Goal: Task Accomplishment & Management: Use online tool/utility

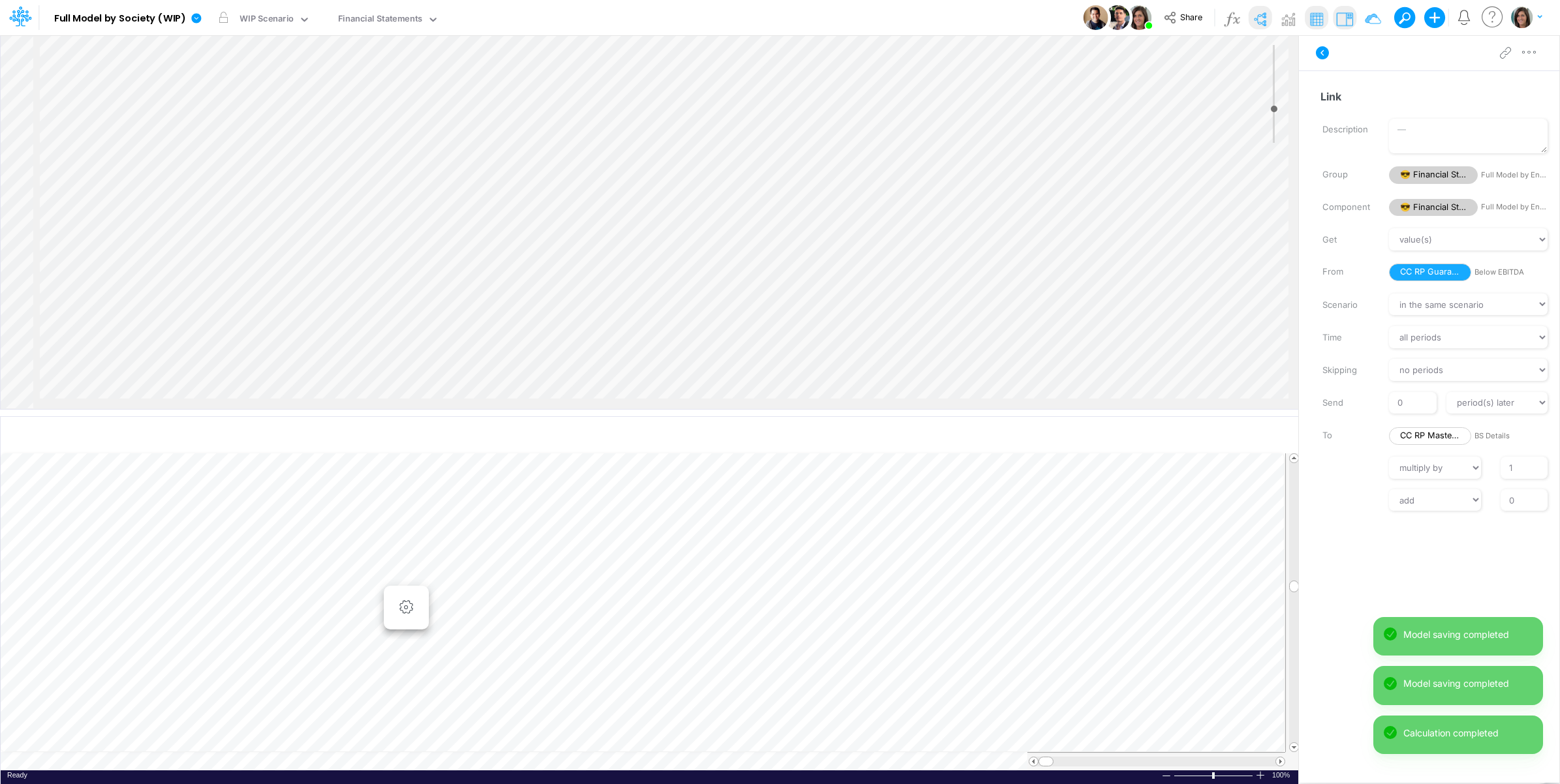
select select "1"
select select "Multiply"
select select "Add"
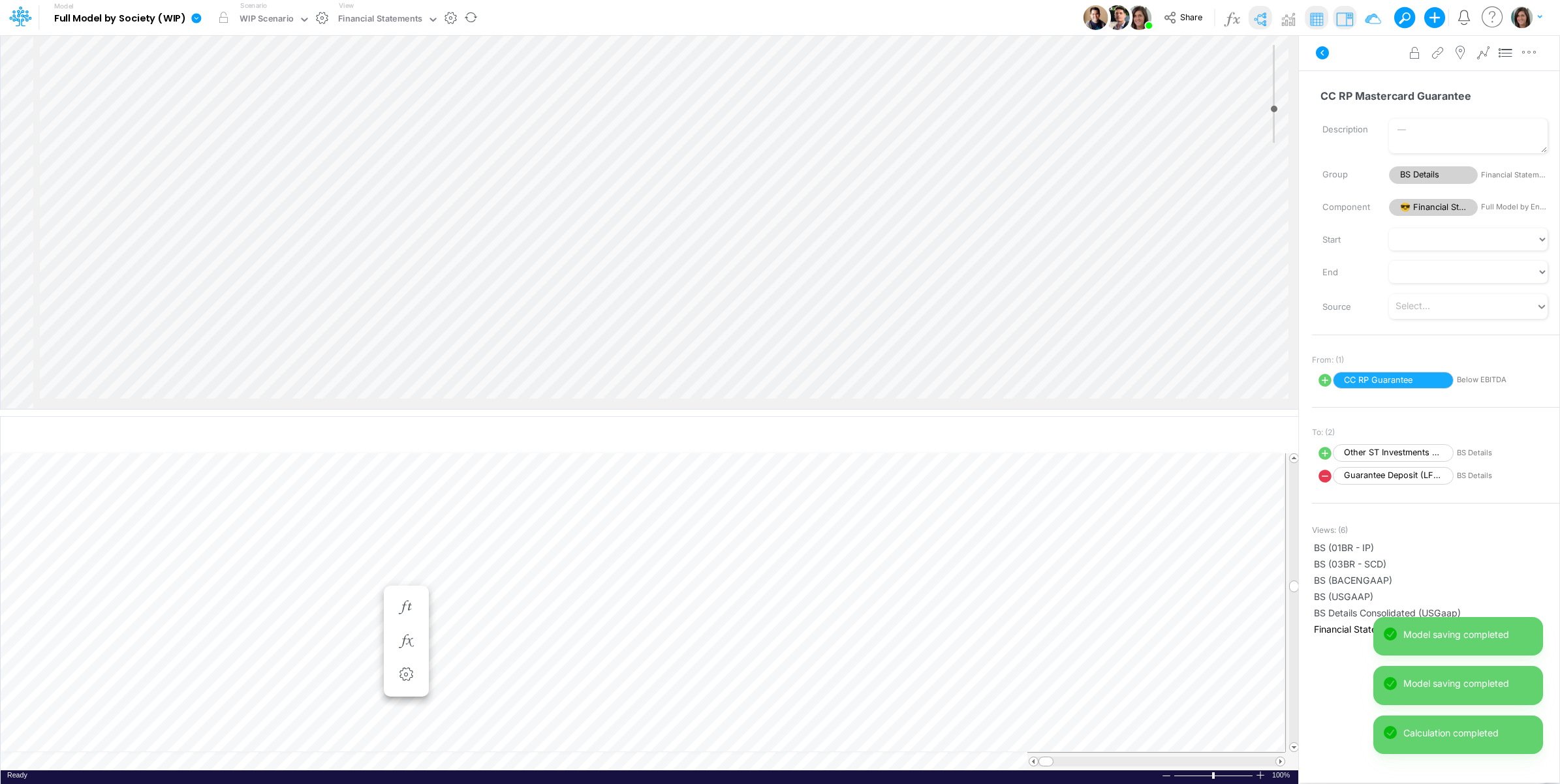
click at [196, 20] on icon at bounding box center [195, 17] width 10 height 10
click at [226, 135] on button "View model info" at bounding box center [262, 136] width 139 height 20
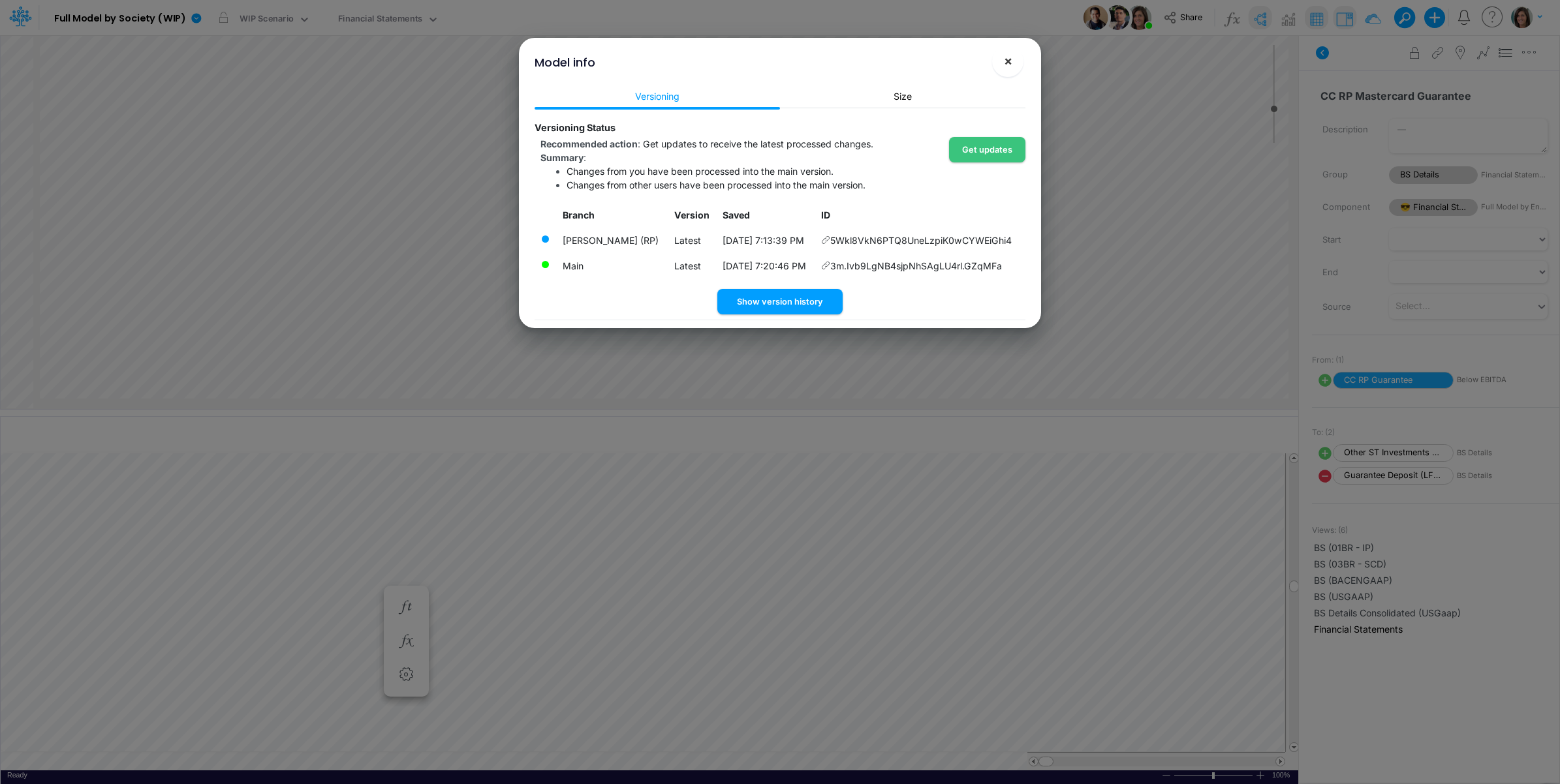
click at [1009, 60] on span "×" at bounding box center [1007, 60] width 8 height 15
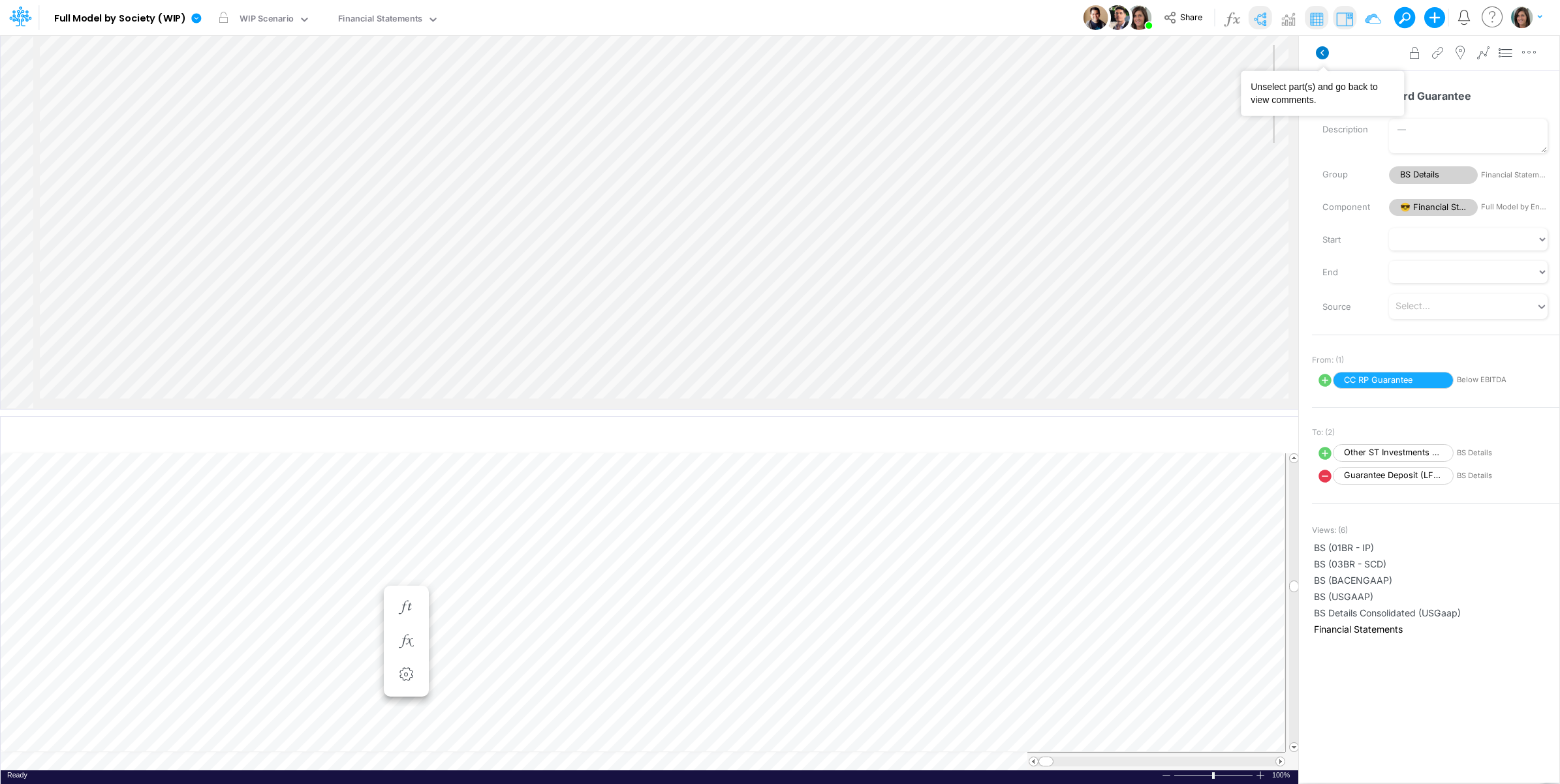
click at [1321, 55] on icon at bounding box center [1322, 52] width 13 height 13
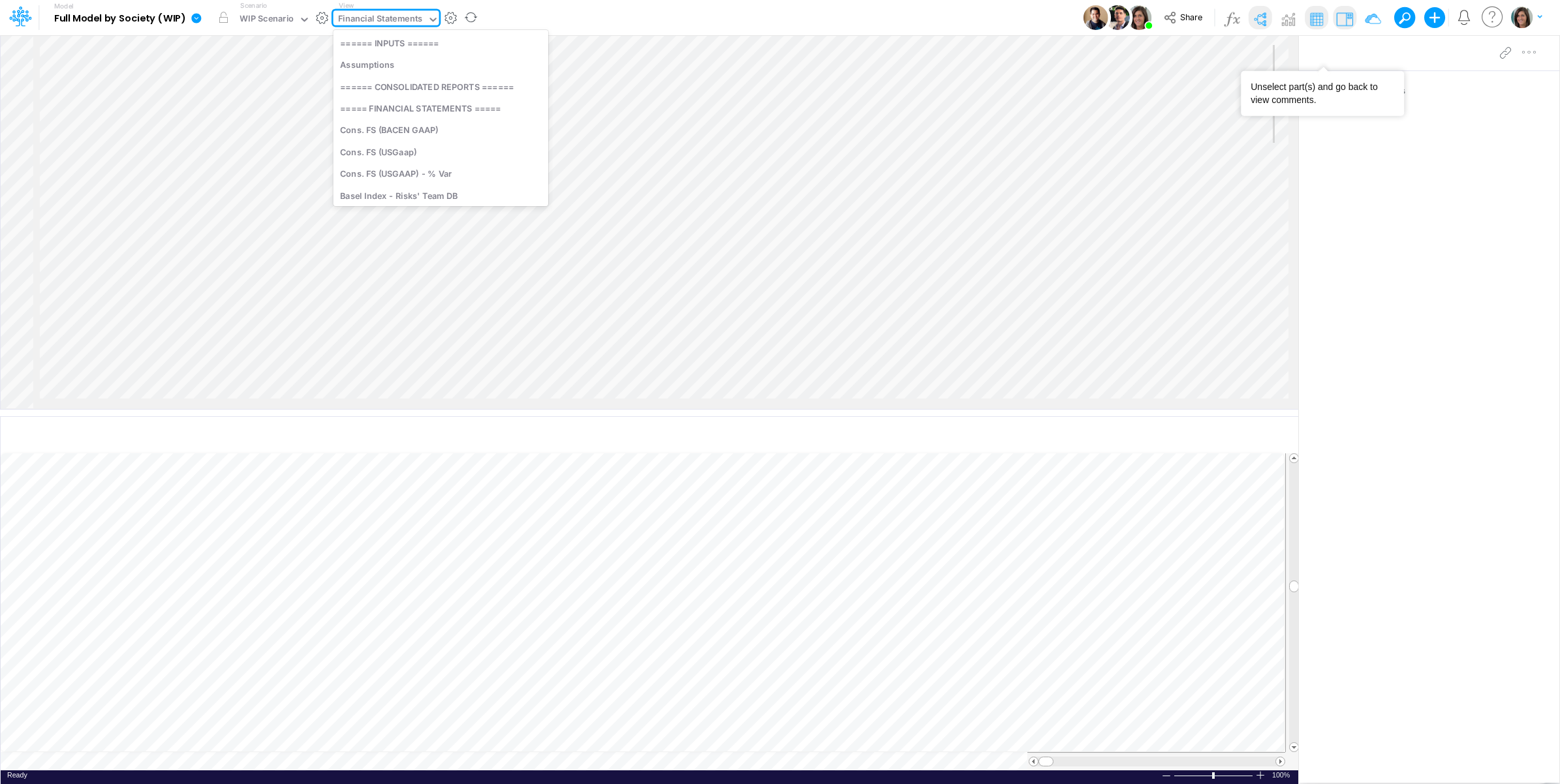
click at [392, 20] on div "Financial Statements" at bounding box center [381, 20] width 85 height 15
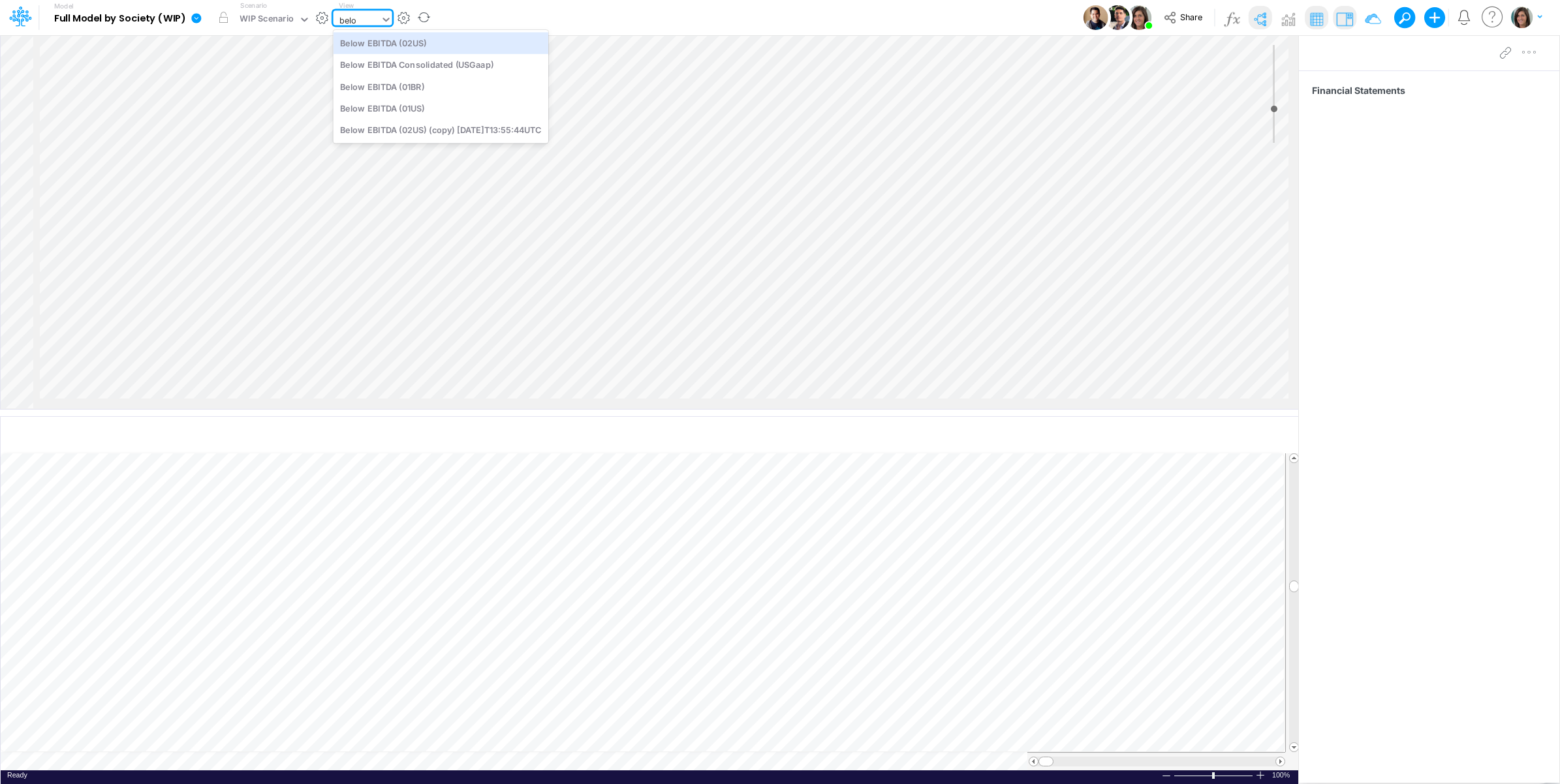
type input "below"
click at [415, 90] on div "Below EBITDA (01BR)" at bounding box center [440, 87] width 214 height 22
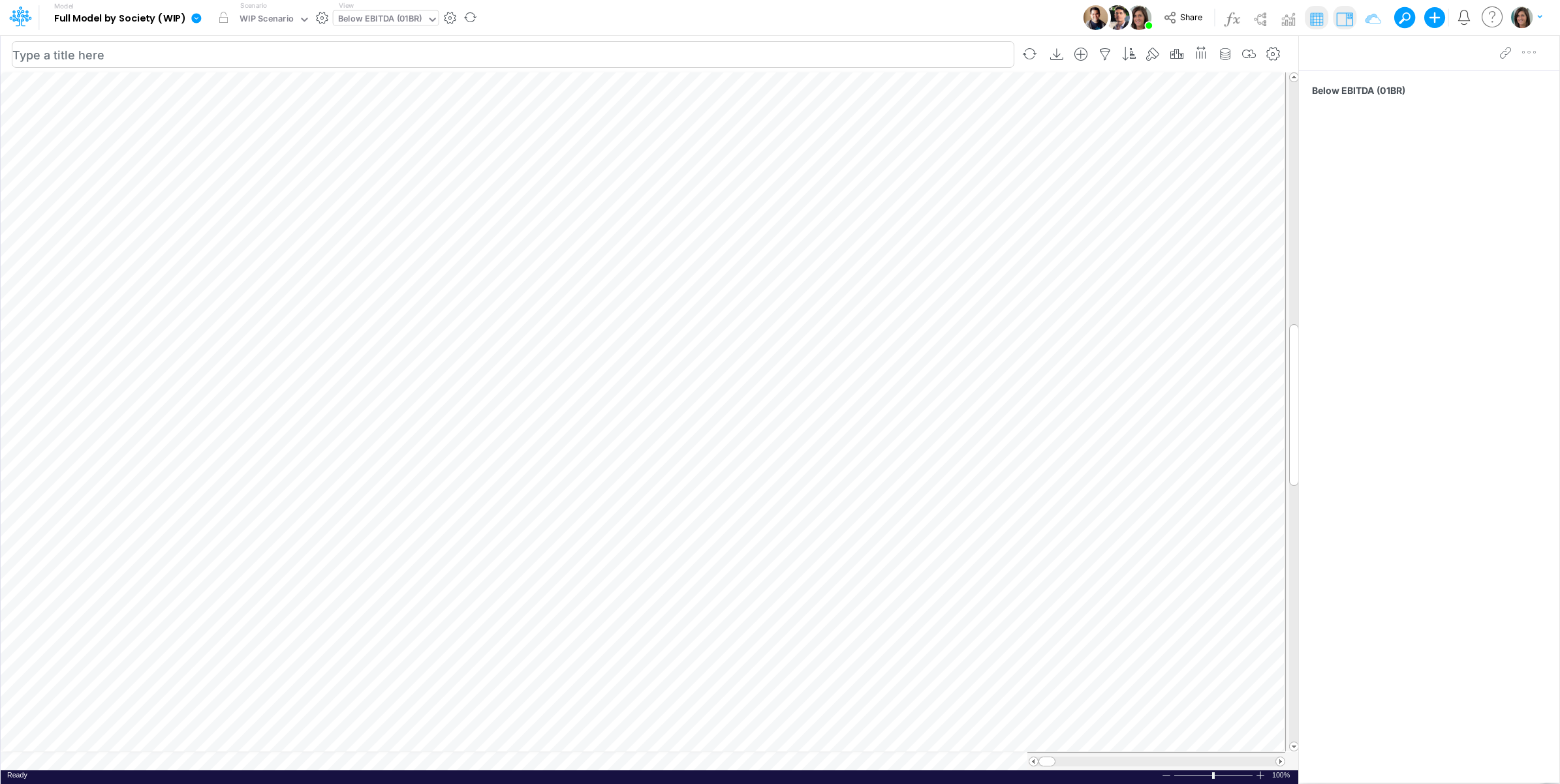
scroll to position [0, 1]
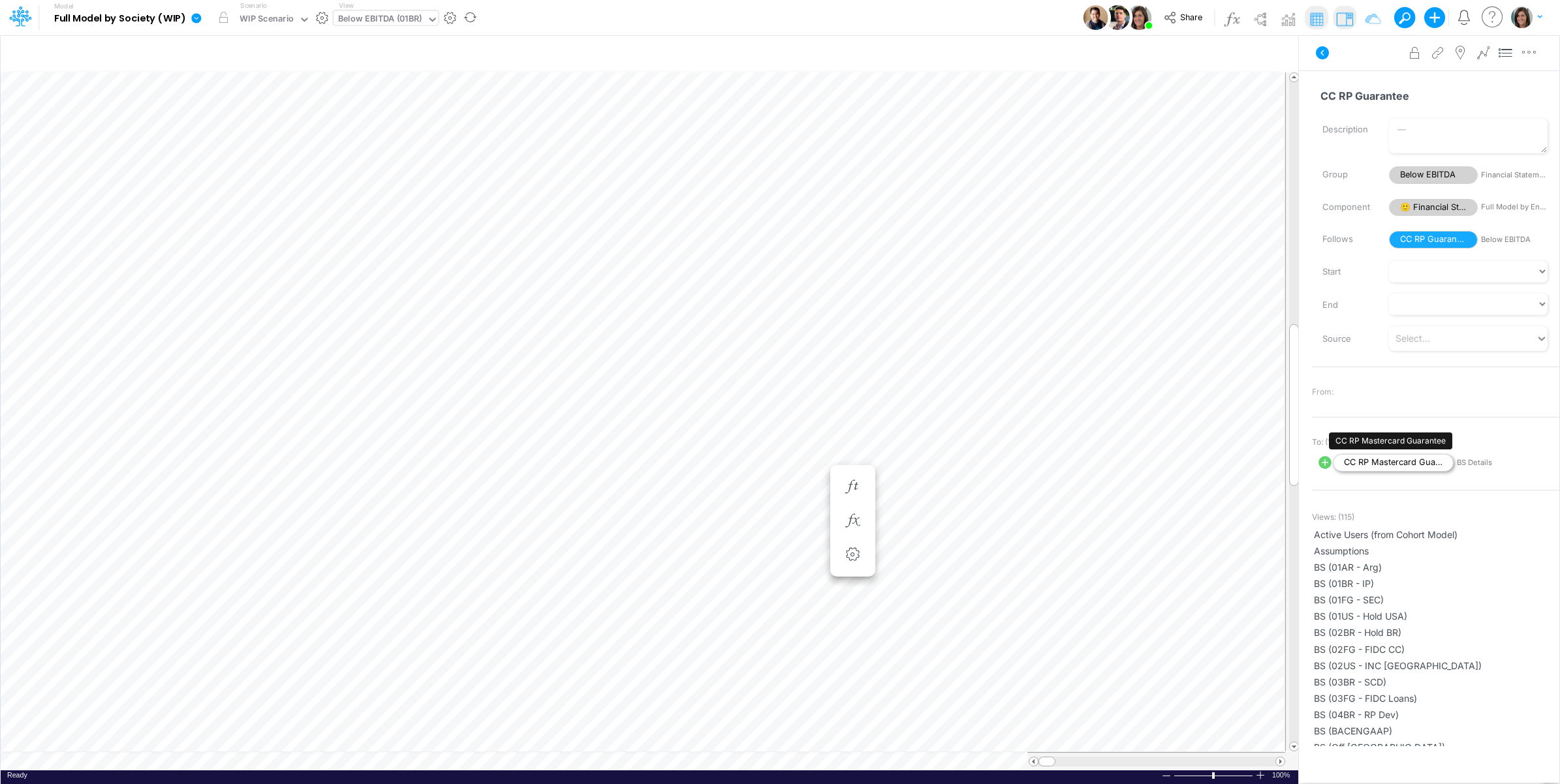
click at [1394, 463] on span "CC RP Mastercard Guarantee" at bounding box center [1394, 462] width 121 height 17
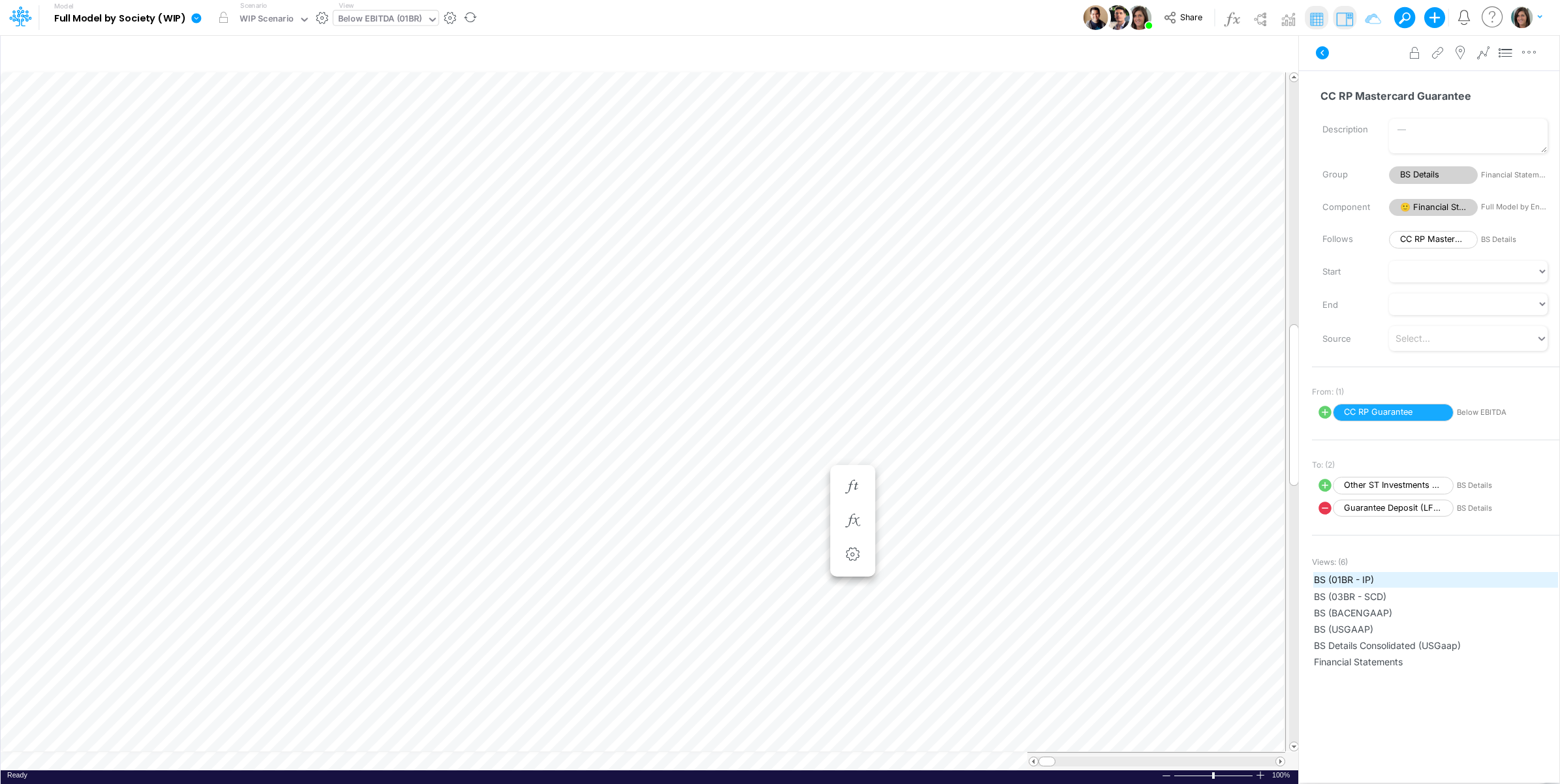
click at [1382, 578] on span "BS (01BR - IP)" at bounding box center [1435, 580] width 243 height 14
type input "BS (01BR - IP)"
click at [1320, 52] on icon at bounding box center [1321, 52] width 15 height 15
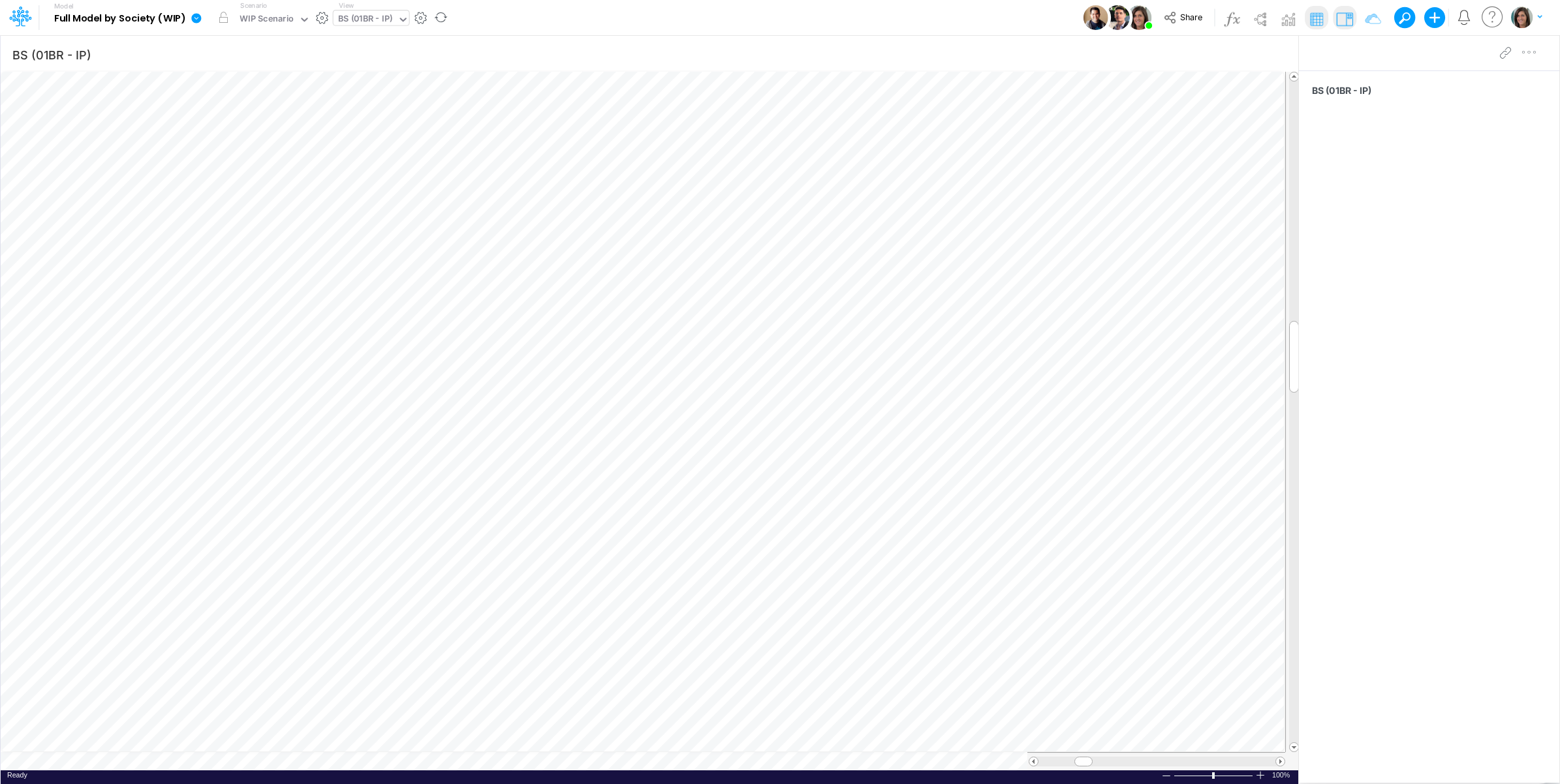
scroll to position [0, 1]
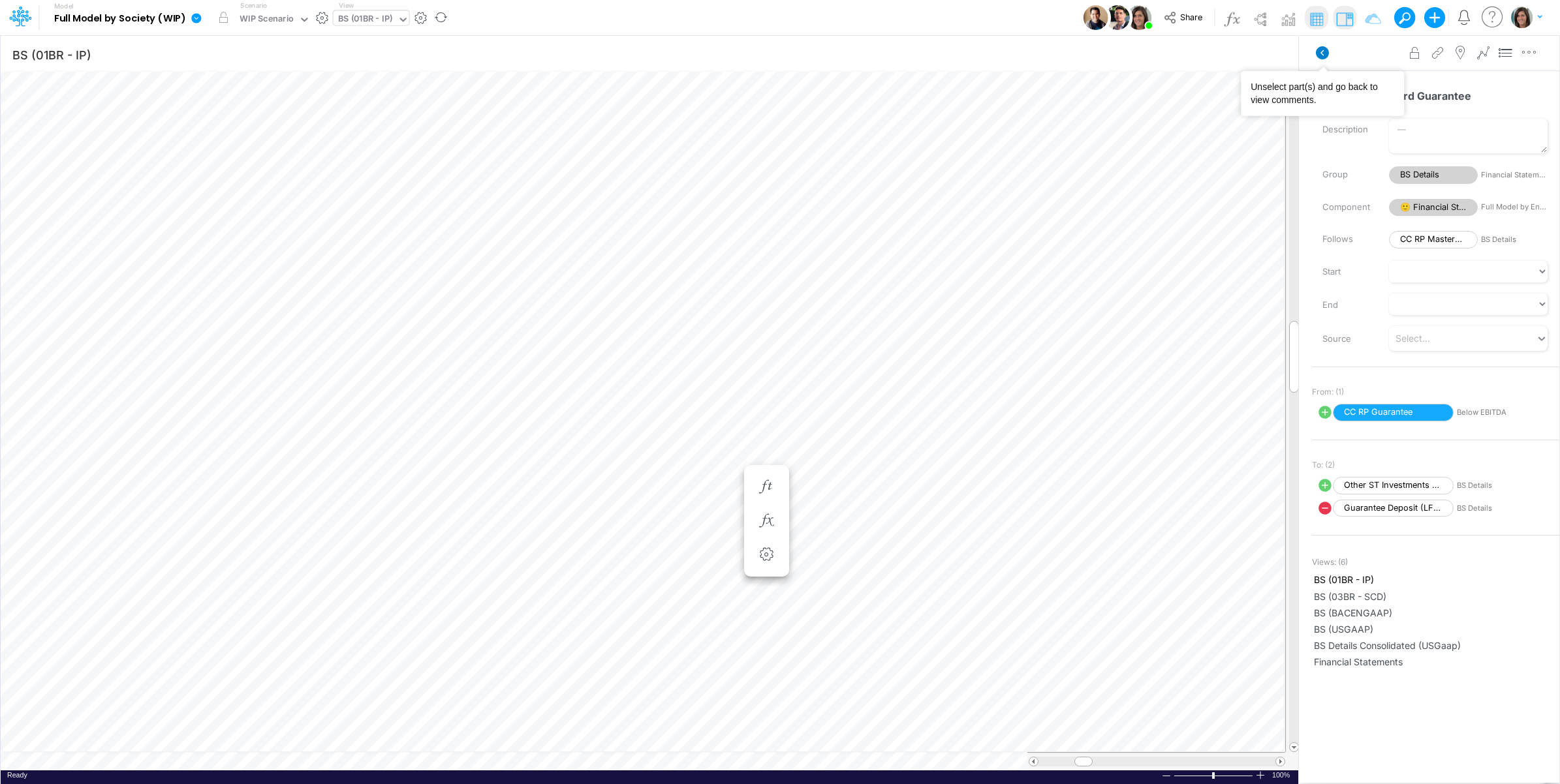
click at [1326, 56] on icon at bounding box center [1322, 52] width 13 height 13
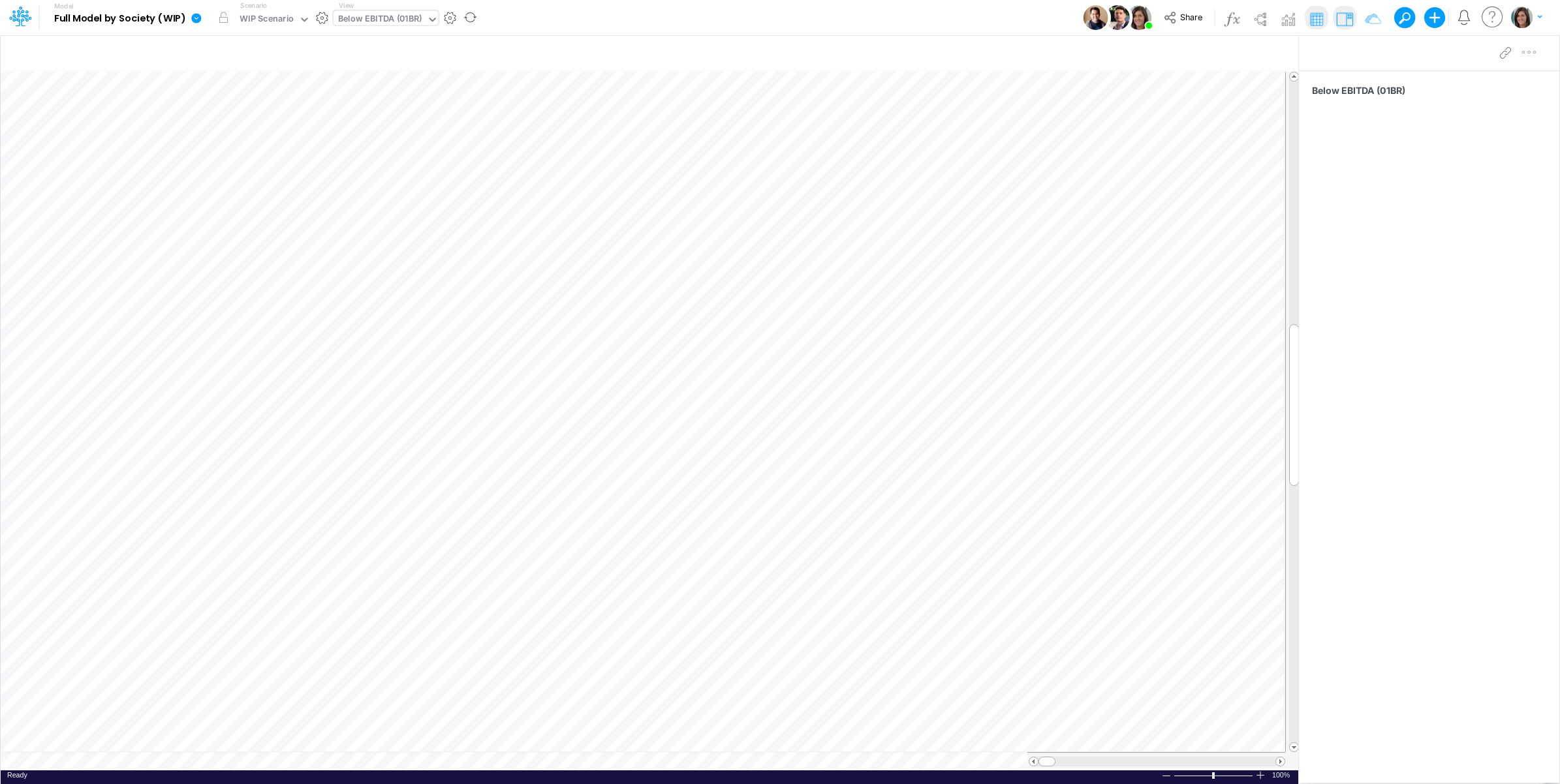
scroll to position [0, 1]
click at [1227, 56] on icon "button" at bounding box center [1225, 54] width 20 height 14
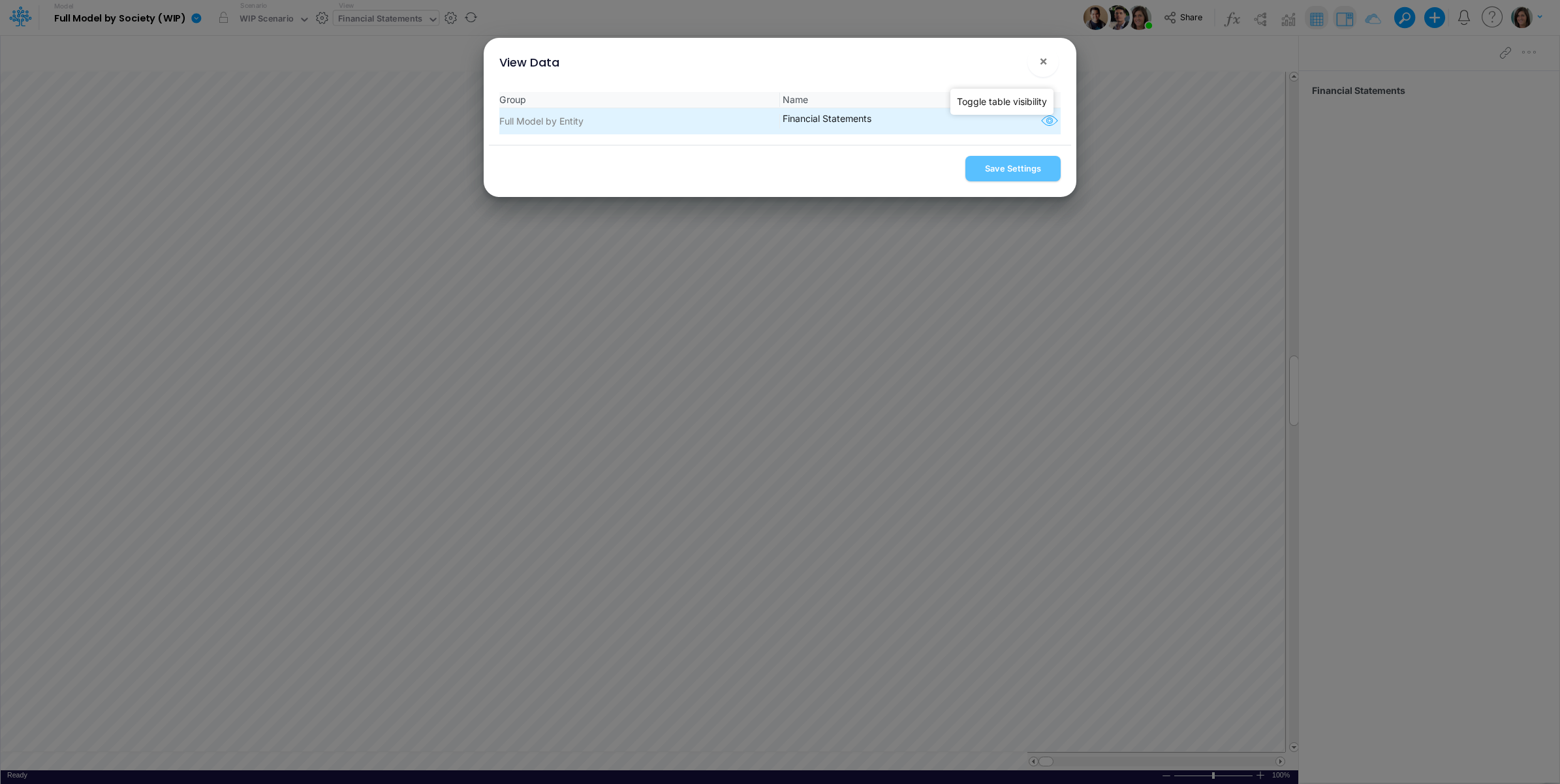
click at [1043, 123] on icon "button" at bounding box center [1050, 121] width 20 height 17
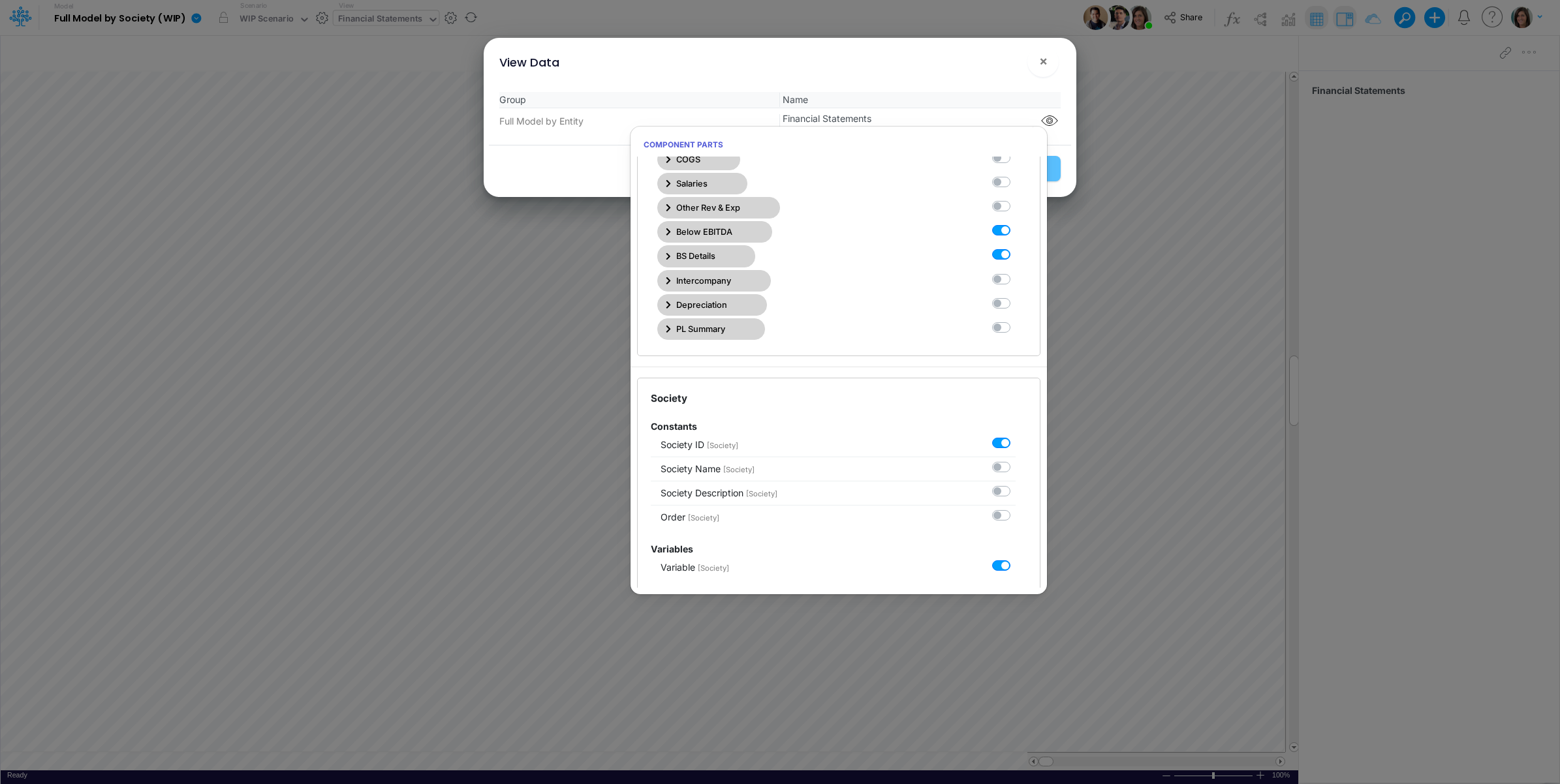
scroll to position [339, 0]
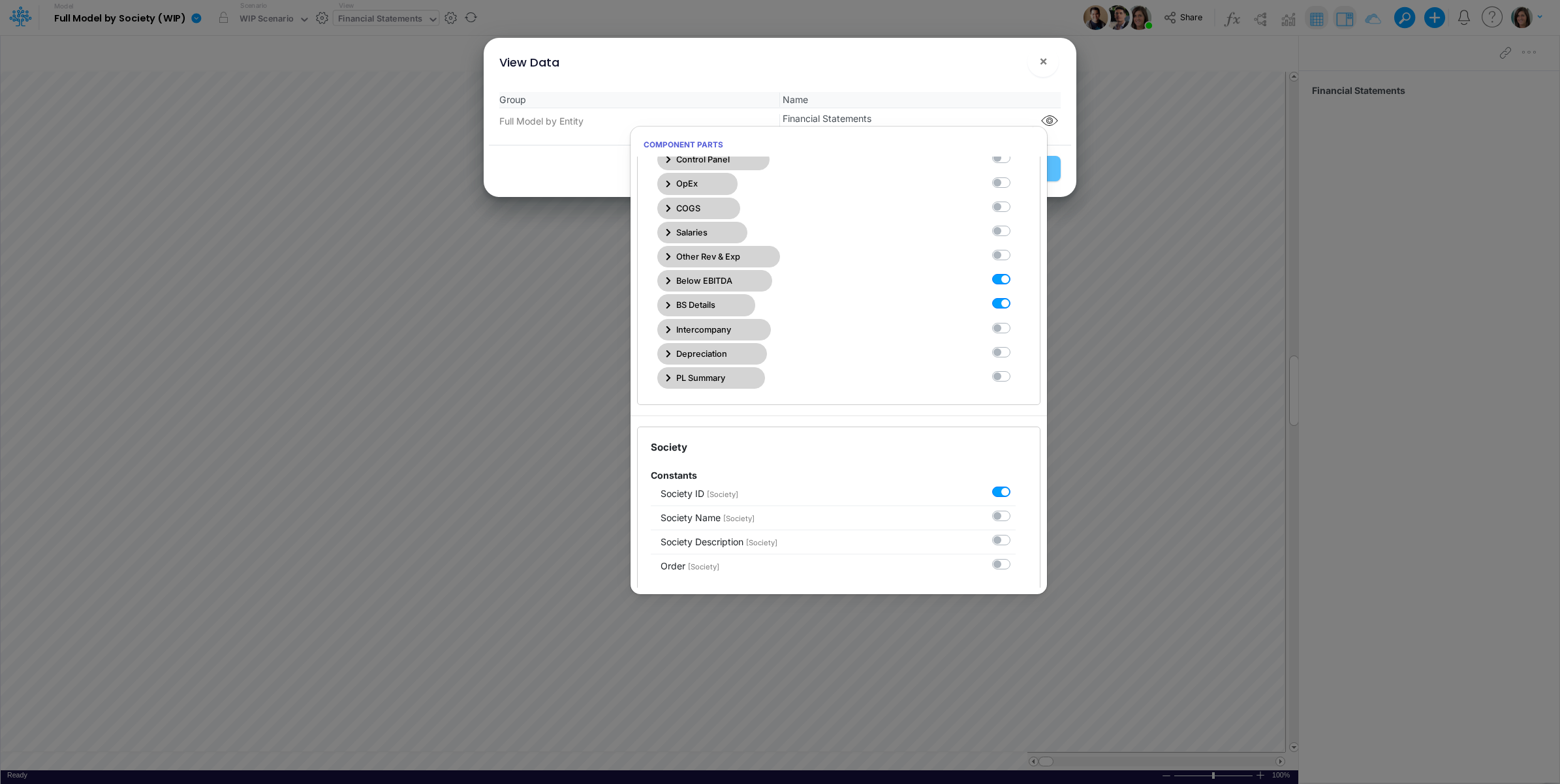
click at [1016, 297] on label at bounding box center [1016, 297] width 0 height 0
click at [1016, 306] on Statements11 "checkbox" at bounding box center [1019, 300] width 8 height 8
checkbox Statements11 "false"
click at [993, 70] on div "View Data ×" at bounding box center [780, 60] width 582 height 43
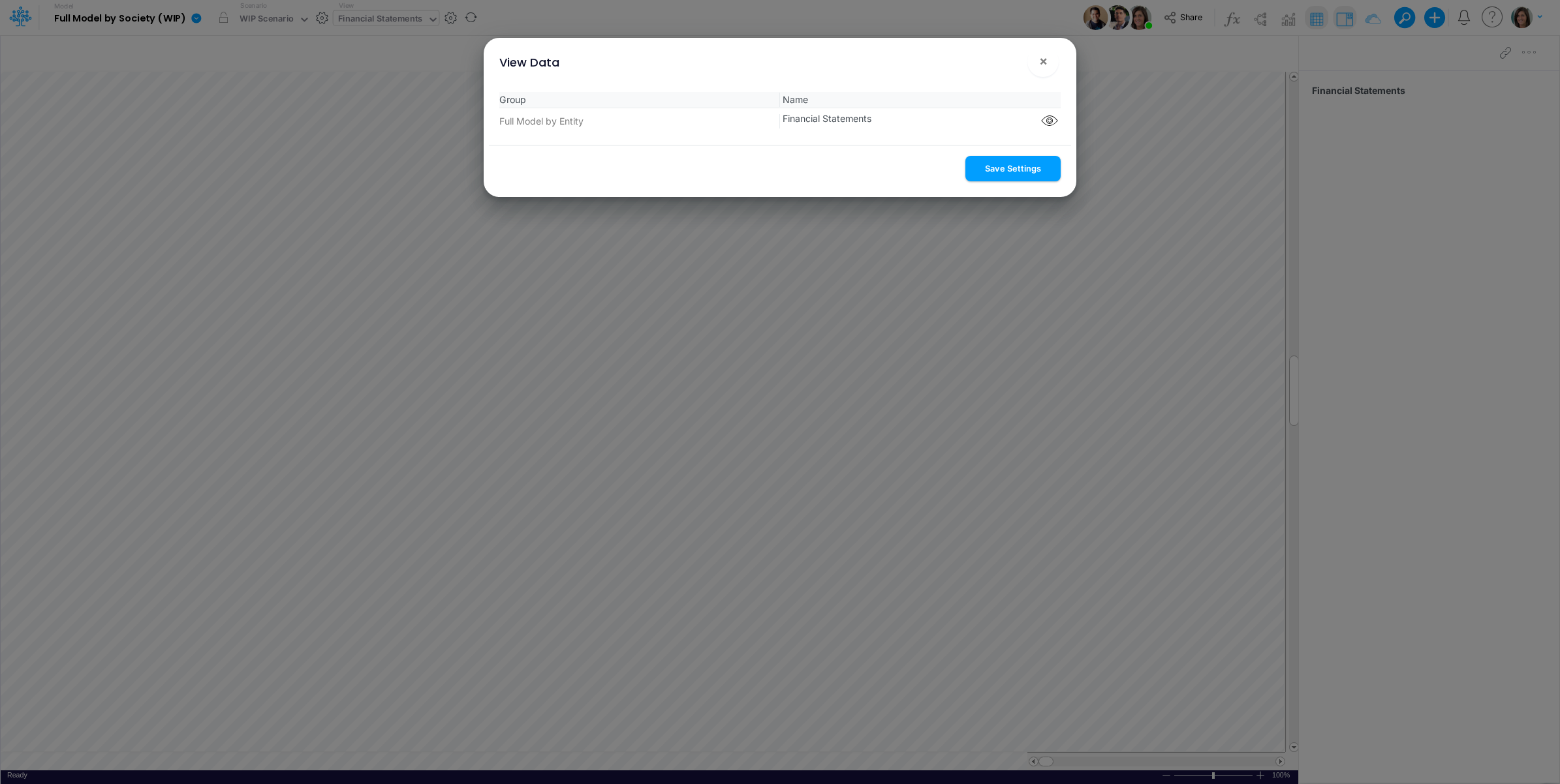
click at [1004, 166] on button "Save Settings" at bounding box center [1012, 168] width 95 height 25
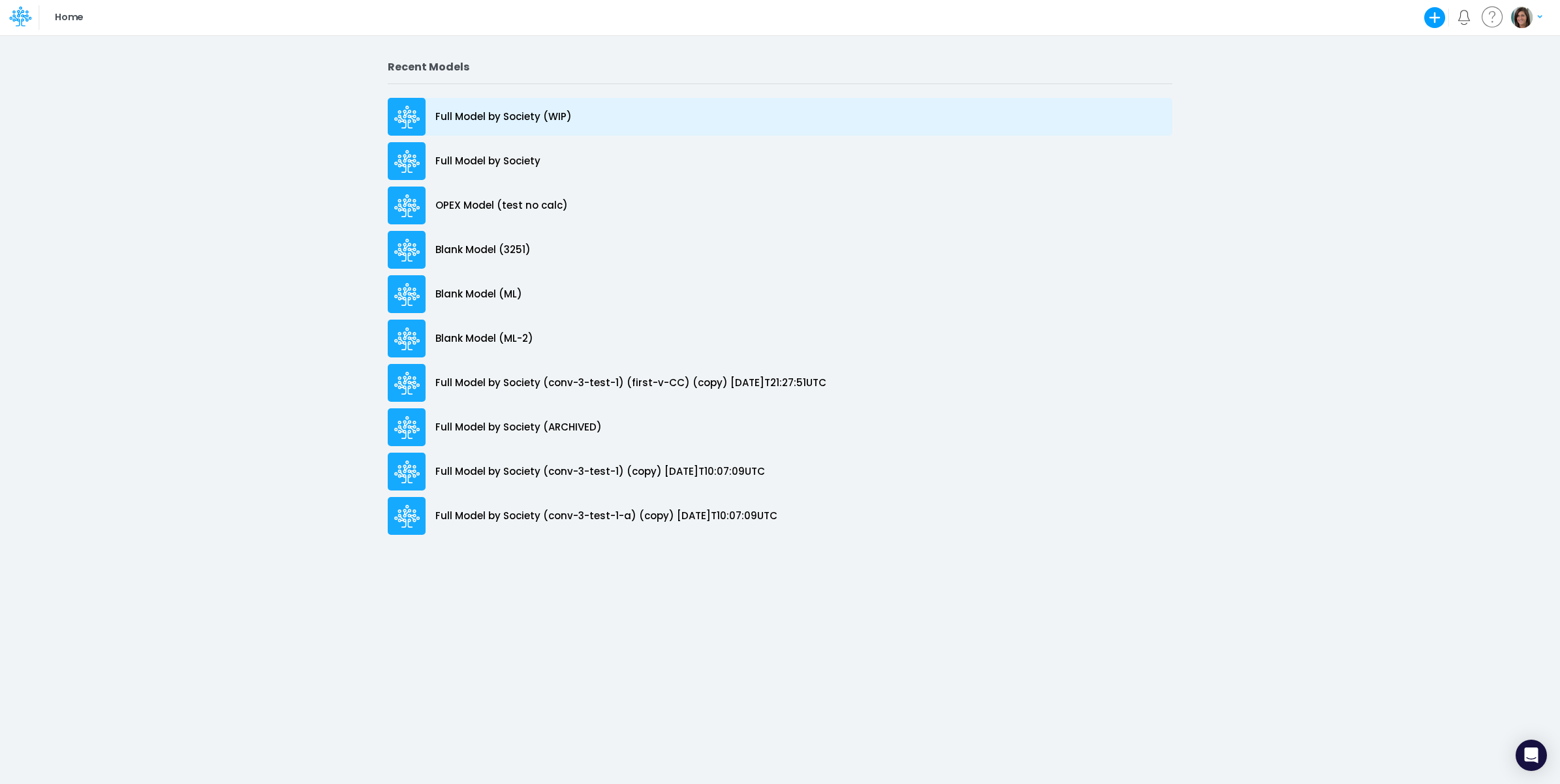
click at [602, 116] on div "Full Model by Society (WIP)" at bounding box center [780, 117] width 784 height 38
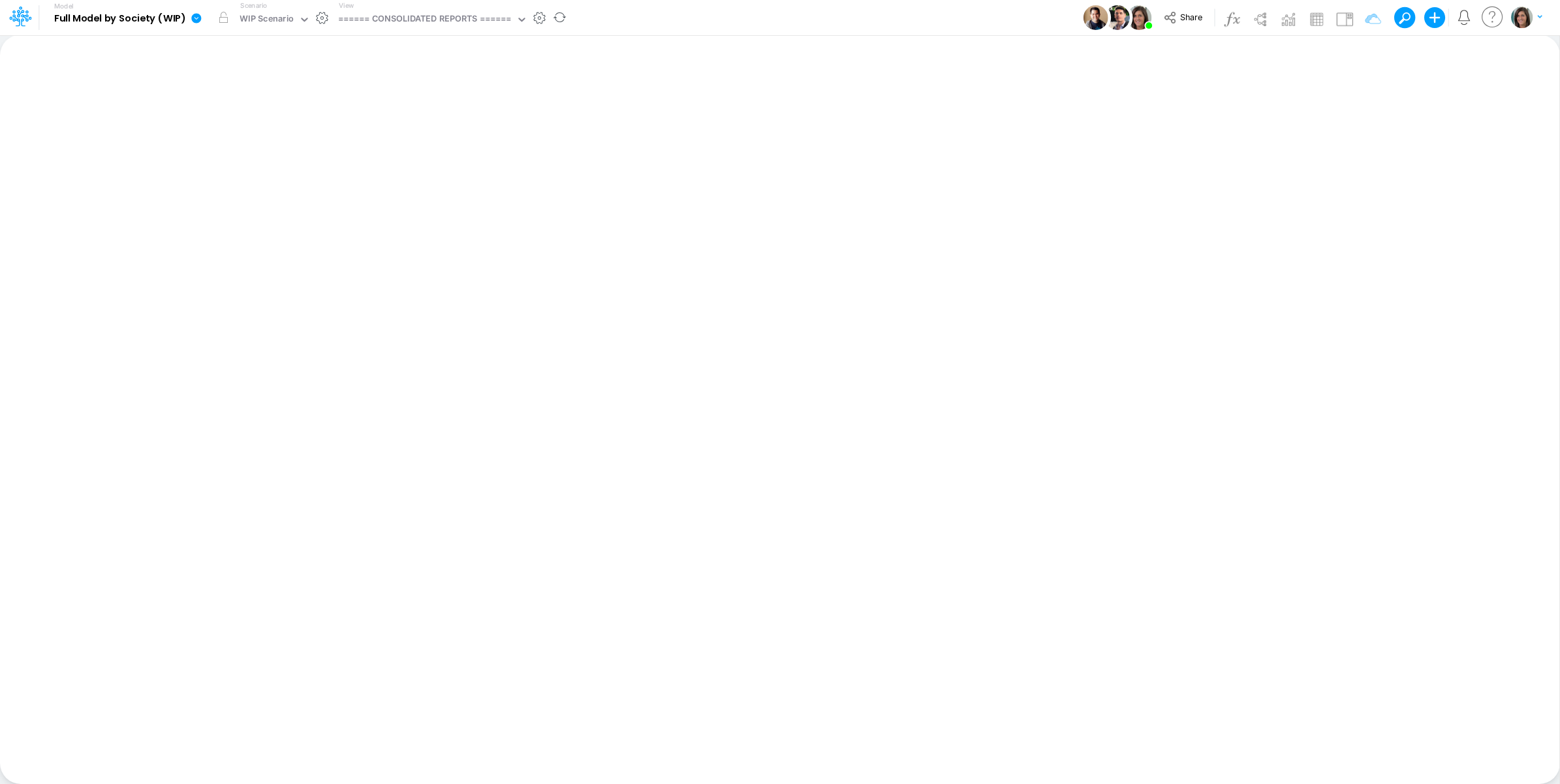
click at [188, 18] on link at bounding box center [199, 18] width 26 height 34
click at [237, 129] on button "View model info" at bounding box center [262, 136] width 139 height 20
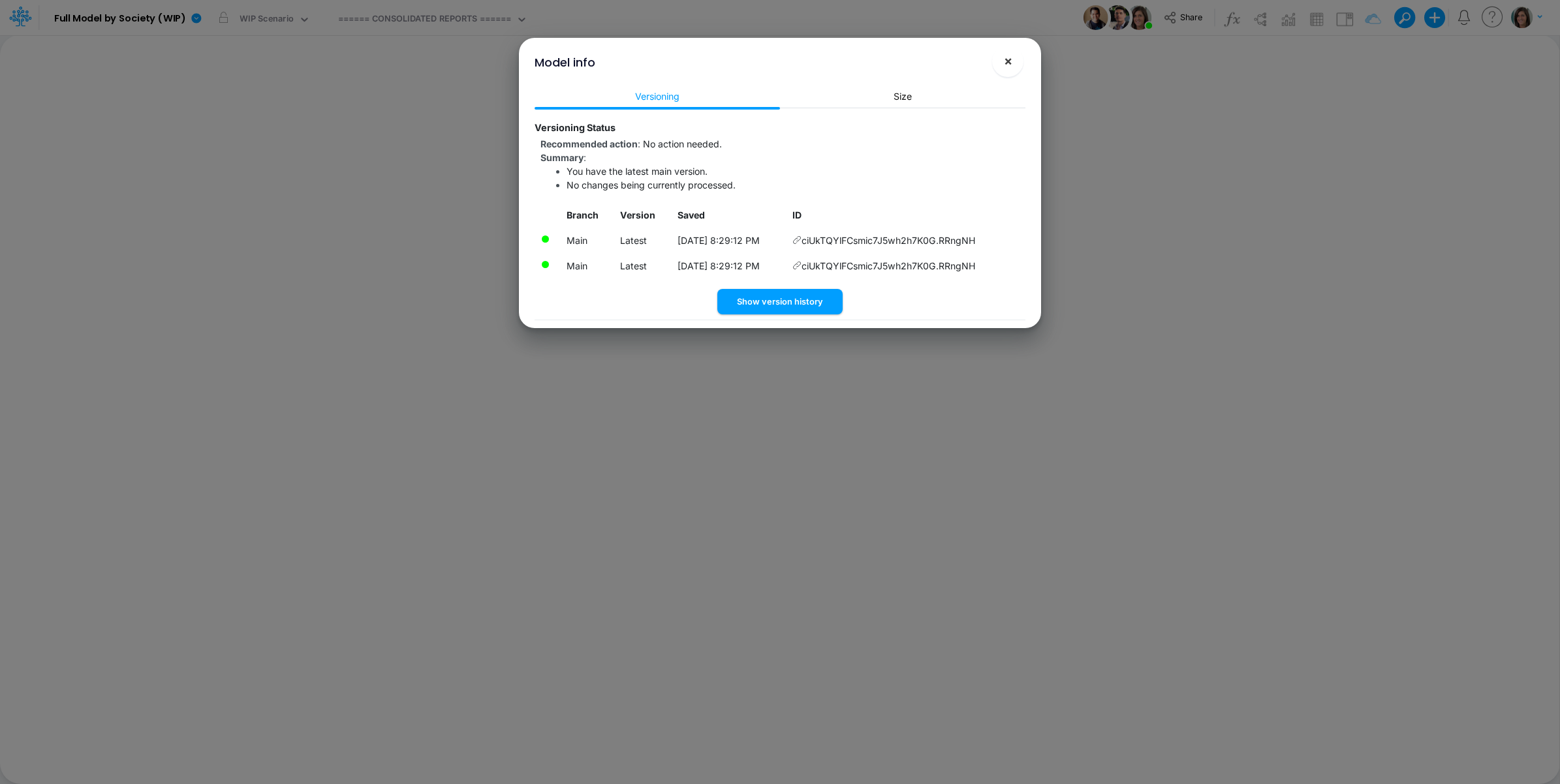
click at [1004, 52] on span "×" at bounding box center [1007, 60] width 8 height 15
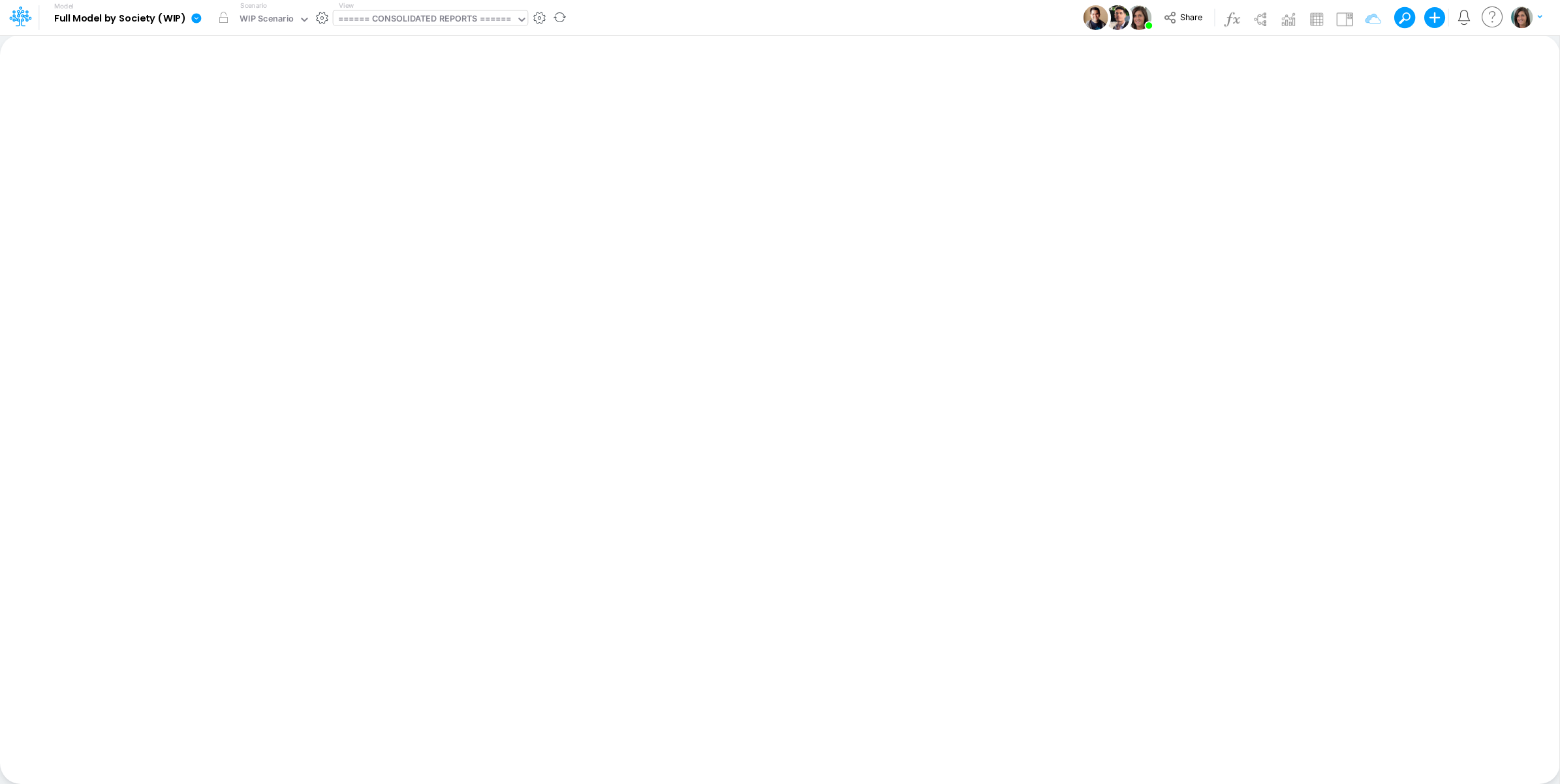
click at [473, 21] on div "====== CONSOLIDATED REPORTS ======" at bounding box center [425, 20] width 174 height 15
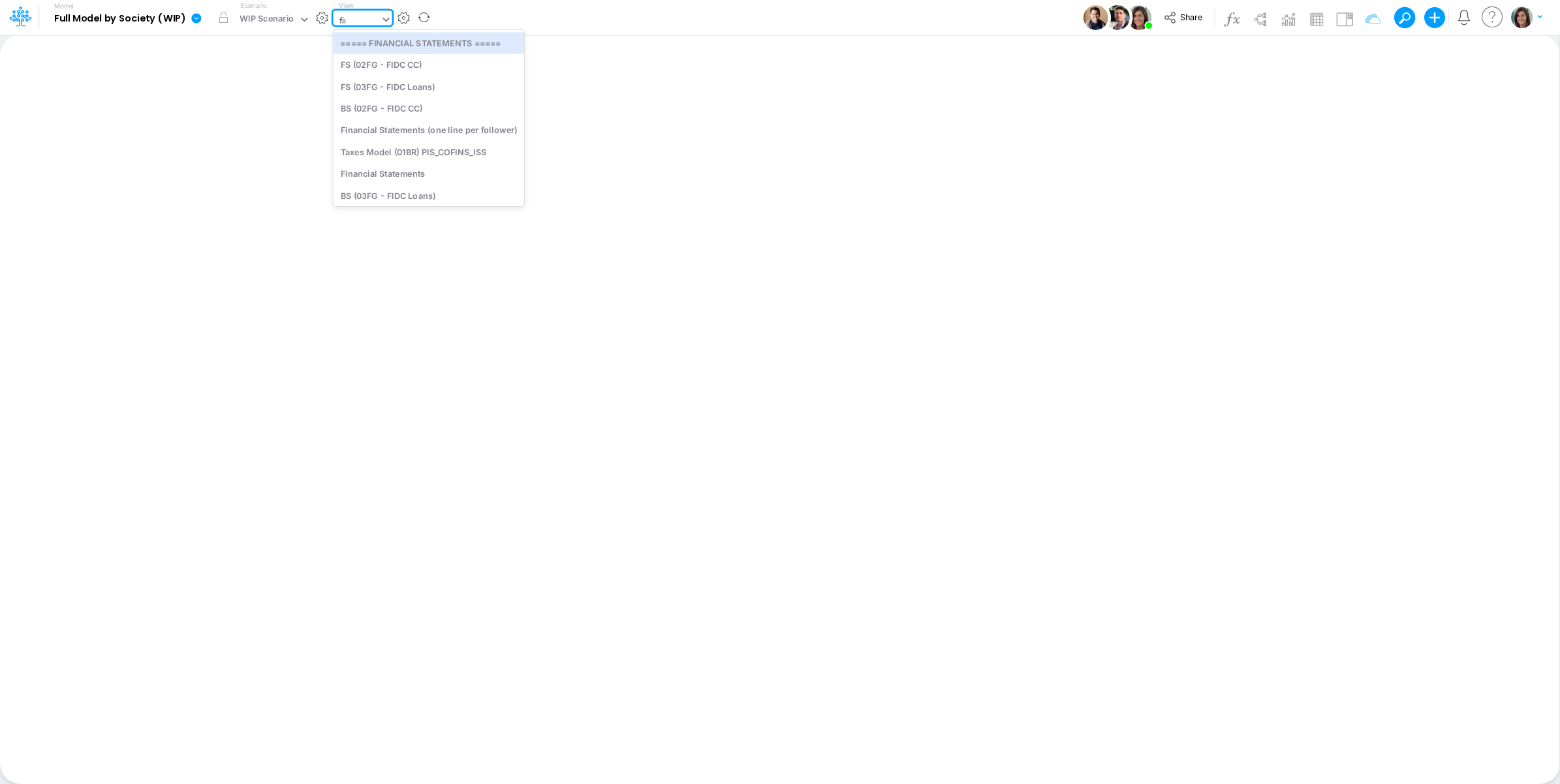
type input "[PERSON_NAME]"
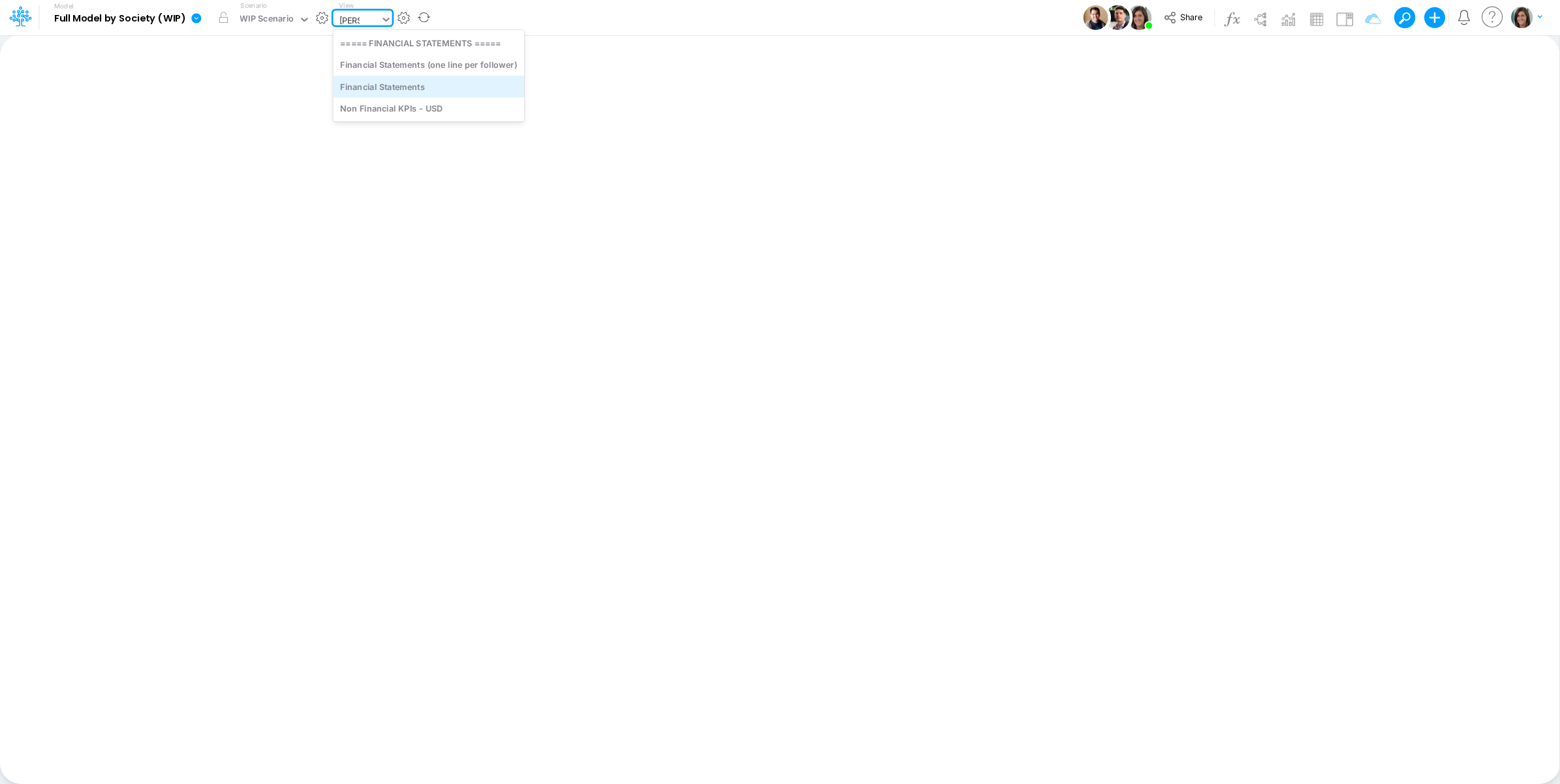
click at [483, 90] on div "Financial Statements" at bounding box center [429, 87] width 191 height 22
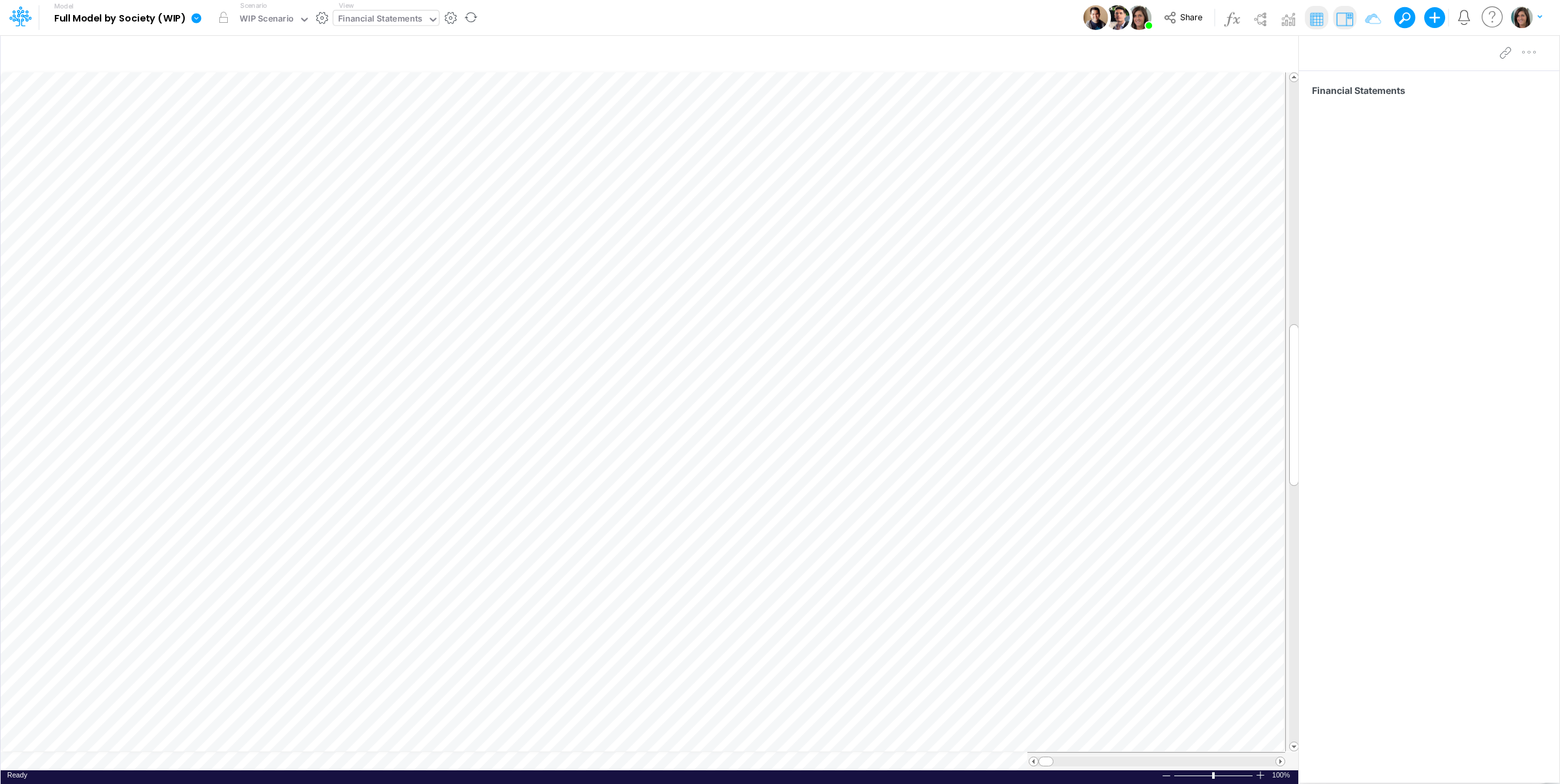
drag, startPoint x: 1227, startPoint y: 52, endPoint x: 1215, endPoint y: 61, distance: 15.0
click at [1227, 52] on icon "button" at bounding box center [1225, 54] width 20 height 14
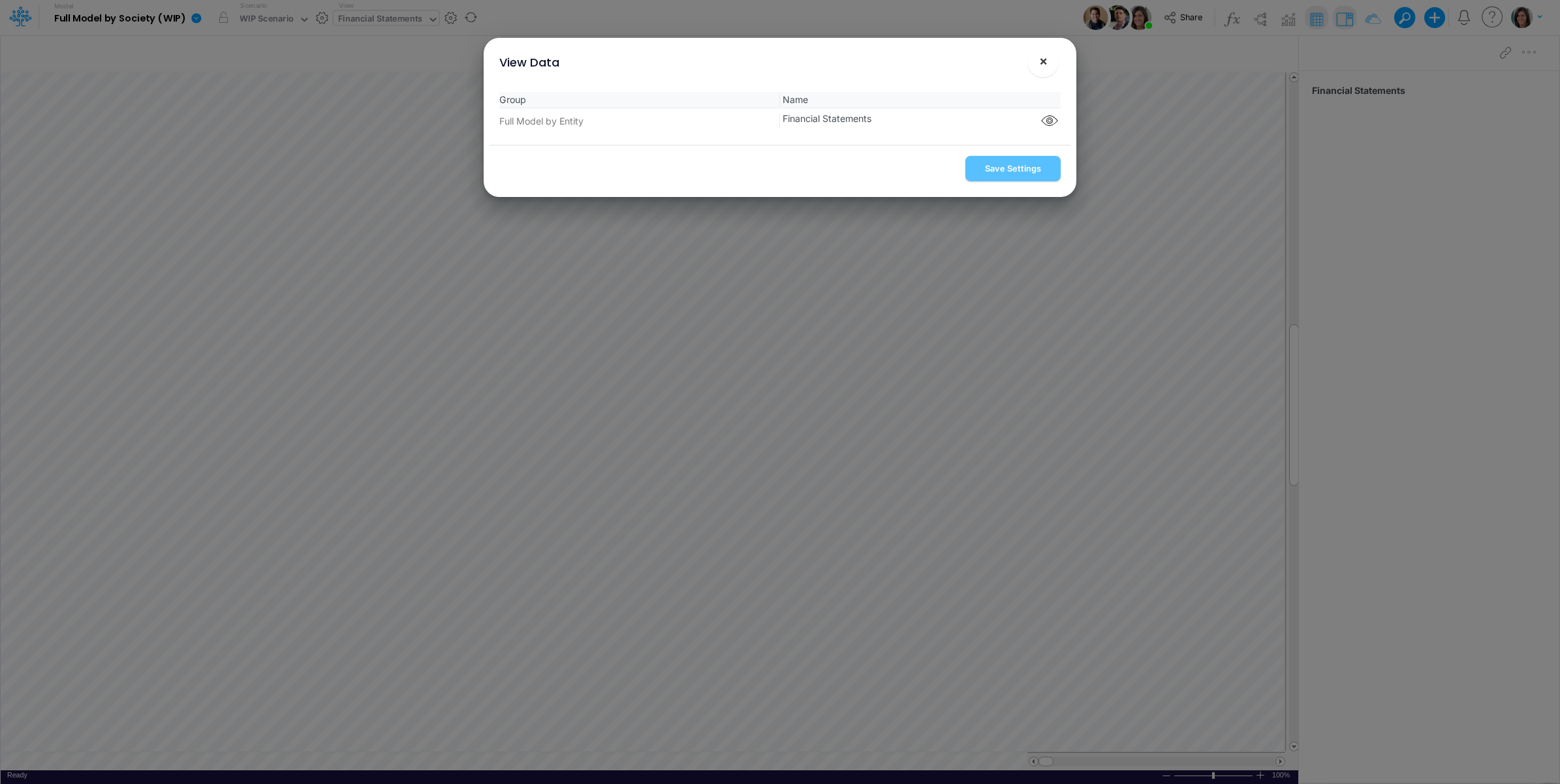
click at [1039, 62] on span "×" at bounding box center [1043, 60] width 8 height 15
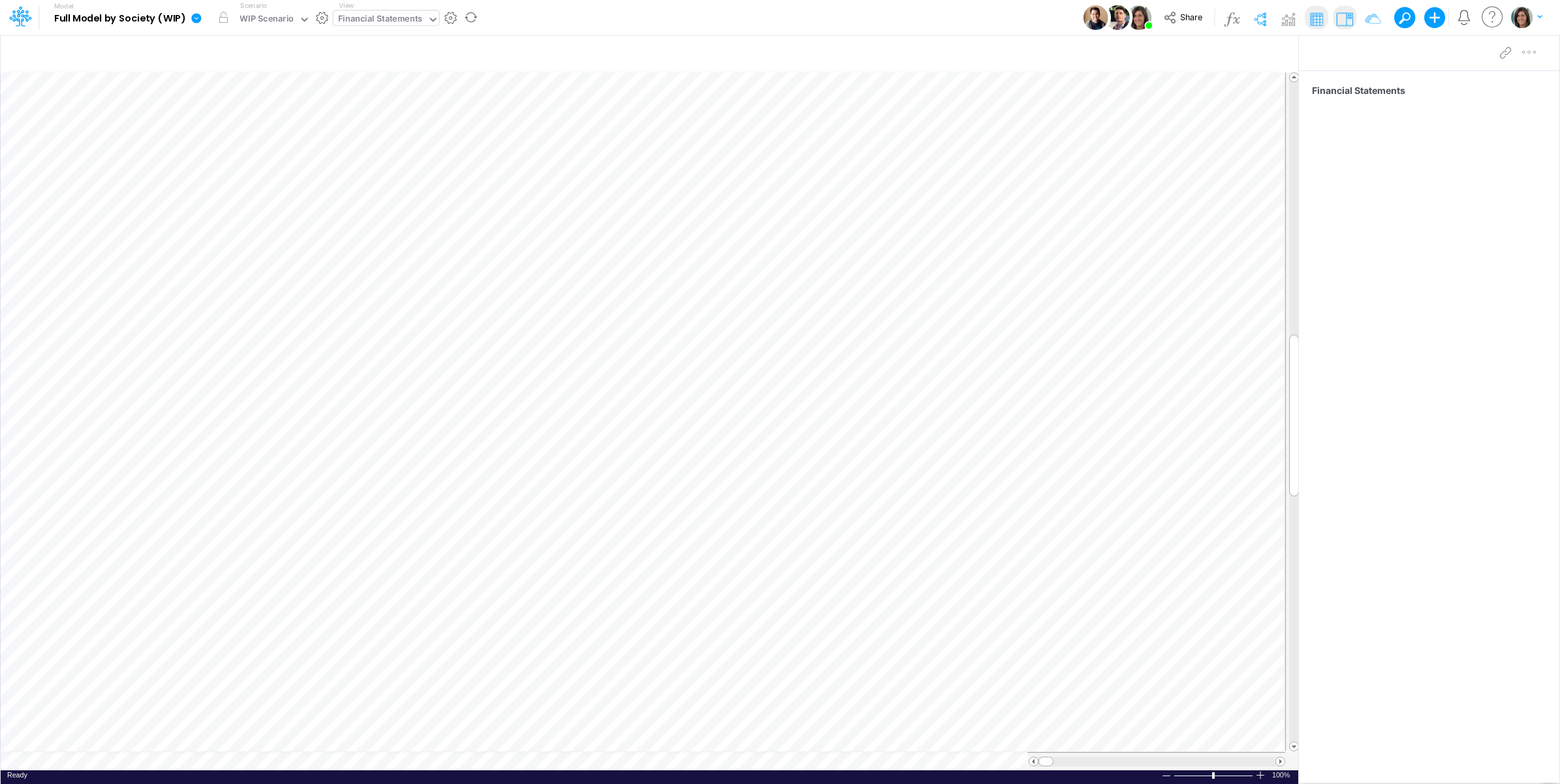
drag, startPoint x: 1258, startPoint y: 20, endPoint x: 931, endPoint y: 15, distance: 327.0
click at [1260, 20] on img at bounding box center [1259, 18] width 21 height 21
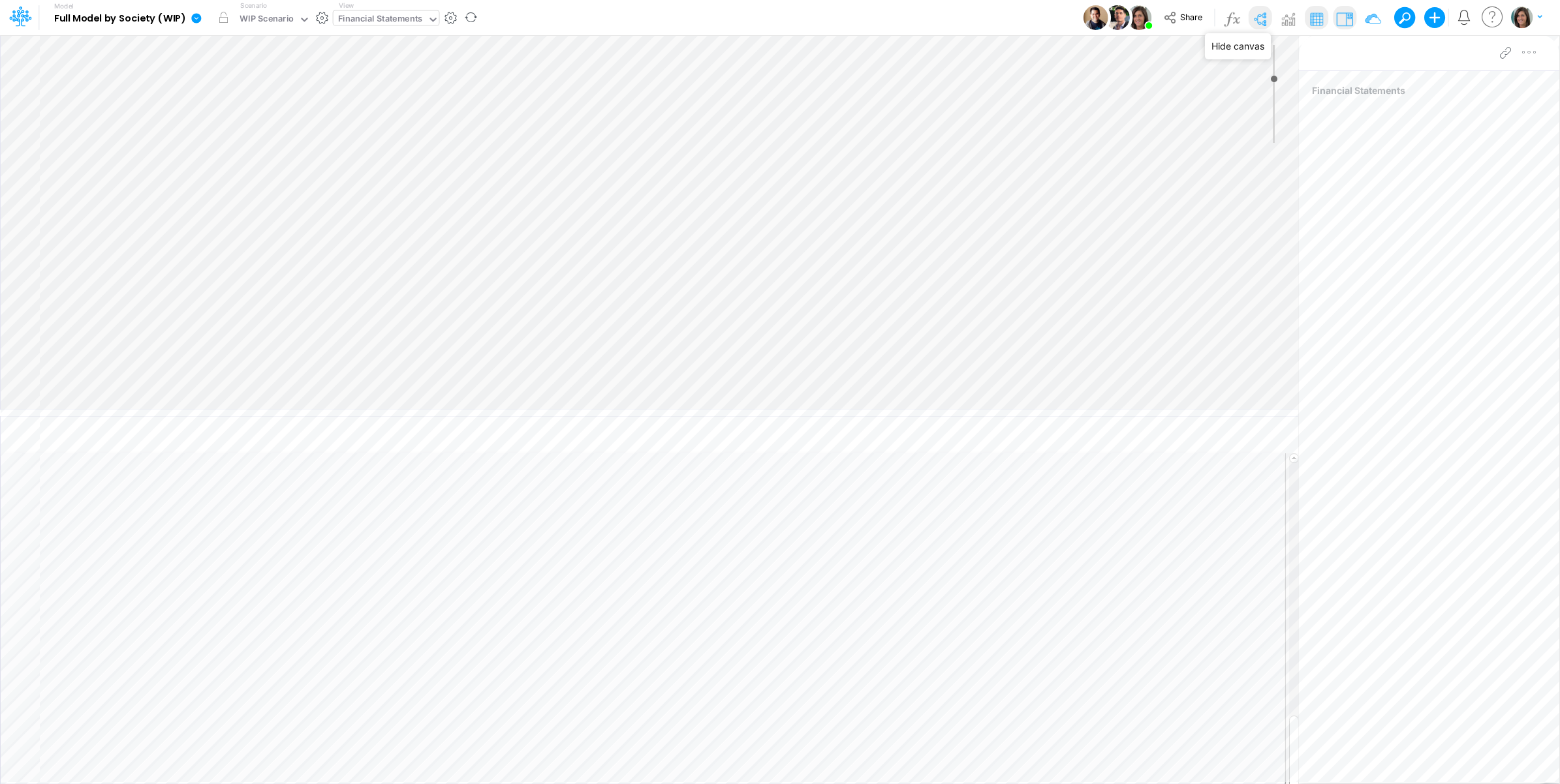
type input "0"
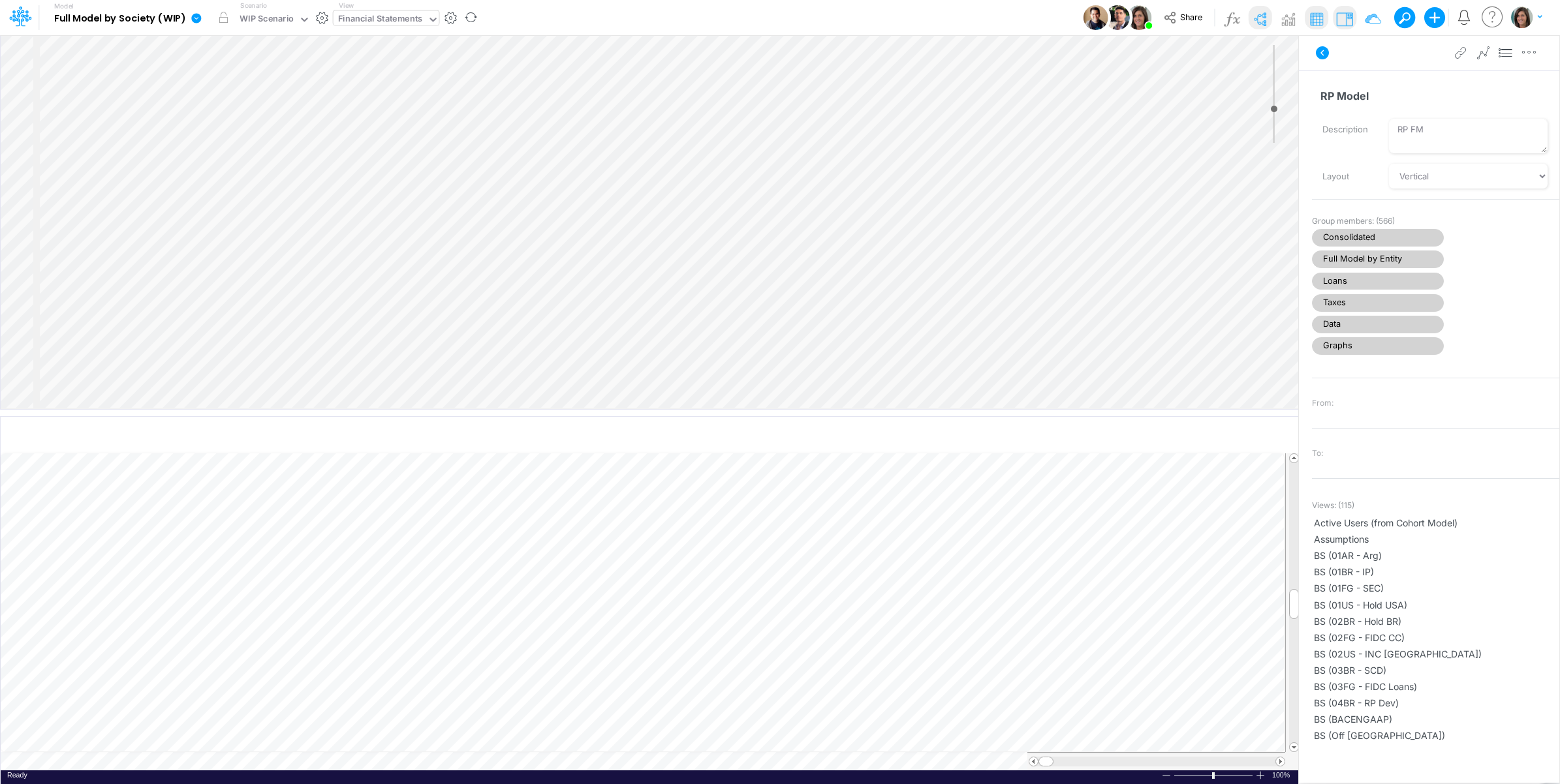
select select "Horizontal"
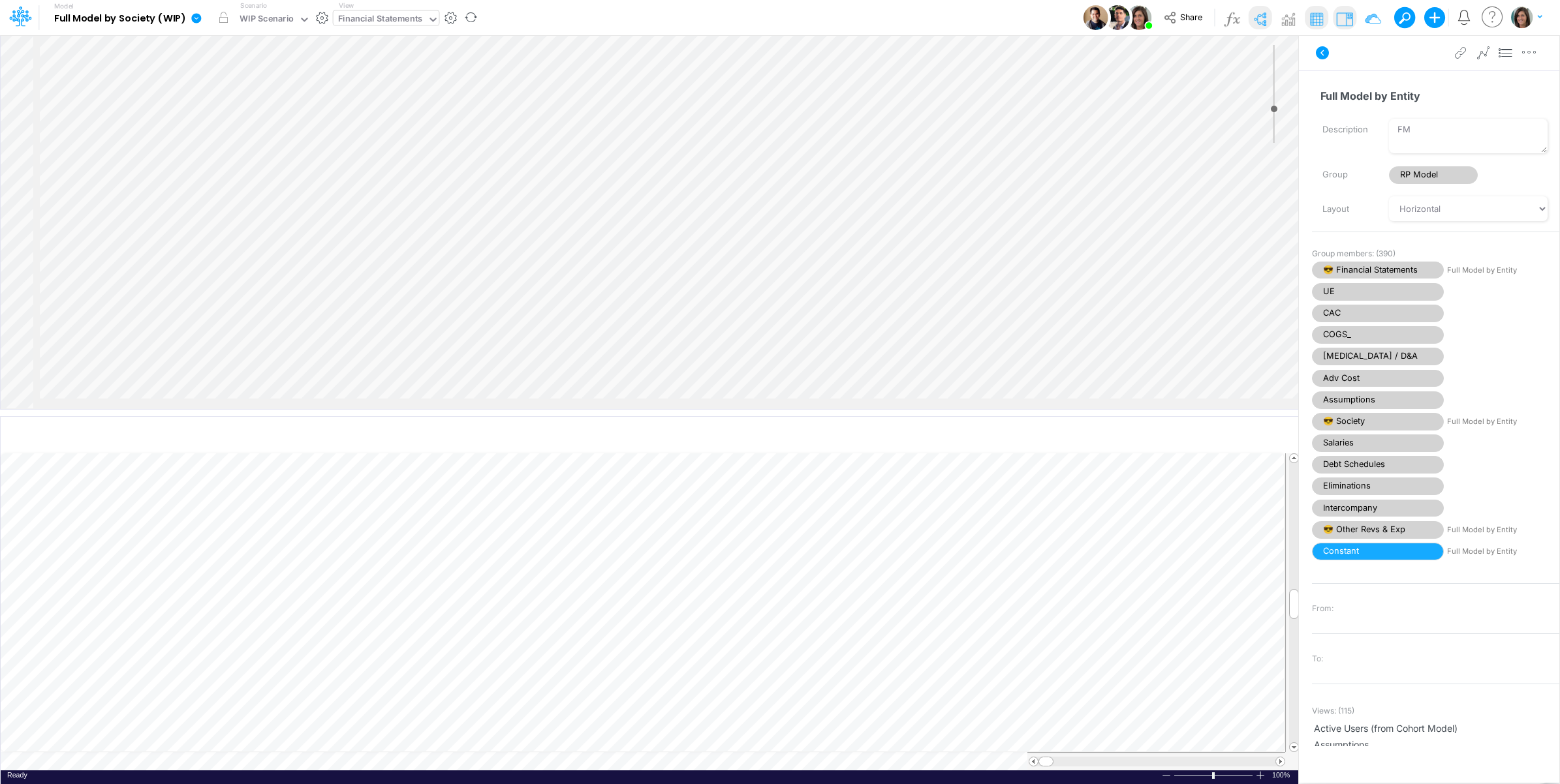
select select "Horizontal"
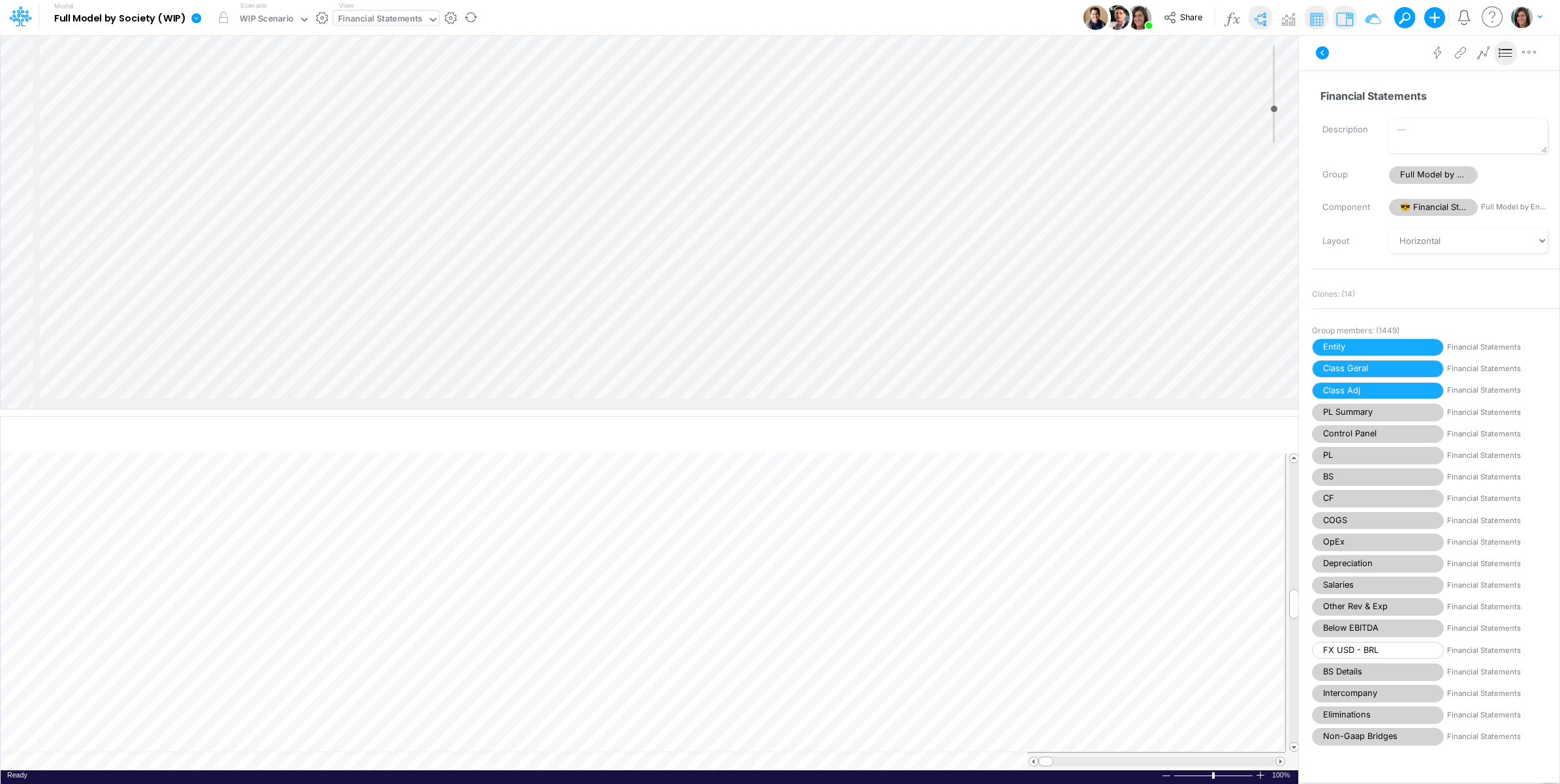
scroll to position [0, 1631]
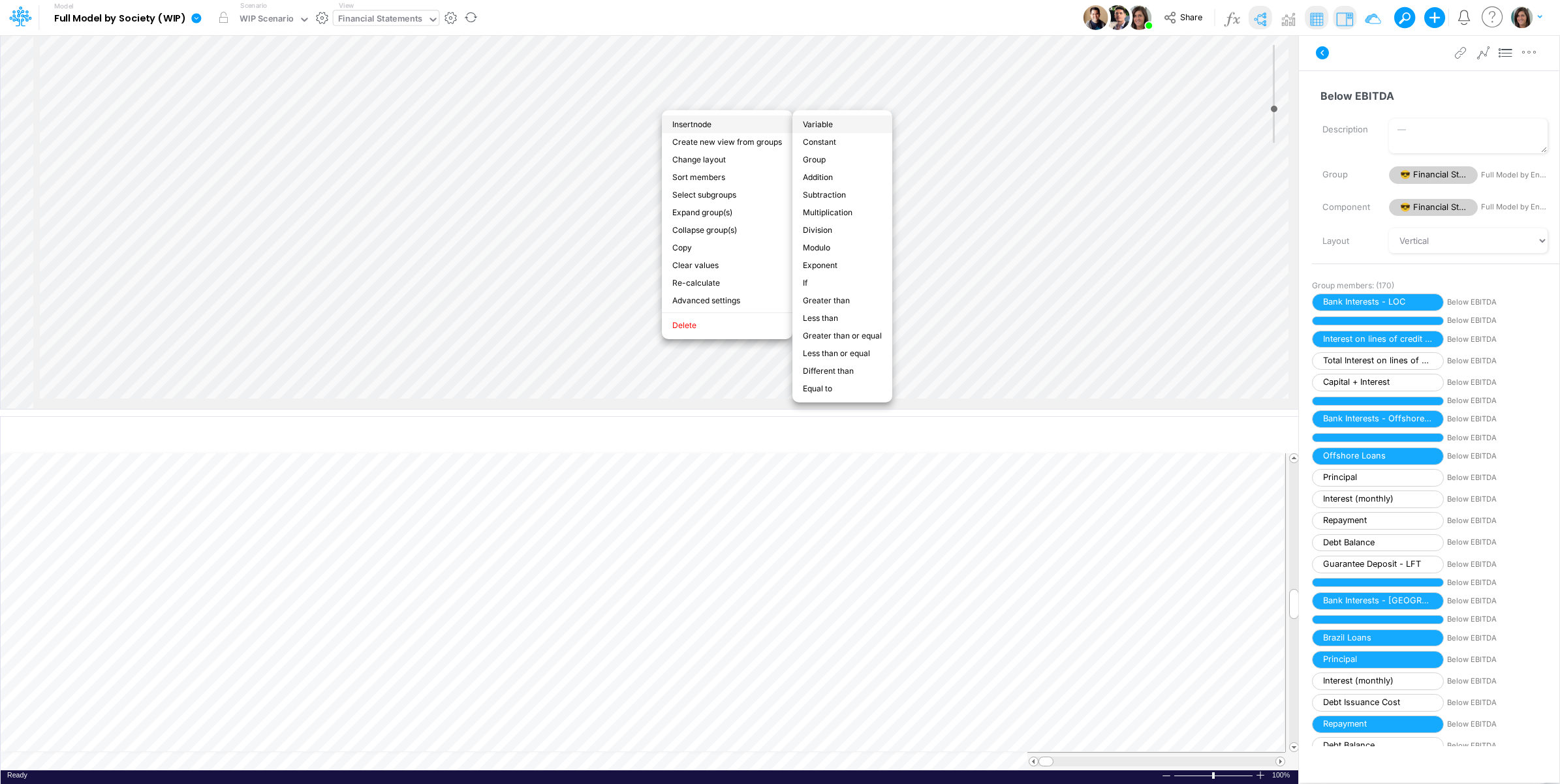
click at [859, 125] on li "Variable" at bounding box center [842, 124] width 99 height 17
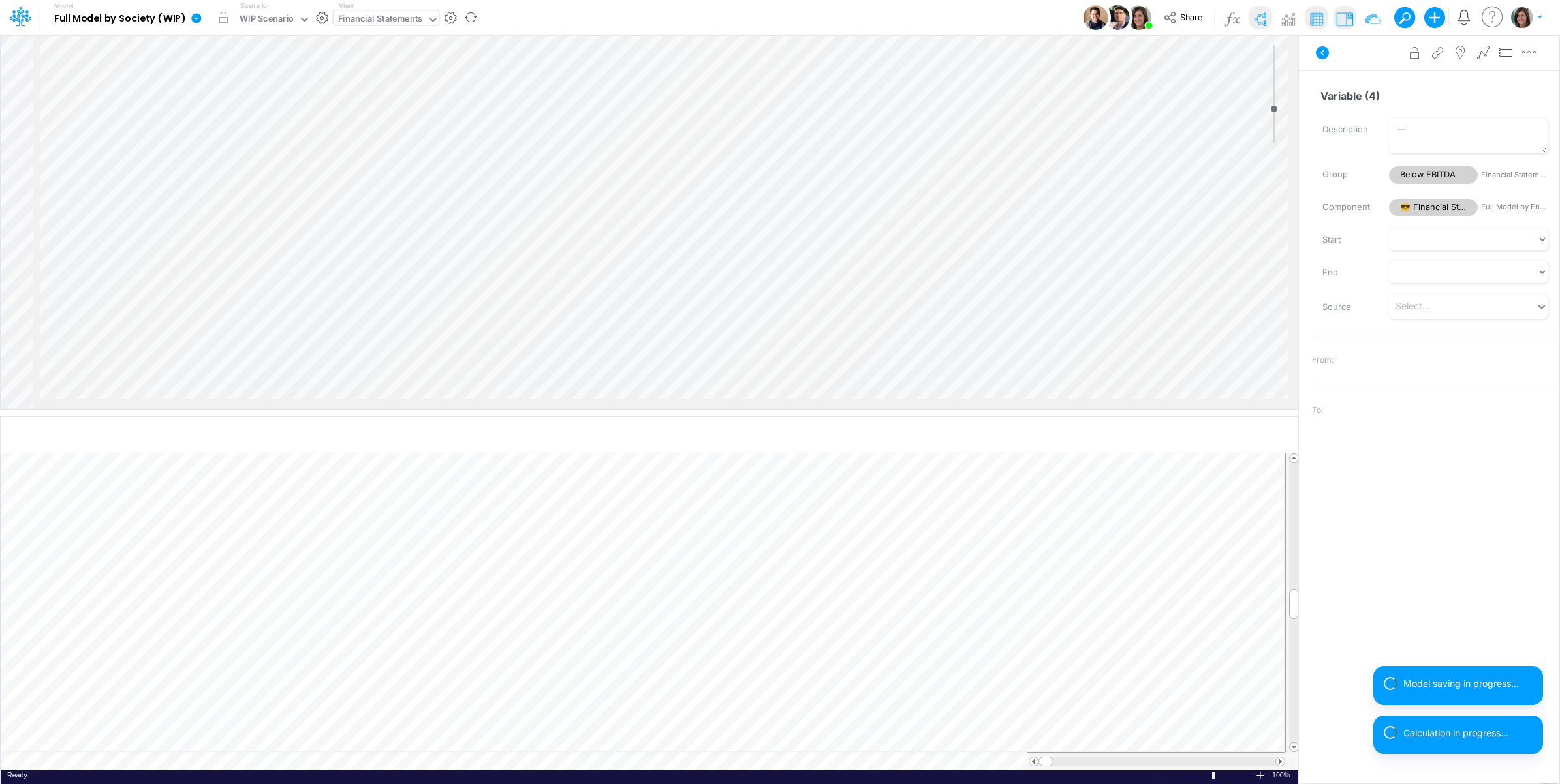
scroll to position [0, 1305]
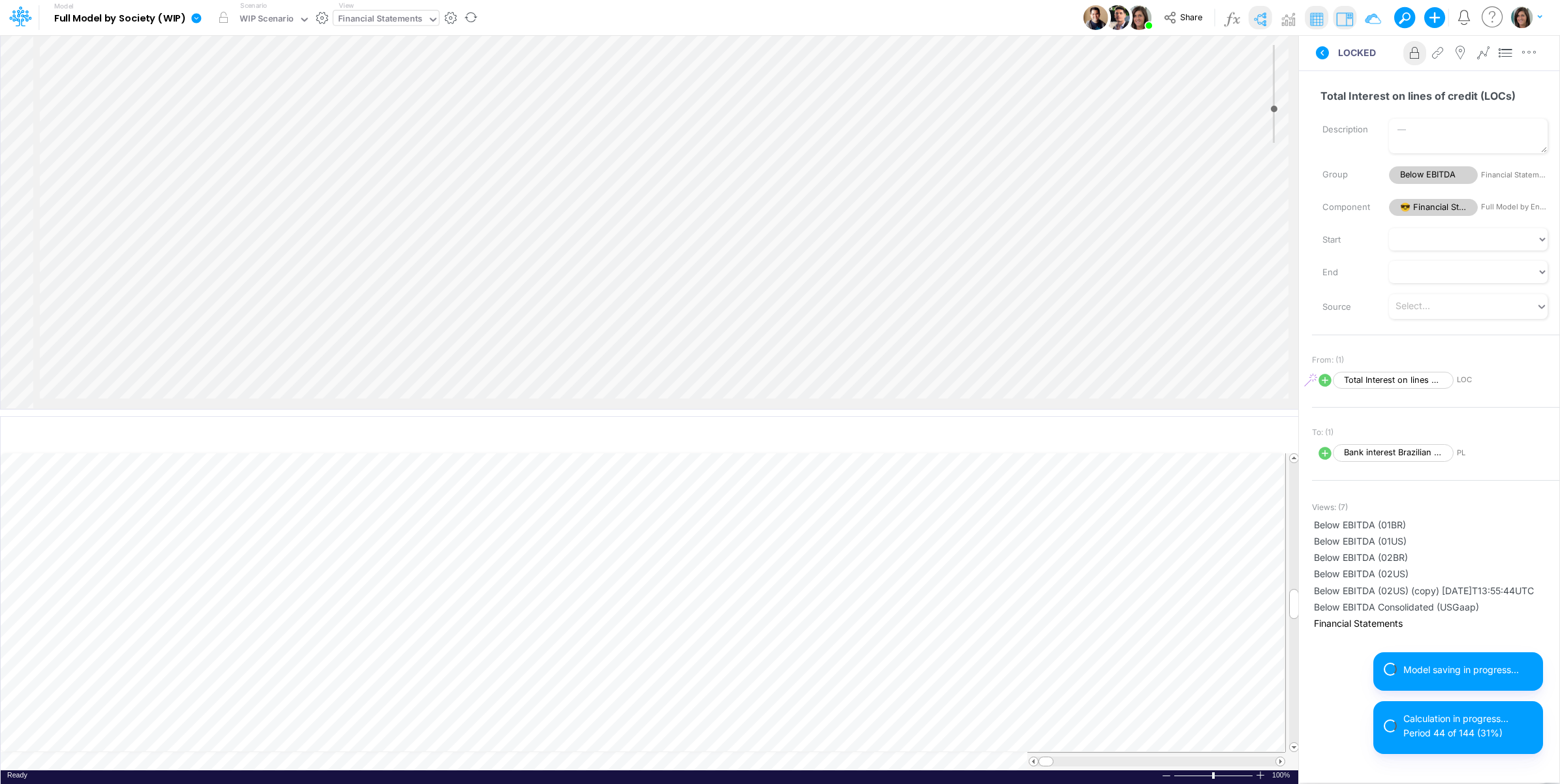
scroll to position [3231, 1305]
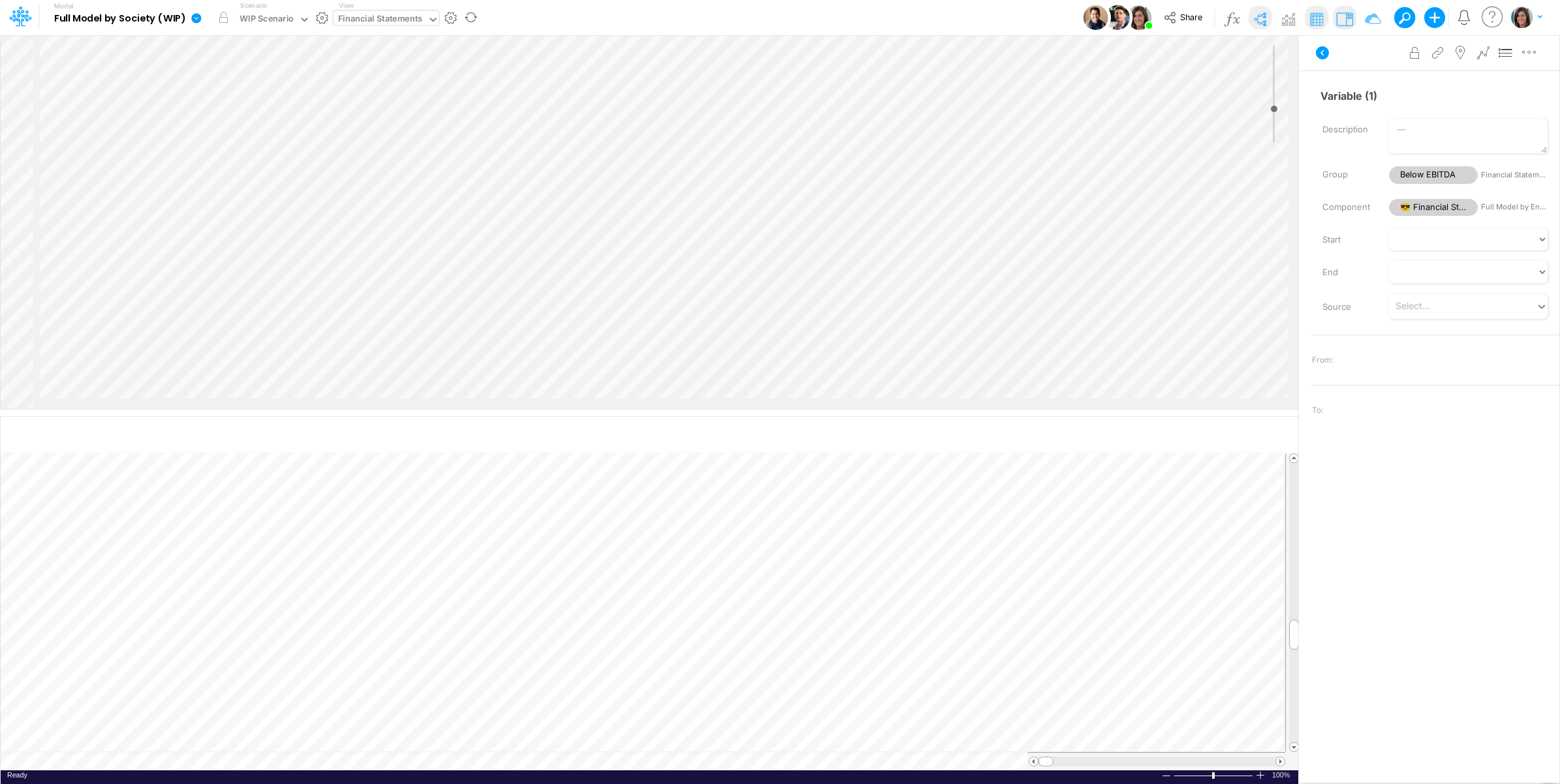
scroll to position [2249, 1305]
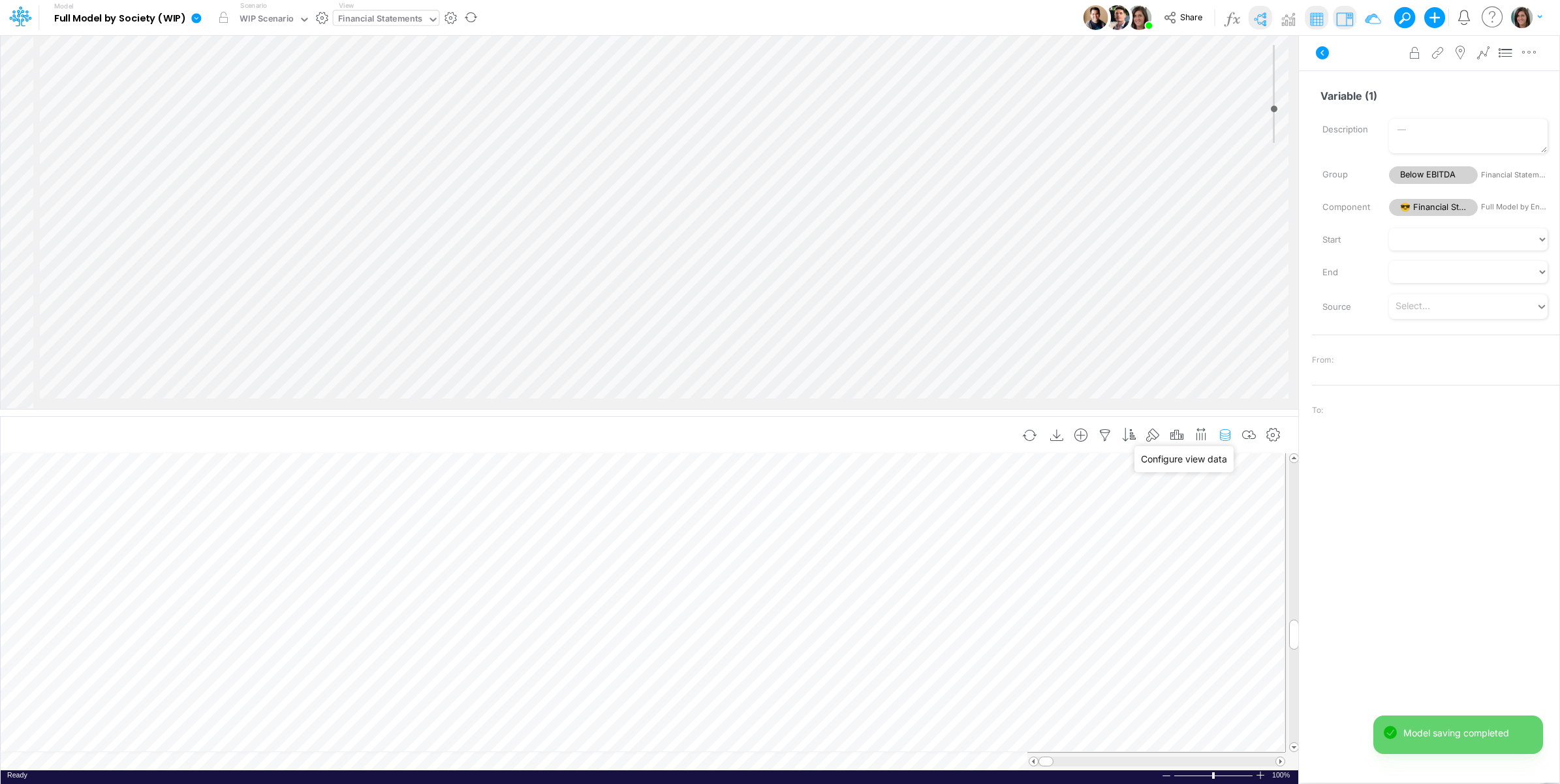
click at [1224, 435] on icon "button" at bounding box center [1225, 435] width 20 height 14
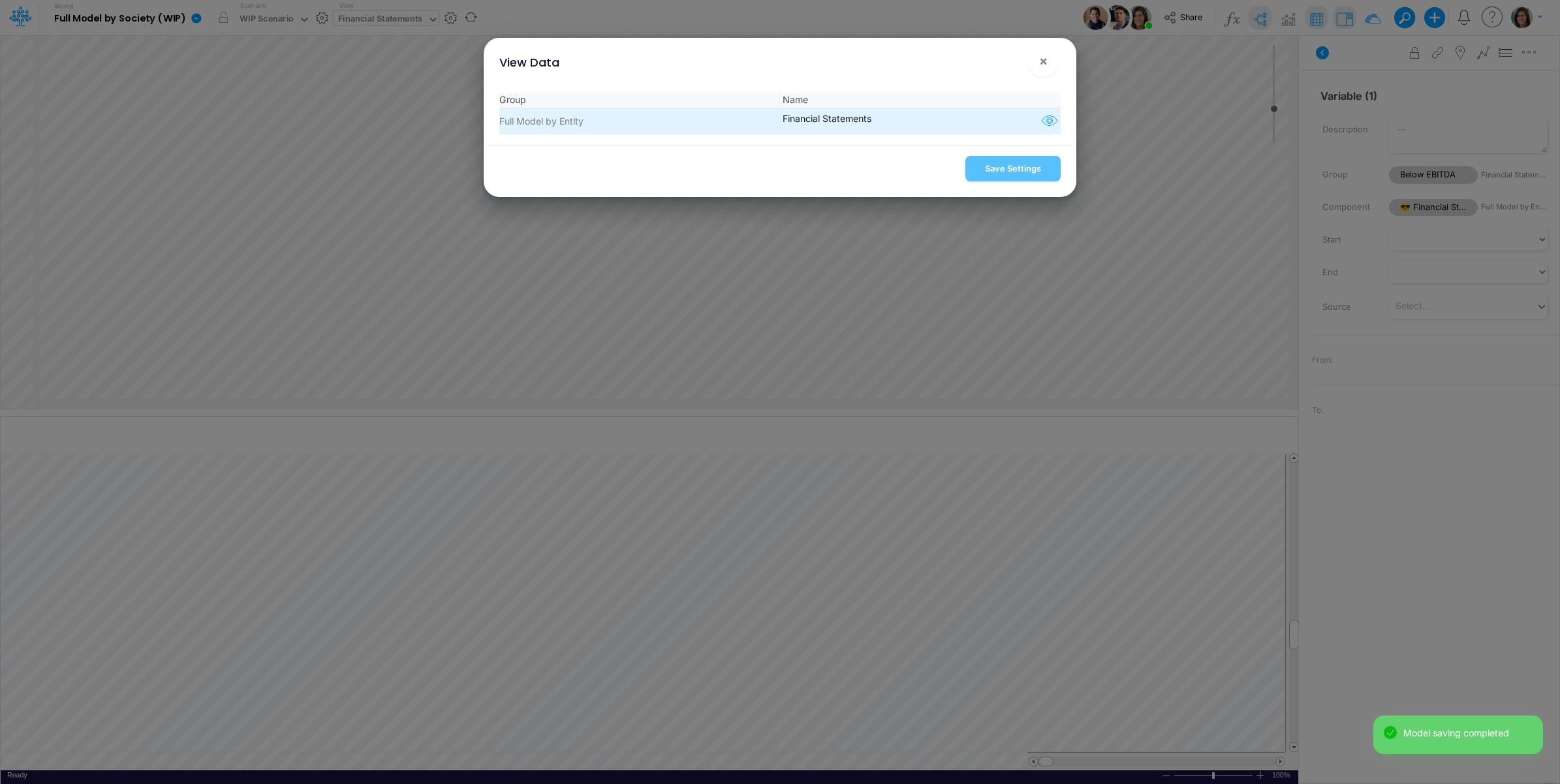
click at [1046, 118] on icon "button" at bounding box center [1050, 121] width 20 height 17
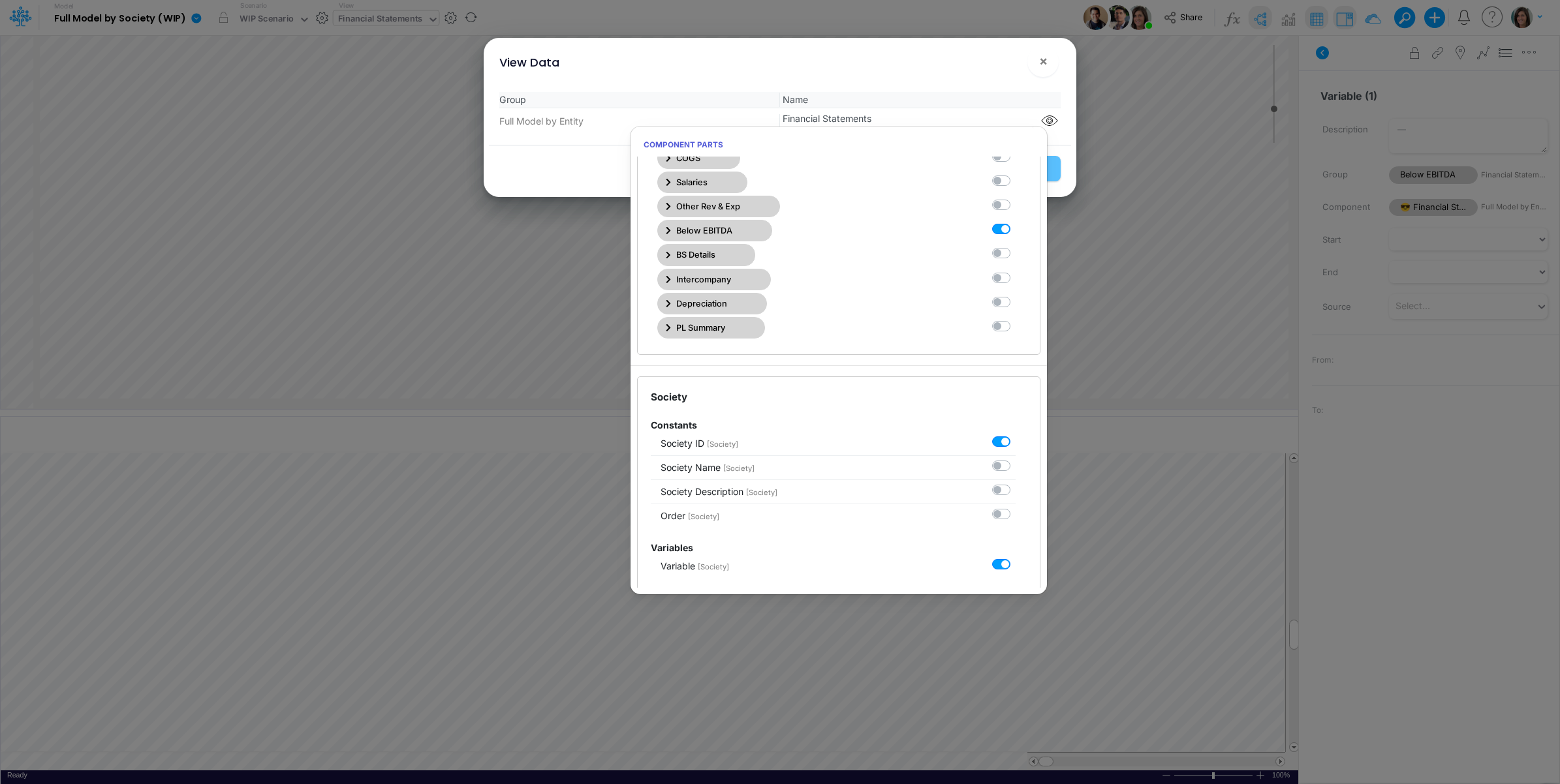
scroll to position [339, 0]
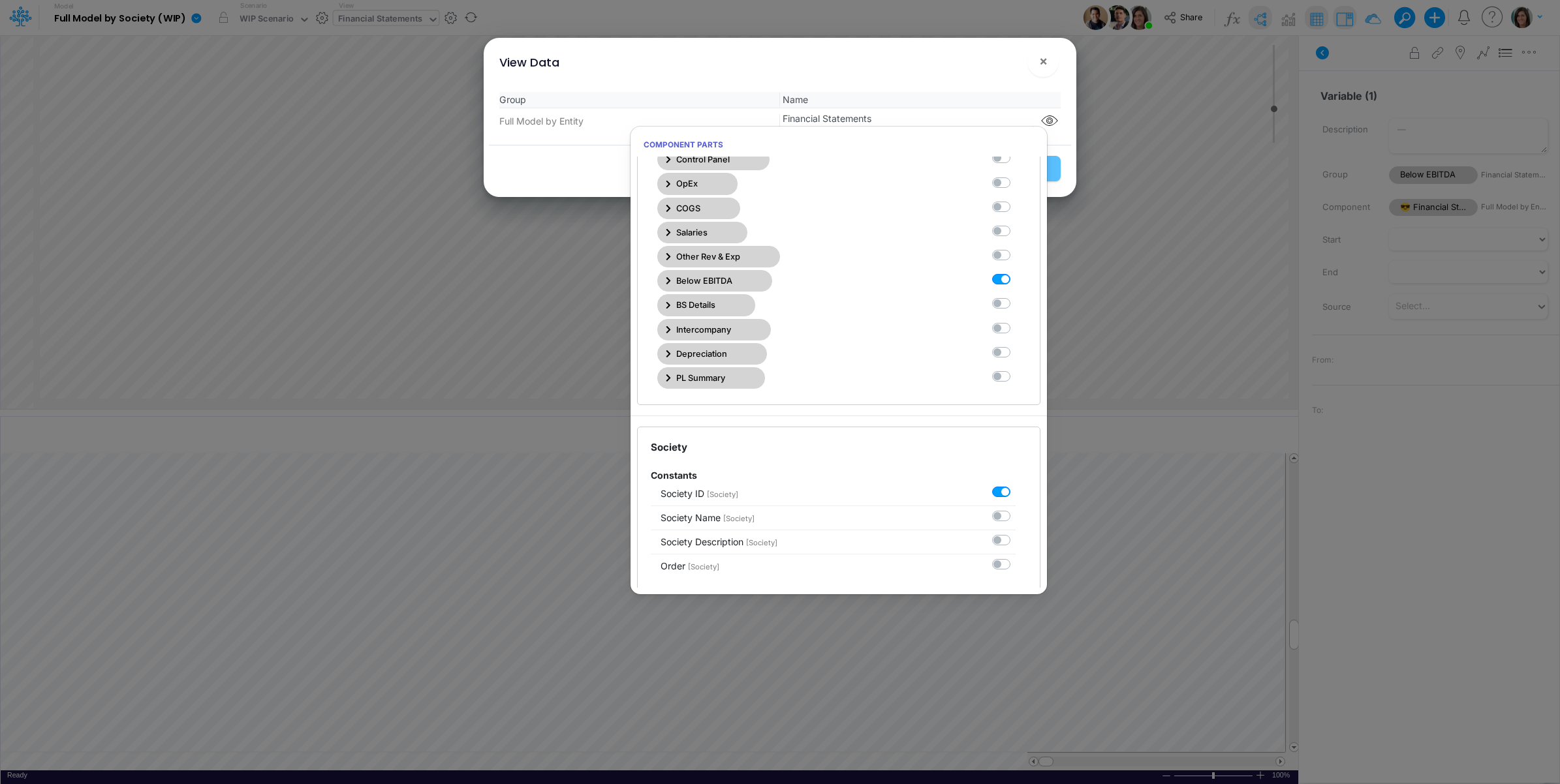
click at [1016, 273] on label at bounding box center [1016, 273] width 0 height 0
click at [1016, 281] on Statements10 "checkbox" at bounding box center [1019, 277] width 8 height 8
click at [1016, 273] on label at bounding box center [1016, 273] width 0 height 0
click at [1016, 281] on Statements10 "checkbox" at bounding box center [1019, 277] width 8 height 8
checkbox Statements10 "true"
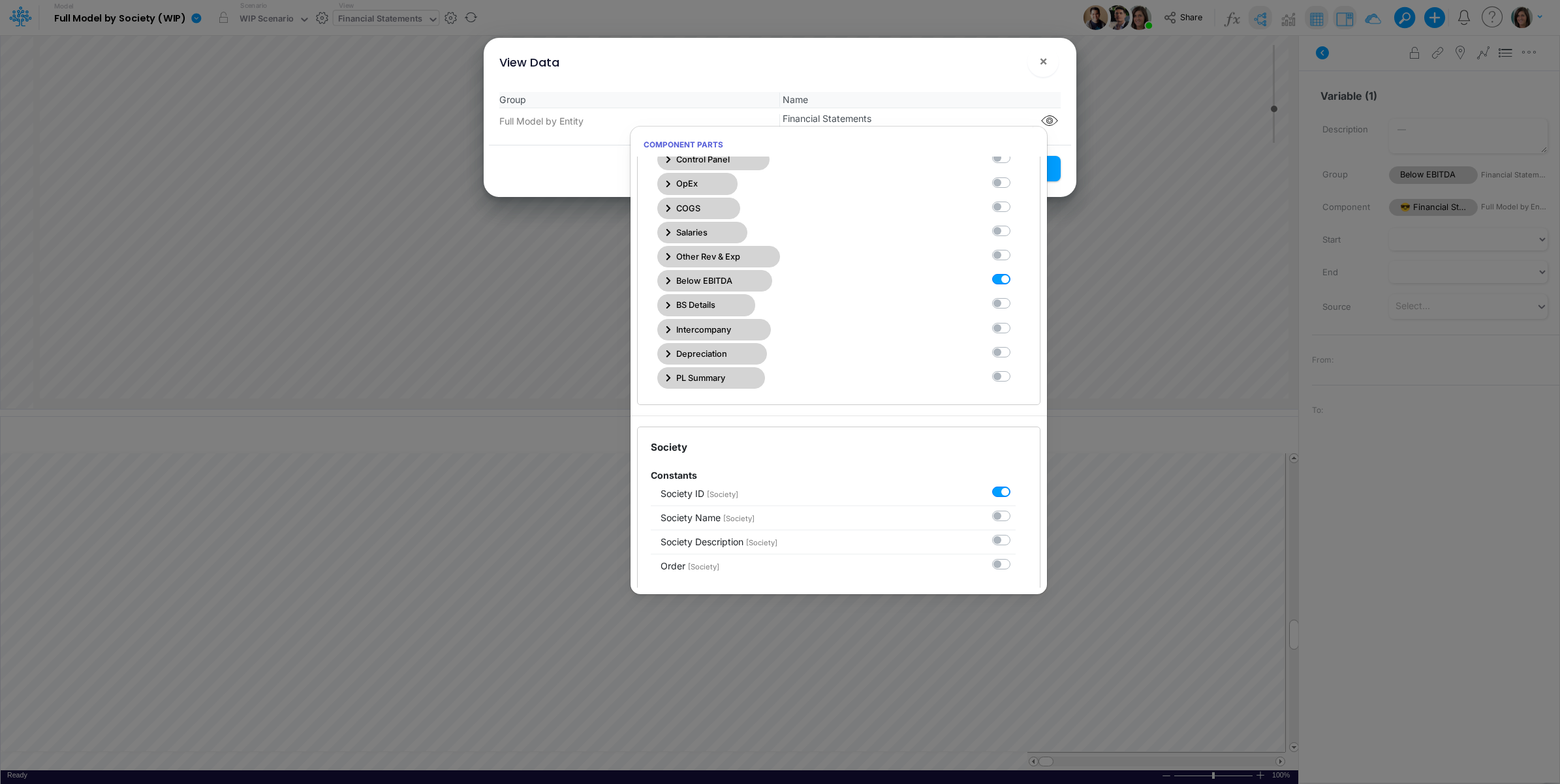
drag, startPoint x: 997, startPoint y: 285, endPoint x: 995, endPoint y: 74, distance: 211.0
click at [995, 74] on div "View Data ×" at bounding box center [780, 60] width 582 height 43
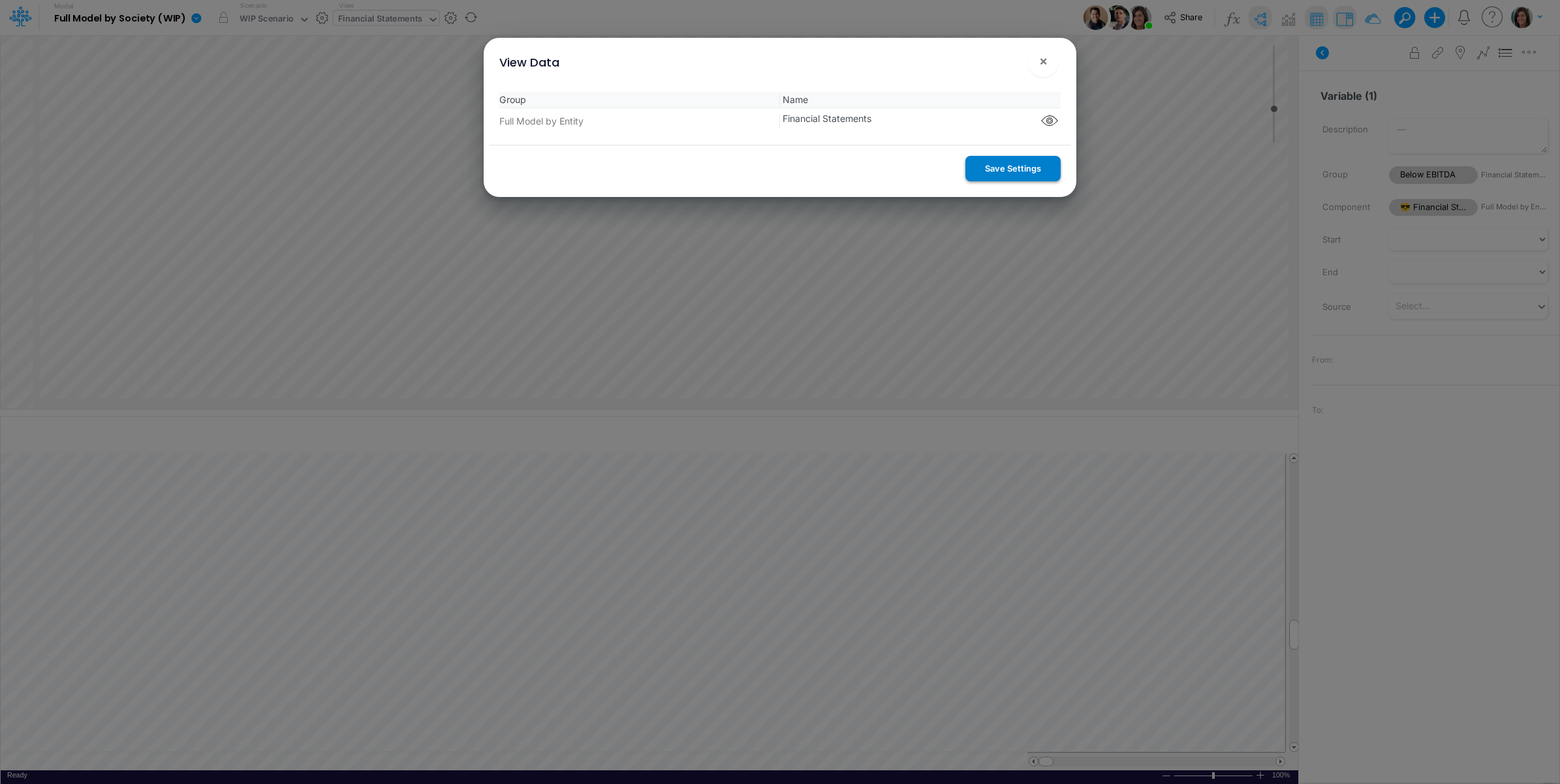
click at [1005, 163] on button "Save Settings" at bounding box center [1012, 168] width 95 height 25
click at [1042, 64] on span "×" at bounding box center [1043, 60] width 8 height 15
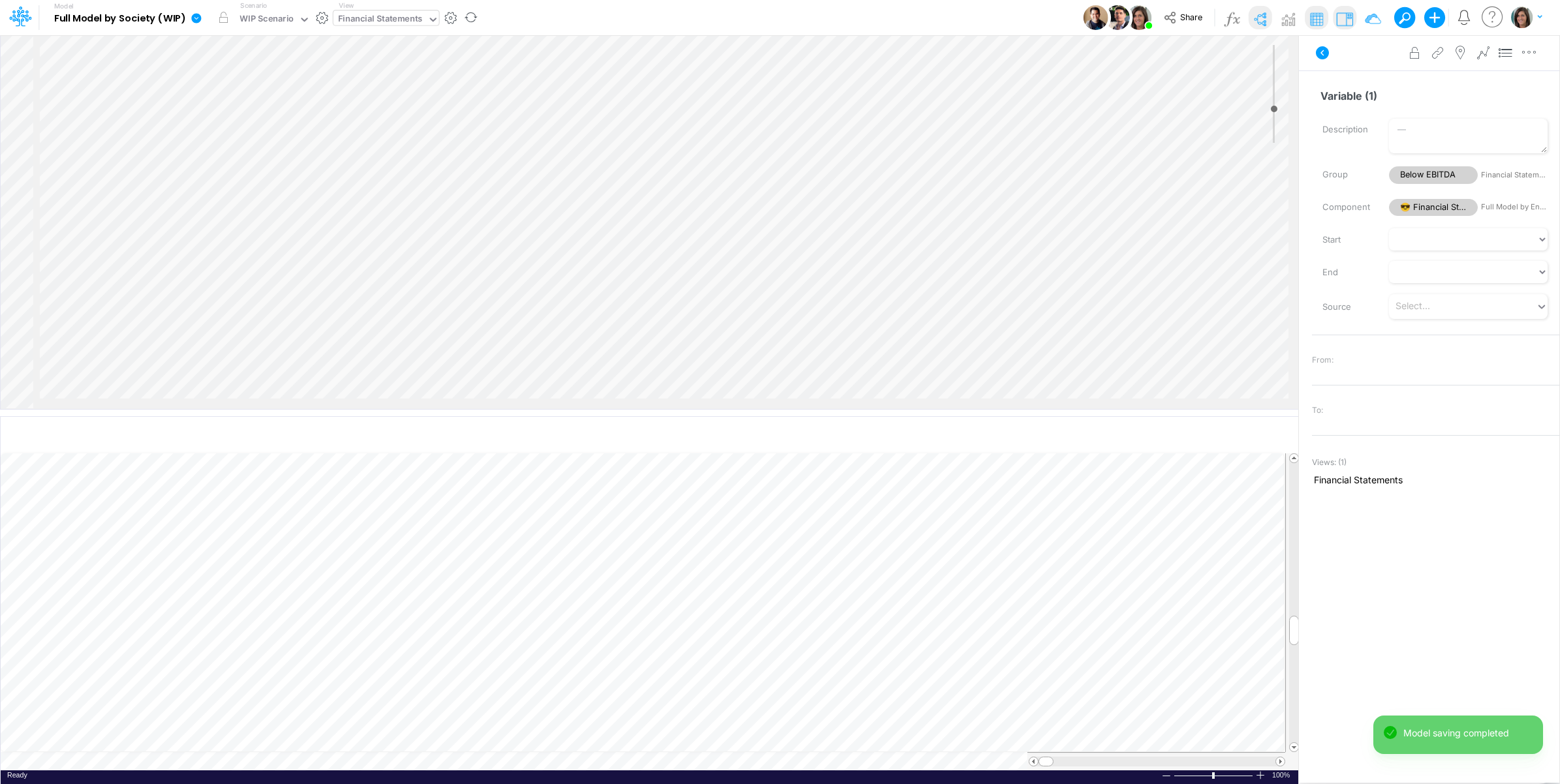
scroll to position [2357, 1305]
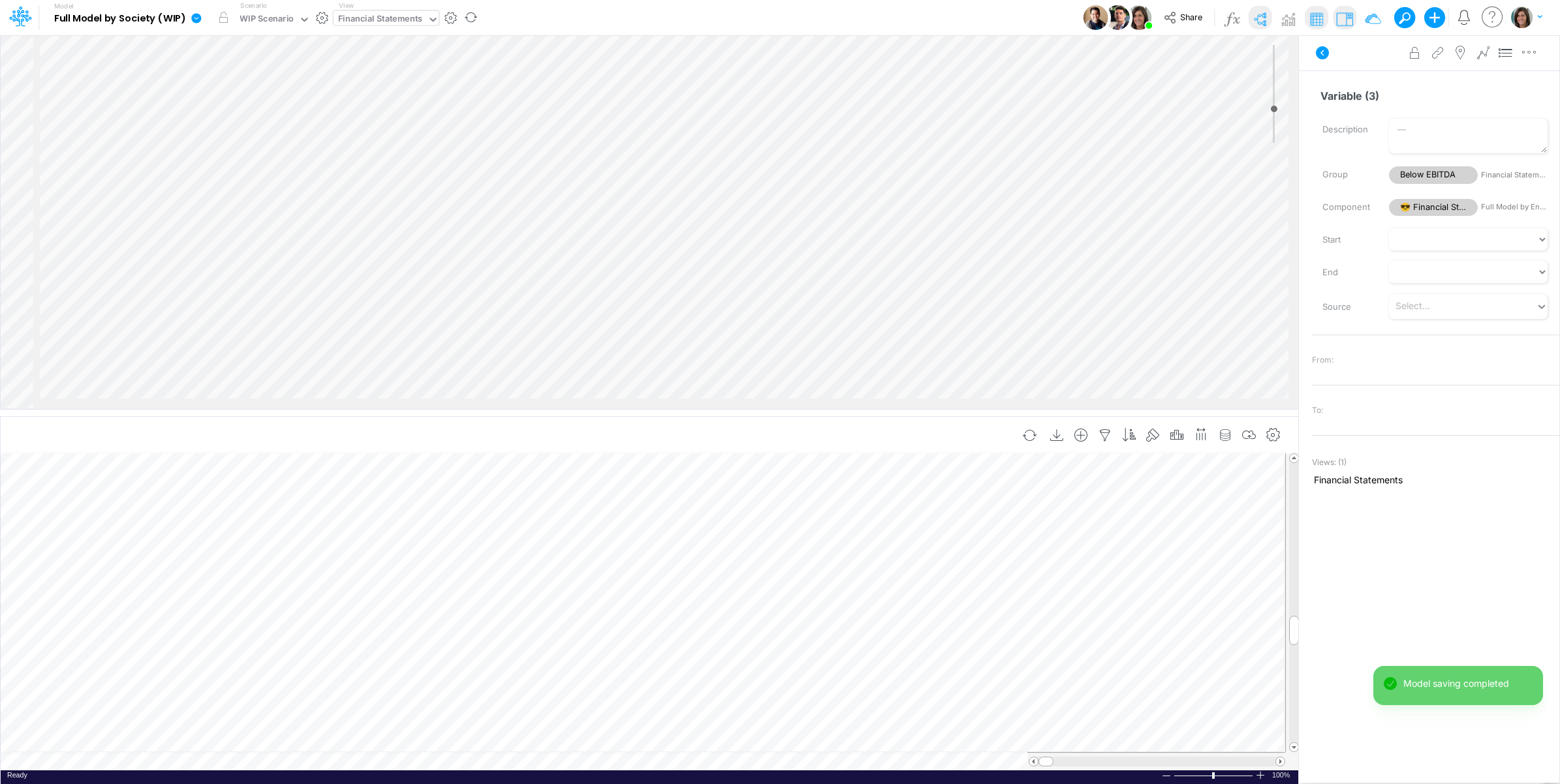
scroll to position [0, 1]
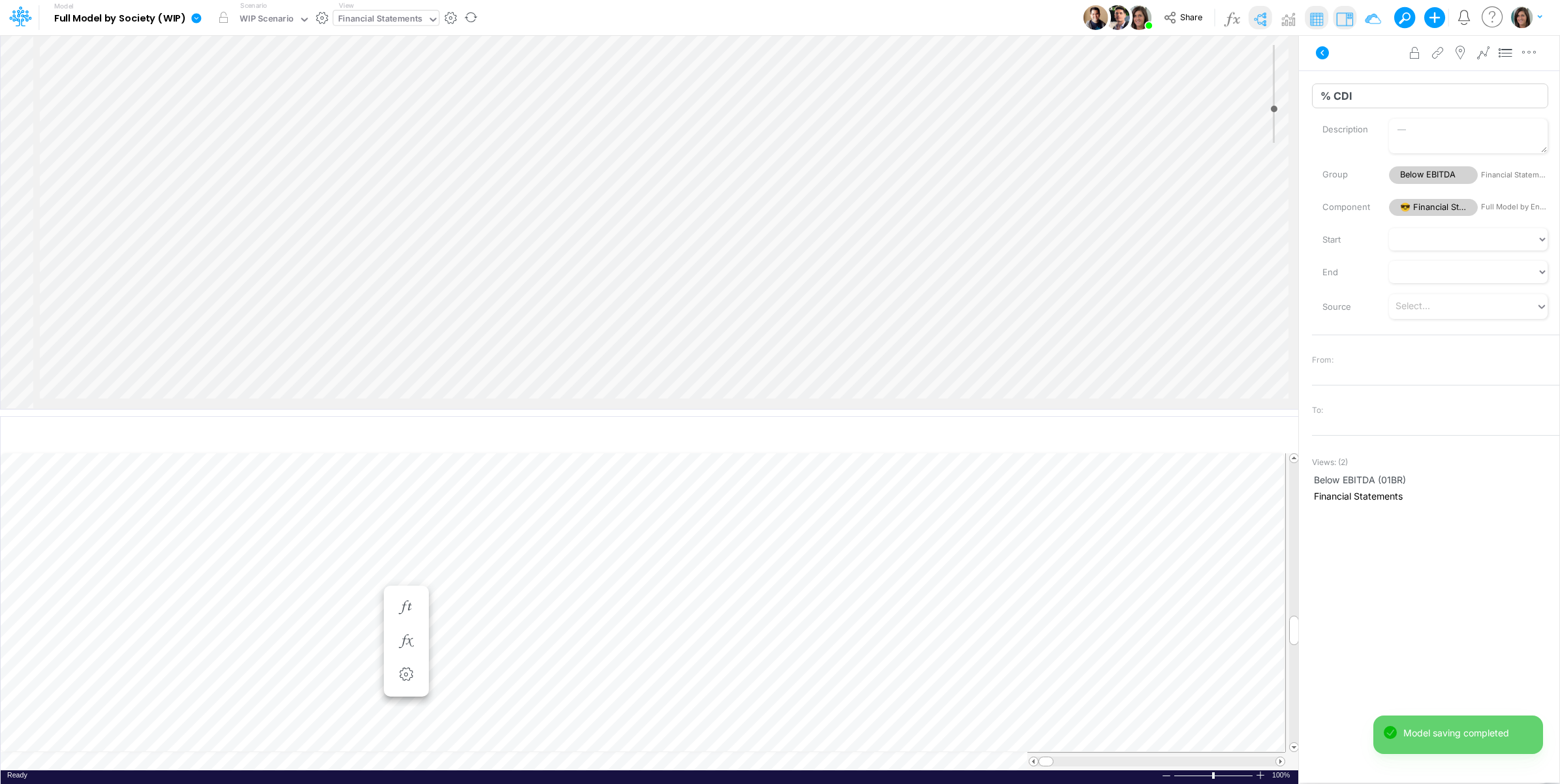
click at [1394, 89] on input "% CDI" at bounding box center [1429, 95] width 236 height 24
type input "% CDI Paid"
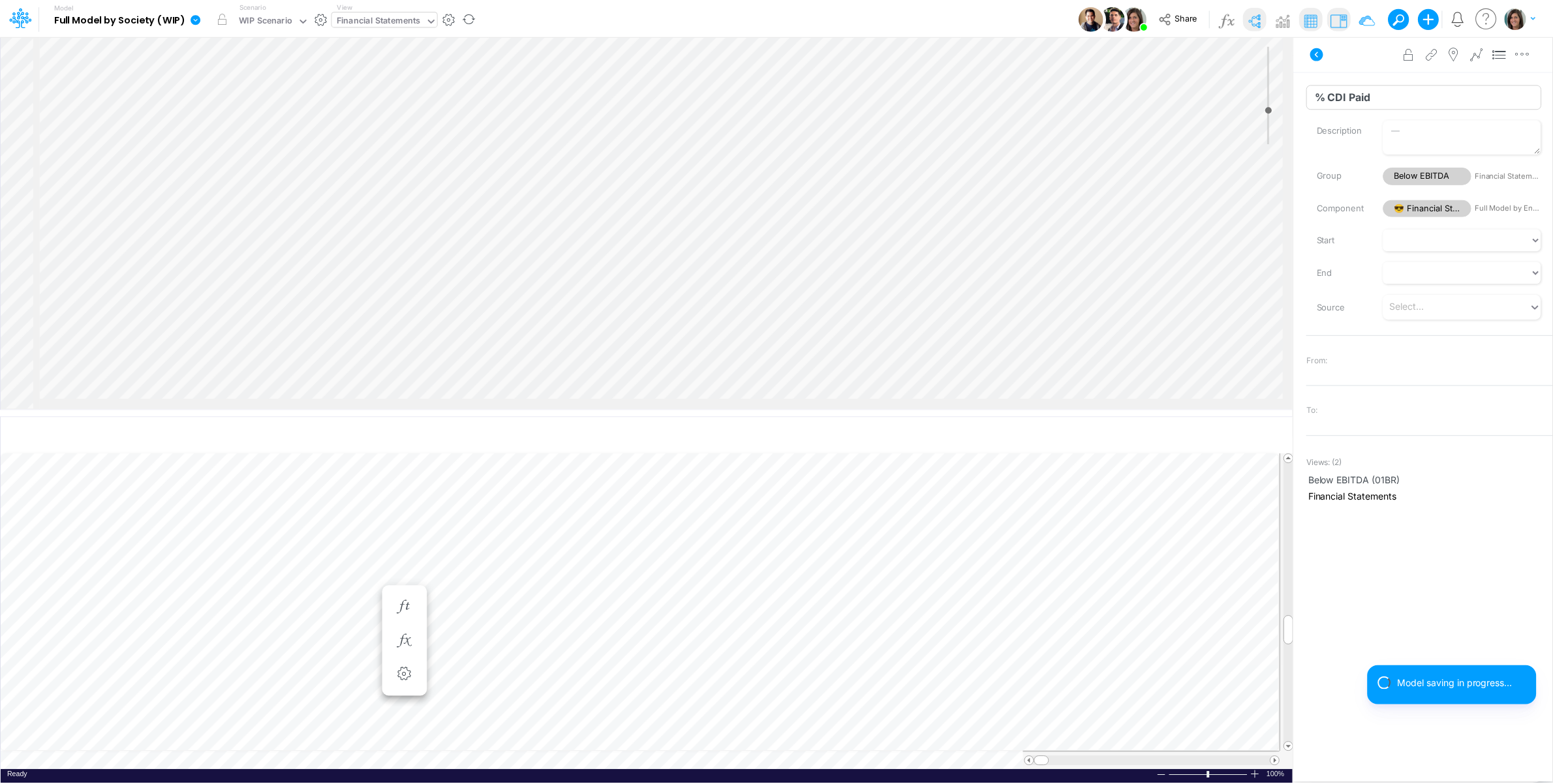
scroll to position [0, 1]
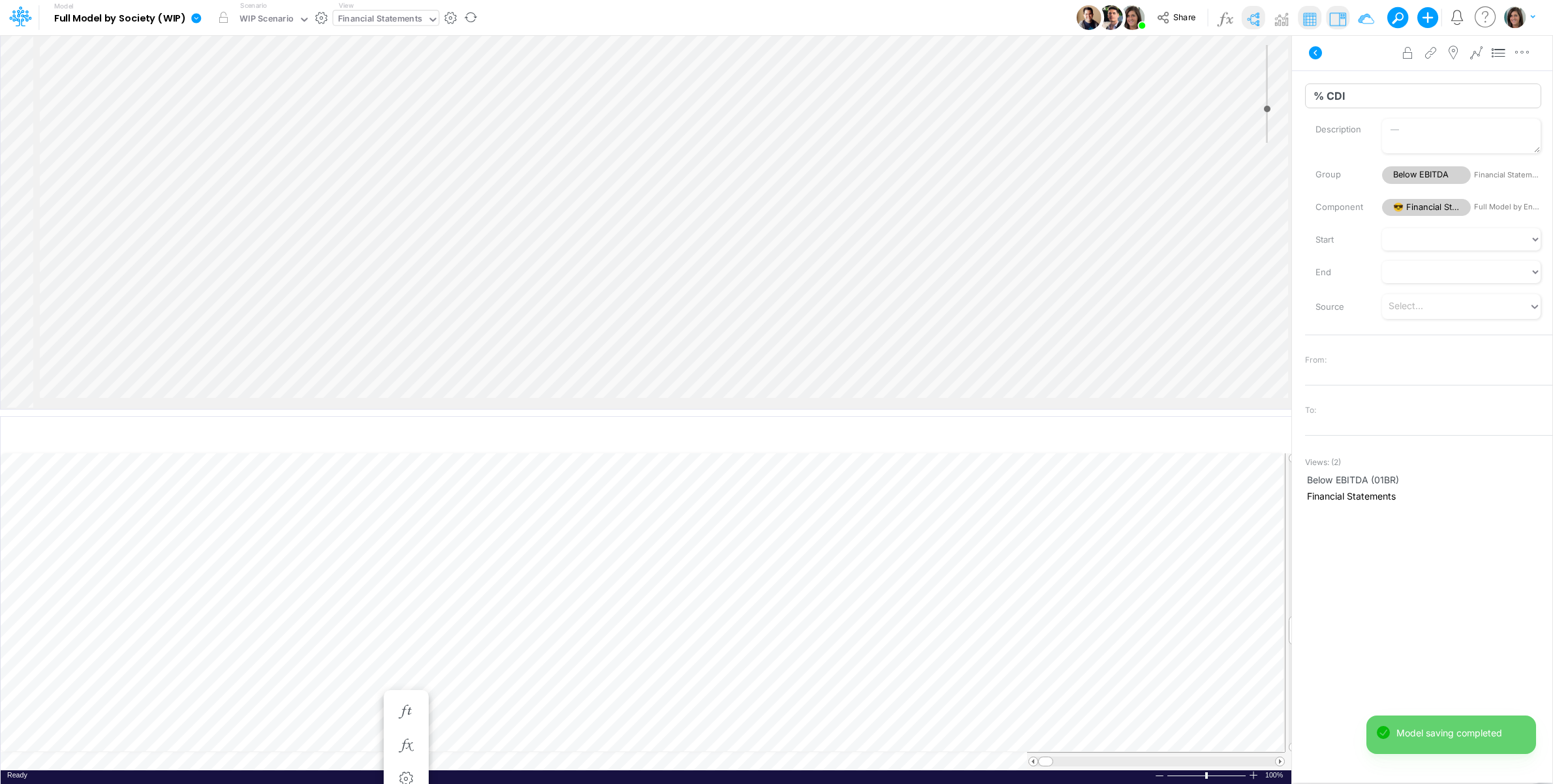
click at [1443, 99] on input "% CDI" at bounding box center [1423, 95] width 236 height 24
type input "% CDI Paid"
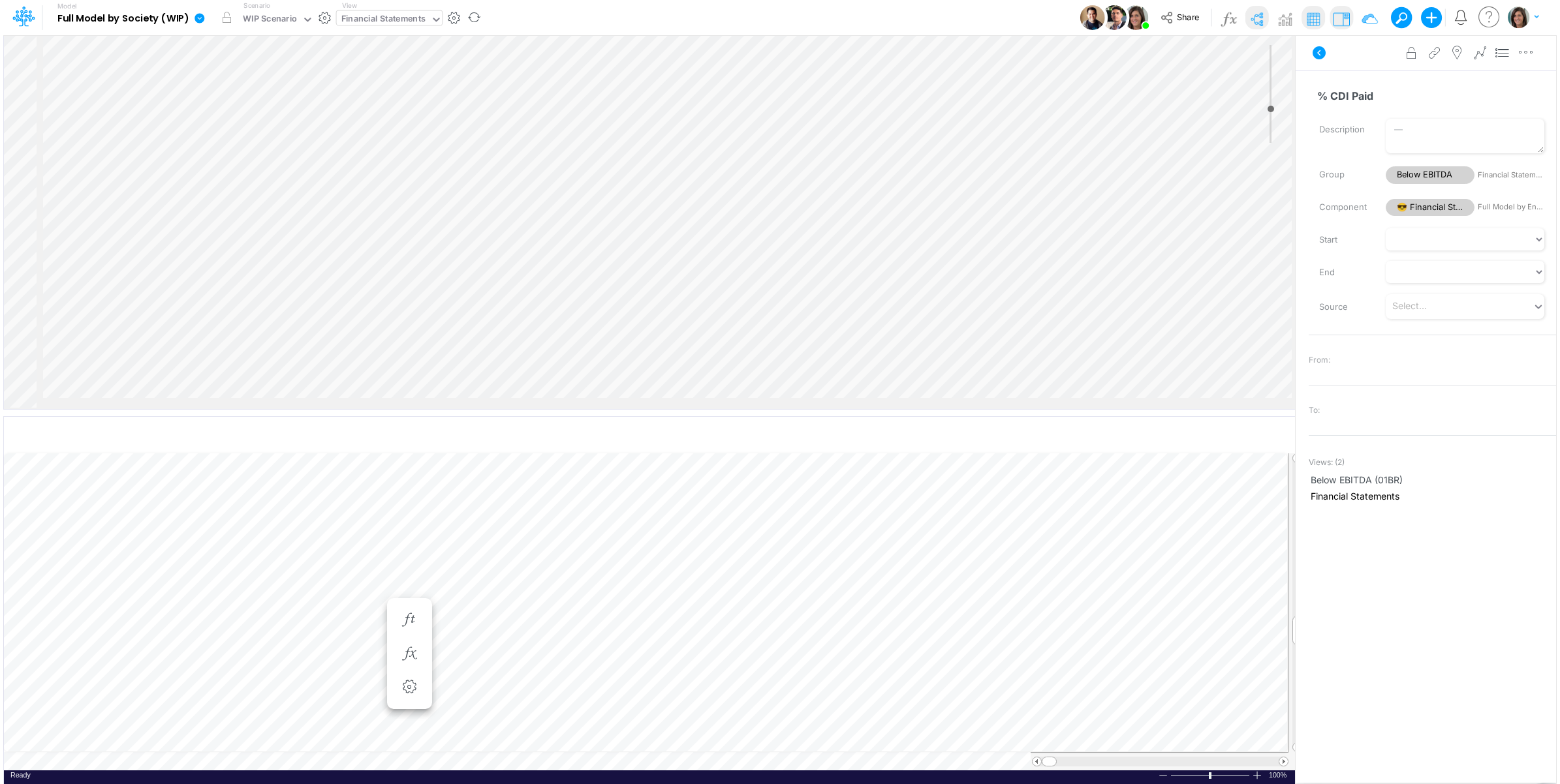
scroll to position [0, 1]
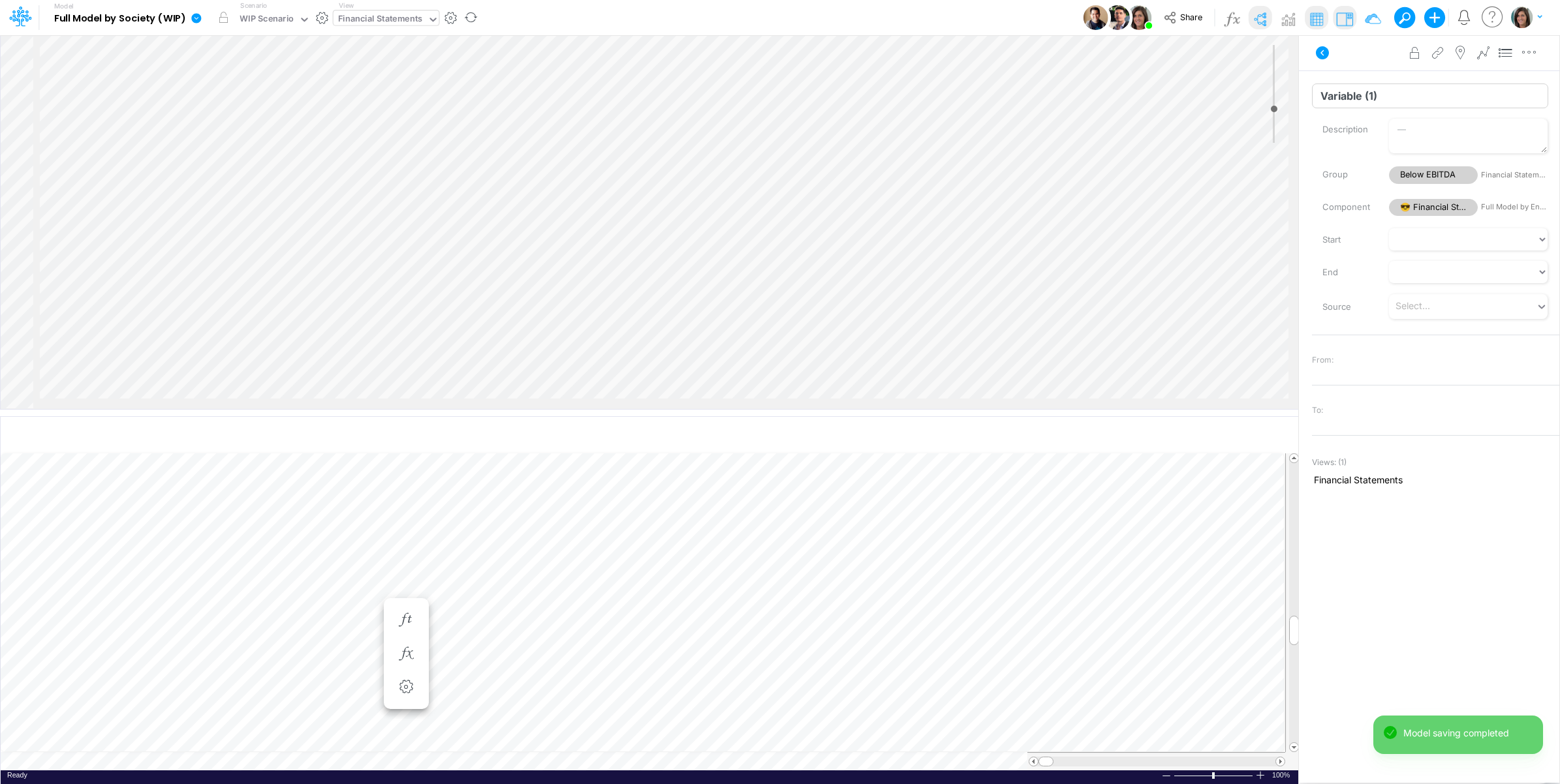
click at [1364, 95] on input "Variable (1)" at bounding box center [1429, 95] width 236 height 24
click at [1348, 93] on input "Variable (1)" at bounding box center [1429, 95] width 236 height 24
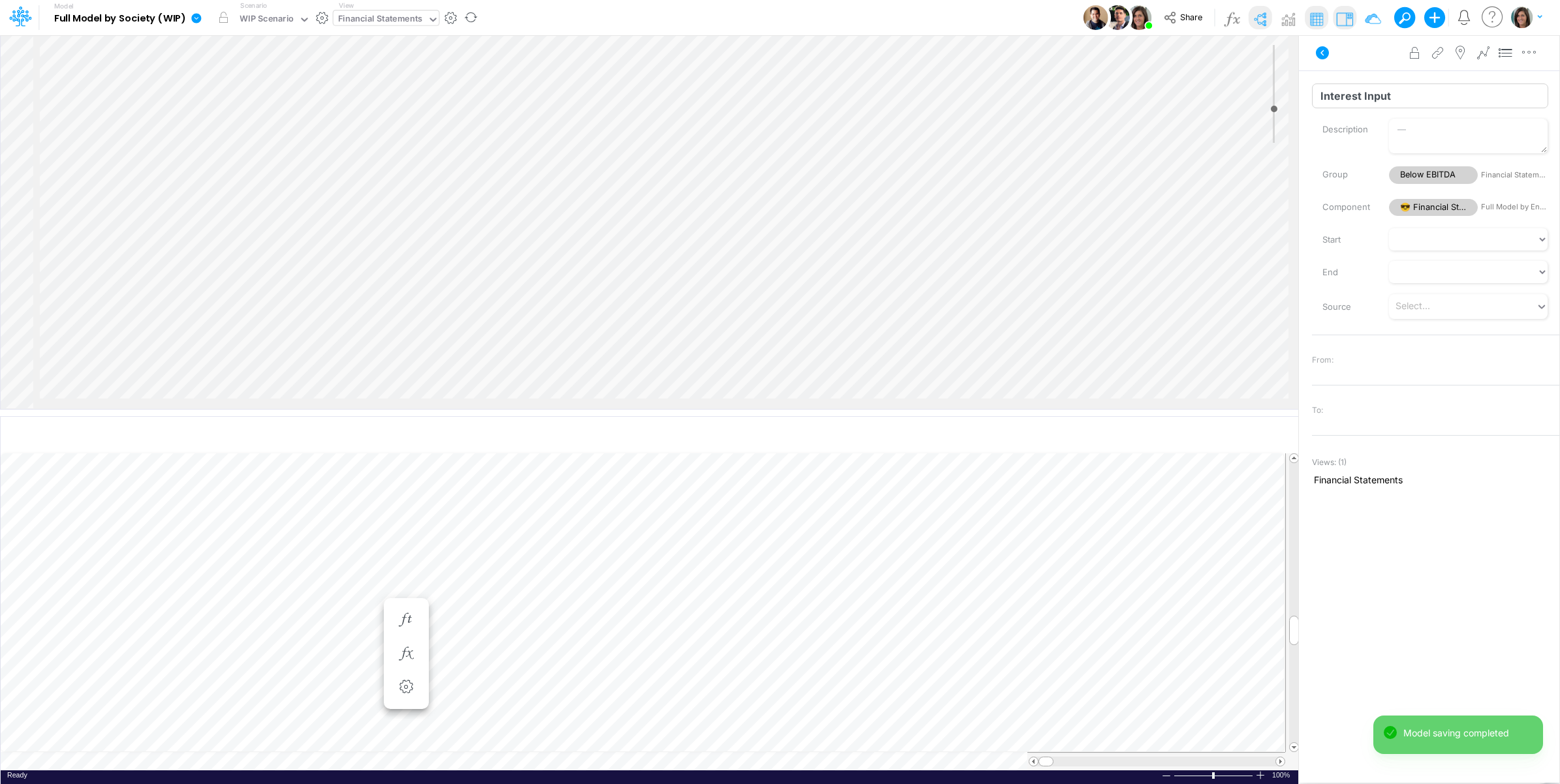
type input "Interest Input"
click at [1341, 92] on input "% Interests" at bounding box center [1429, 95] width 236 height 24
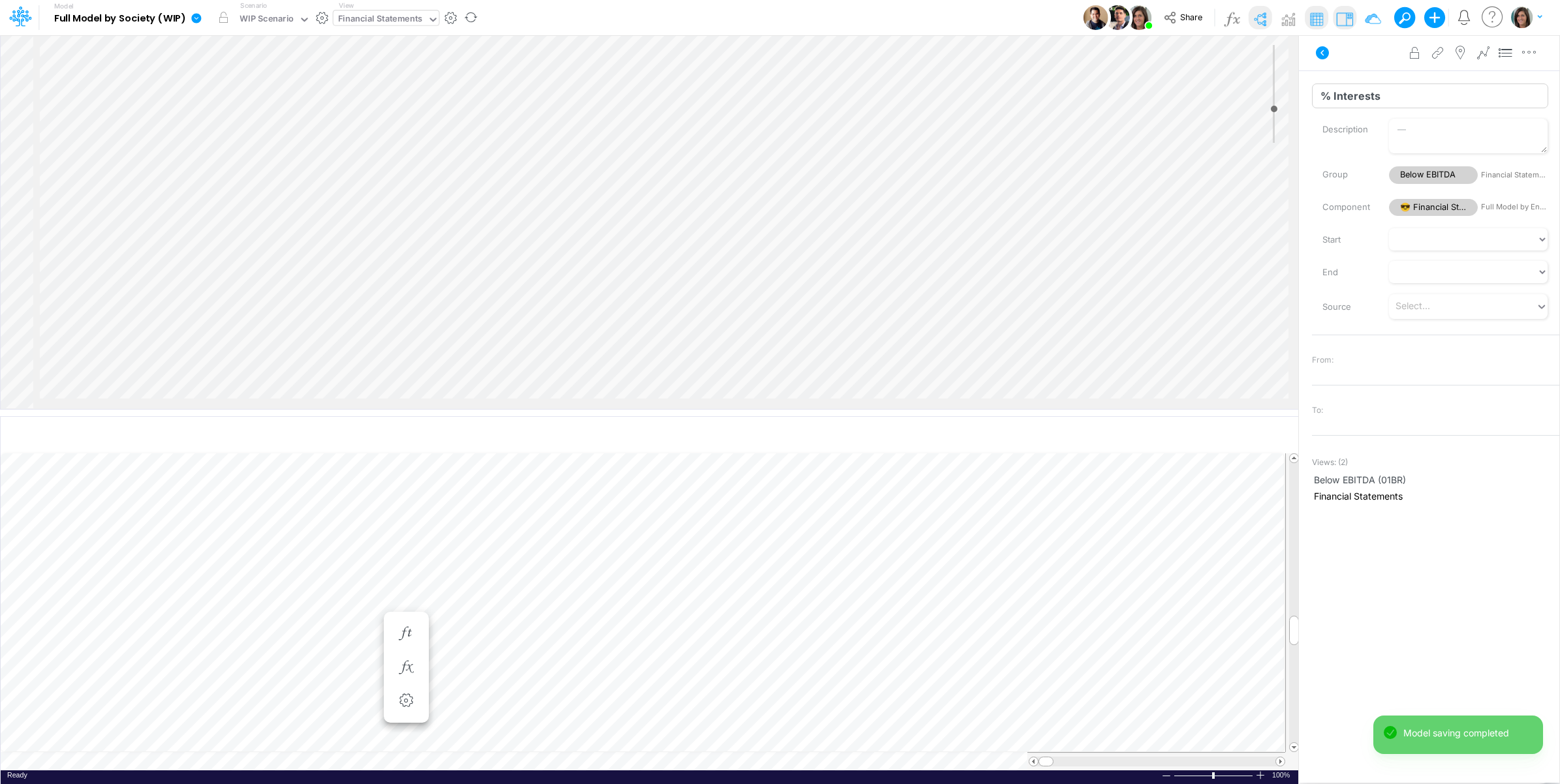
paste input "Paid (% Month)"
type input "% Interests Paid (% Month)"
click at [1352, 92] on input "Variable (2)" at bounding box center [1429, 95] width 236 height 24
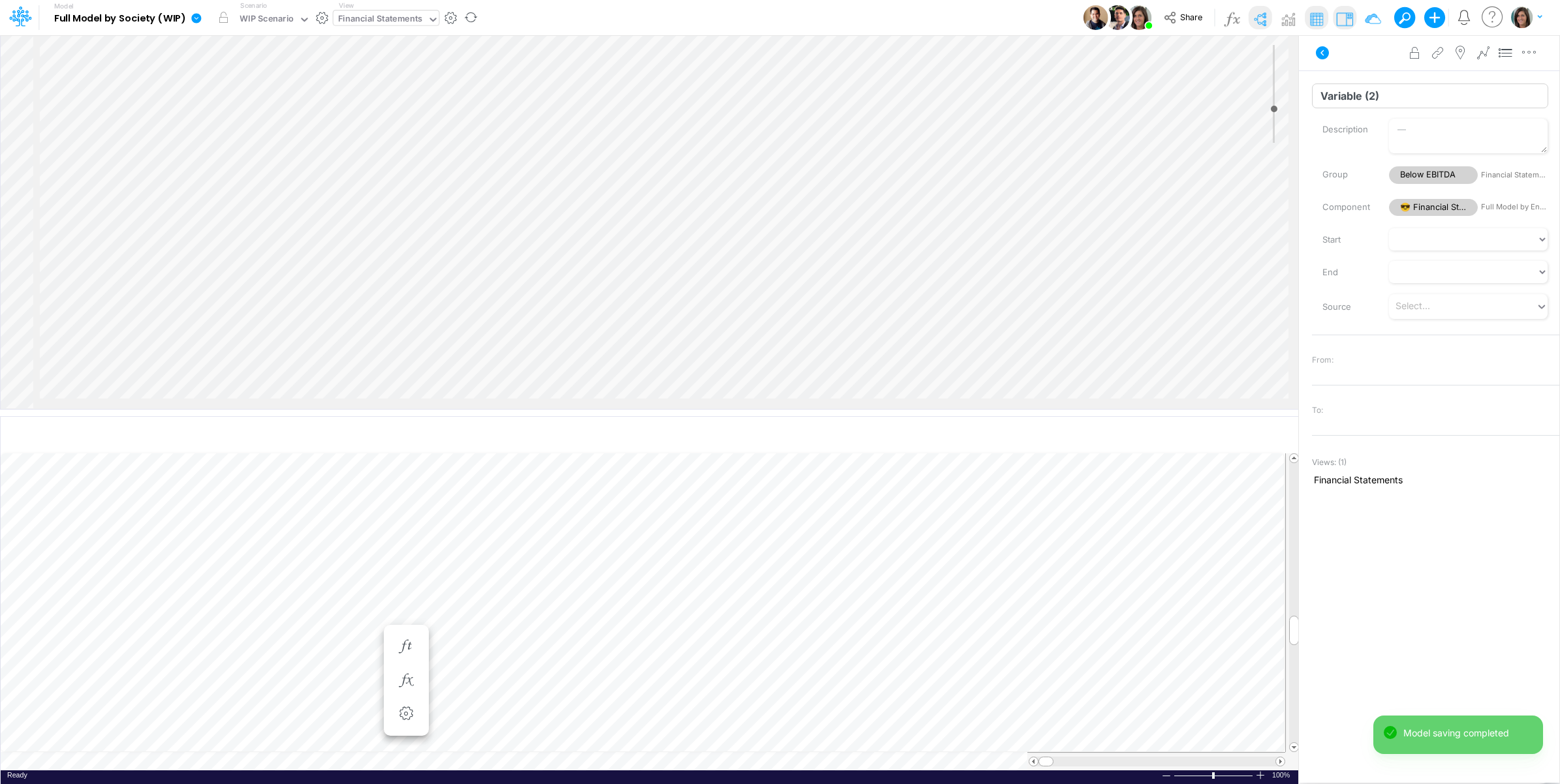
click at [1352, 92] on input "Variable (2)" at bounding box center [1429, 95] width 236 height 24
paste input "% Guarantee Receiving Bonus"
type input "% Guarantee Receiving Bonus"
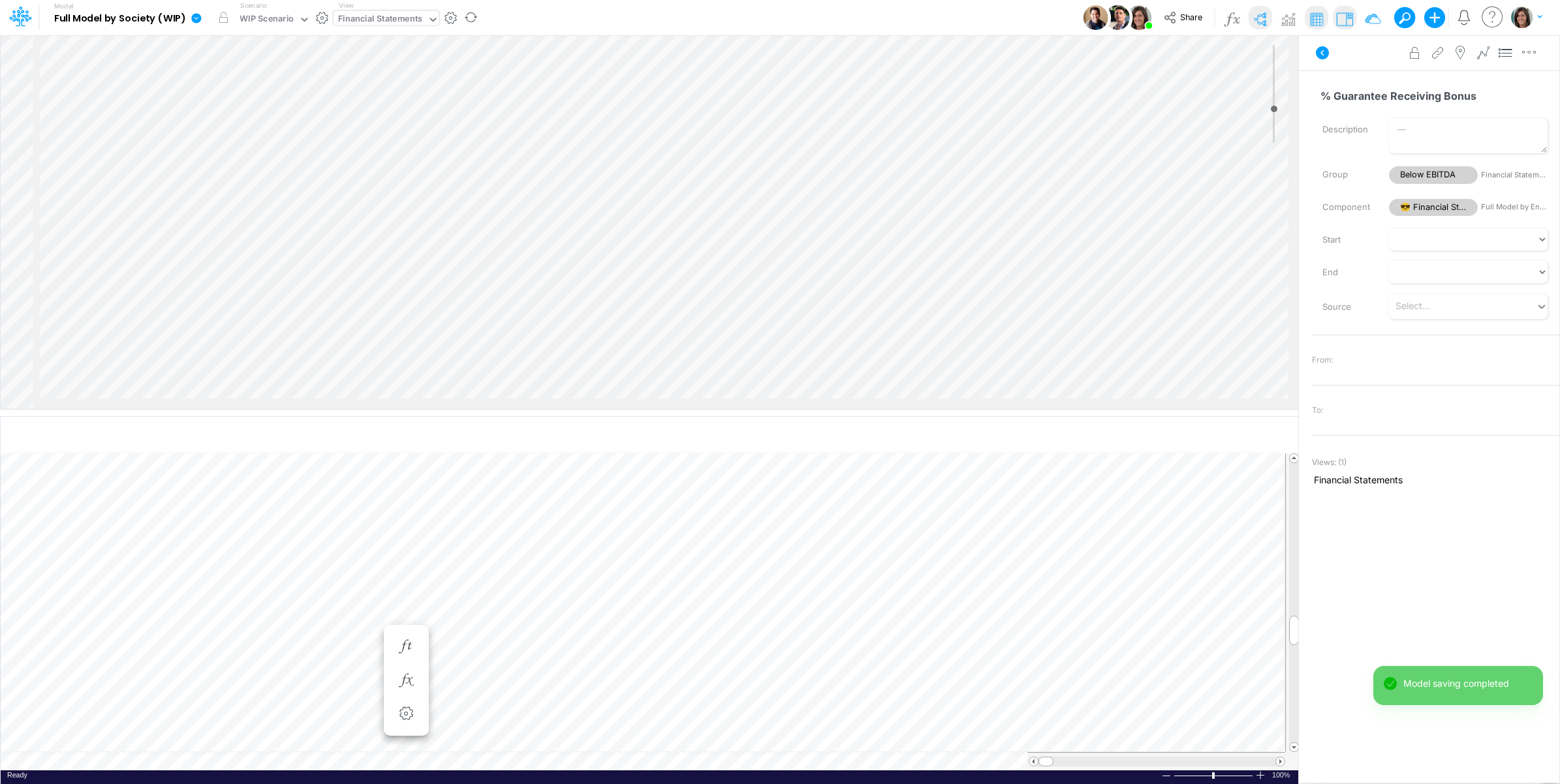
scroll to position [0, 1]
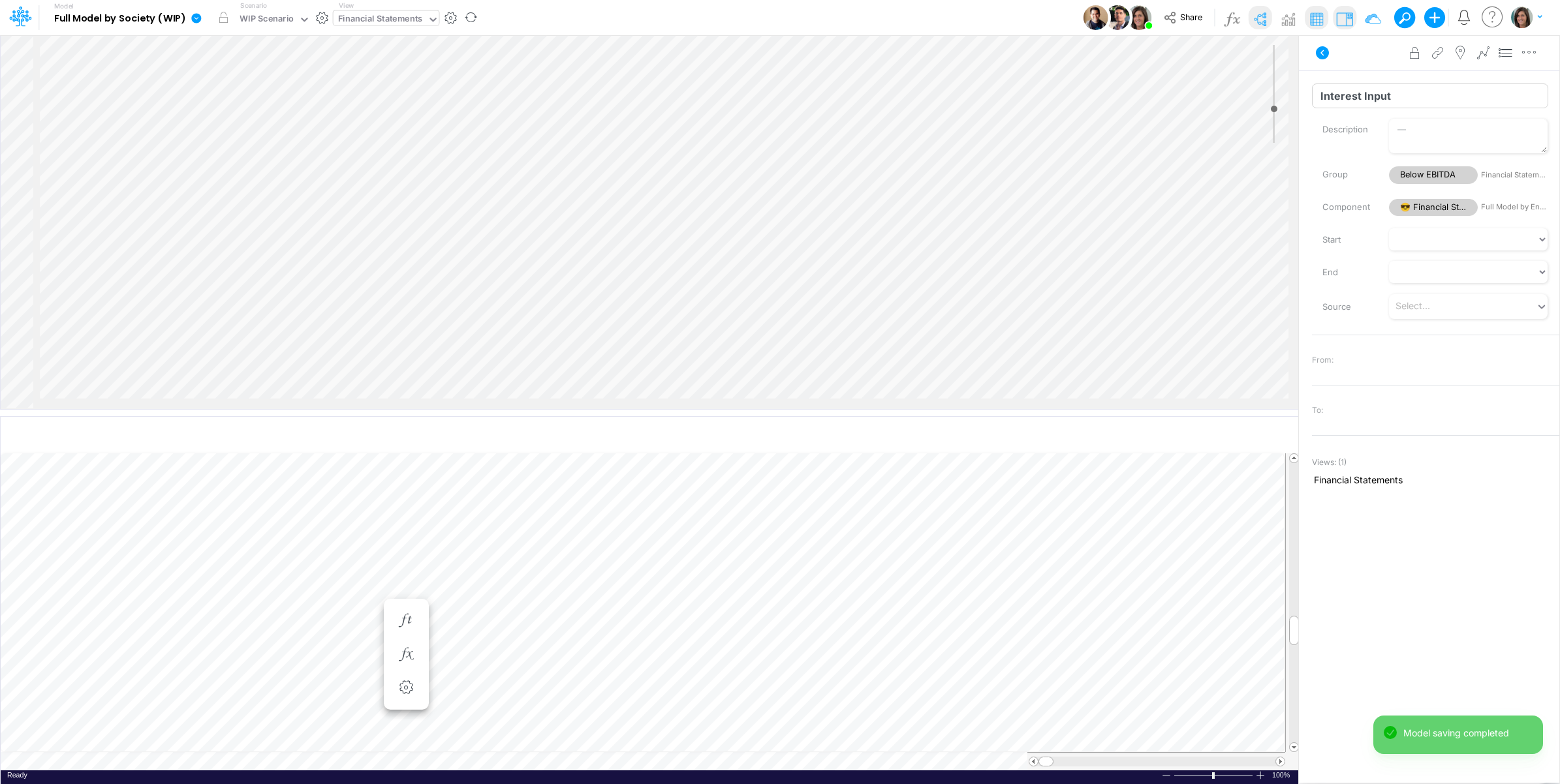
click at [1338, 93] on input "Interest Input" at bounding box center [1429, 95] width 236 height 24
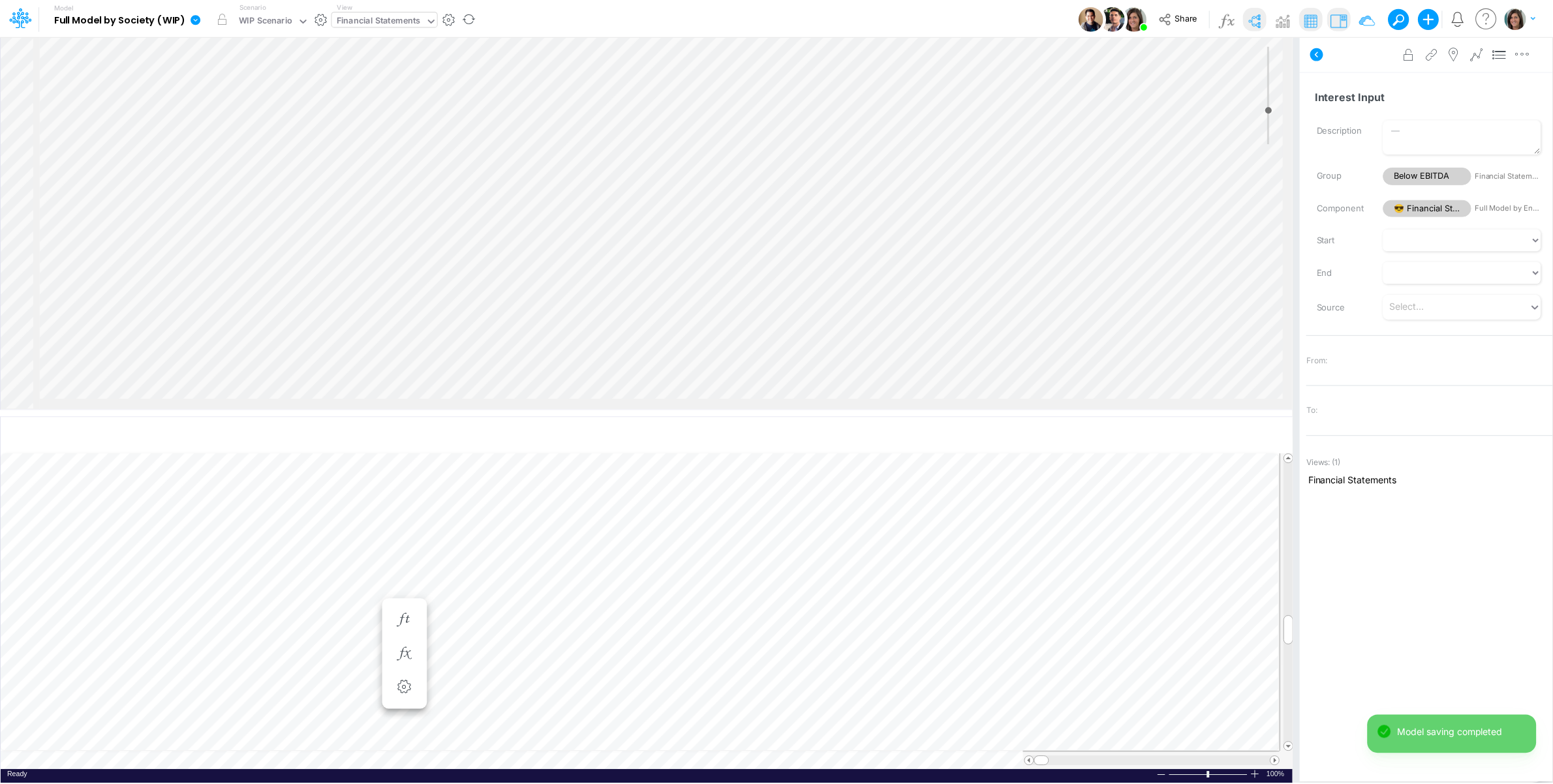
scroll to position [0, 1]
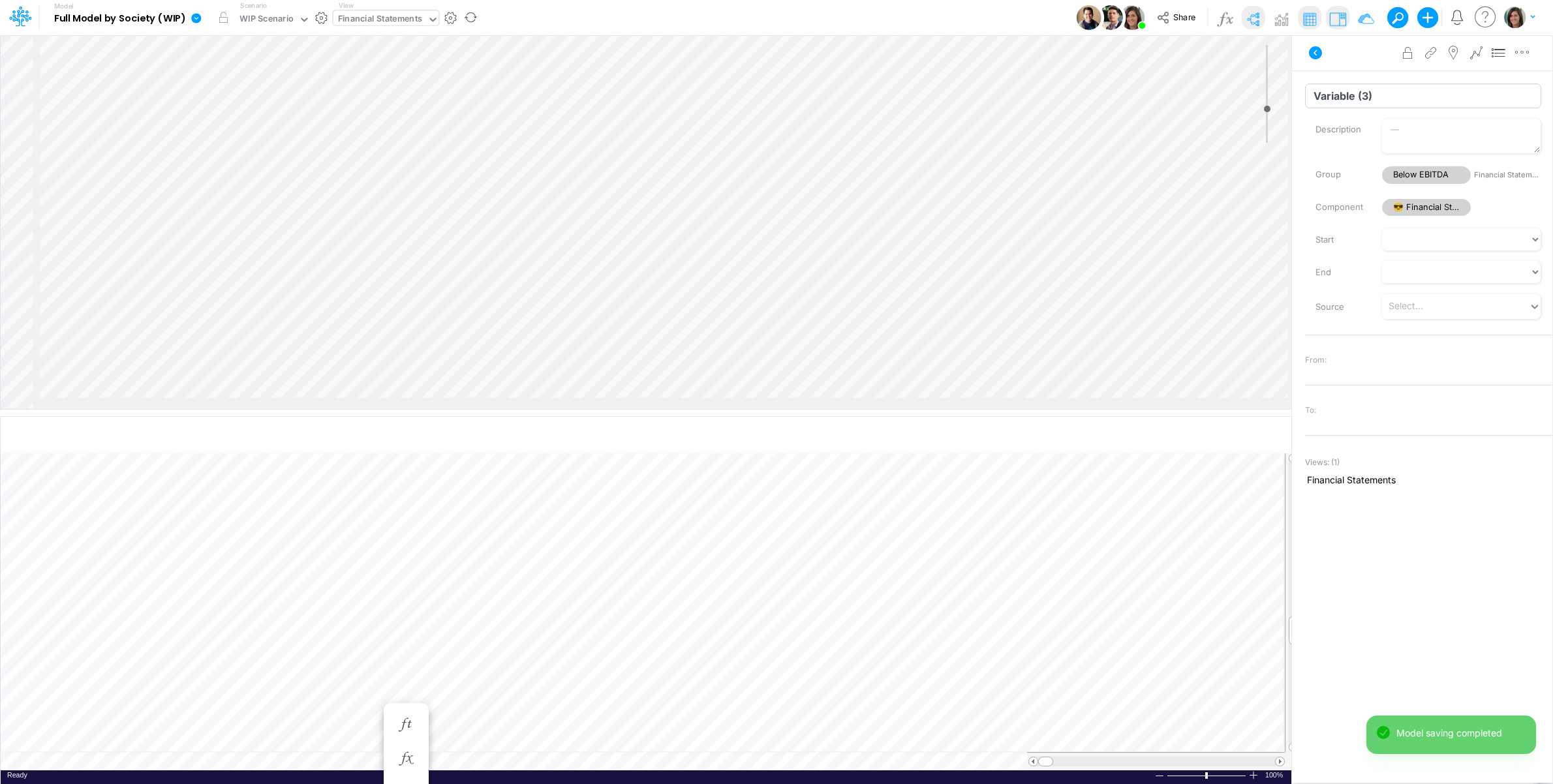
click at [1332, 91] on input "Variable (3)" at bounding box center [1423, 95] width 236 height 24
paste input "Interest Input"
type input "Interest Input"
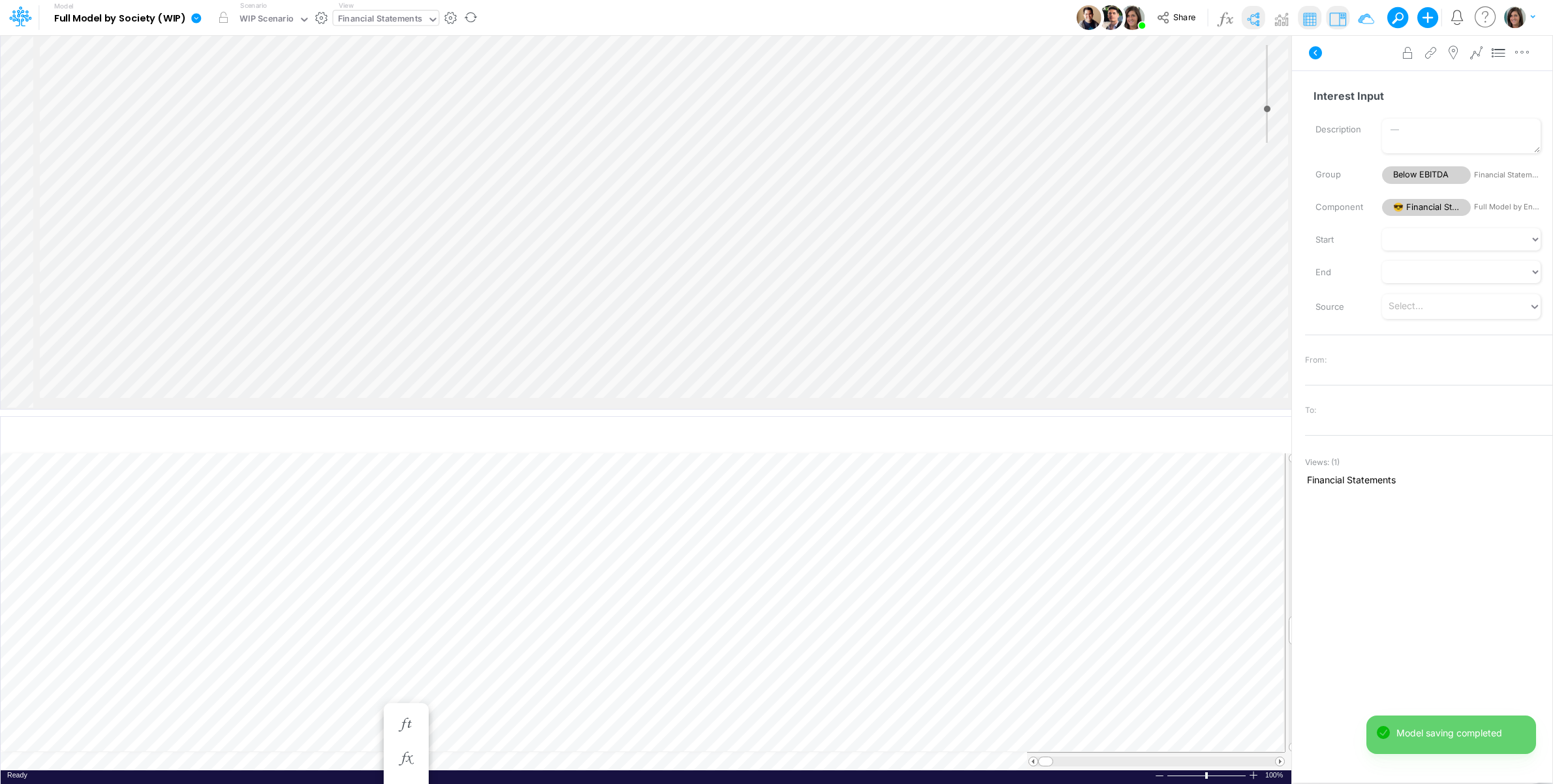
scroll to position [0, 1]
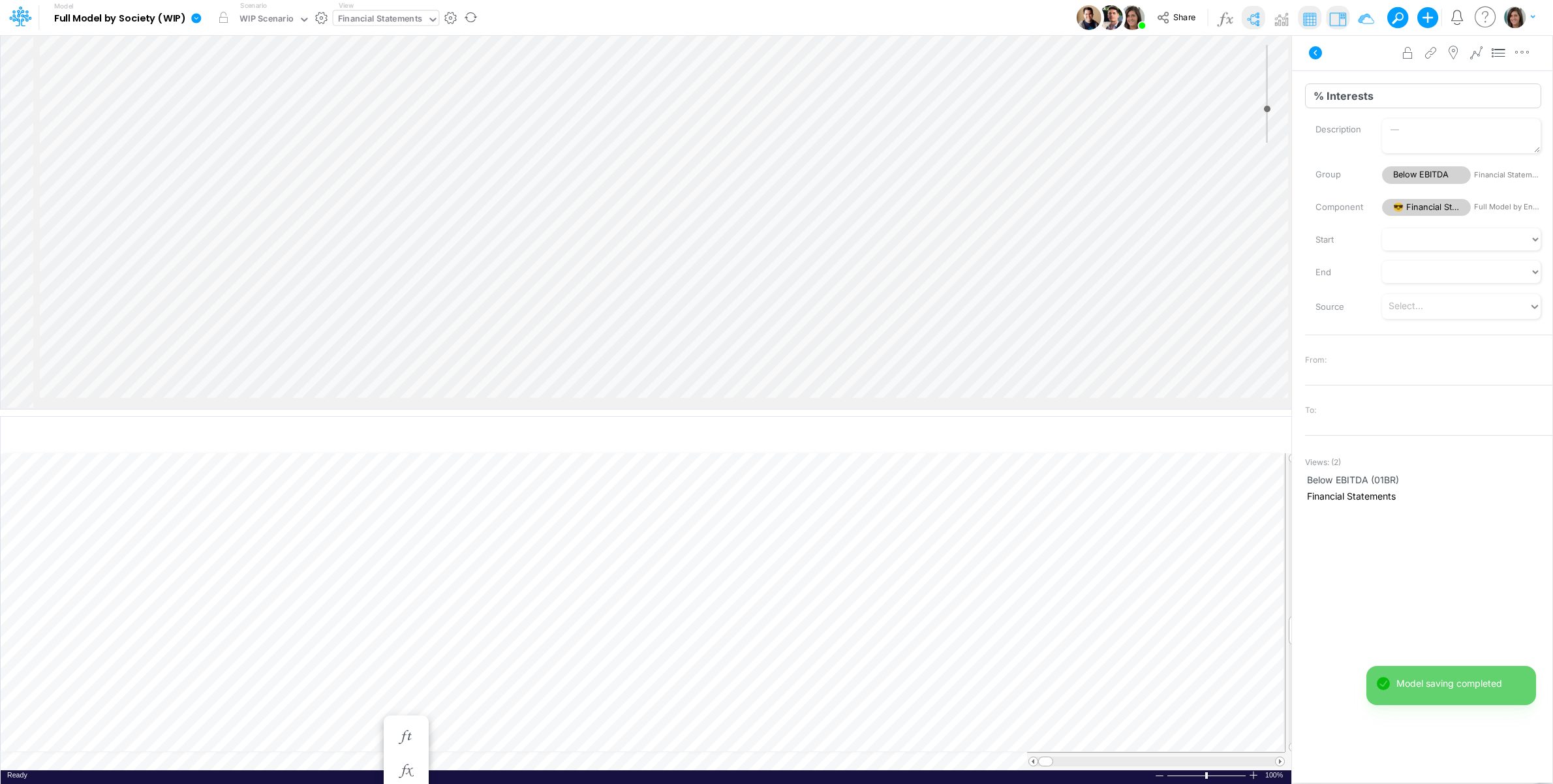
click at [1363, 99] on input "% Interests" at bounding box center [1423, 95] width 236 height 24
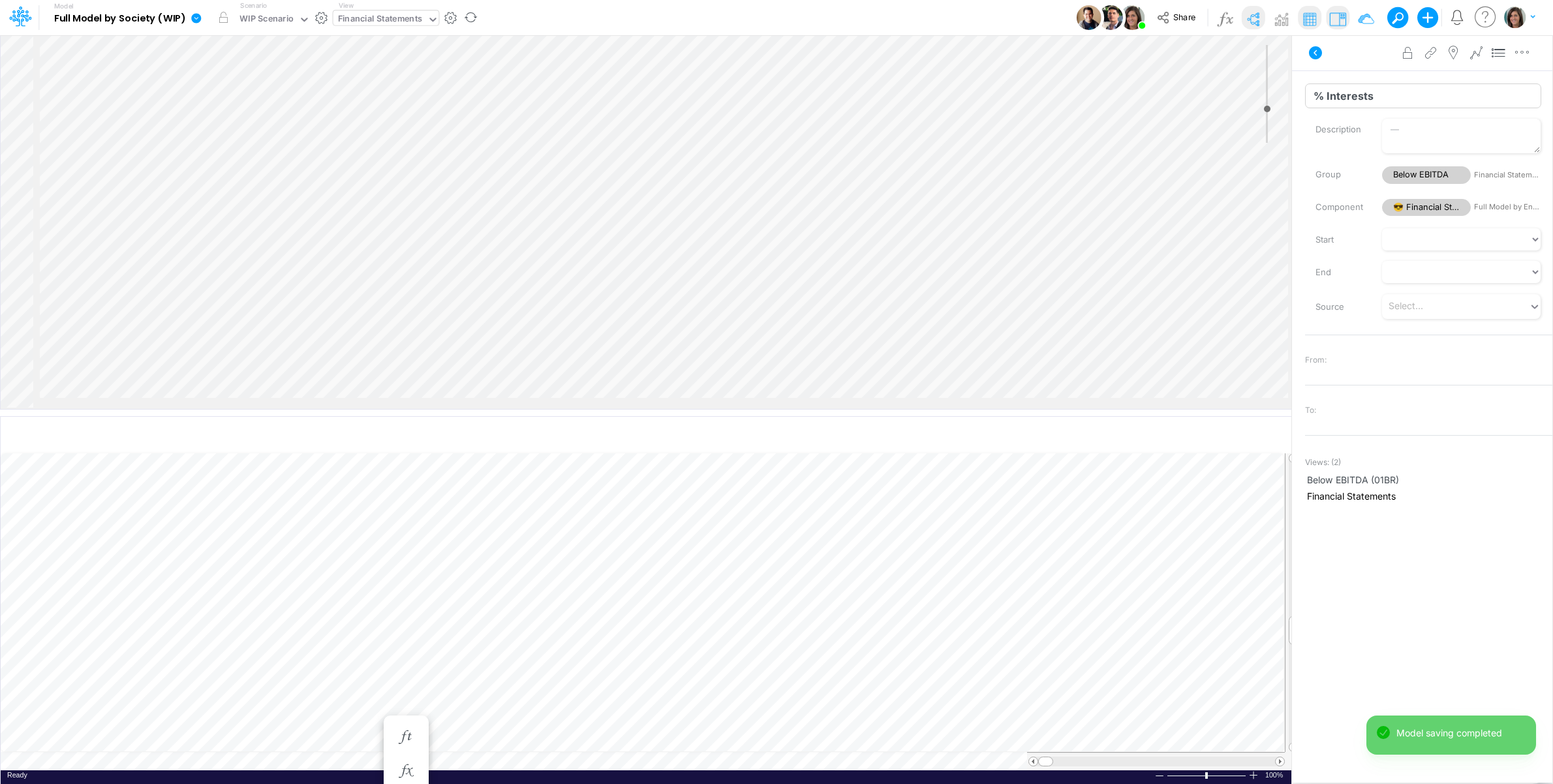
click at [1363, 99] on input "% Interests" at bounding box center [1423, 95] width 236 height 24
paste input "Paid (% Month)"
type input "% Interests Paid (% Month)"
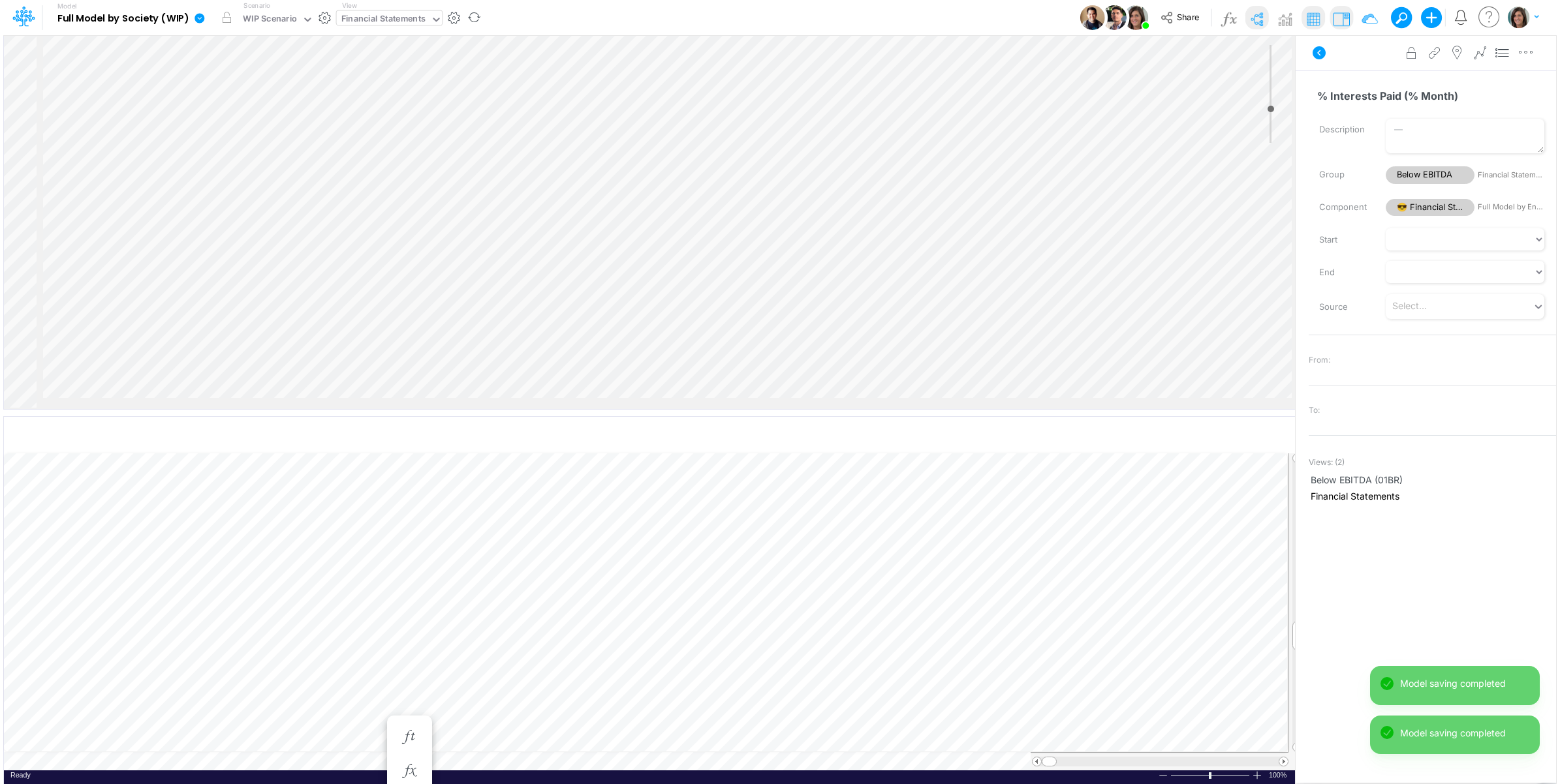
scroll to position [0, 1]
click at [1356, 96] on input "Variable (4)" at bounding box center [1423, 95] width 236 height 24
paste input "% Cash&Banks Receiving Bonus"
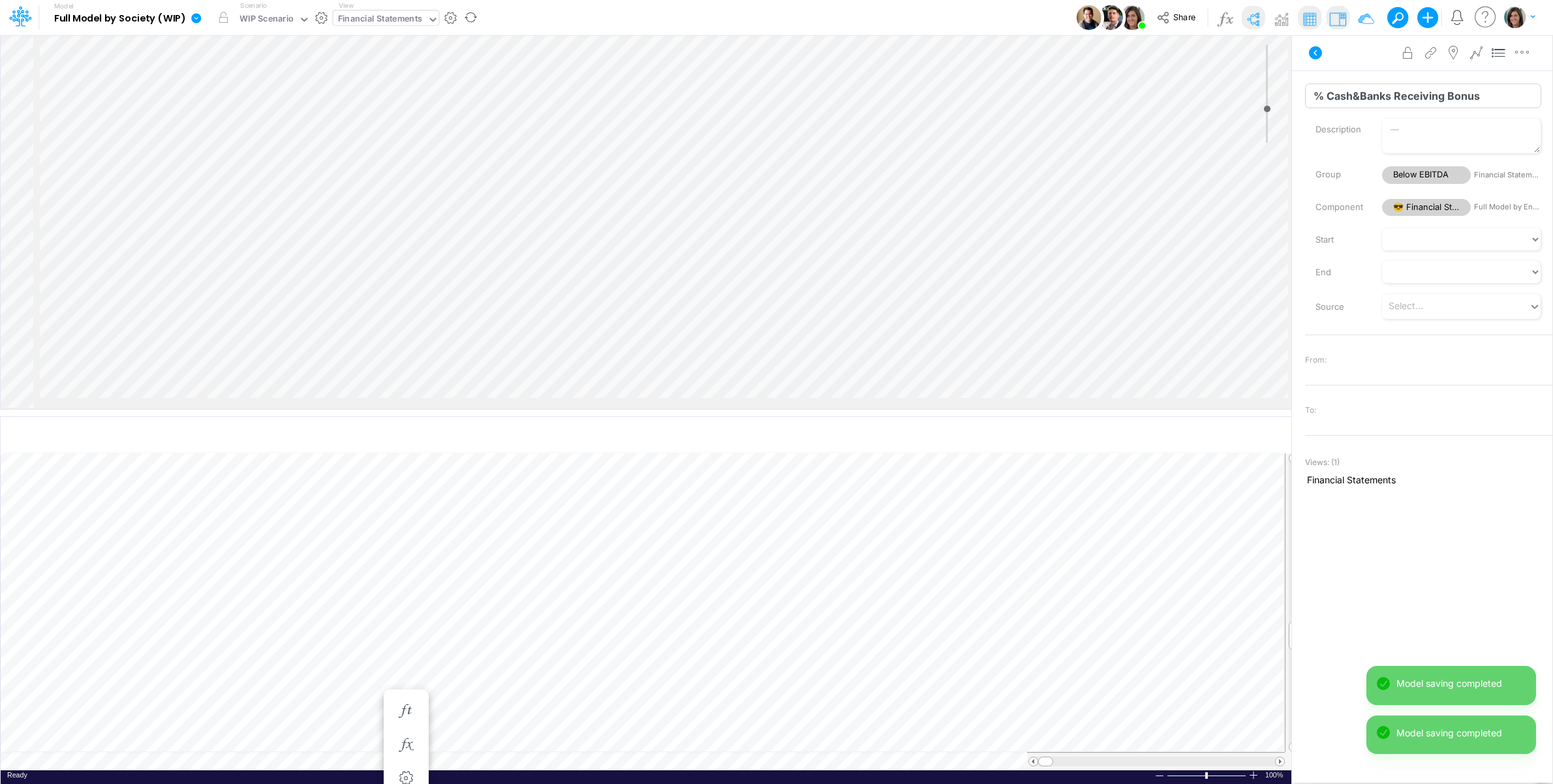
type input "% Cash&Banks Receiving Bonus"
click at [1322, 51] on icon at bounding box center [1316, 52] width 13 height 13
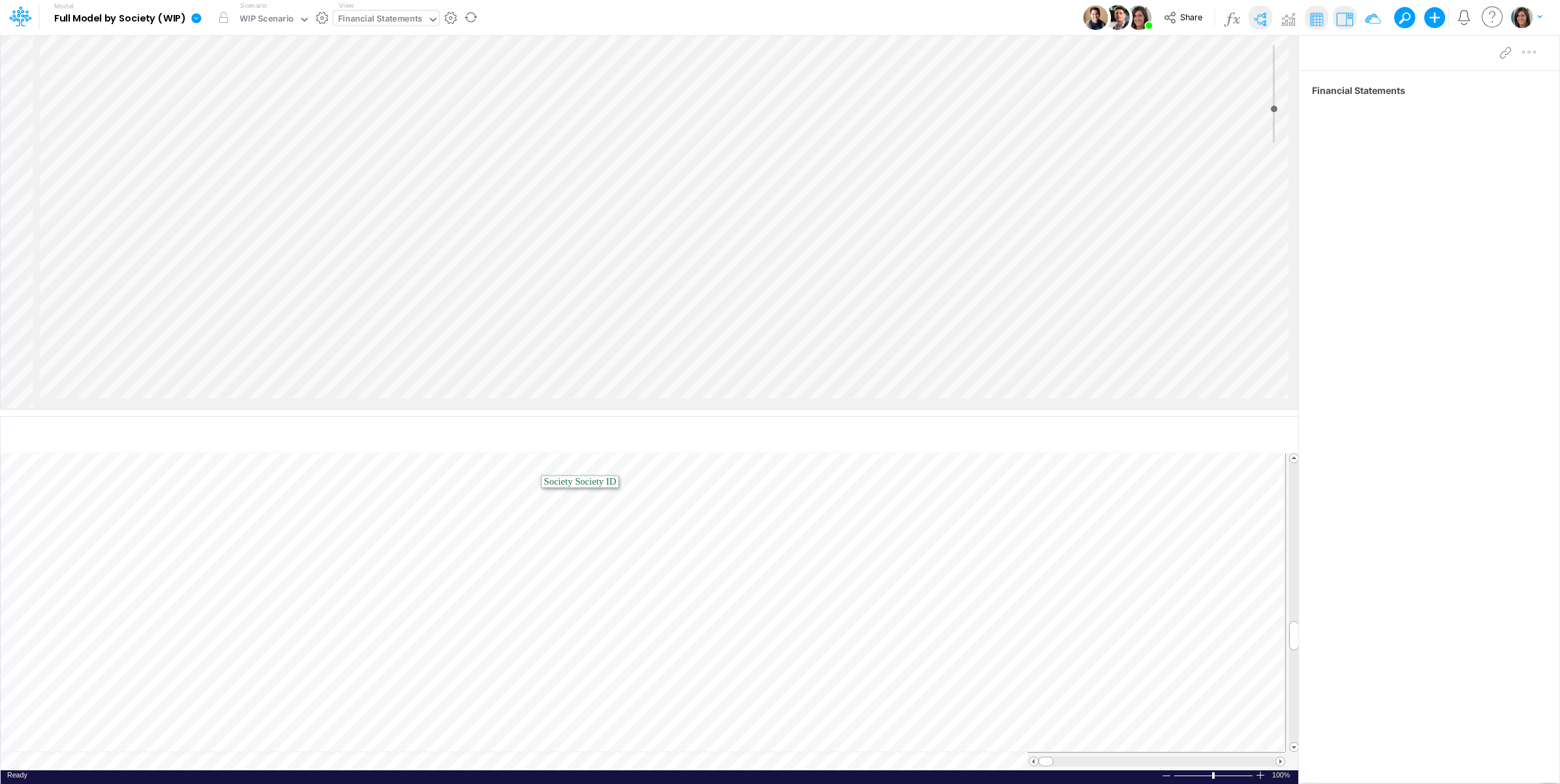
scroll to position [0, 1061]
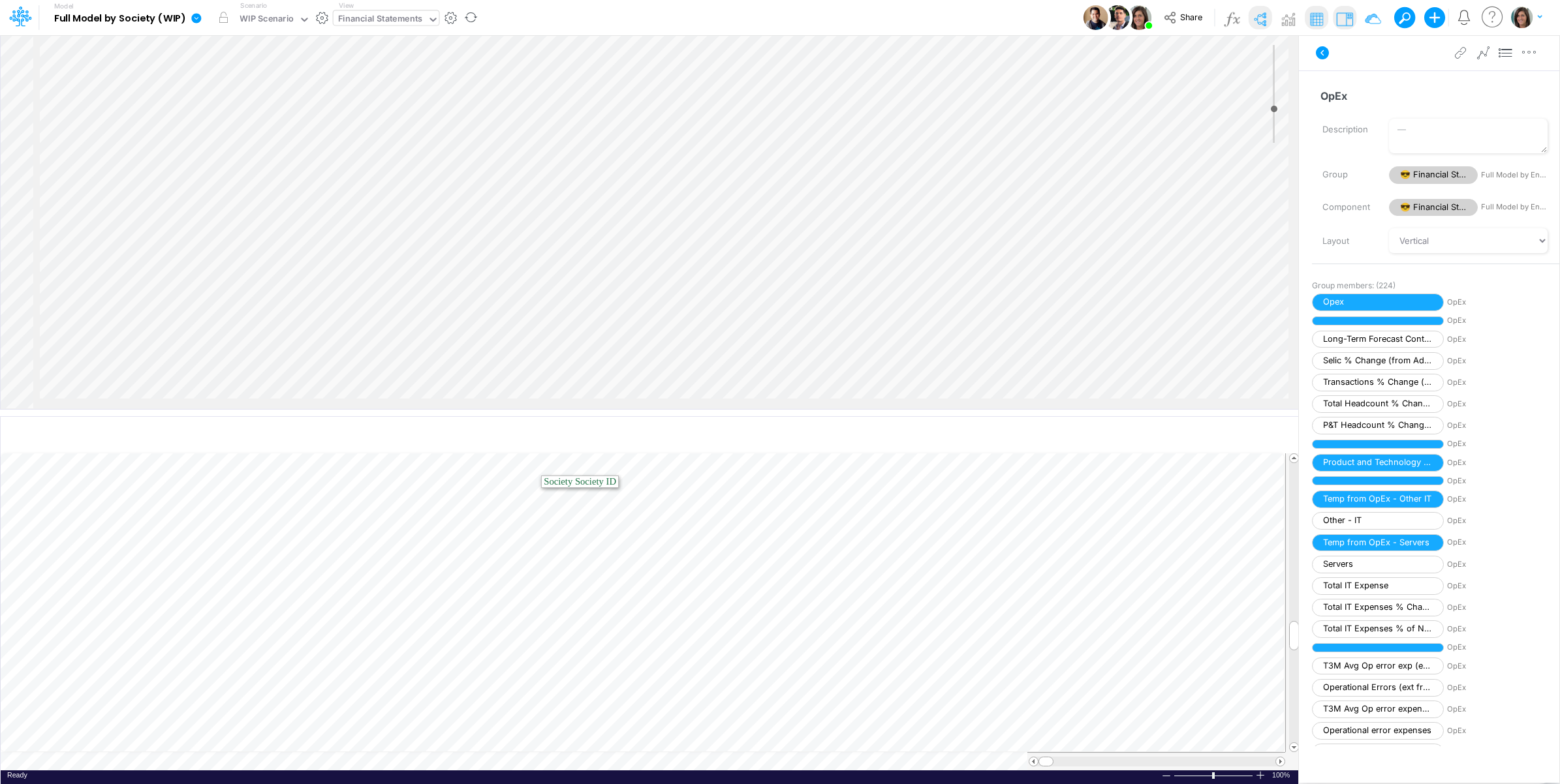
scroll to position [4288, 1061]
click at [1224, 432] on icon "button" at bounding box center [1225, 435] width 20 height 14
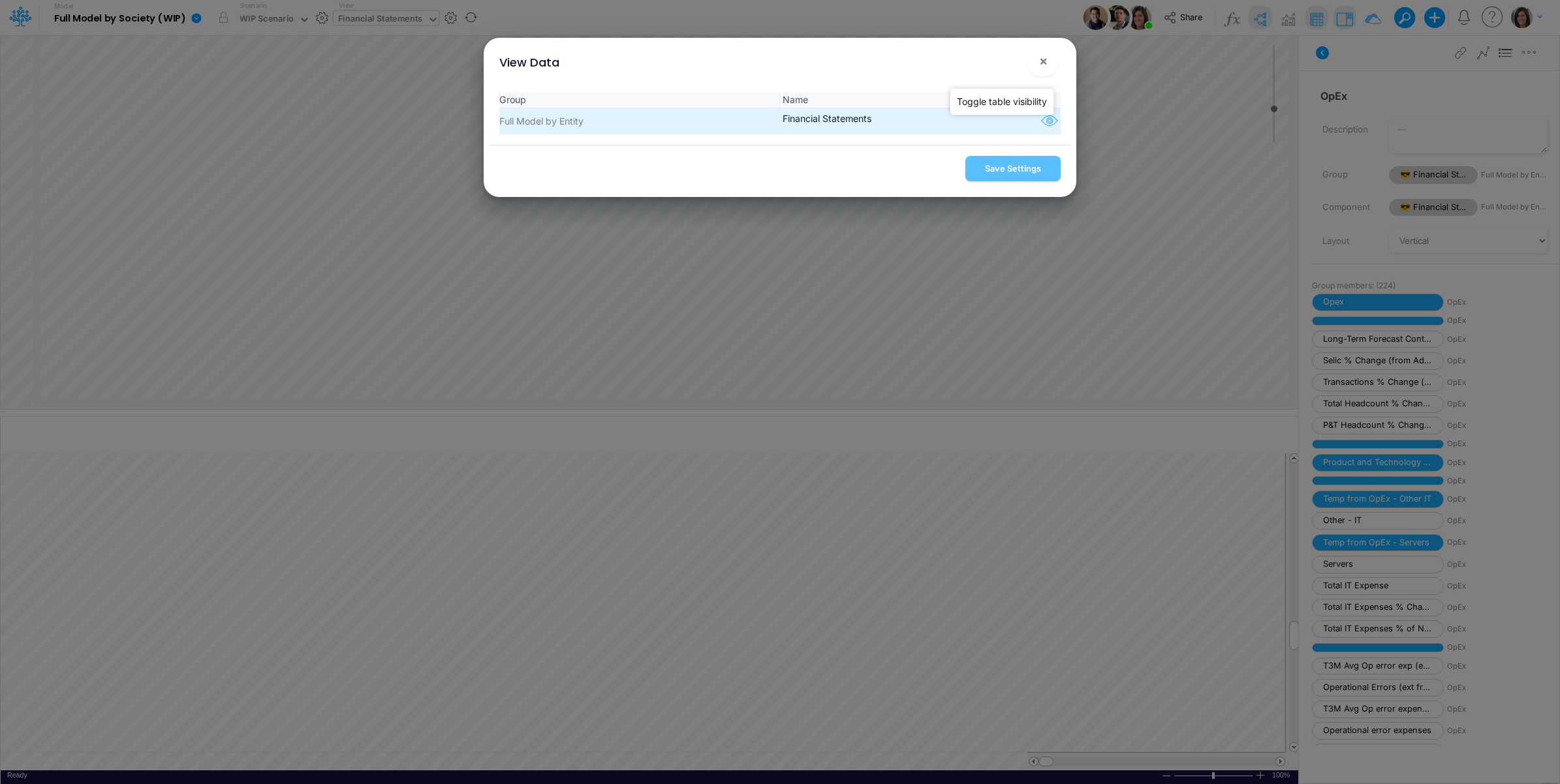
click at [1045, 118] on icon "button" at bounding box center [1050, 121] width 20 height 17
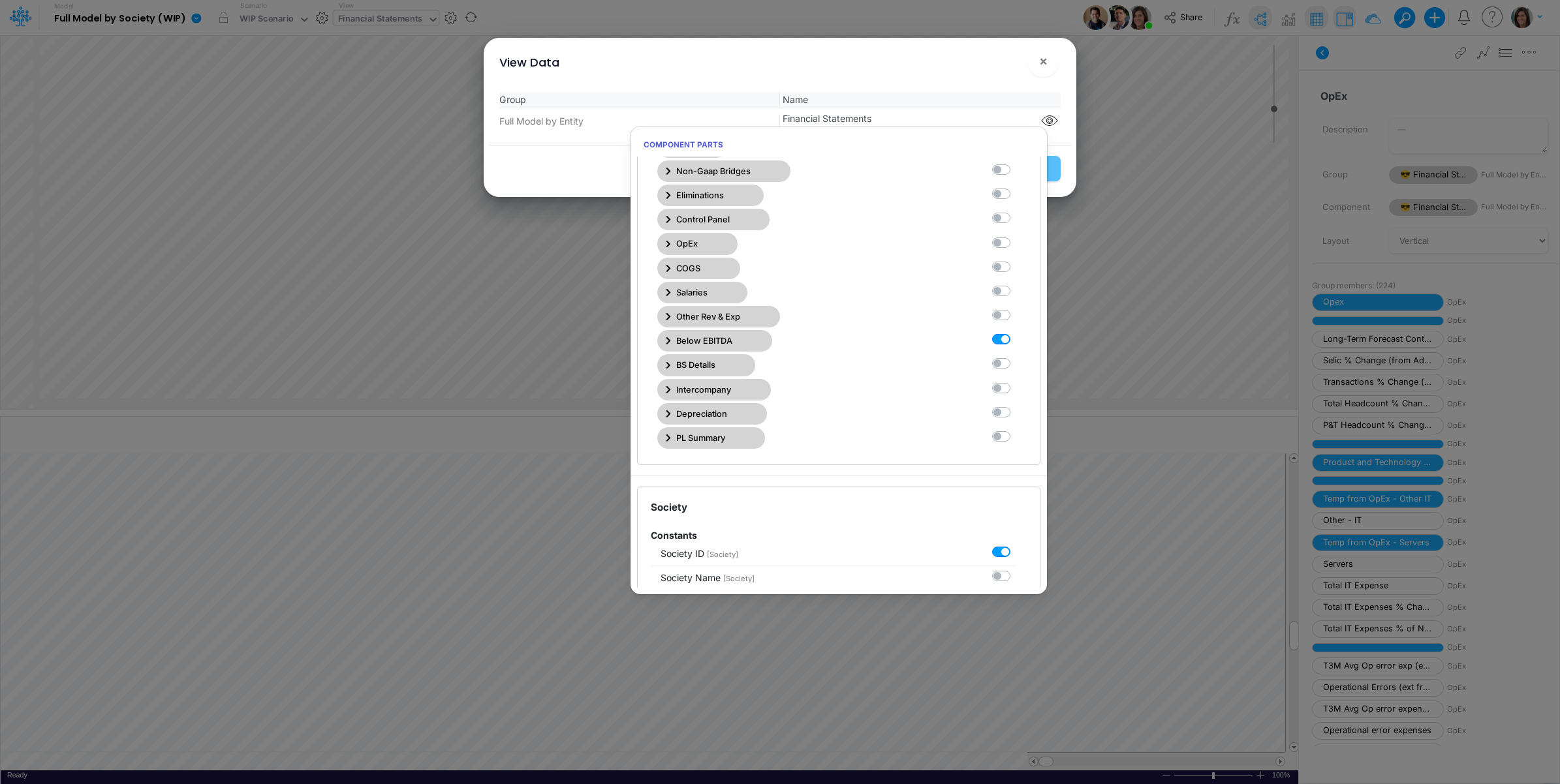
scroll to position [326, 0]
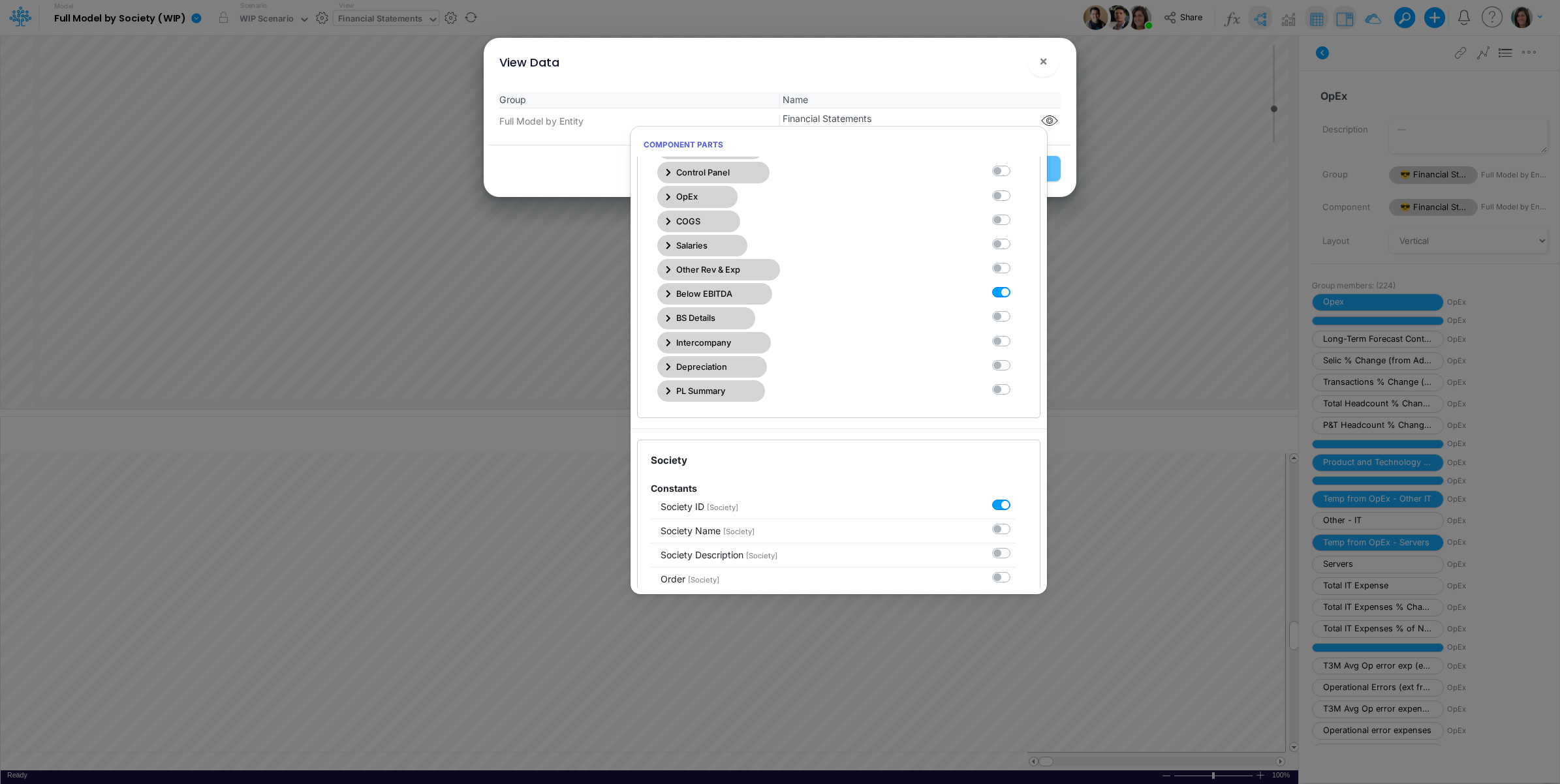
click at [1016, 286] on label at bounding box center [1016, 286] width 0 height 0
click at [1016, 294] on Statements10 "checkbox" at bounding box center [1019, 289] width 8 height 8
checkbox Statements10 "false"
click at [1016, 189] on label at bounding box center [1016, 189] width 0 height 0
click at [1016, 197] on Statements6 "checkbox" at bounding box center [1019, 193] width 8 height 8
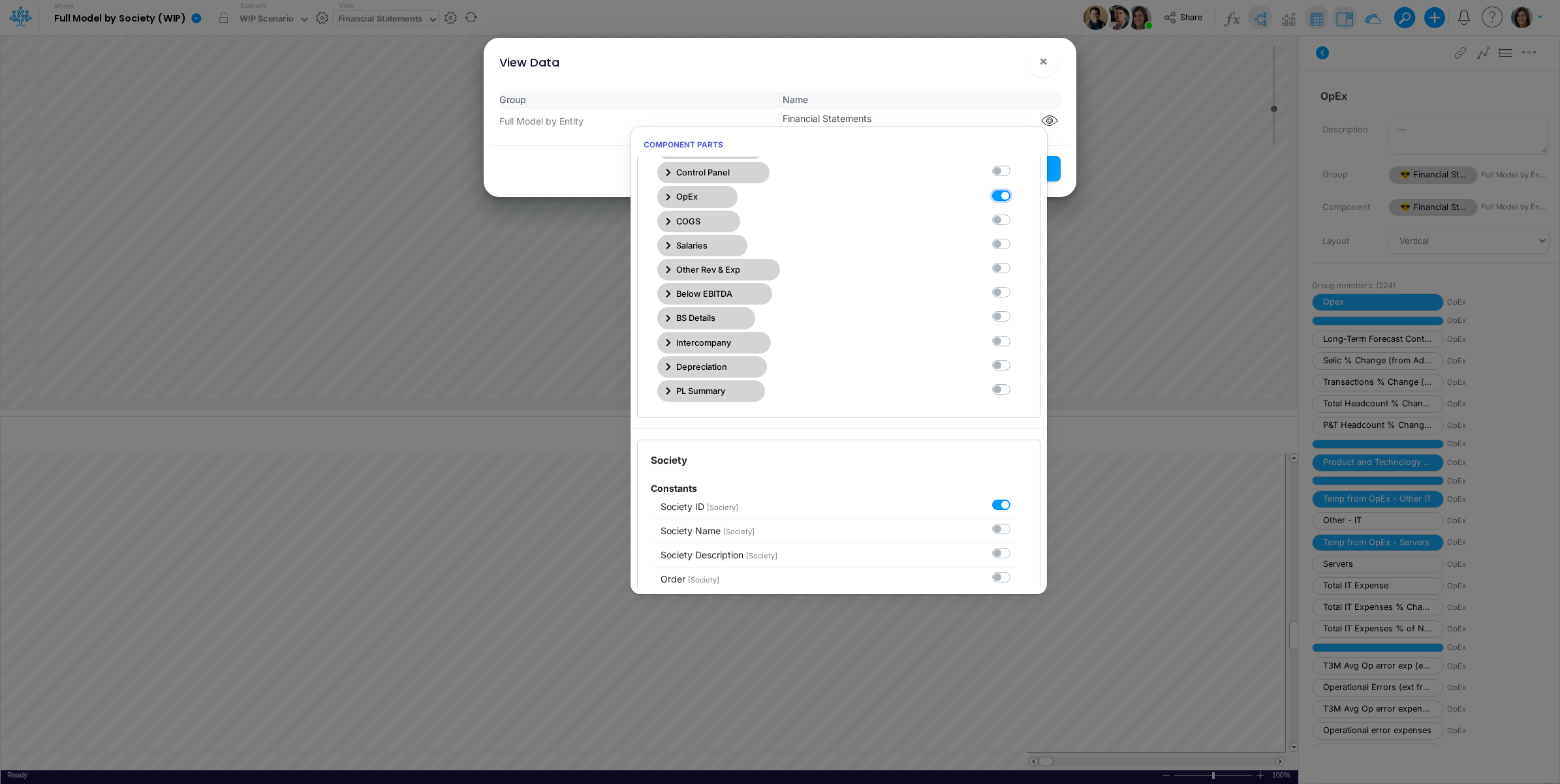
checkbox Statements6 "true"
click at [980, 81] on div "Group Name Full Model by Entity Financial Statements" at bounding box center [780, 113] width 582 height 63
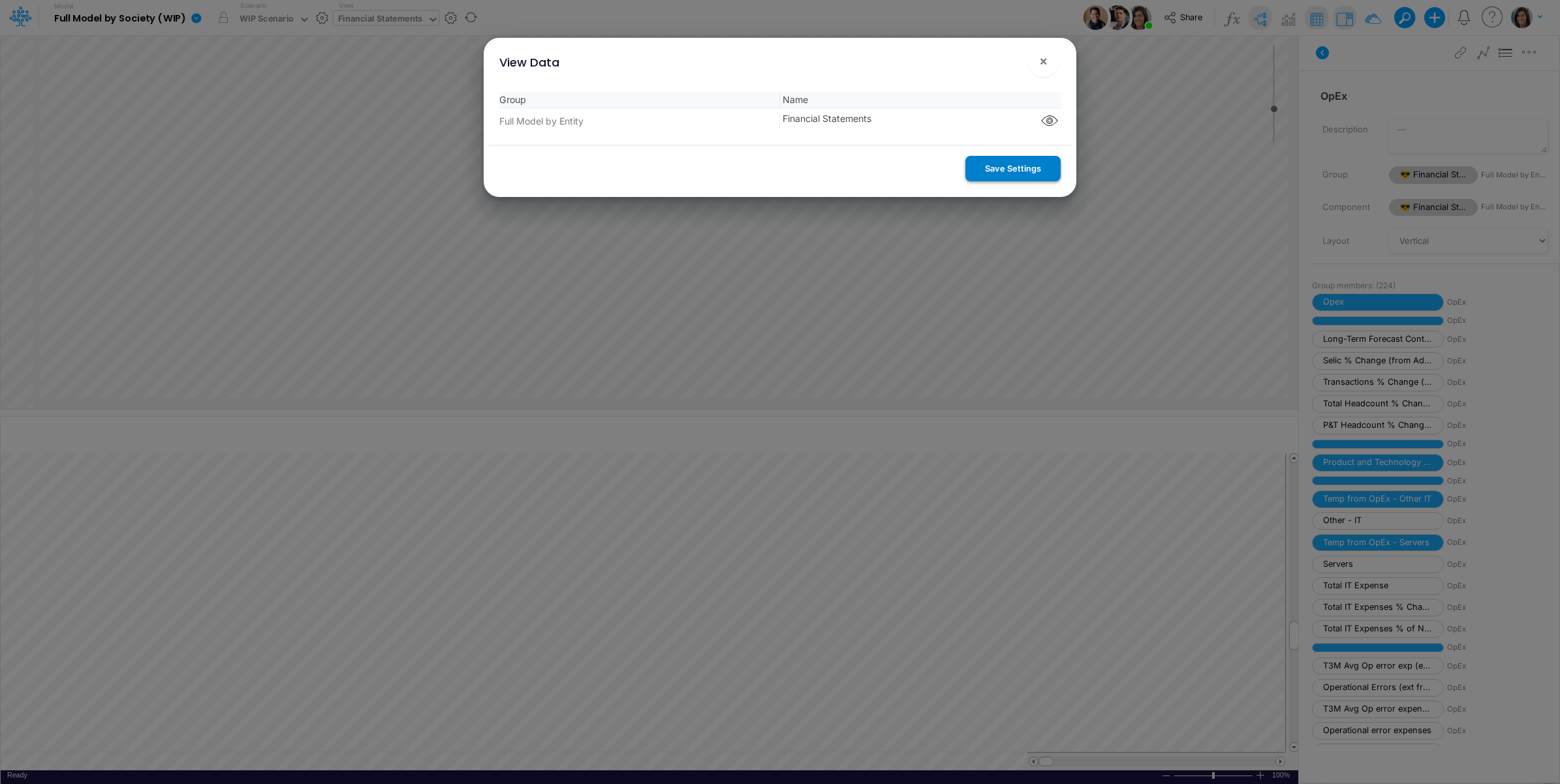
click at [990, 165] on button "Save Settings" at bounding box center [1012, 168] width 95 height 25
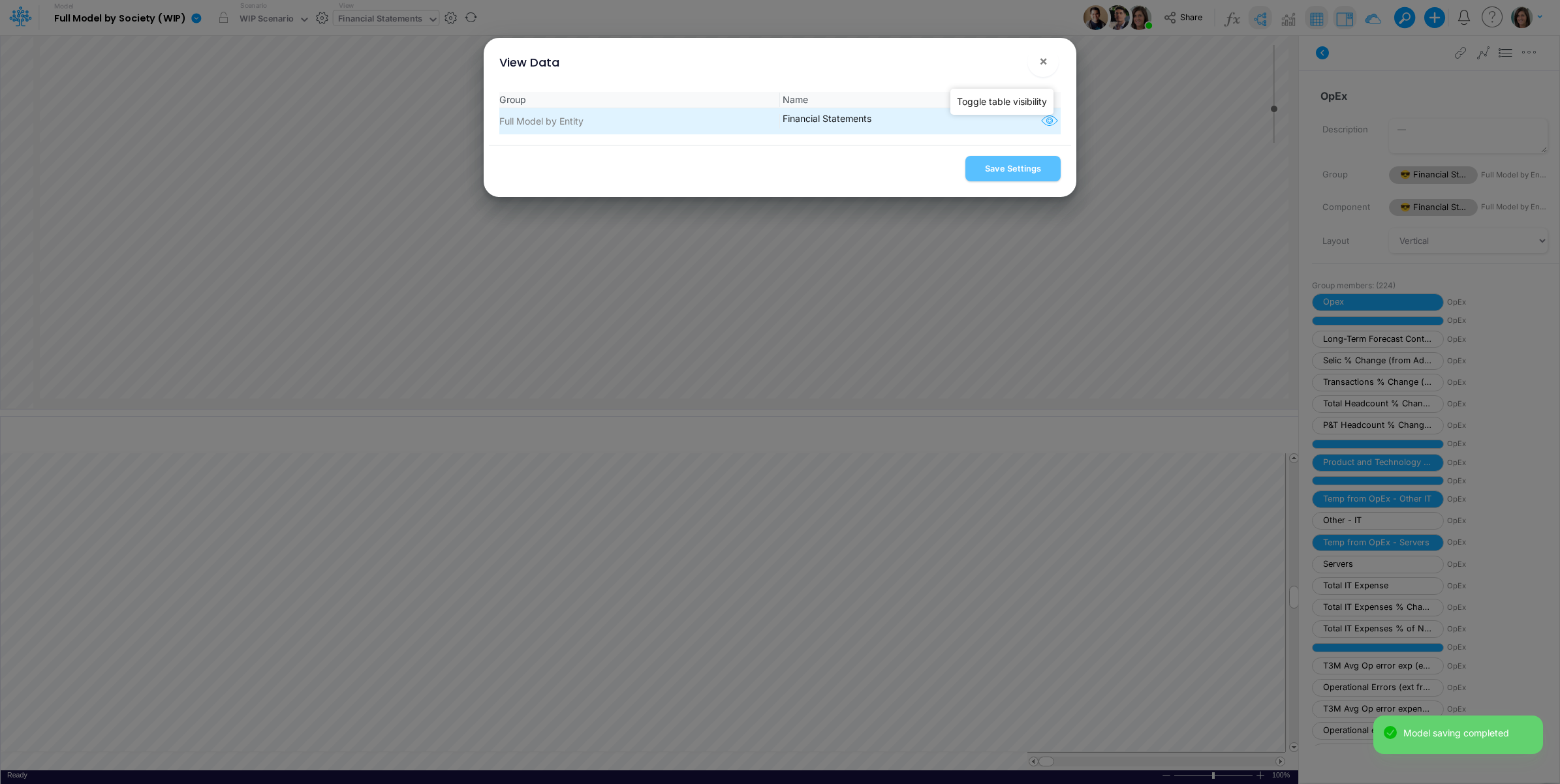
click at [1040, 121] on icon "button" at bounding box center [1050, 121] width 20 height 17
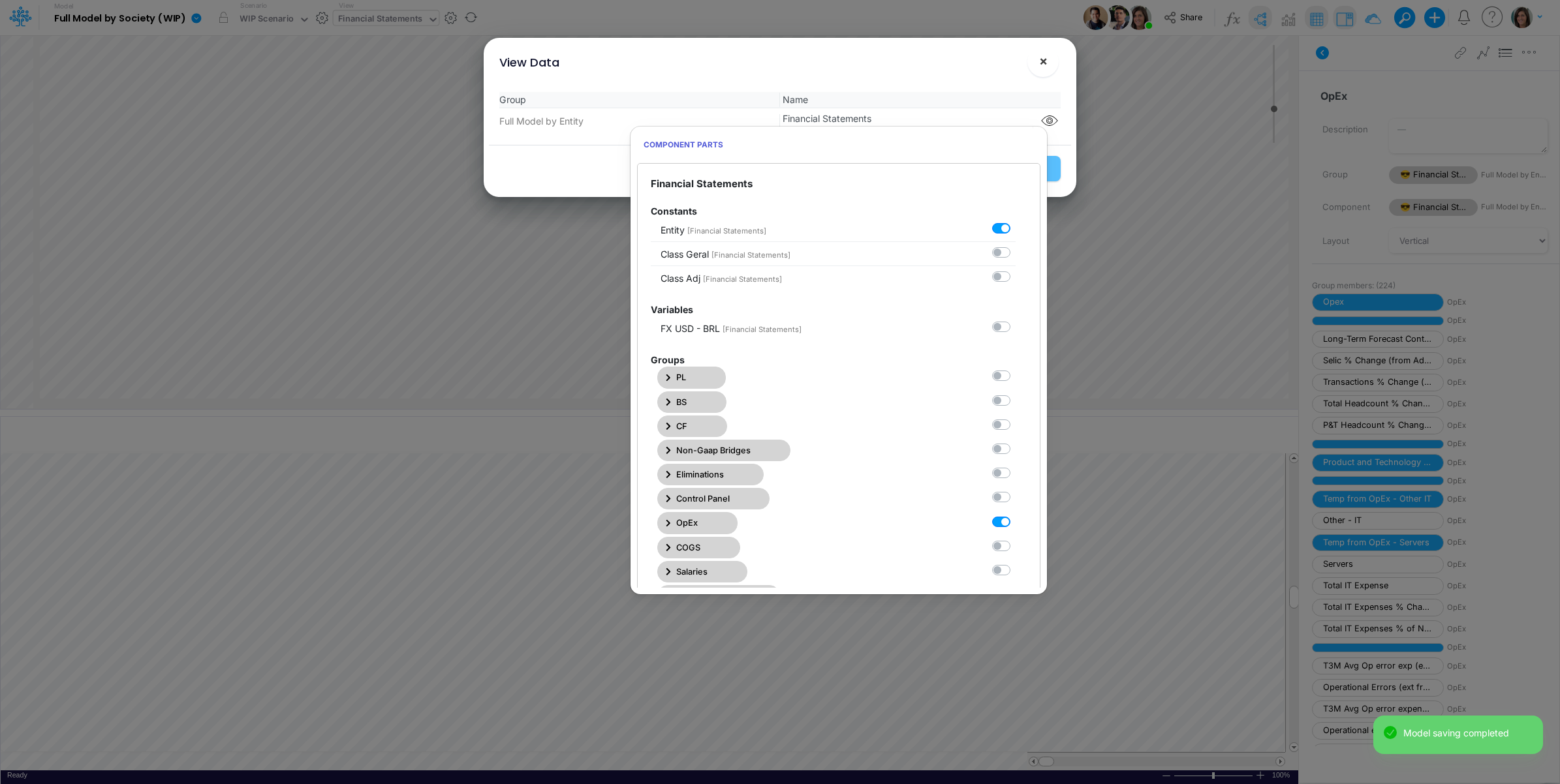
click at [1035, 60] on button "×" at bounding box center [1043, 61] width 32 height 32
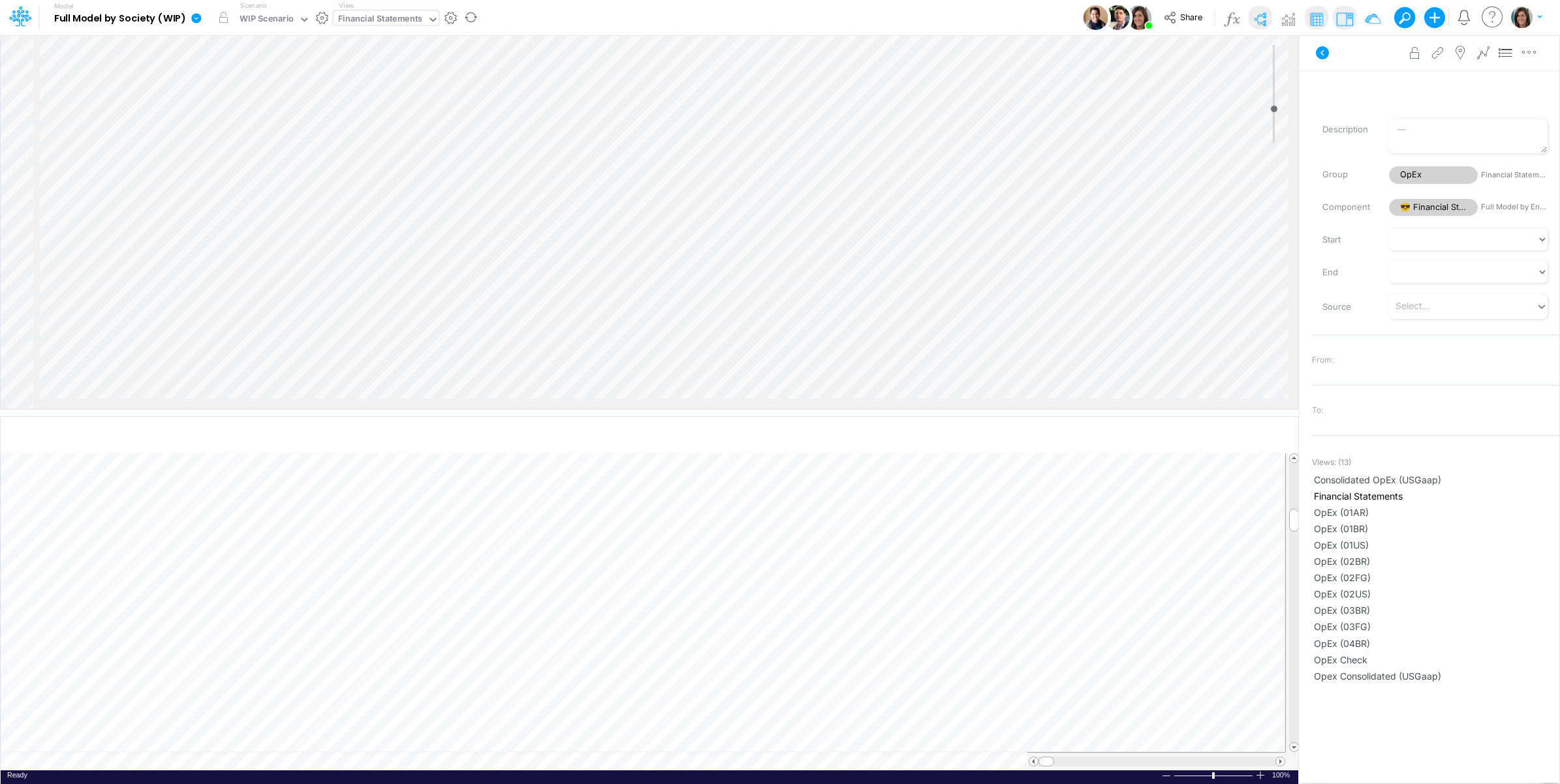
scroll to position [864, 1061]
click at [1323, 50] on icon at bounding box center [1321, 52] width 15 height 15
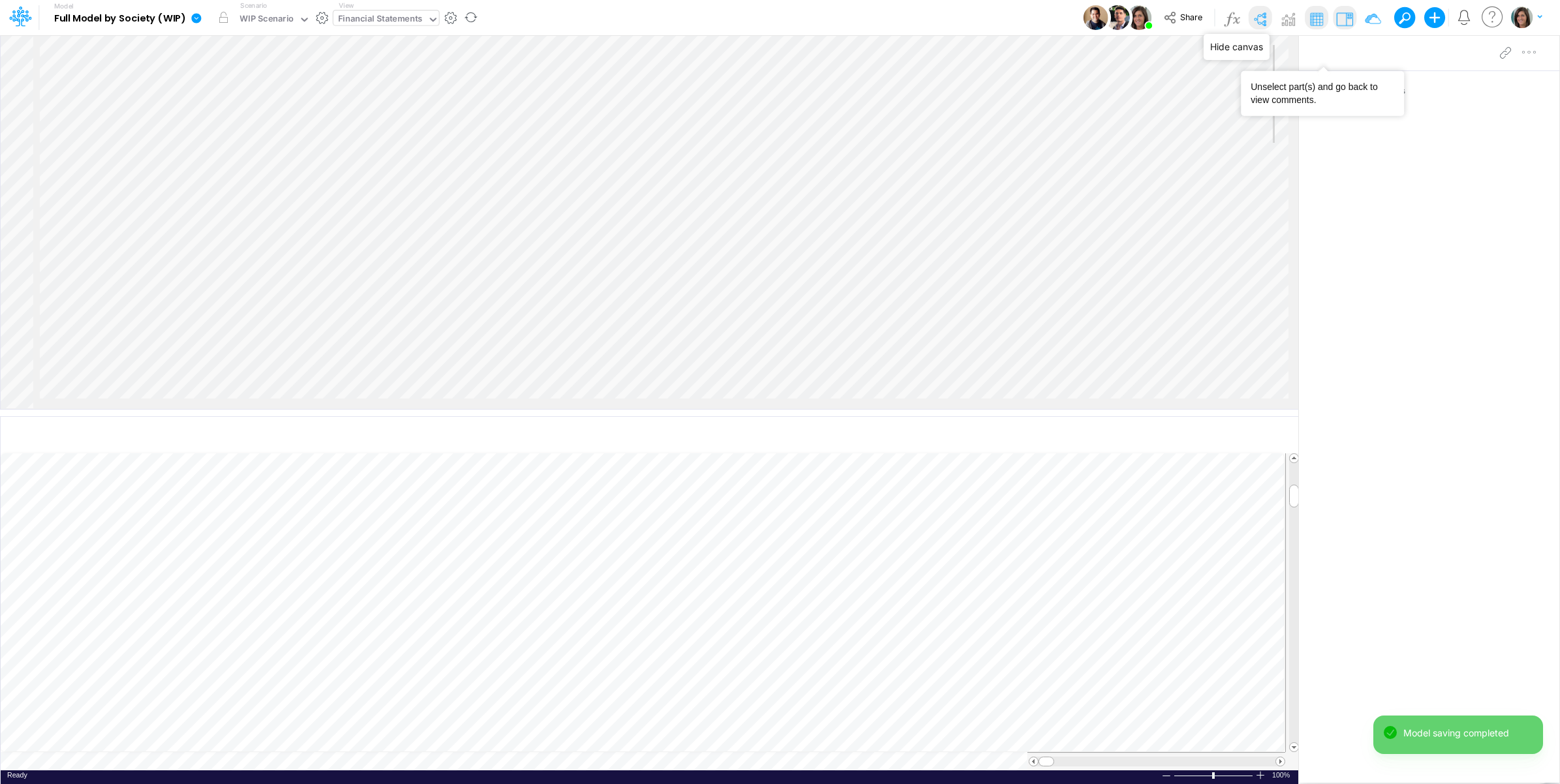
click at [1258, 17] on img at bounding box center [1259, 18] width 21 height 21
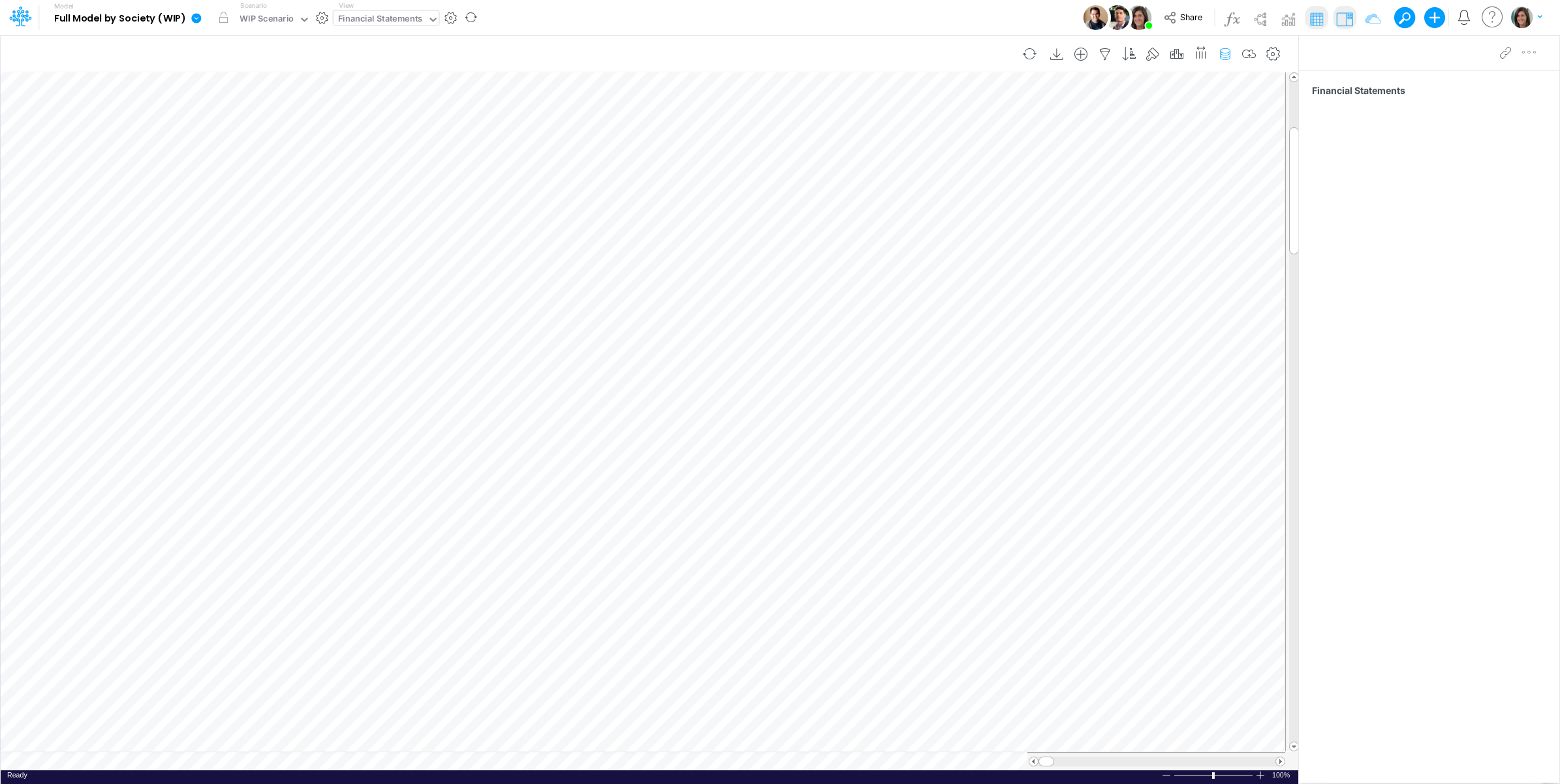
click at [1223, 53] on icon "button" at bounding box center [1225, 54] width 20 height 14
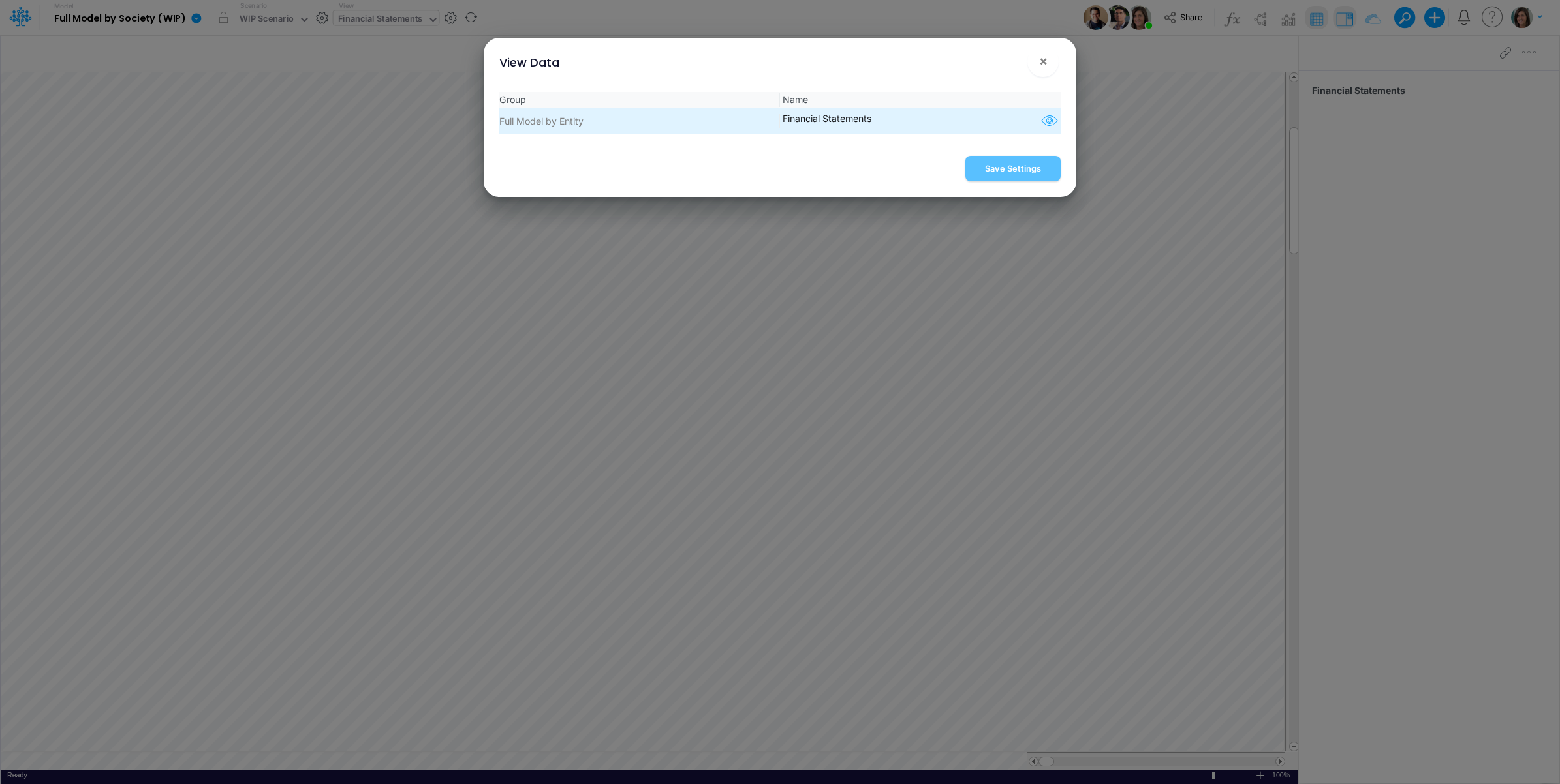
click at [1041, 123] on icon "button" at bounding box center [1050, 121] width 20 height 17
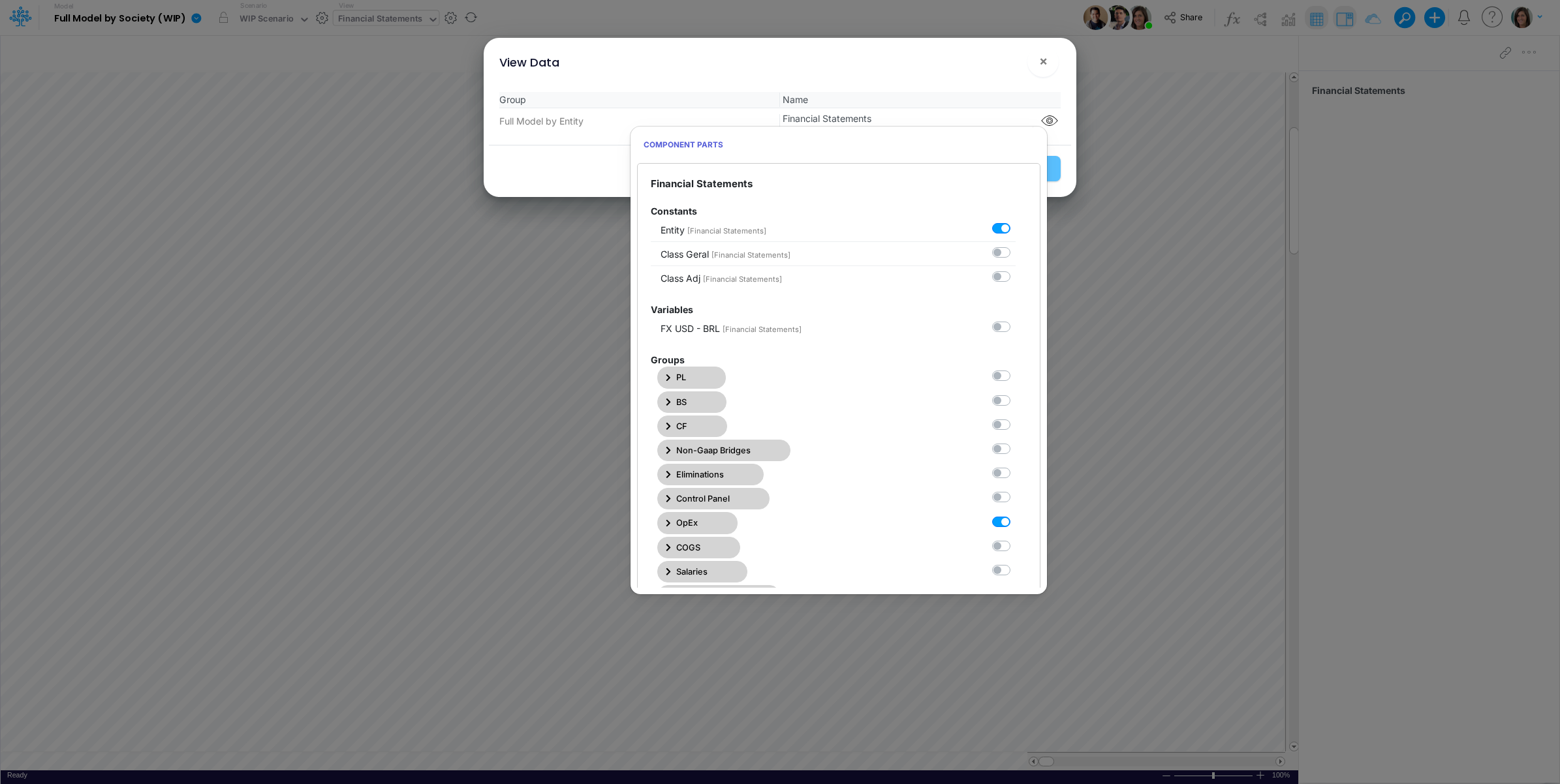
click at [1016, 369] on label at bounding box center [1016, 369] width 0 height 0
click at [1016, 375] on Statements0 "checkbox" at bounding box center [1019, 373] width 8 height 8
checkbox Statements0 "true"
click at [1016, 515] on label at bounding box center [1016, 515] width 0 height 0
click at [1016, 522] on Statements6 "checkbox" at bounding box center [1019, 518] width 8 height 8
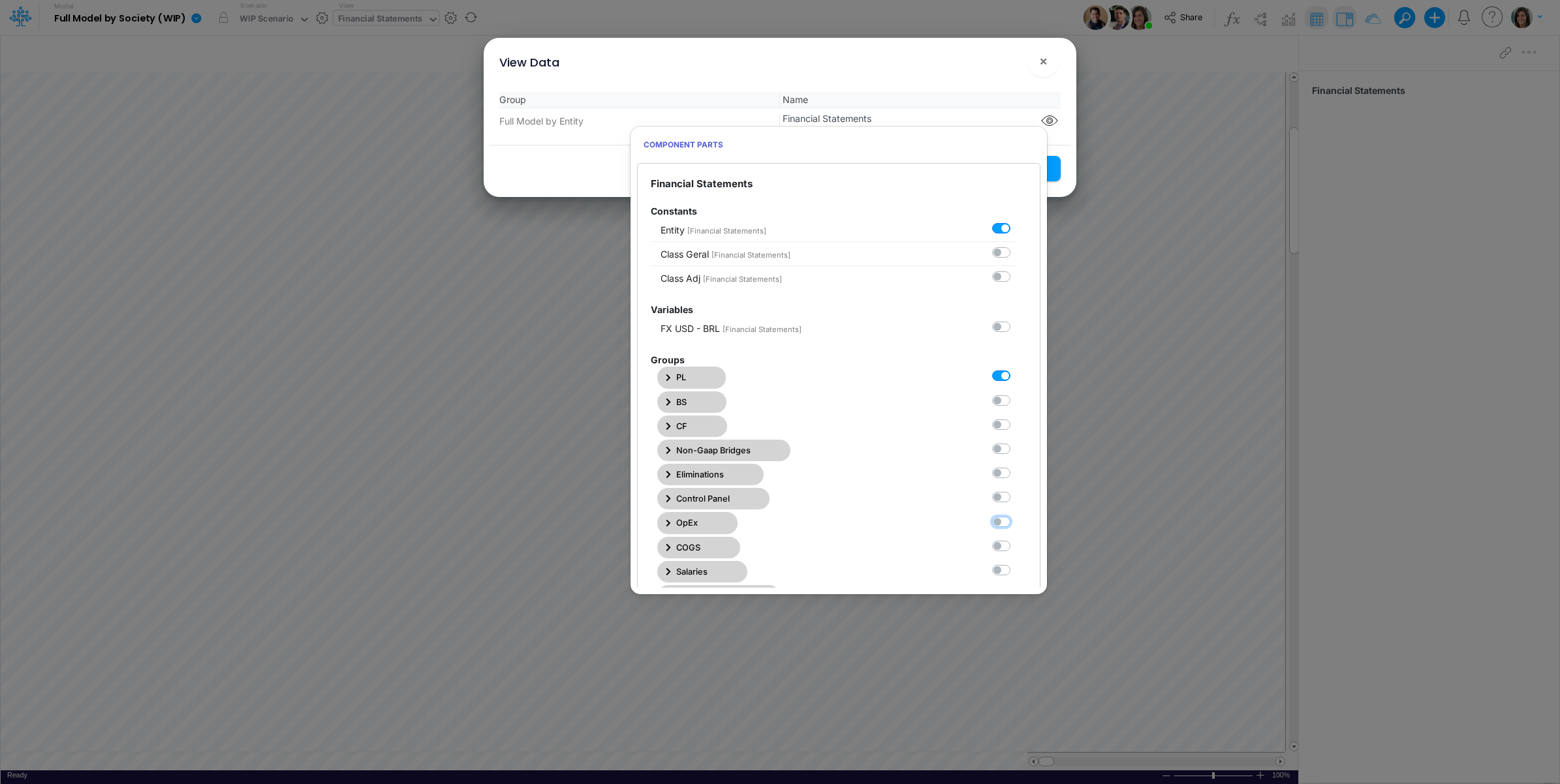
checkbox Statements6 "false"
click at [983, 77] on div "View Data ×" at bounding box center [780, 60] width 582 height 43
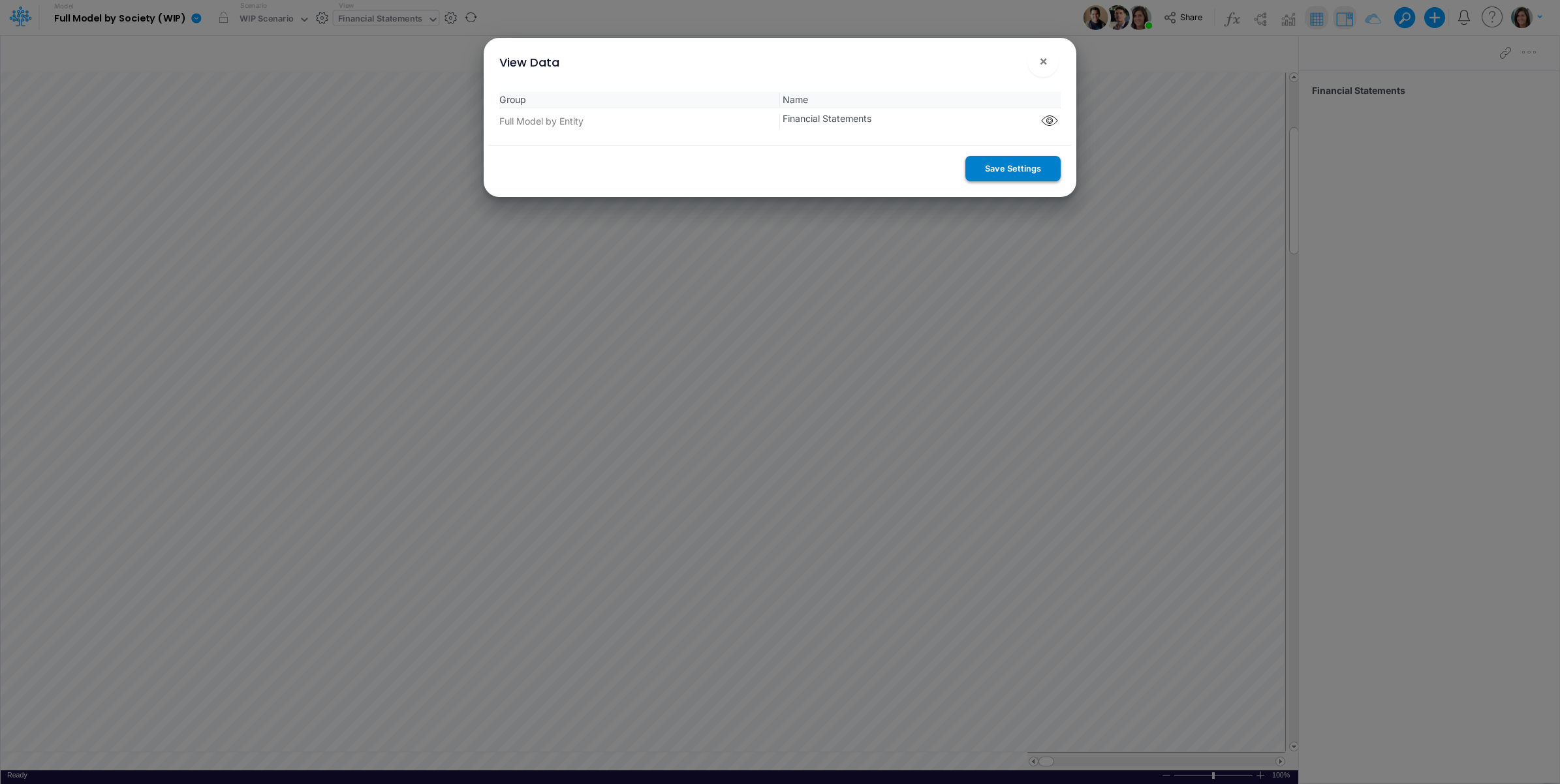
click at [997, 165] on button "Save Settings" at bounding box center [1012, 168] width 95 height 25
click at [1042, 59] on span "×" at bounding box center [1043, 60] width 8 height 15
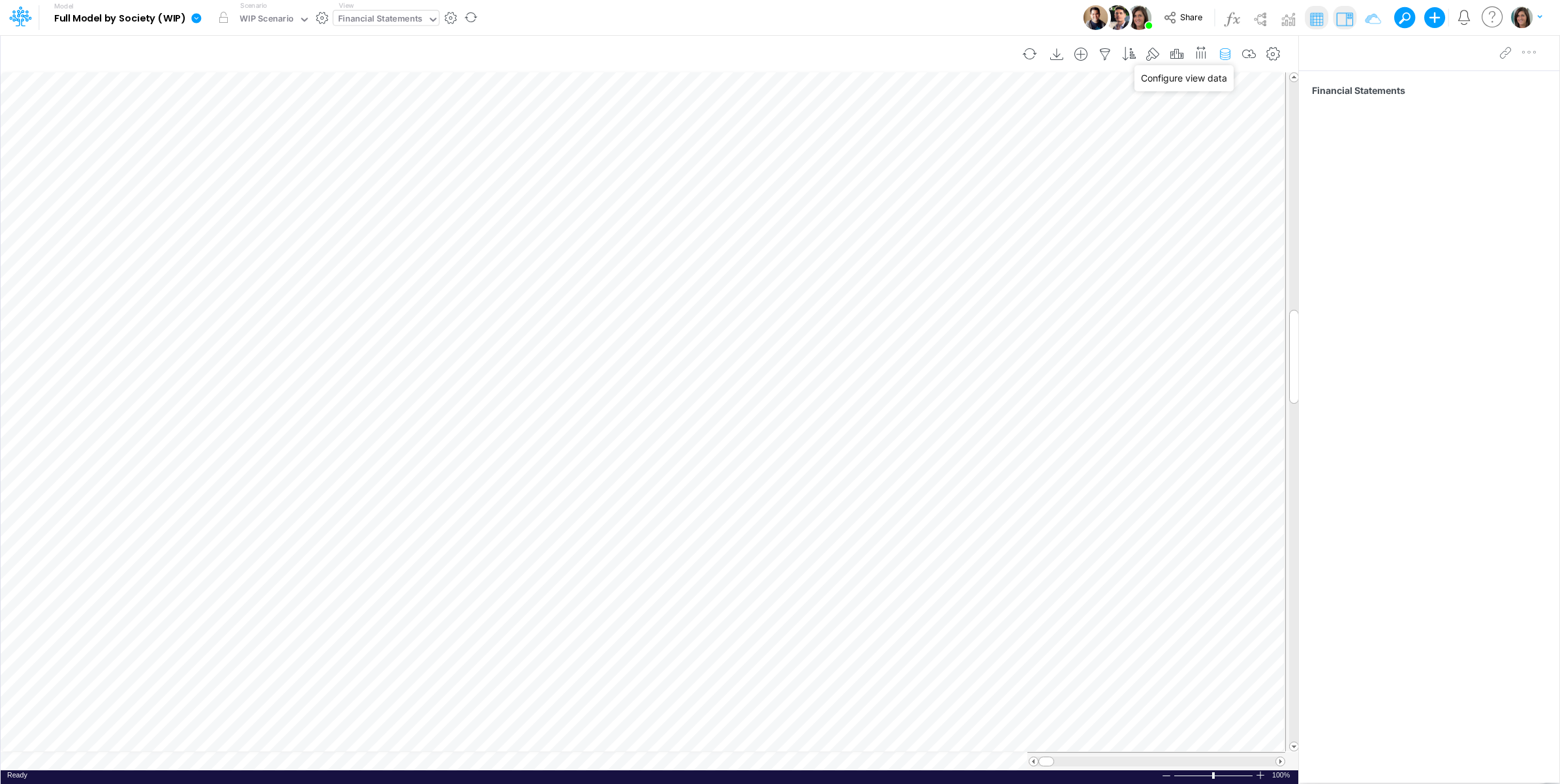
click at [1222, 53] on icon "button" at bounding box center [1225, 54] width 20 height 14
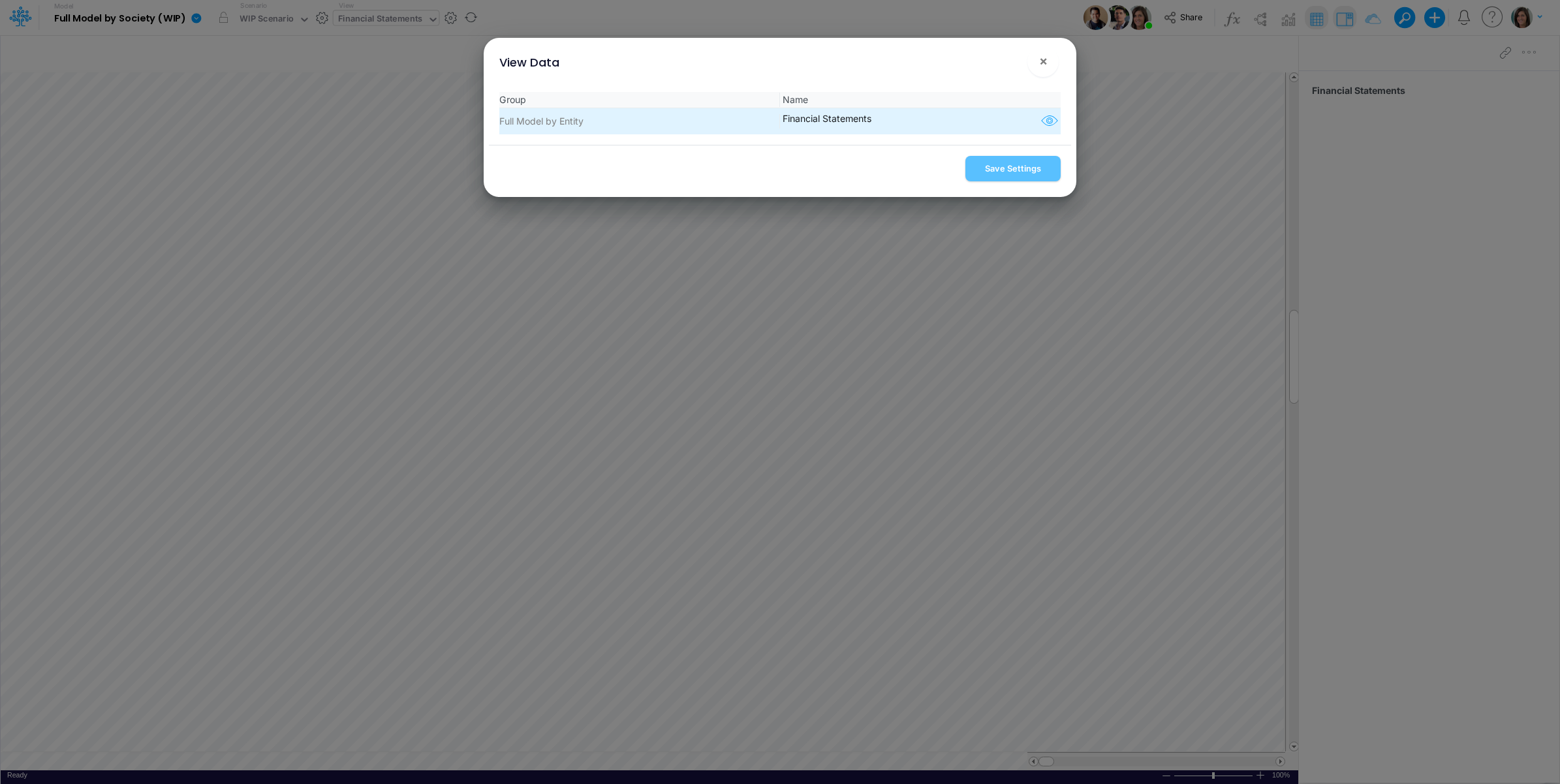
click at [1045, 124] on icon "button" at bounding box center [1050, 121] width 20 height 17
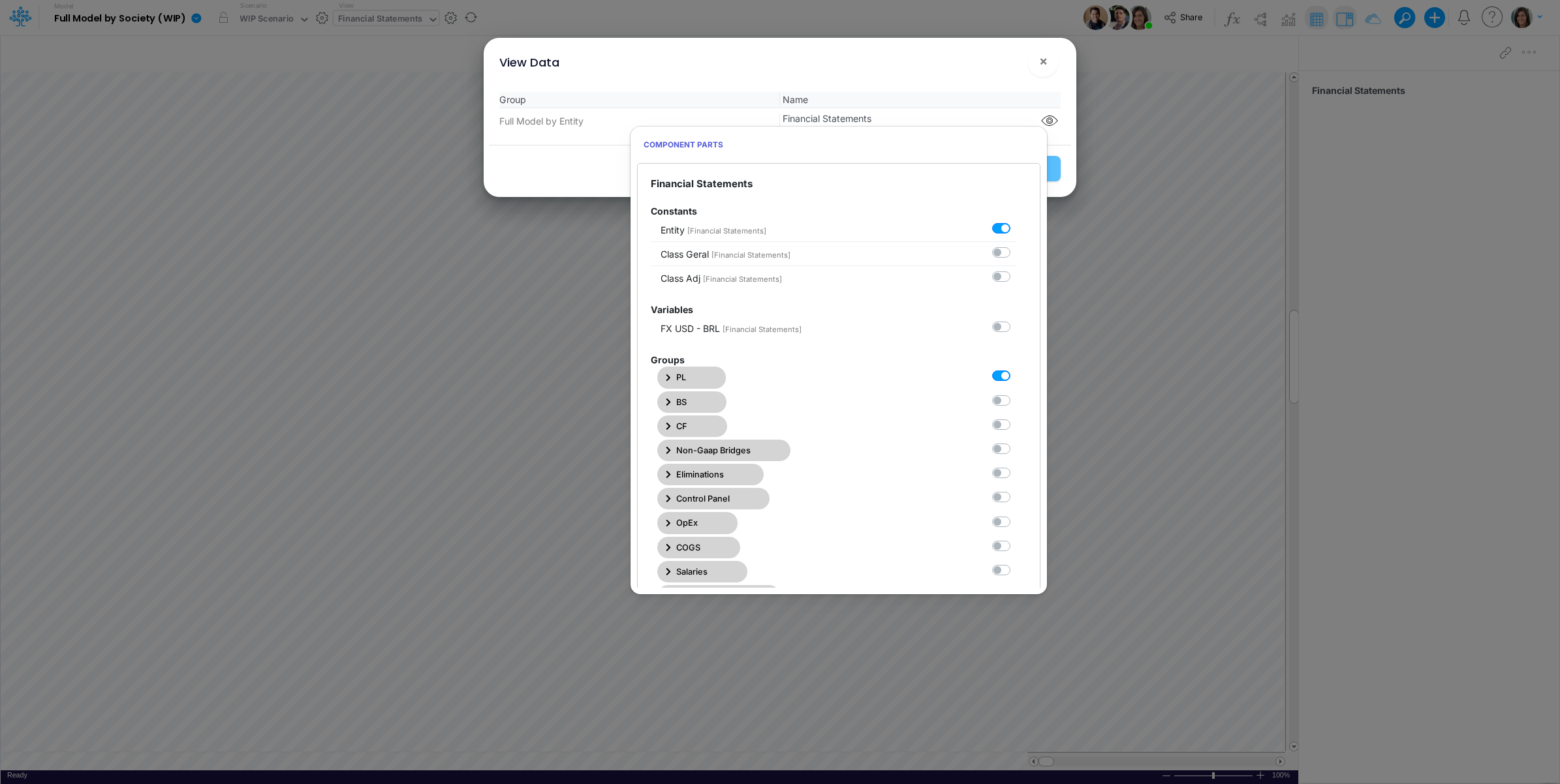
click at [1016, 369] on label at bounding box center [1016, 369] width 0 height 0
click at [1016, 376] on Statements0 "checkbox" at bounding box center [1019, 373] width 8 height 8
checkbox Statements0 "false"
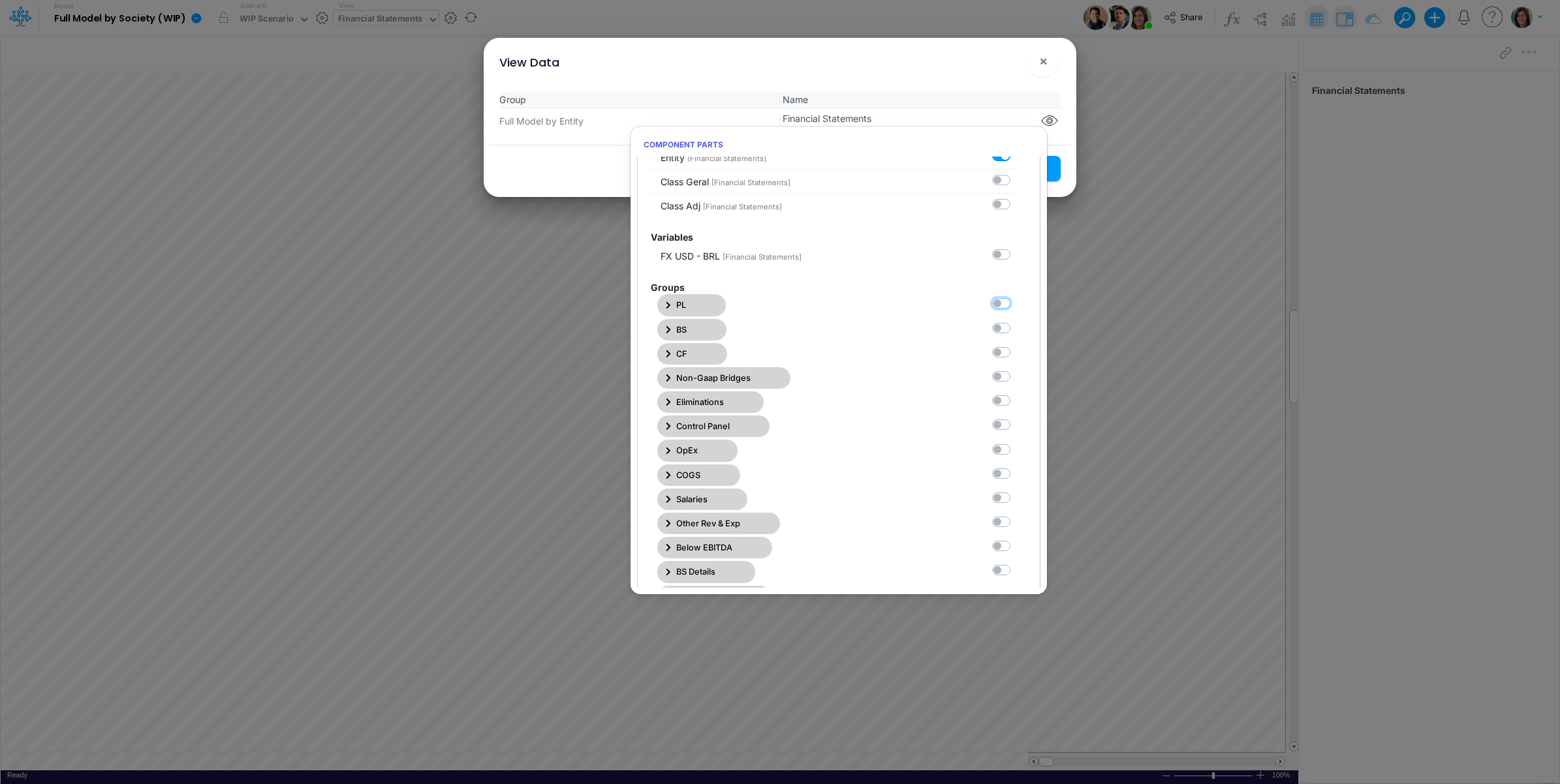
scroll to position [217, 0]
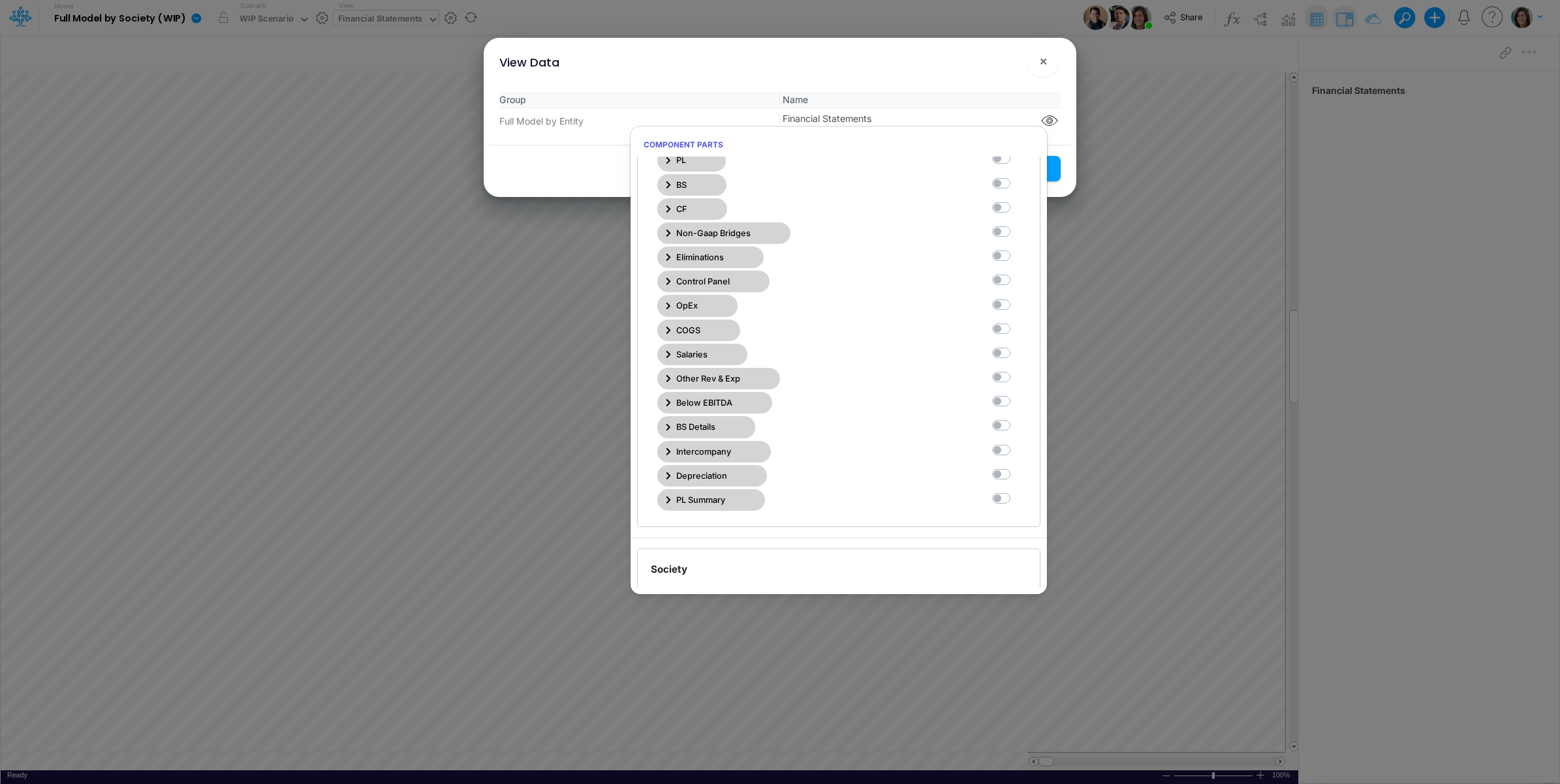
click at [1016, 395] on label at bounding box center [1016, 395] width 0 height 0
click at [1016, 403] on Statements10 "checkbox" at bounding box center [1019, 399] width 8 height 8
checkbox Statements10 "true"
click at [982, 71] on div "View Data ×" at bounding box center [780, 60] width 582 height 43
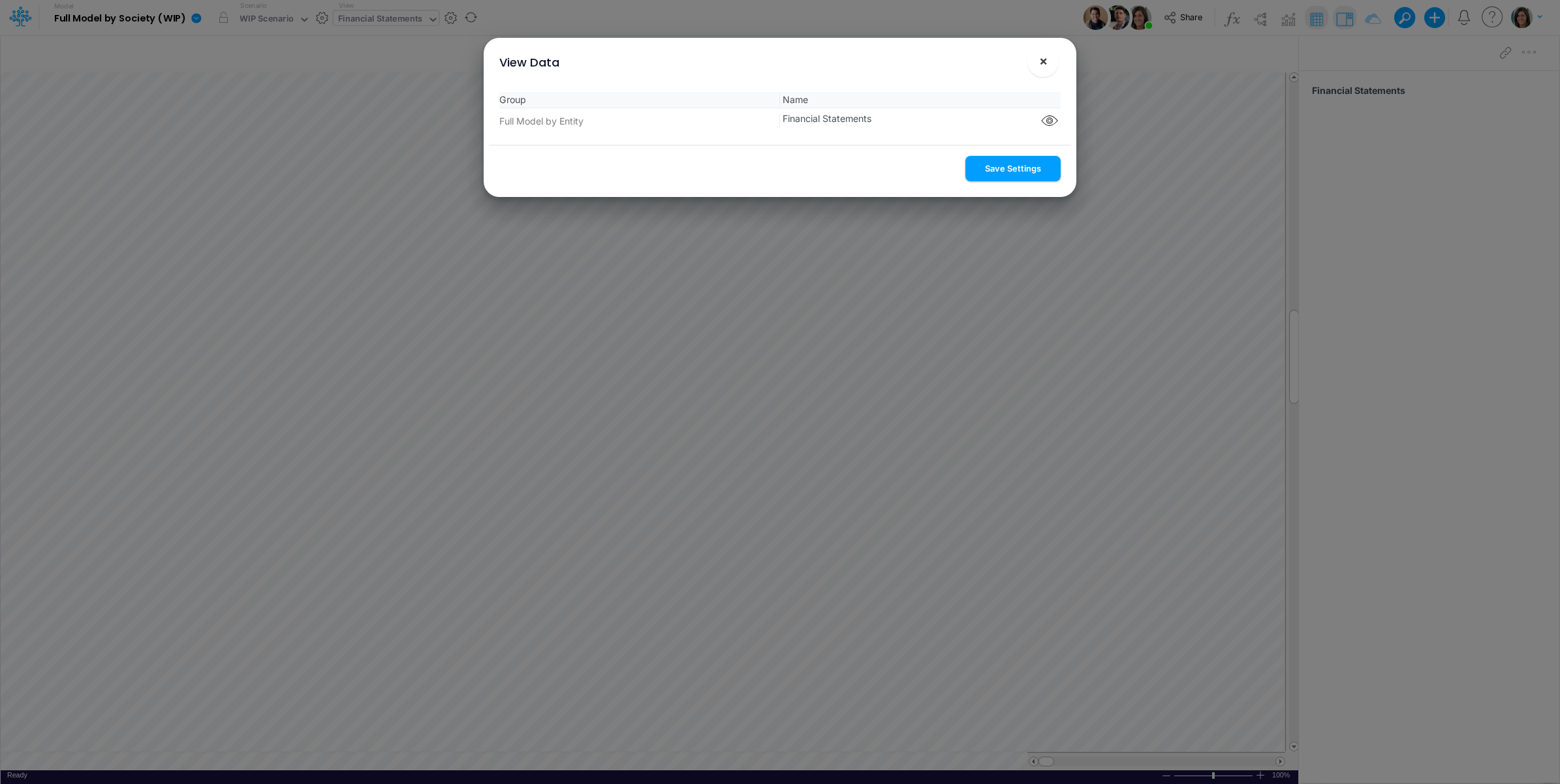
click at [1006, 172] on button "Save Settings" at bounding box center [1012, 168] width 95 height 25
click at [1039, 65] on span "×" at bounding box center [1043, 60] width 8 height 15
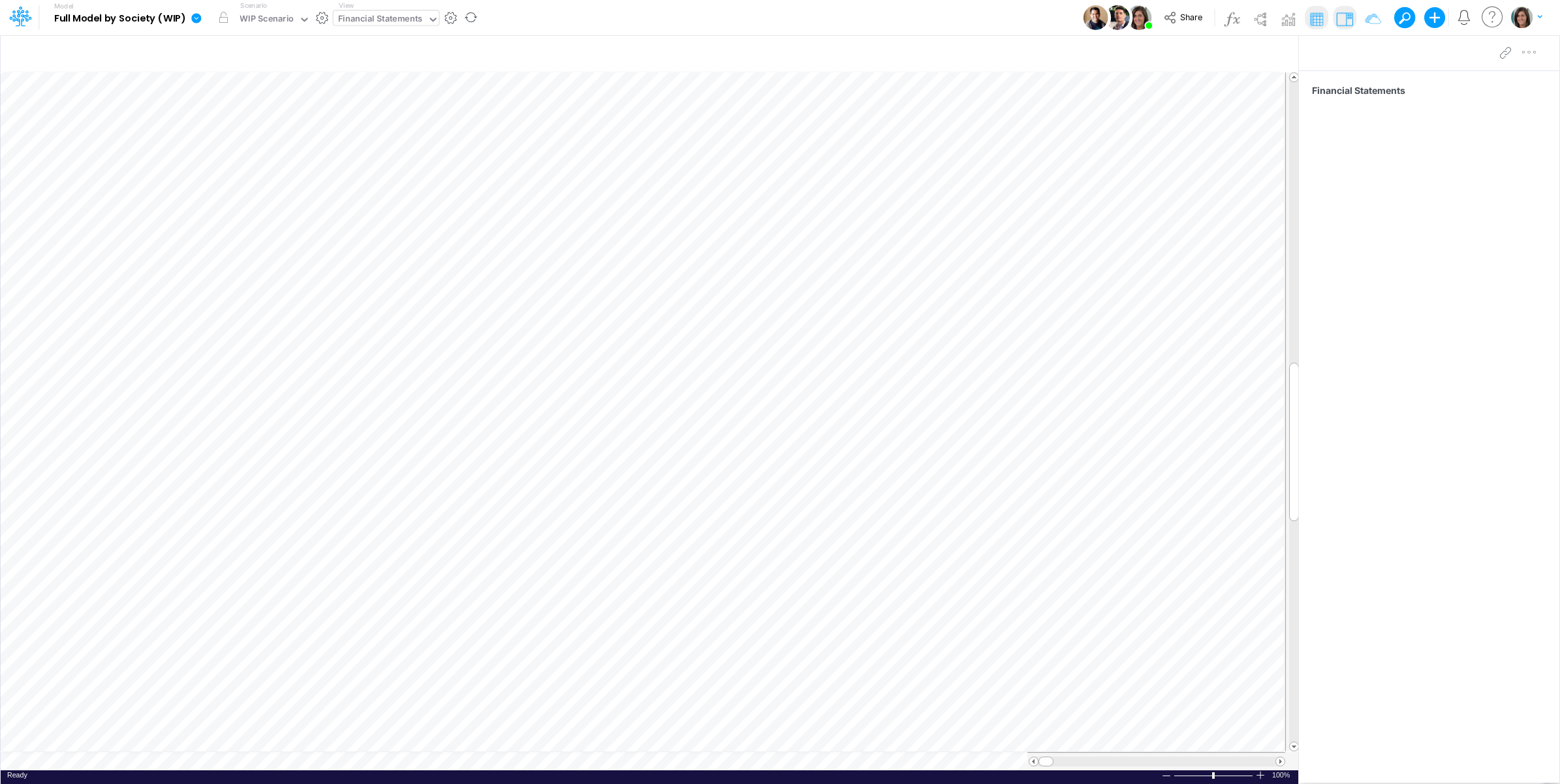
scroll to position [0, 1]
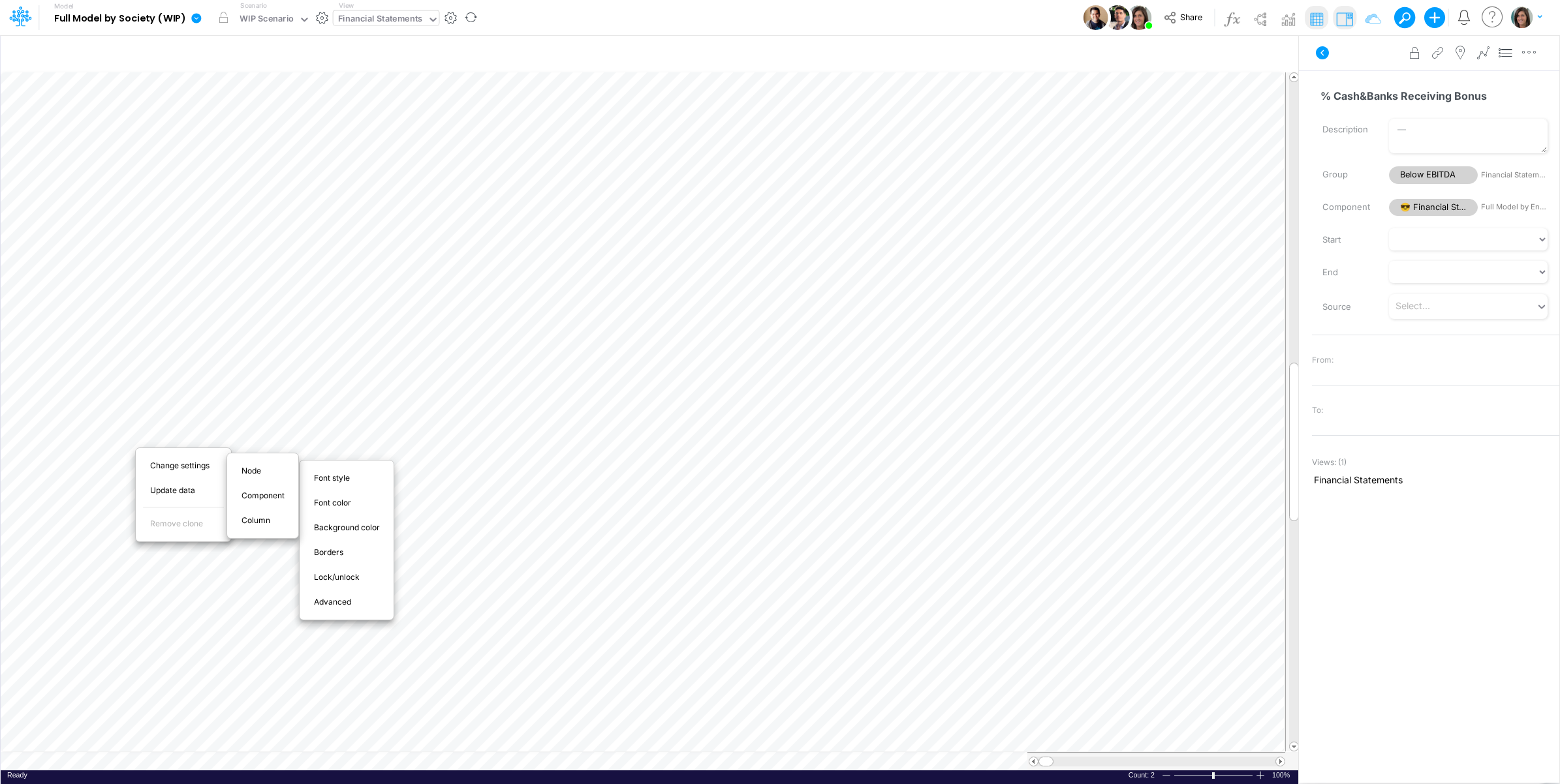
click at [347, 599] on span "Advanced" at bounding box center [340, 602] width 52 height 12
select select "sum"
select select "field"
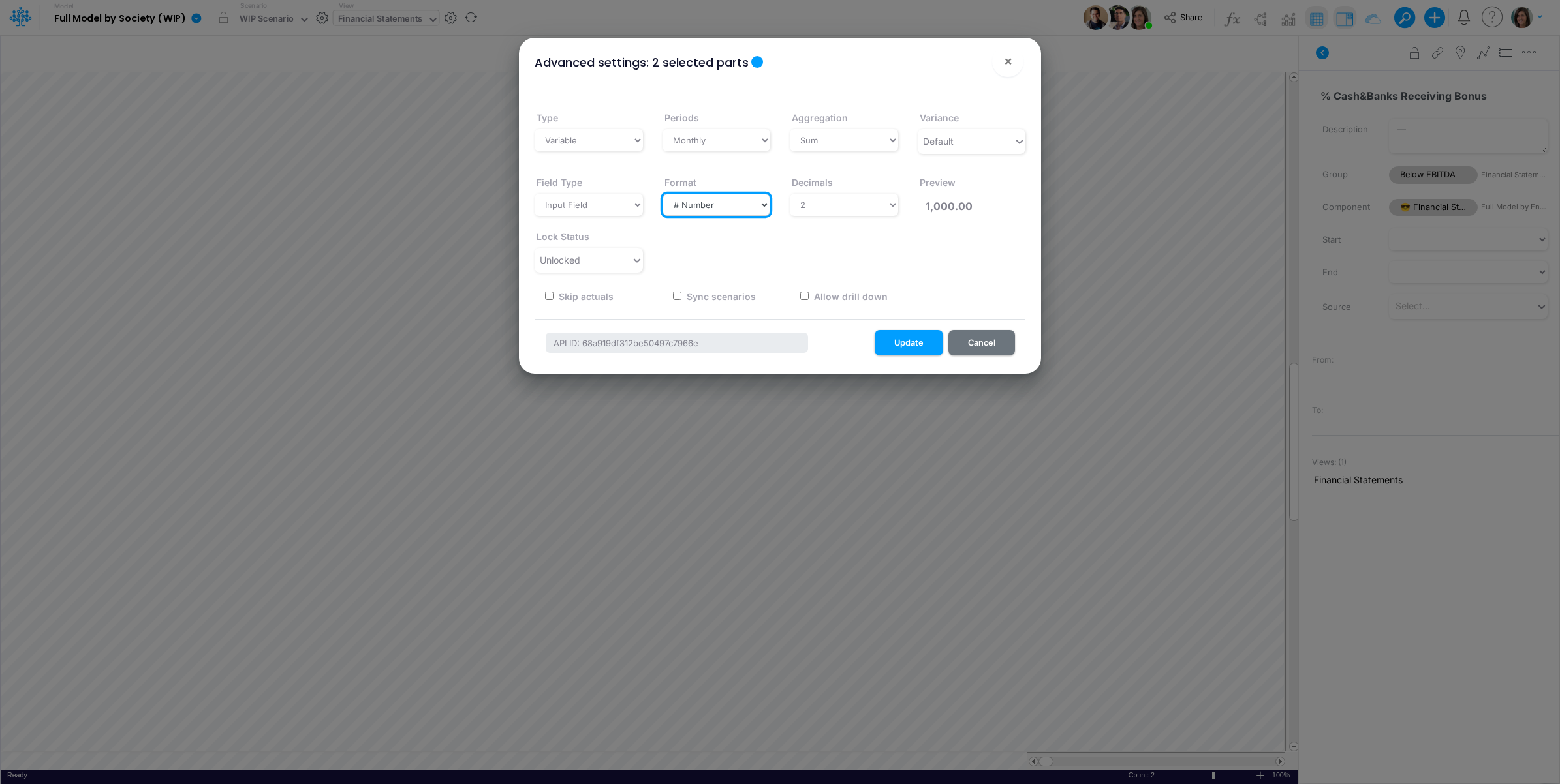
click at [732, 207] on select "Select a type # Number $ USD % Percentage Boolean Text Date Period" at bounding box center [716, 204] width 109 height 23
select select "Percentage"
click at [662, 194] on select "Select a type # Number $ USD % Percentage Boolean Text Date Period" at bounding box center [716, 204] width 109 height 23
type input "100.00%"
click at [870, 138] on select "Select a type Sum First Last Average Calculated" at bounding box center [844, 140] width 109 height 23
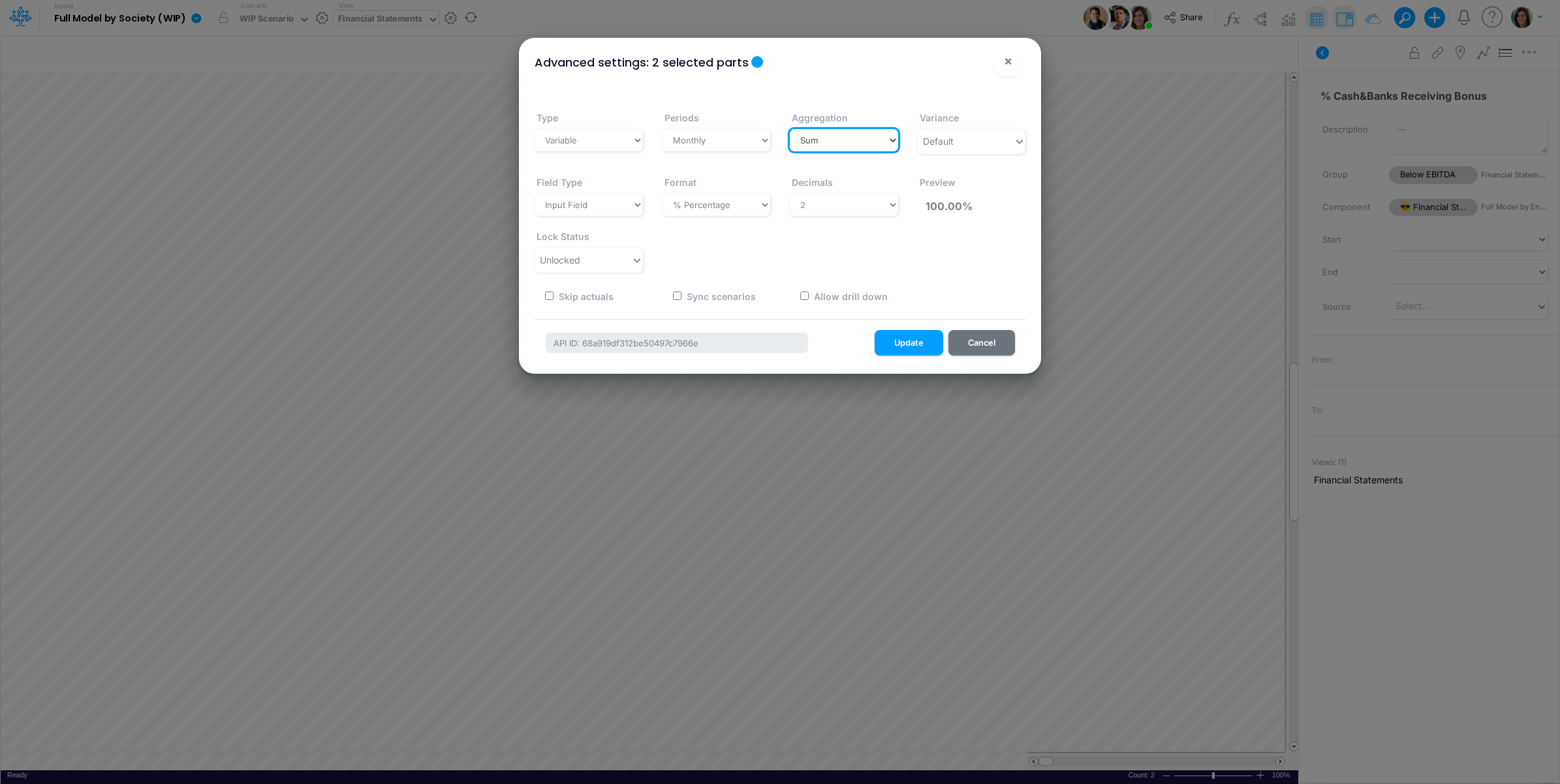
select select "last"
click at [789, 129] on select "Select a type Sum First Last Average Calculated" at bounding box center [844, 140] width 109 height 23
click at [913, 334] on button "Update" at bounding box center [909, 343] width 69 height 25
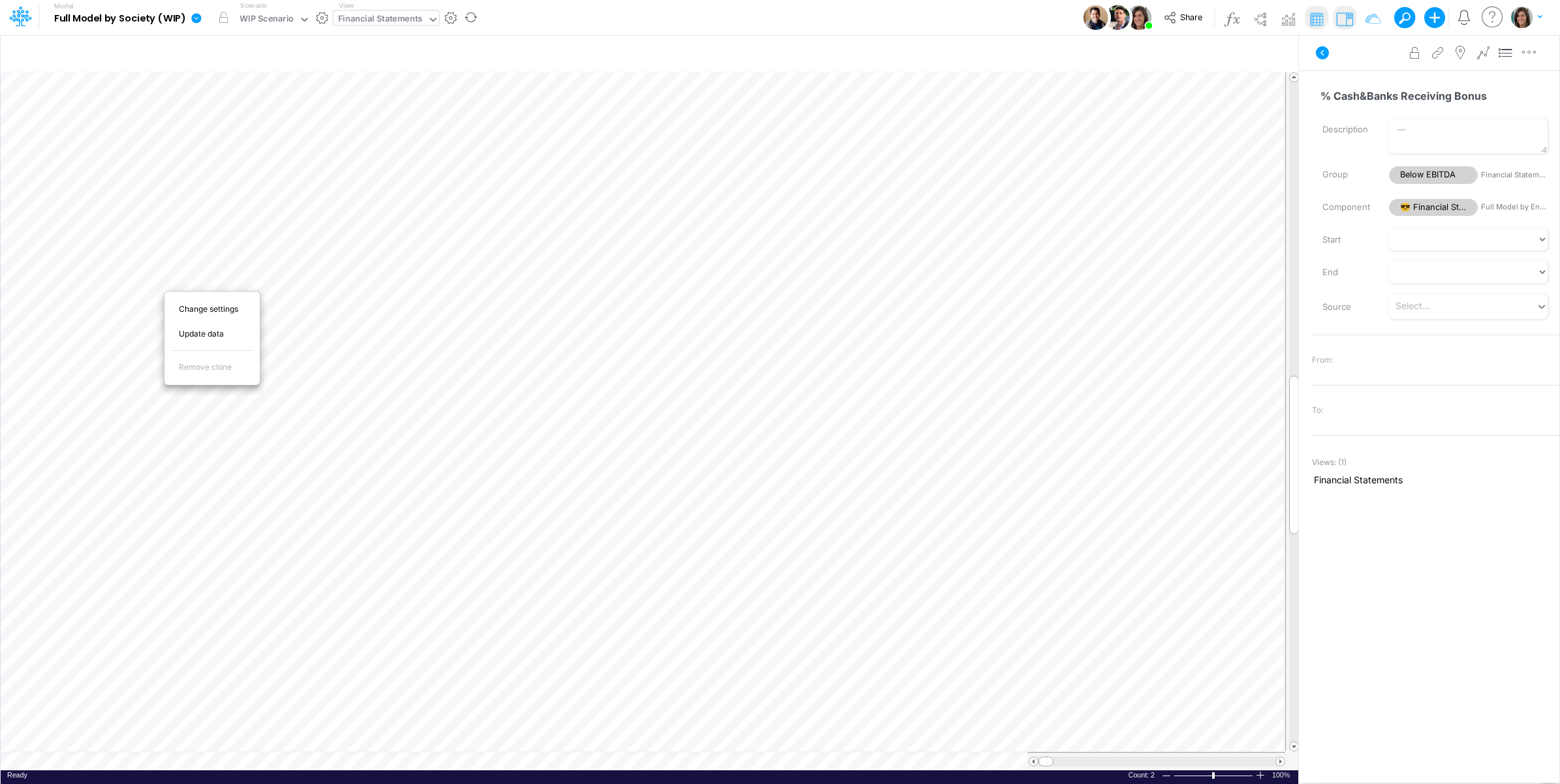
scroll to position [0, 1]
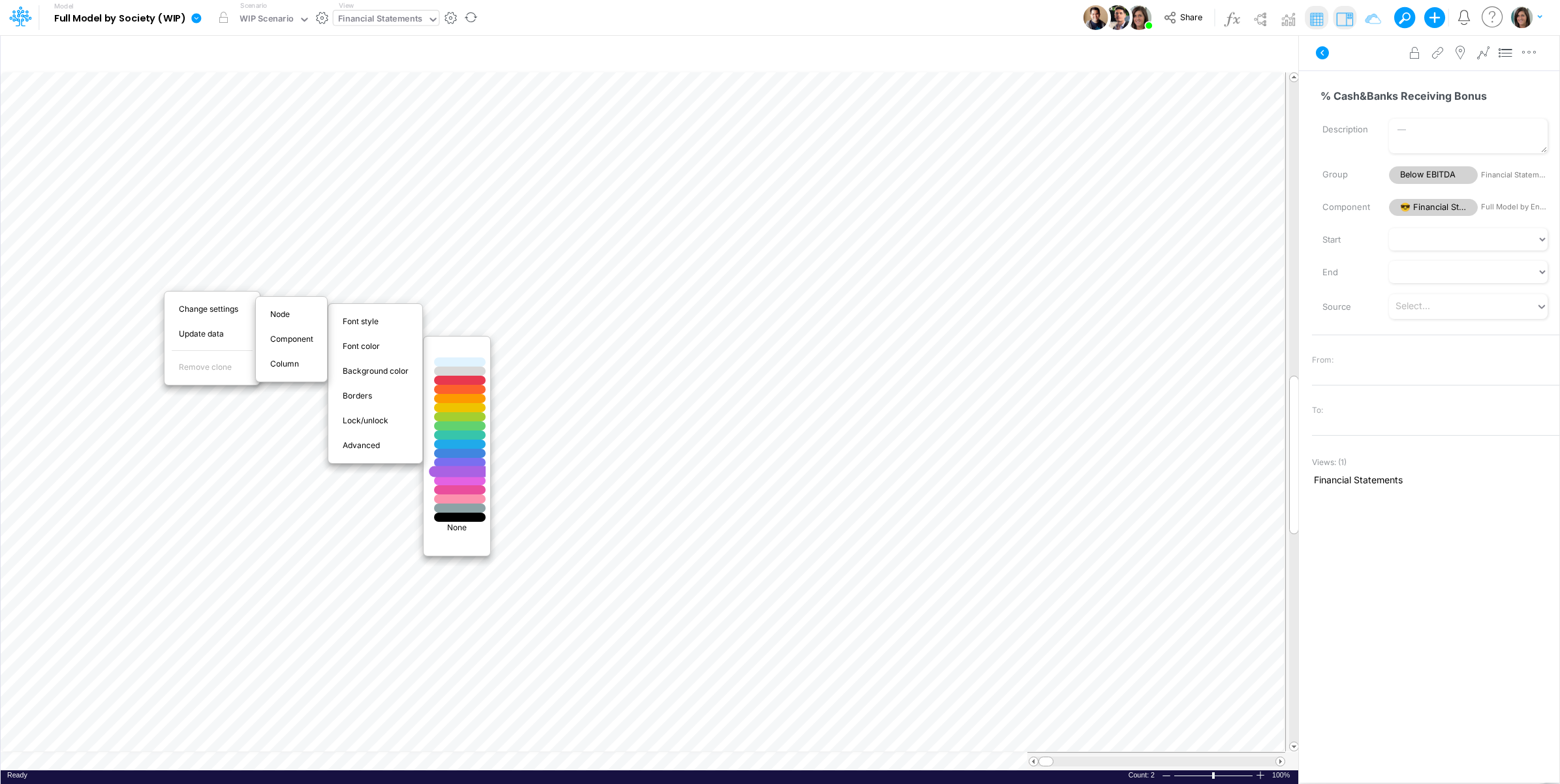
click at [460, 470] on div at bounding box center [460, 472] width 61 height 11
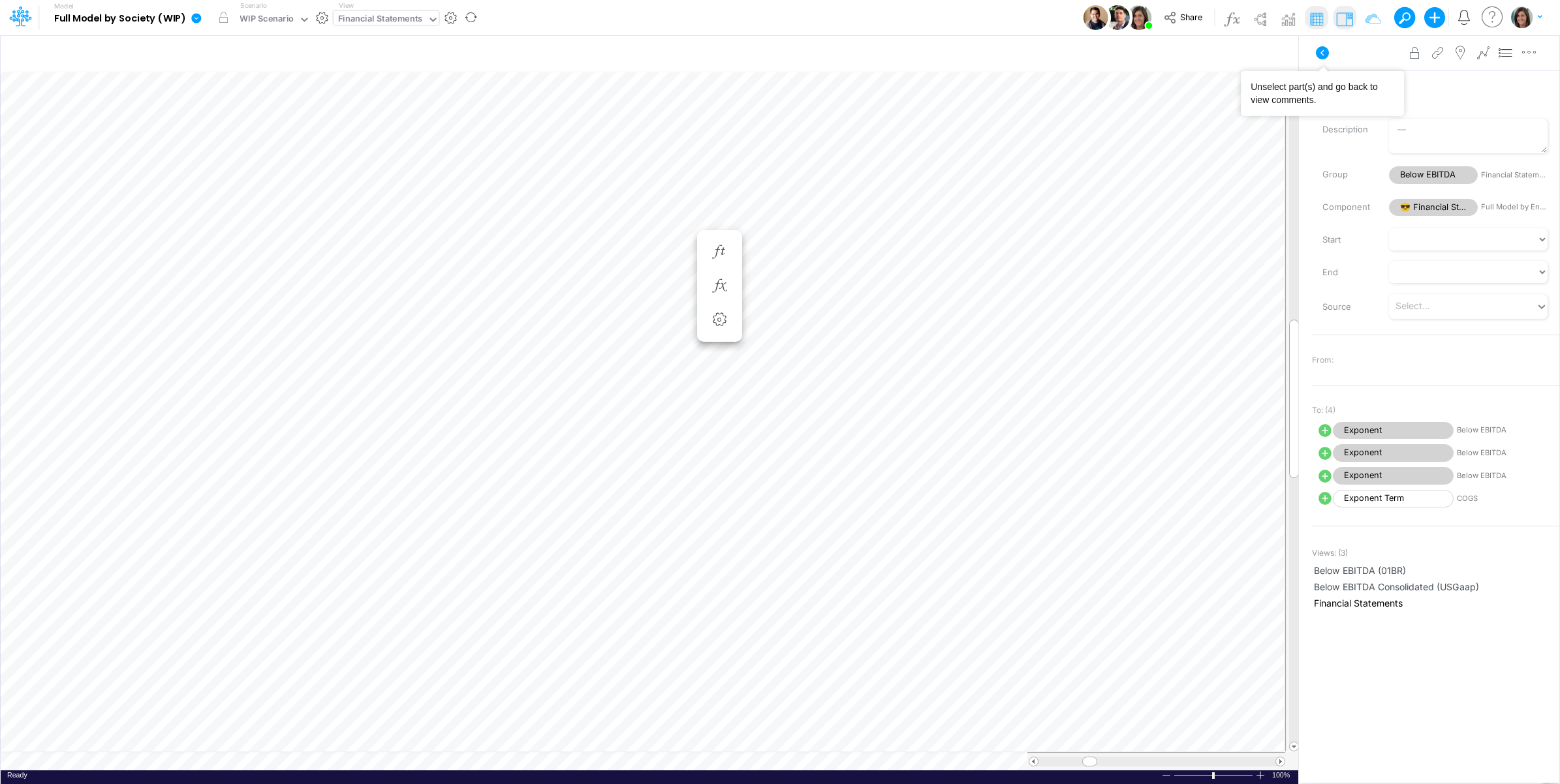
click at [1317, 46] on icon at bounding box center [1321, 52] width 15 height 15
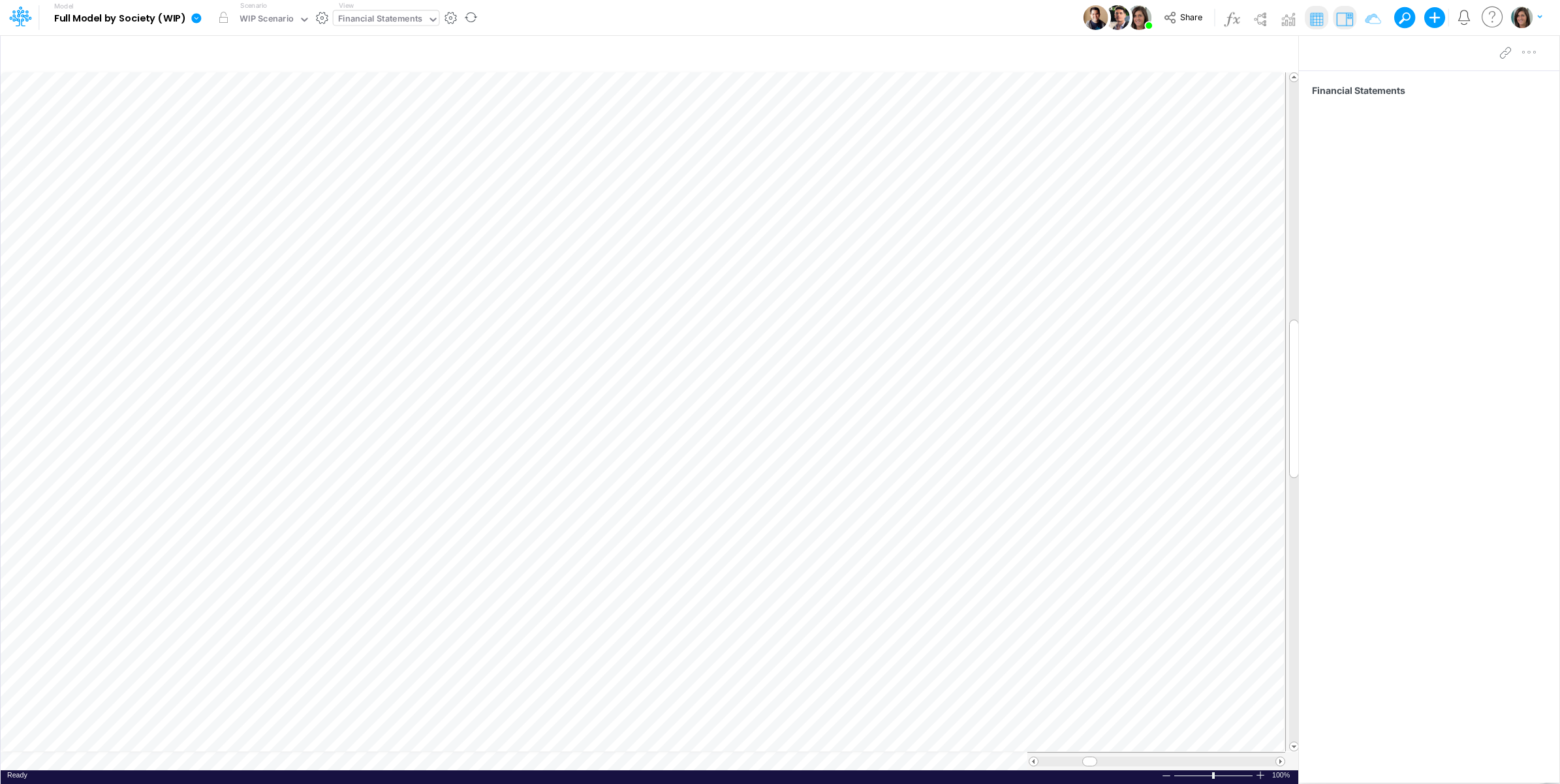
click at [383, 13] on div "Financial Statements" at bounding box center [381, 20] width 85 height 15
type input "below"
click at [421, 86] on div "Below EBITDA (01BR)" at bounding box center [440, 87] width 214 height 22
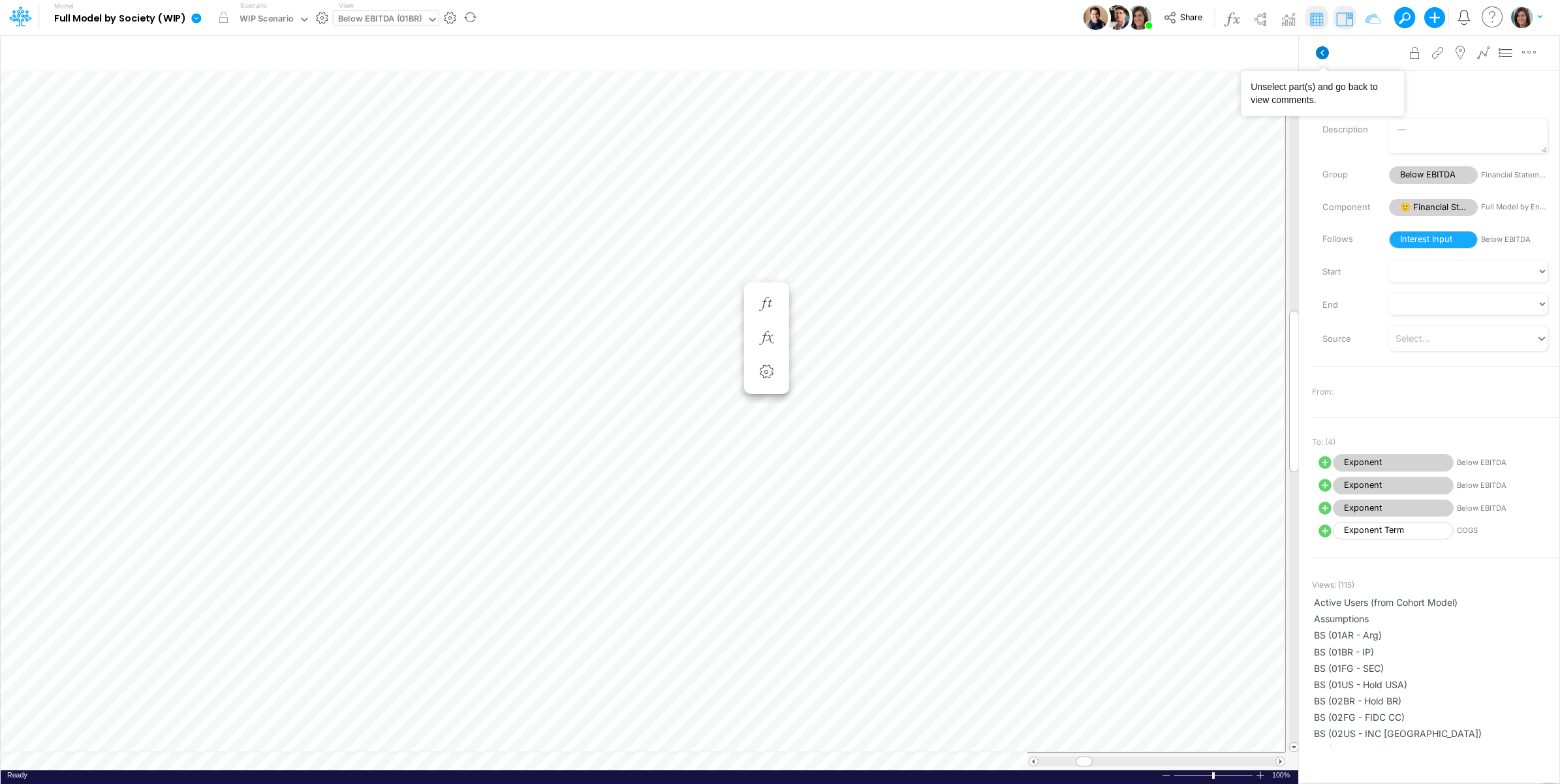
click at [1319, 57] on icon at bounding box center [1322, 52] width 13 height 13
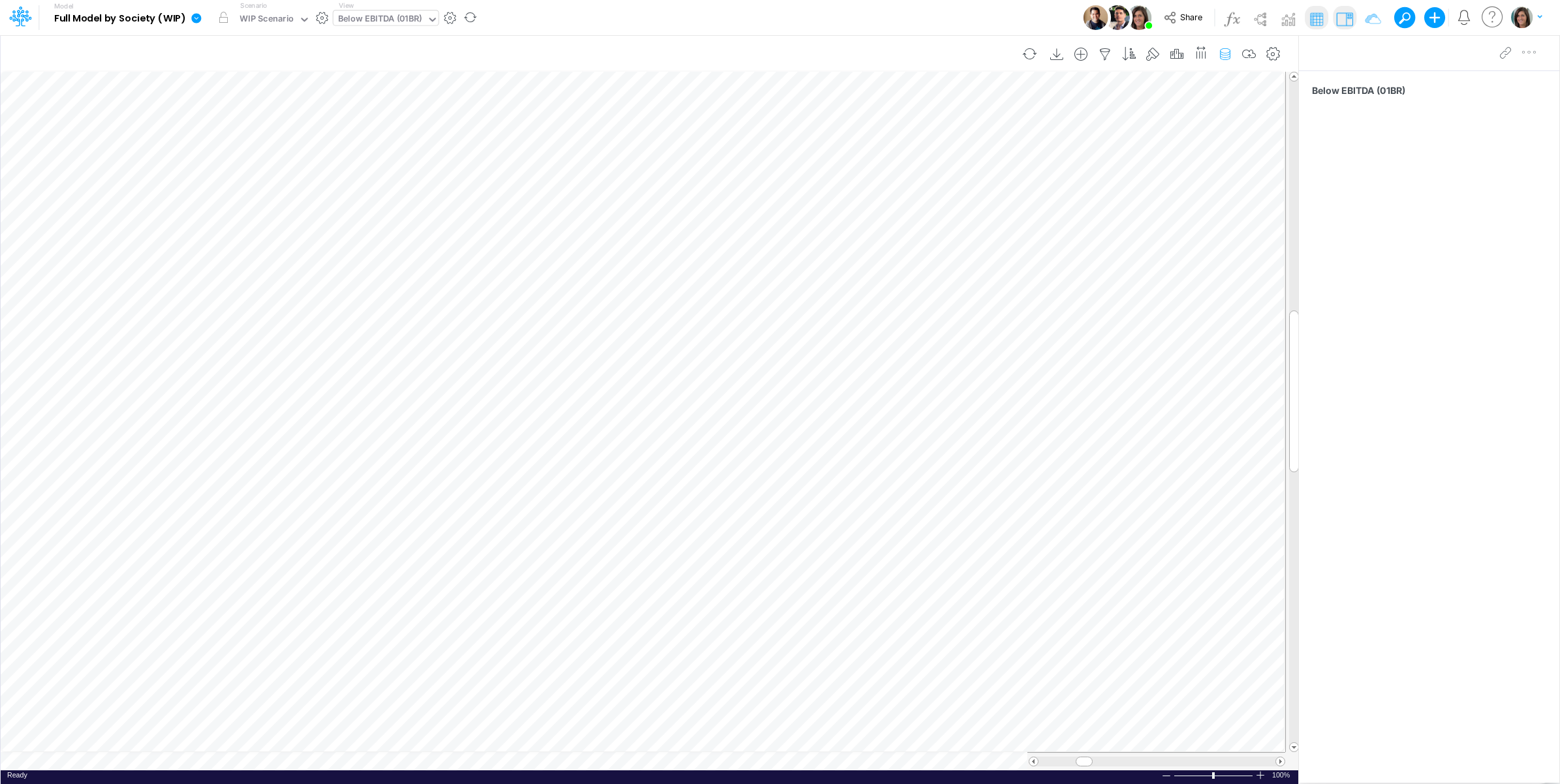
click at [1227, 54] on icon "button" at bounding box center [1225, 54] width 20 height 14
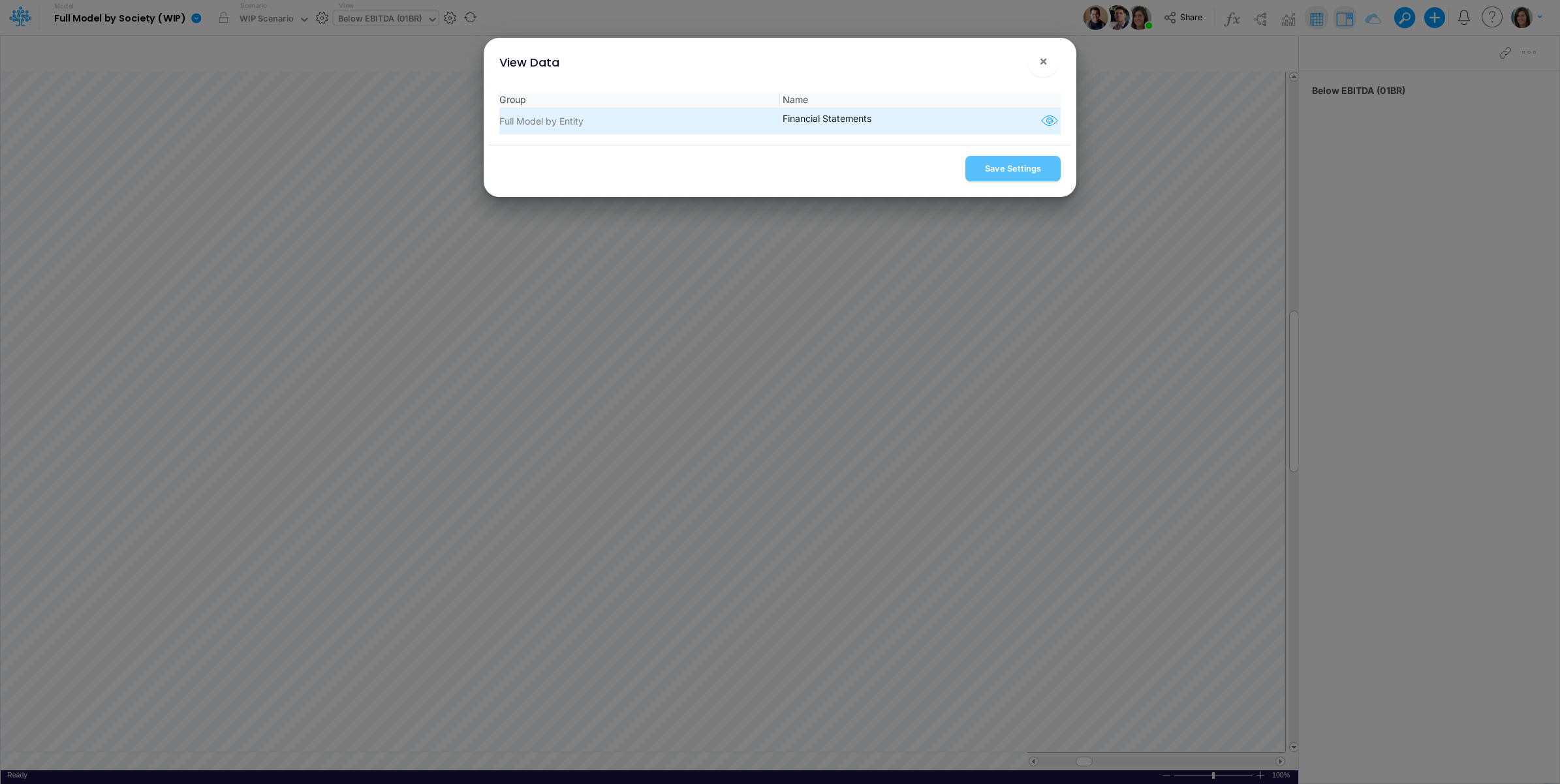
click at [1040, 119] on icon "button" at bounding box center [1050, 121] width 20 height 17
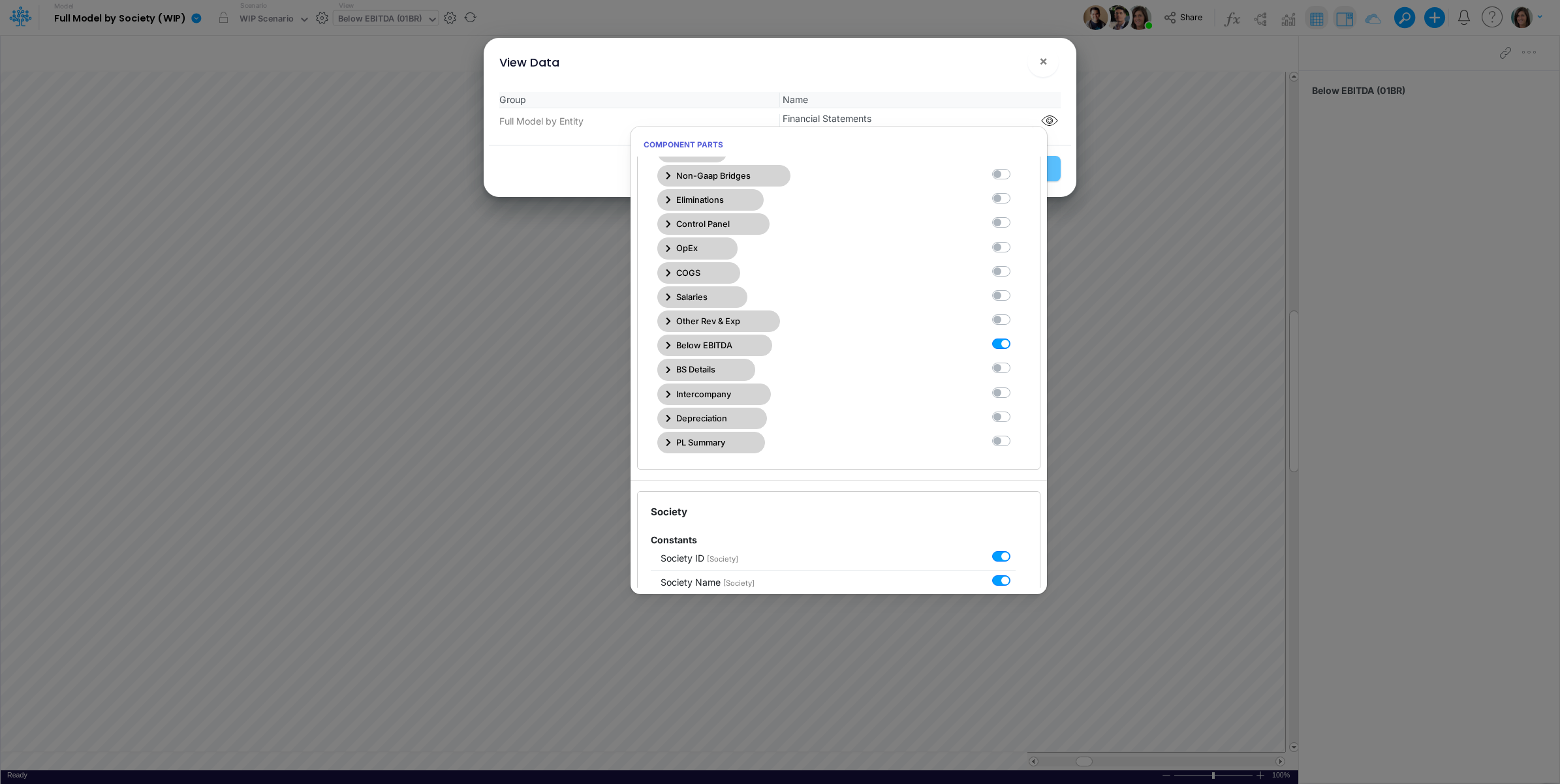
scroll to position [326, 0]
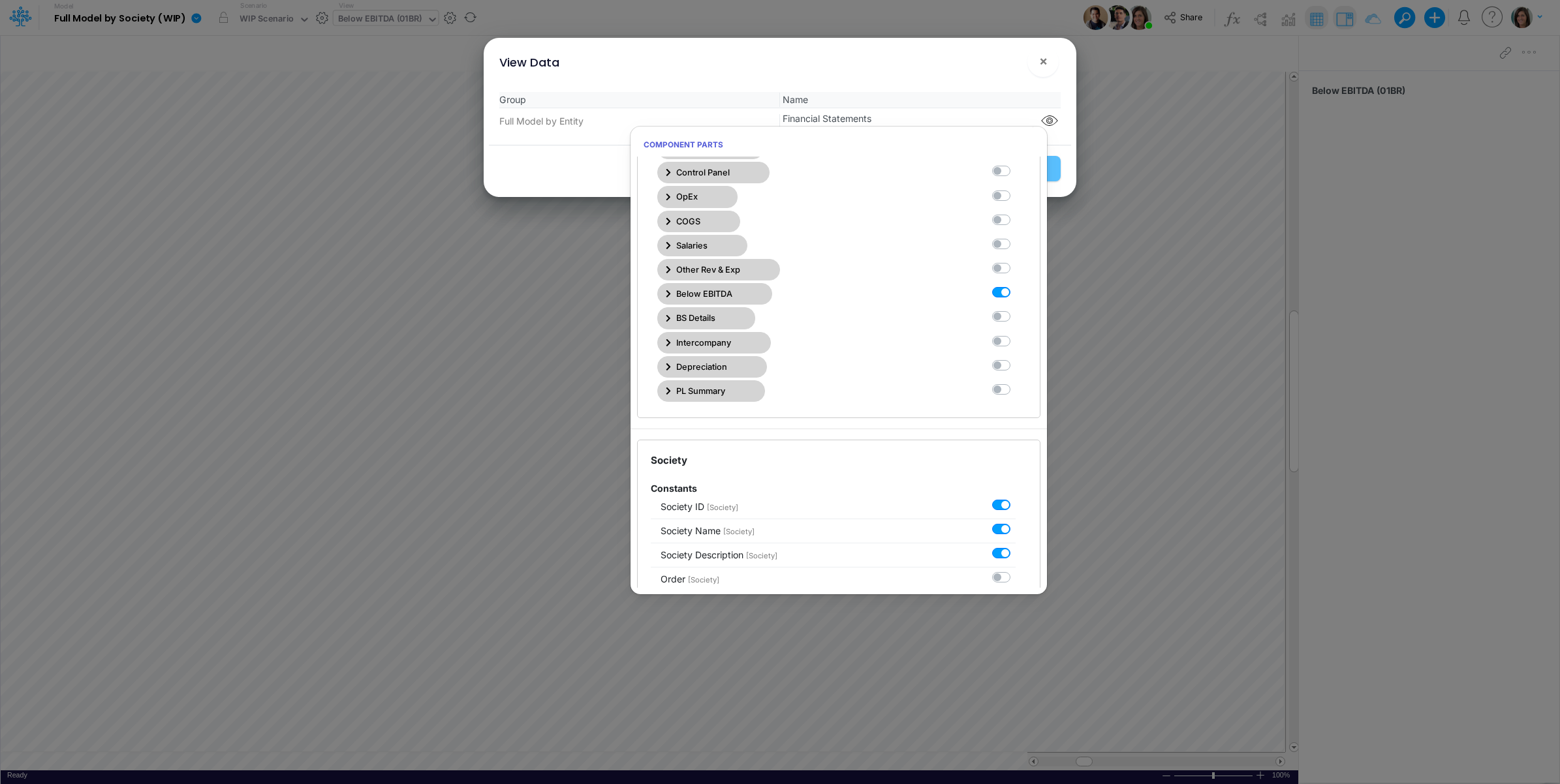
click at [1016, 286] on label at bounding box center [1016, 286] width 0 height 0
click at [1016, 292] on Statements10 "checkbox" at bounding box center [1019, 289] width 8 height 8
click at [1016, 286] on label at bounding box center [1016, 286] width 0 height 0
click at [1016, 294] on Statements10 "checkbox" at bounding box center [1019, 289] width 8 height 8
checkbox Statements10 "true"
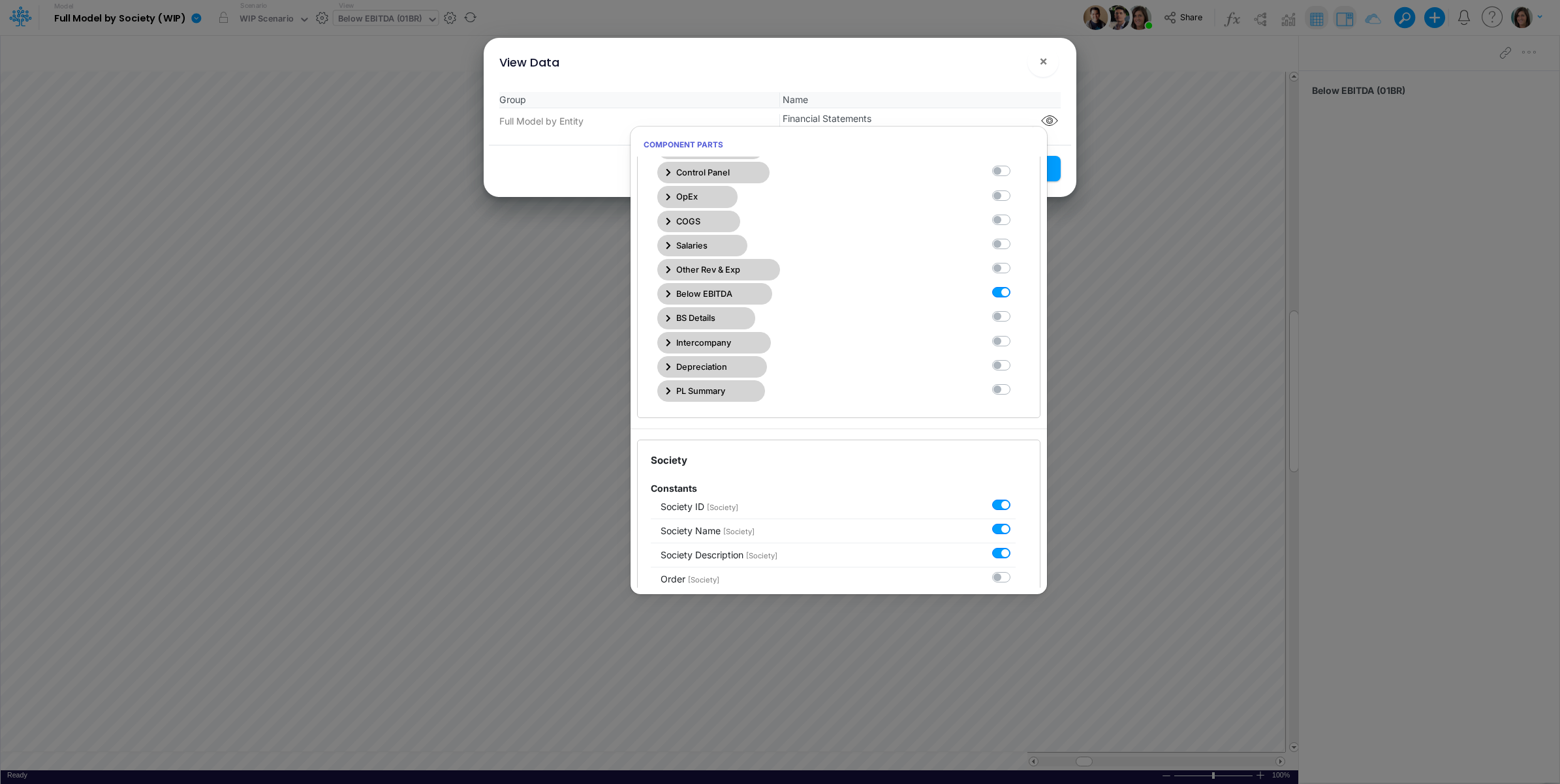
click at [992, 80] on div "View Data × Group Name Full Model by Entity Financial Statements Save Settings" at bounding box center [780, 118] width 582 height 159
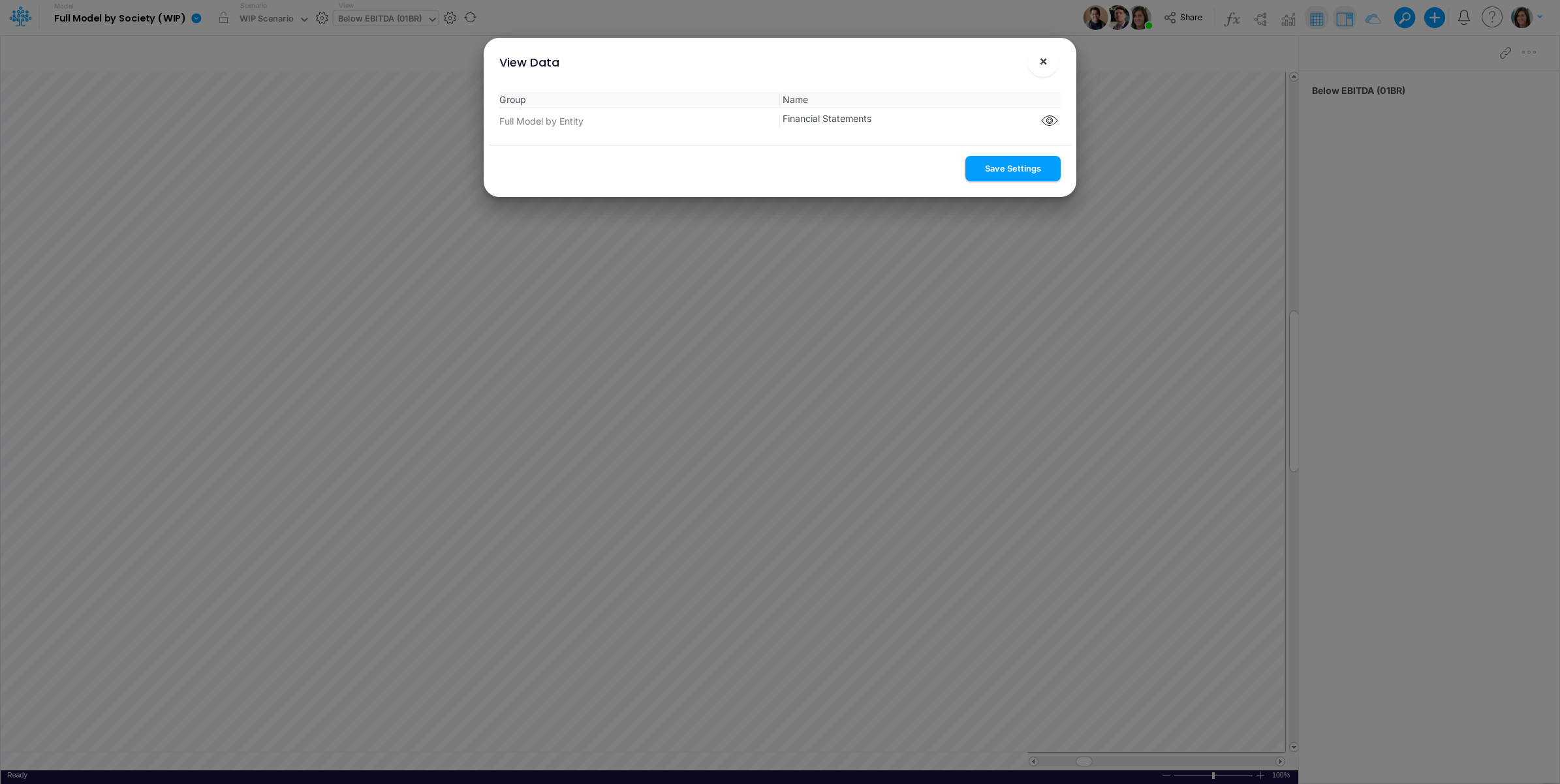
drag, startPoint x: 992, startPoint y: 80, endPoint x: 1039, endPoint y: 65, distance: 49.3
click at [1009, 165] on button "Save Settings" at bounding box center [1012, 168] width 95 height 25
click at [1043, 64] on span "×" at bounding box center [1043, 60] width 8 height 15
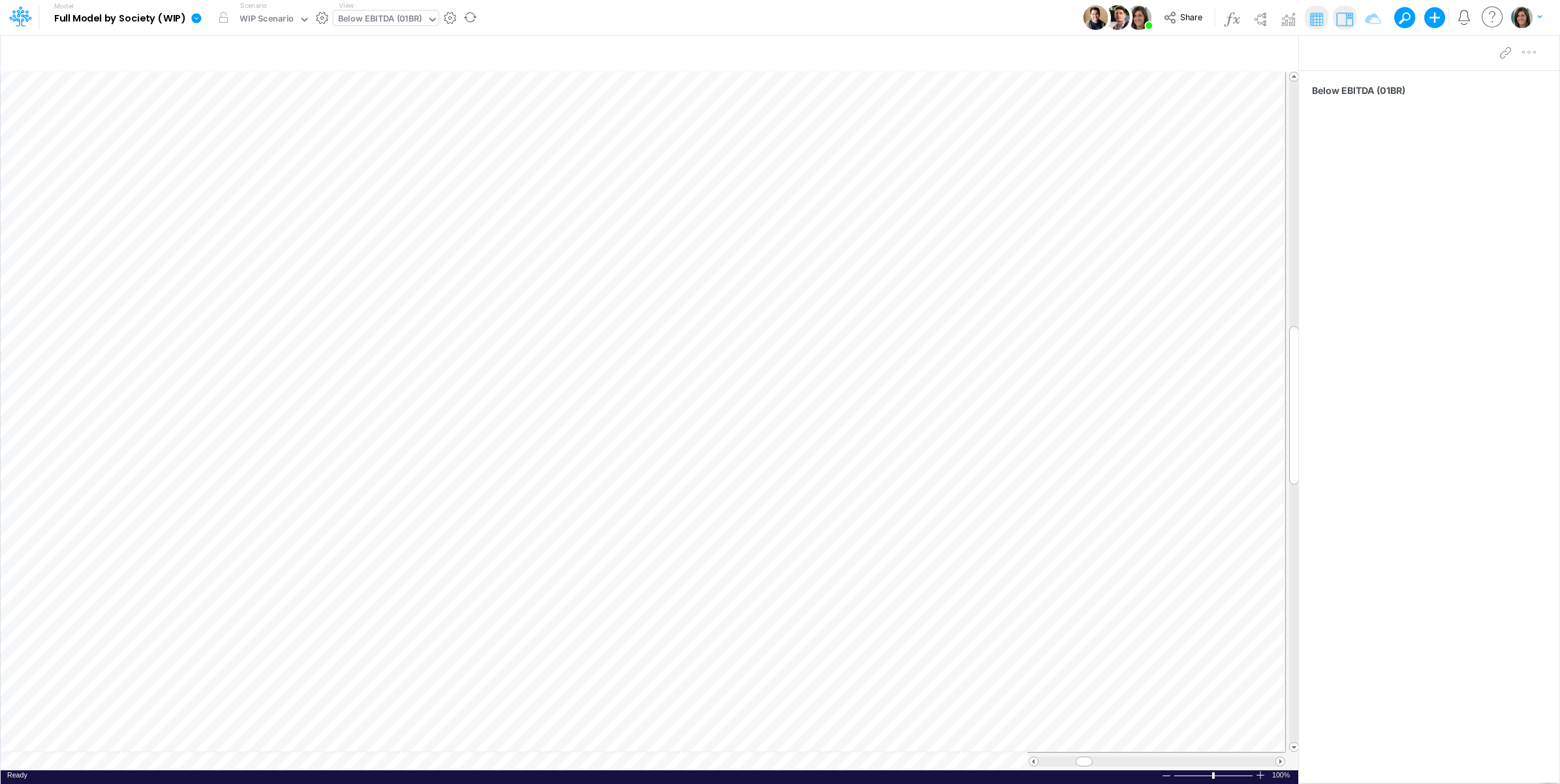
scroll to position [0, 1]
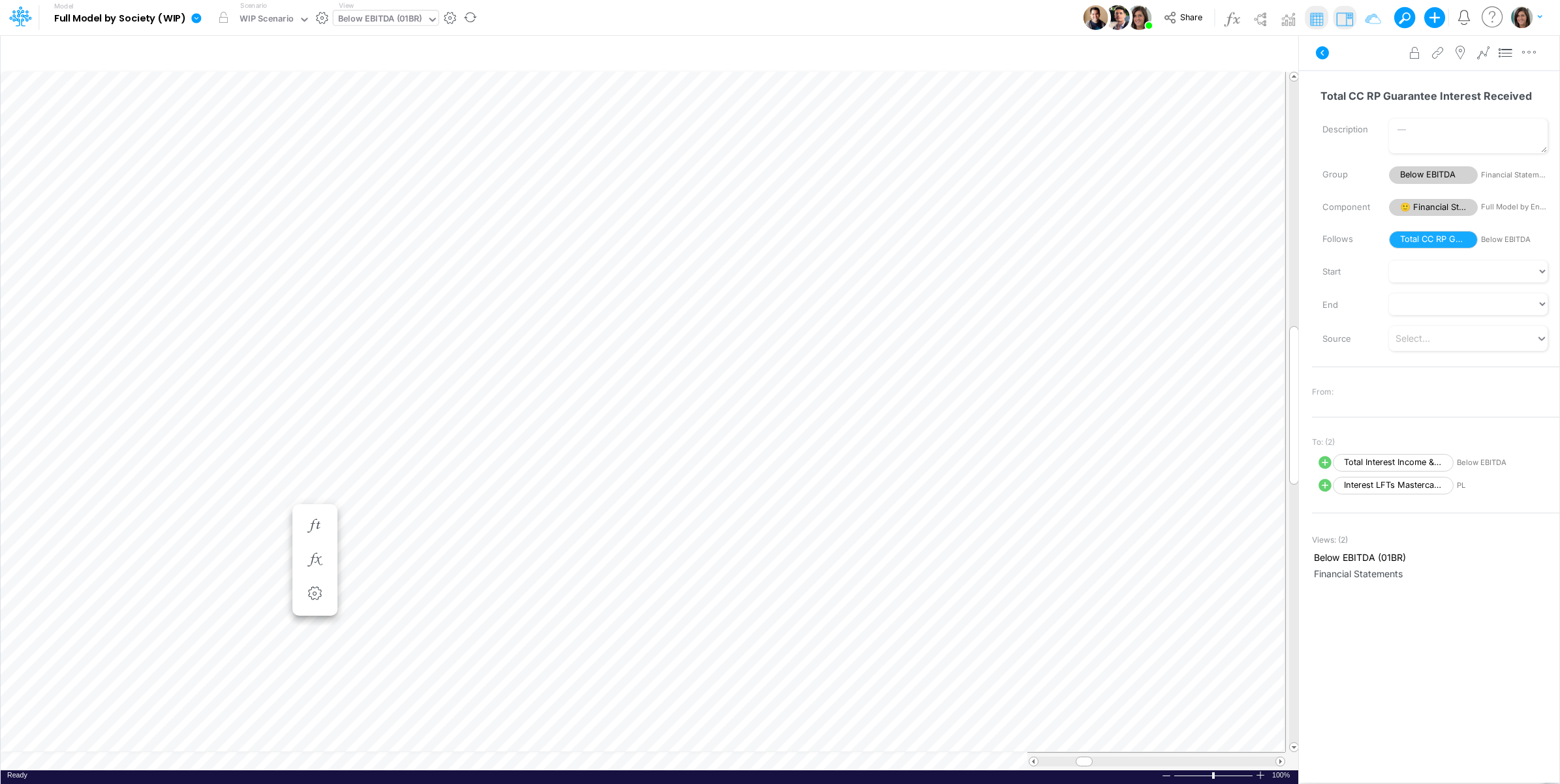
scroll to position [0, 1]
click at [1319, 52] on icon at bounding box center [1322, 52] width 13 height 13
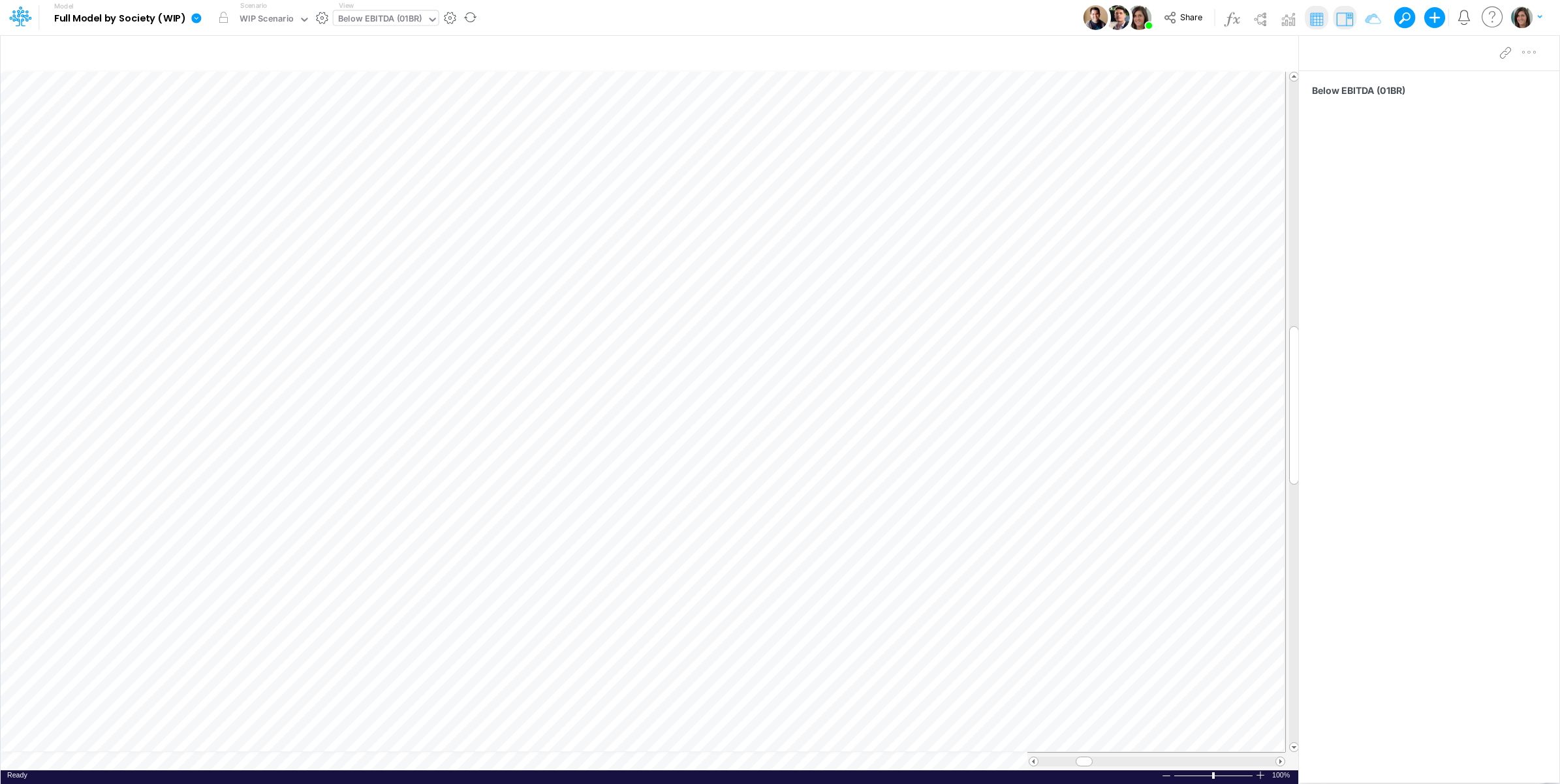
scroll to position [0, 1]
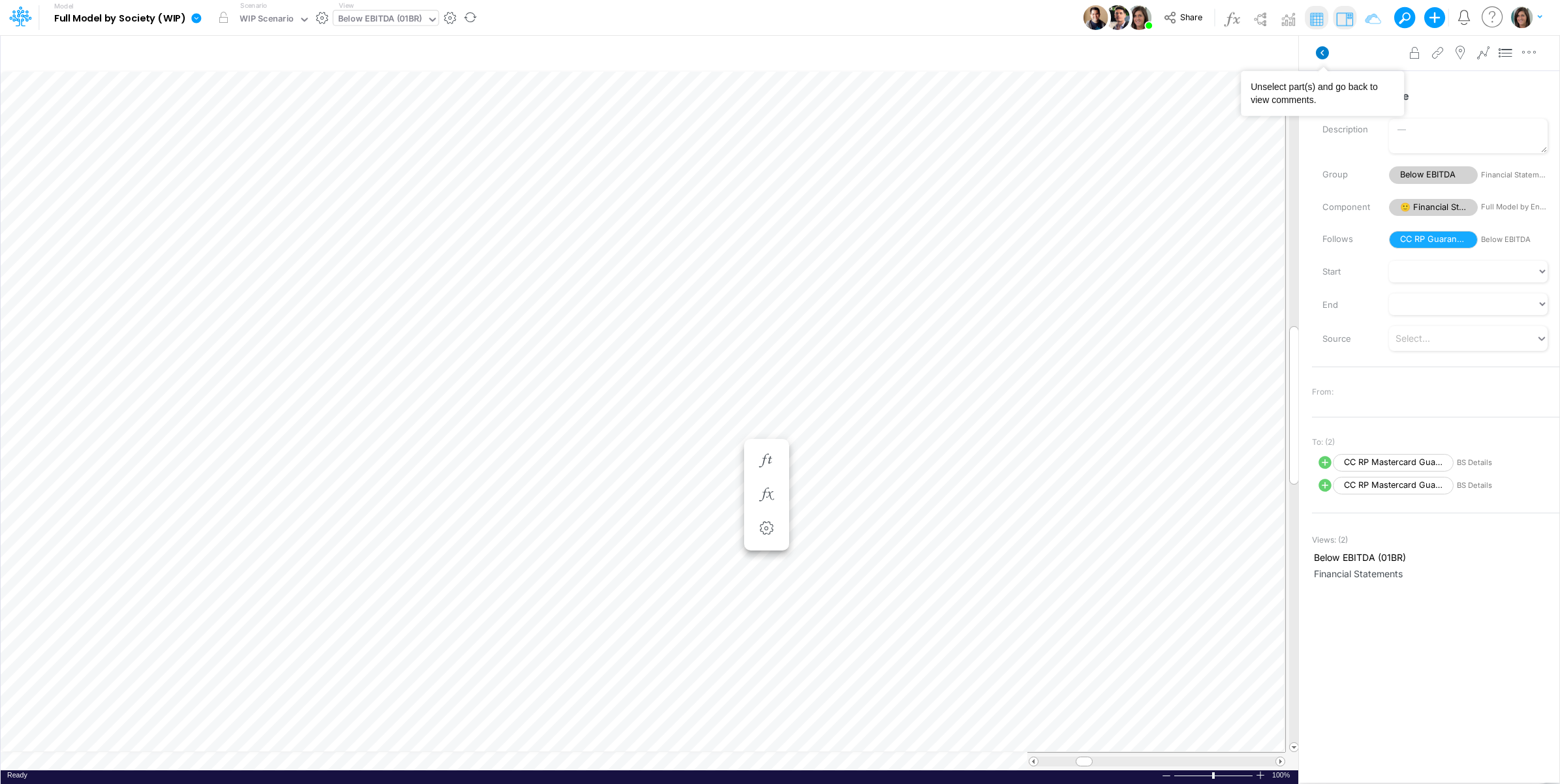
click at [1319, 54] on icon at bounding box center [1322, 52] width 13 height 13
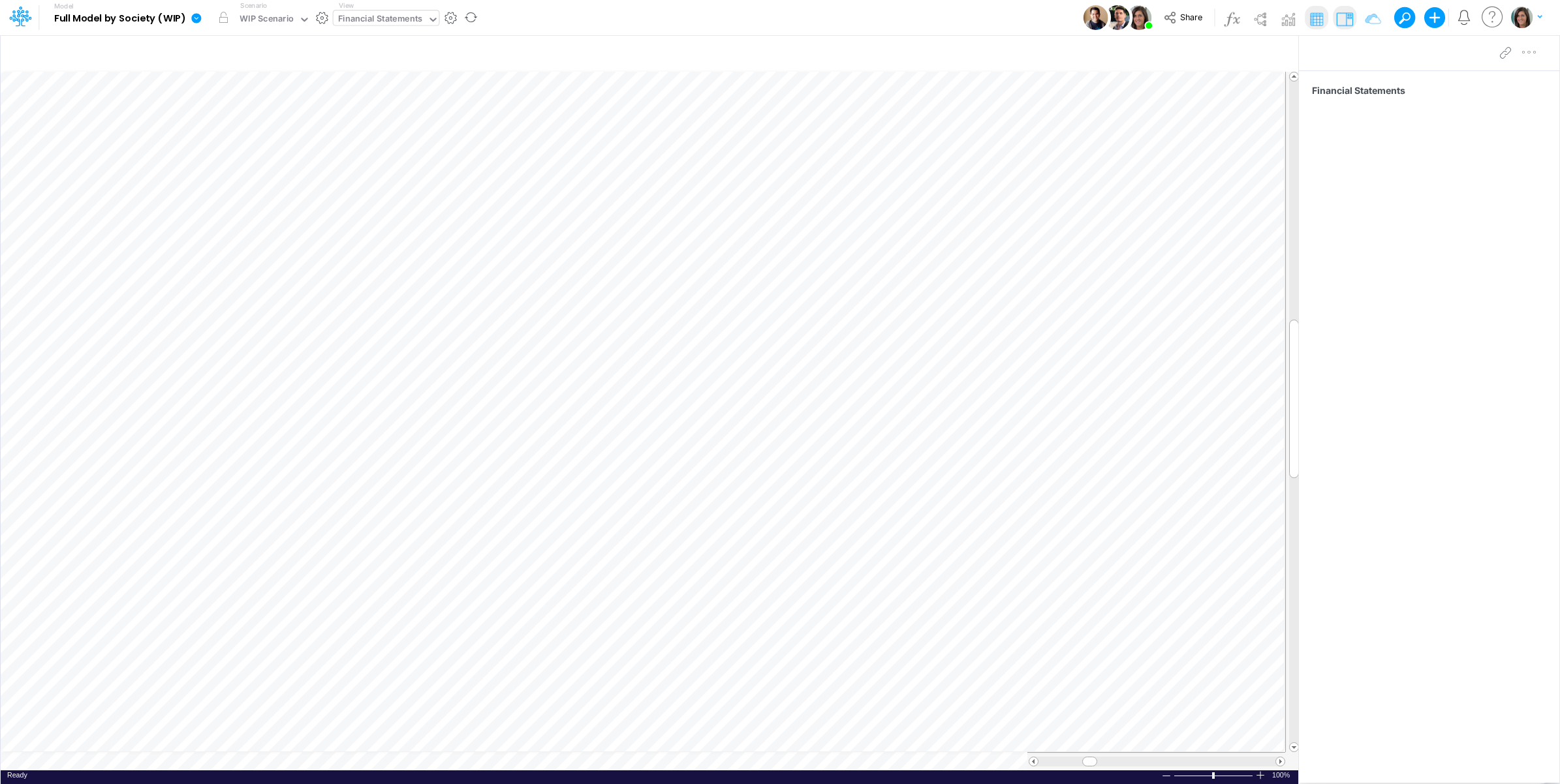
scroll to position [0, 1]
click at [1227, 50] on icon "button" at bounding box center [1225, 54] width 20 height 14
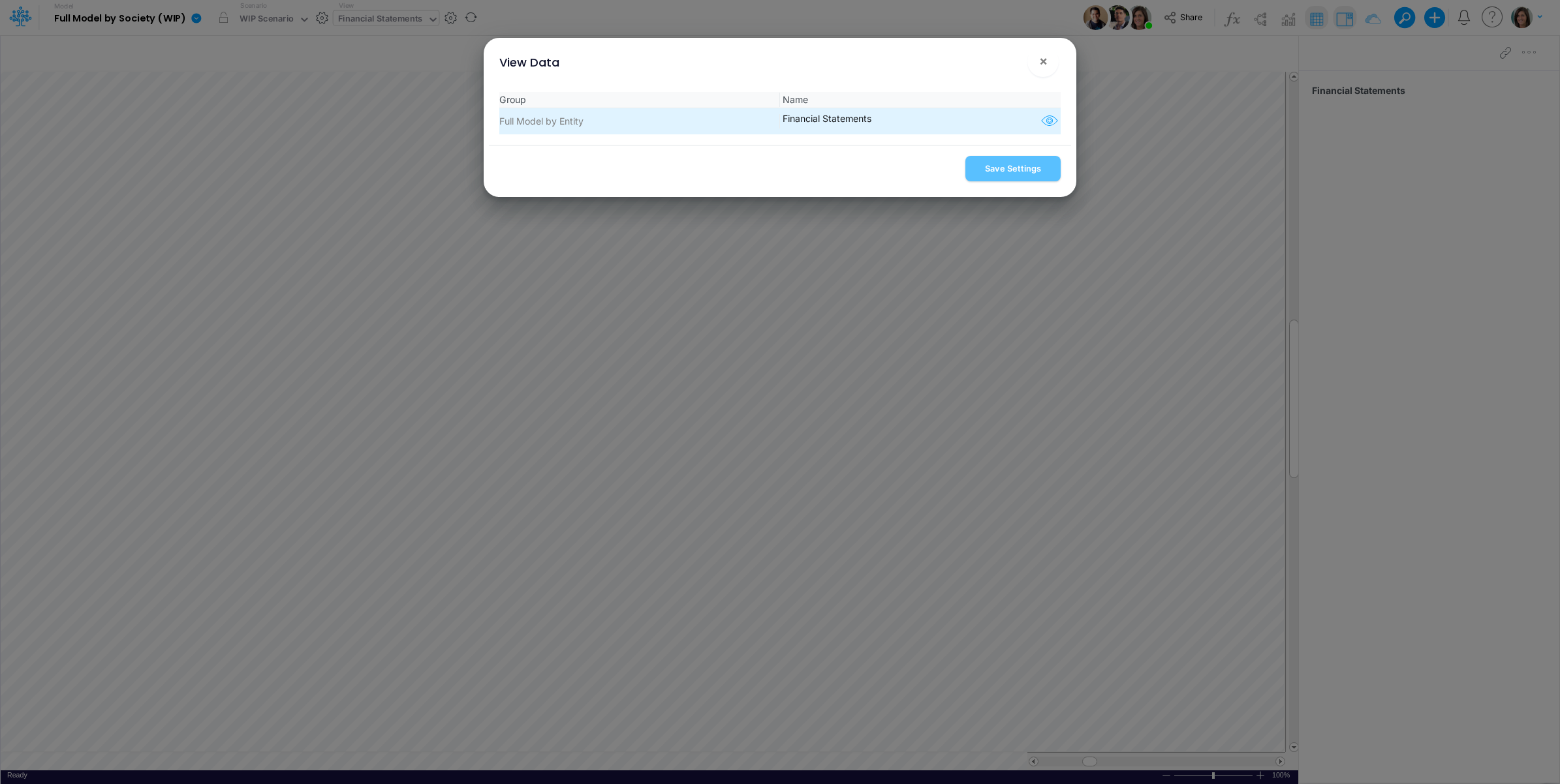
click at [1040, 121] on icon "button" at bounding box center [1050, 121] width 20 height 17
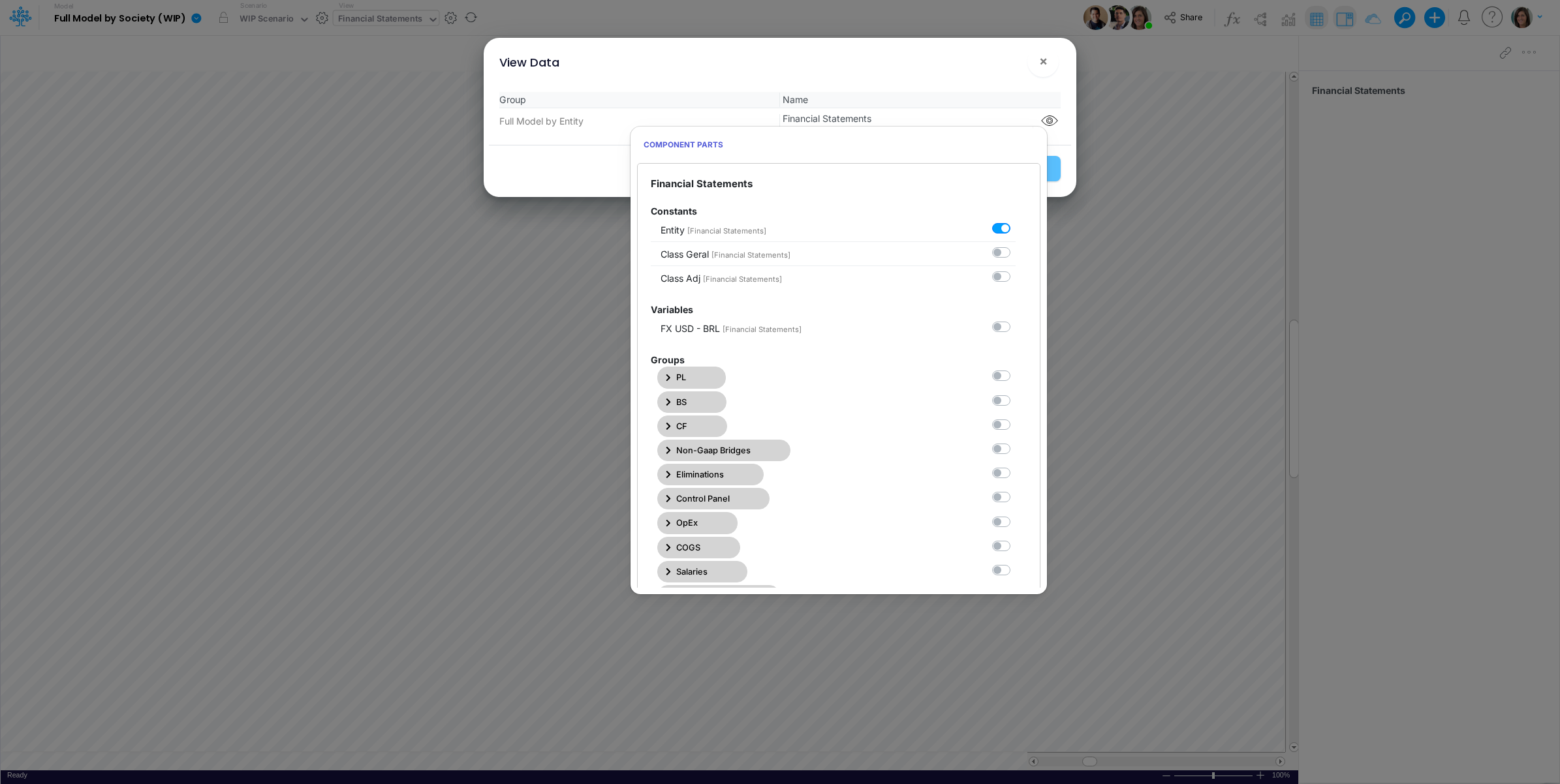
scroll to position [326, 0]
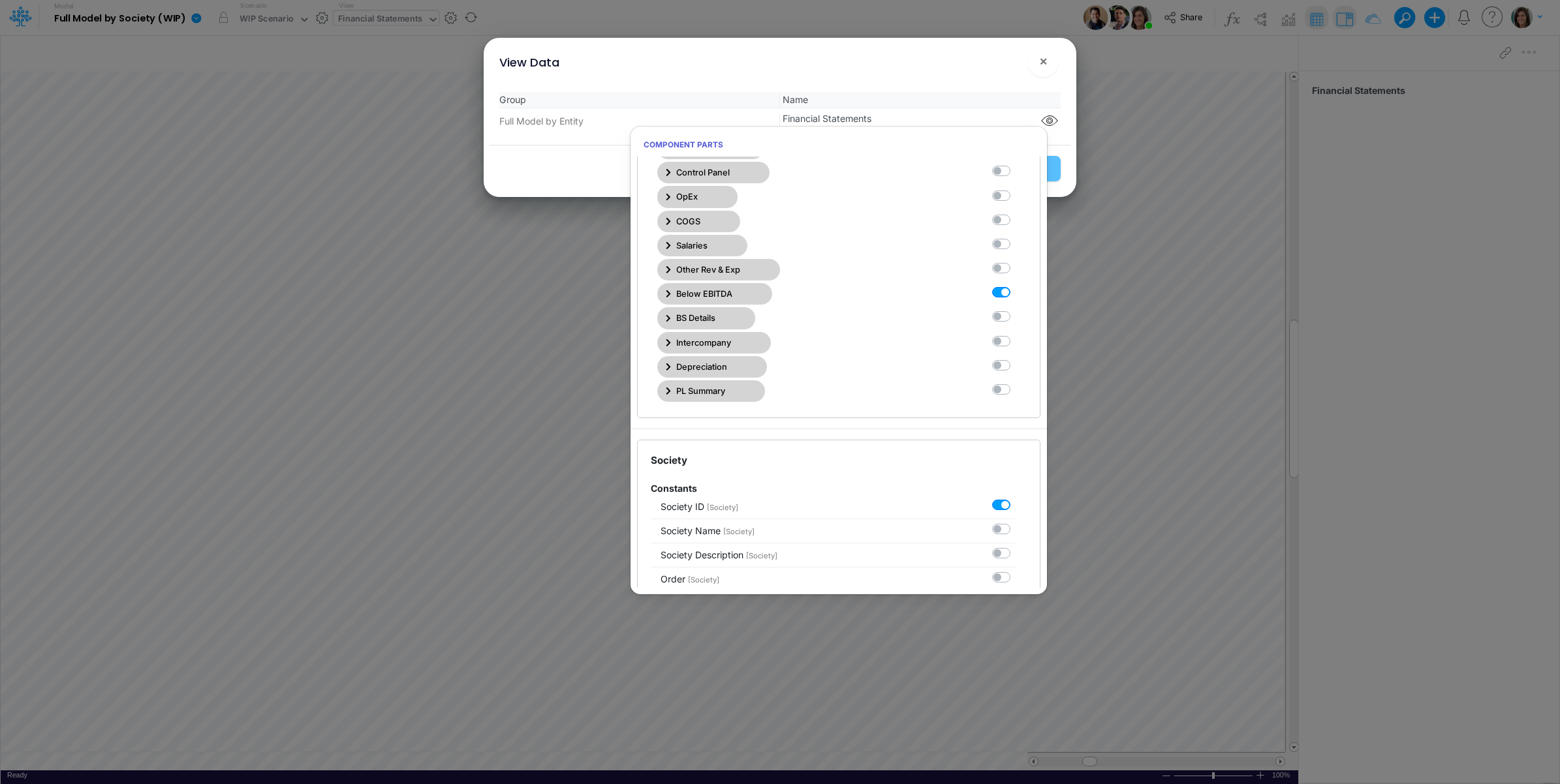
click at [1016, 286] on label at bounding box center [1016, 286] width 0 height 0
click at [1016, 294] on Statements10 "checkbox" at bounding box center [1019, 289] width 8 height 8
checkbox Statements10 "false"
click at [1016, 310] on label at bounding box center [1016, 310] width 0 height 0
click at [1016, 318] on Statements11 "checkbox" at bounding box center [1019, 314] width 8 height 8
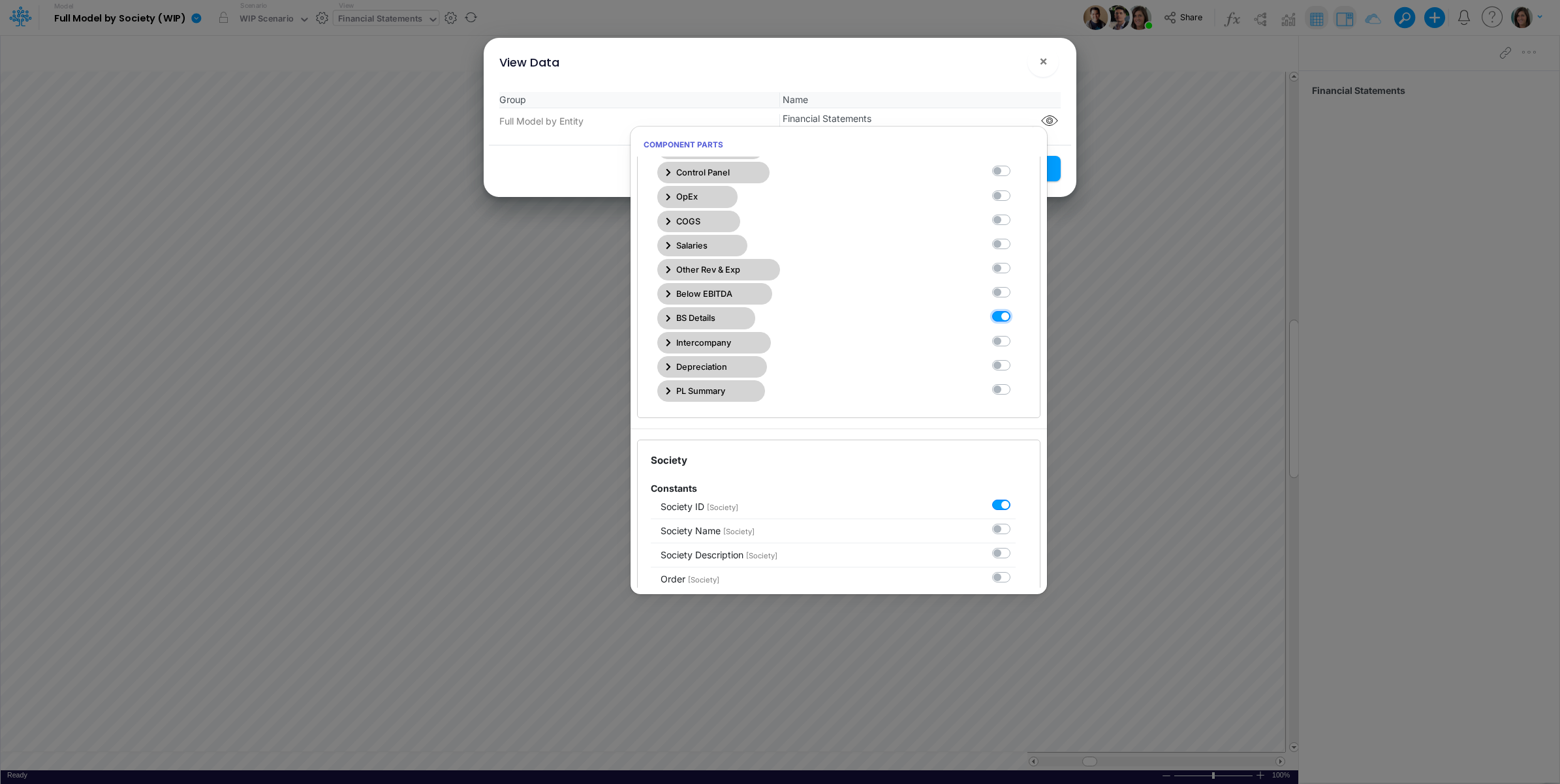
checkbox Statements11 "true"
click at [969, 74] on div "View Data ×" at bounding box center [780, 60] width 582 height 43
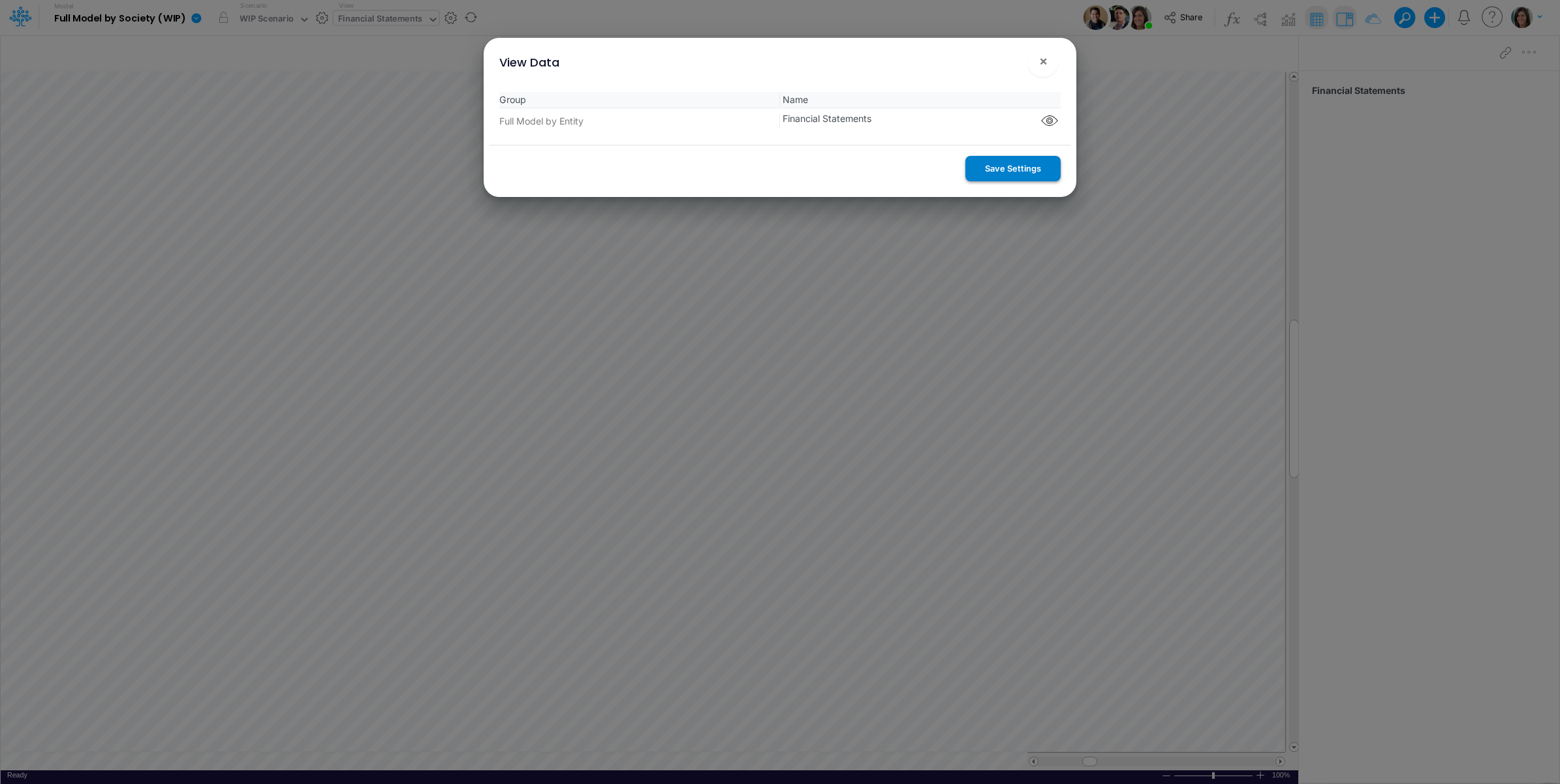
click at [986, 173] on button "Save Settings" at bounding box center [1012, 168] width 95 height 25
click at [1045, 61] on span "×" at bounding box center [1043, 60] width 8 height 15
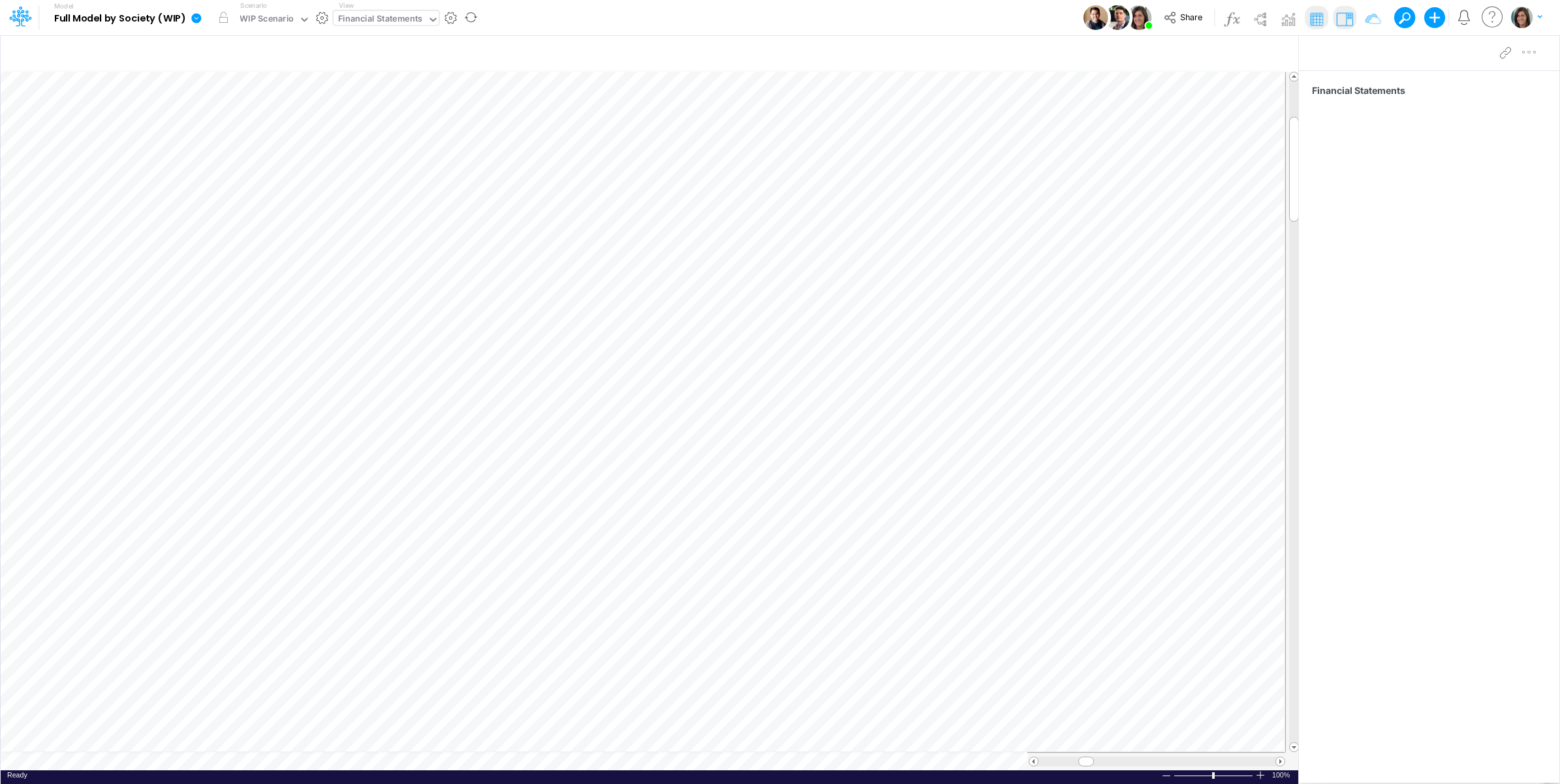
scroll to position [0, 1]
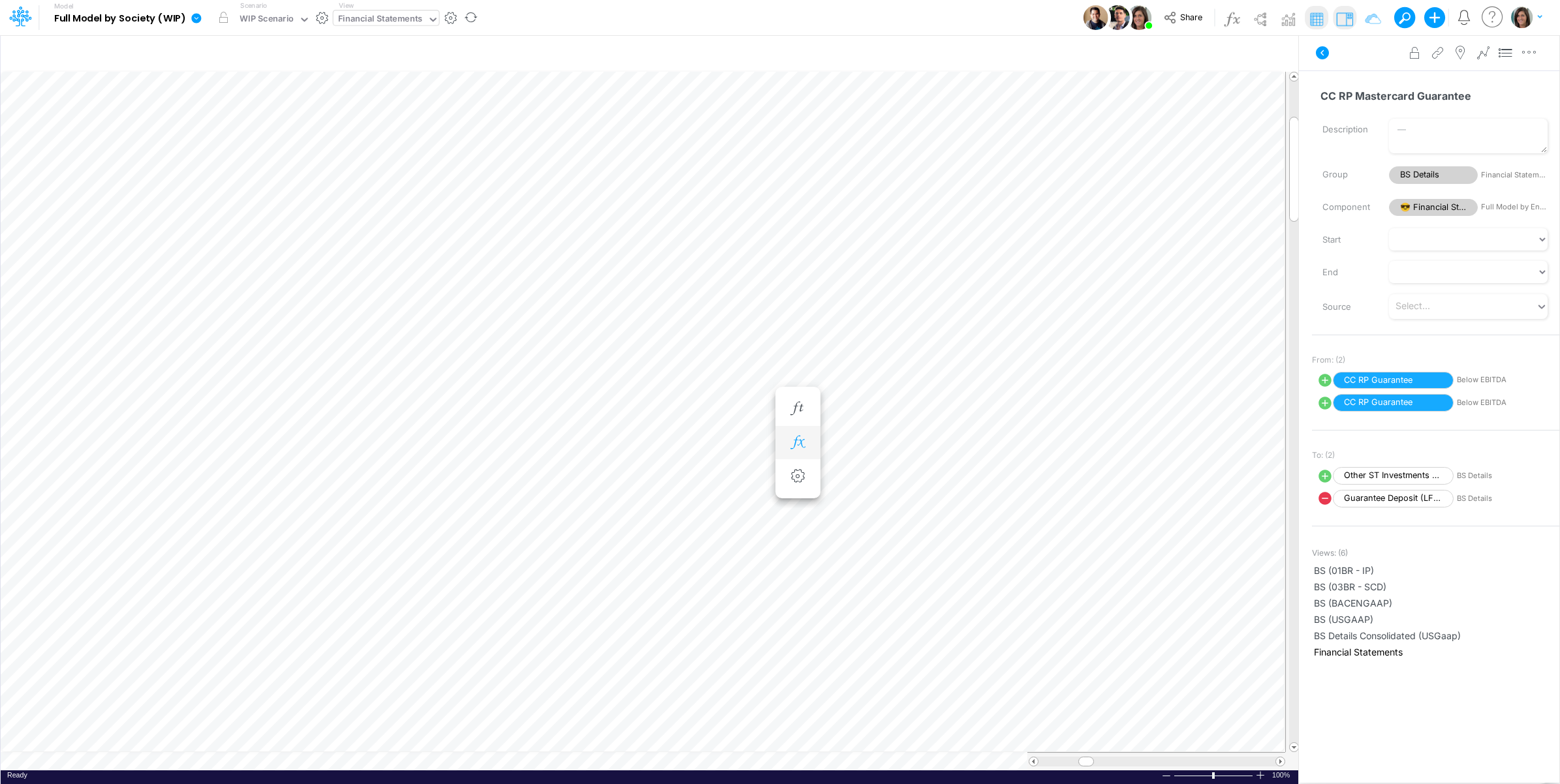
click at [804, 440] on icon "button" at bounding box center [798, 442] width 20 height 14
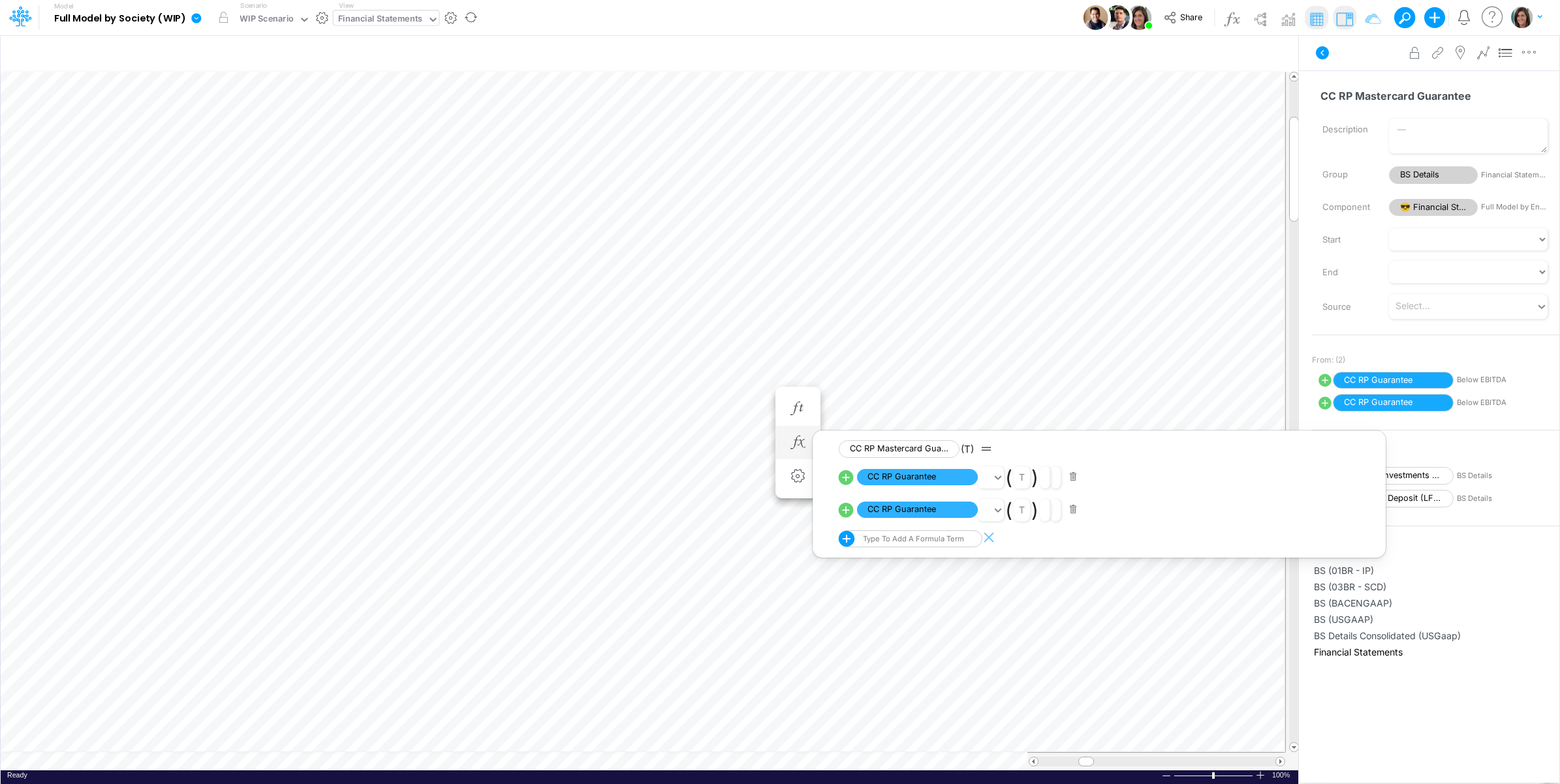
click at [843, 475] on icon at bounding box center [846, 477] width 15 height 15
select select "1"
select select "Multiply"
select select "Add"
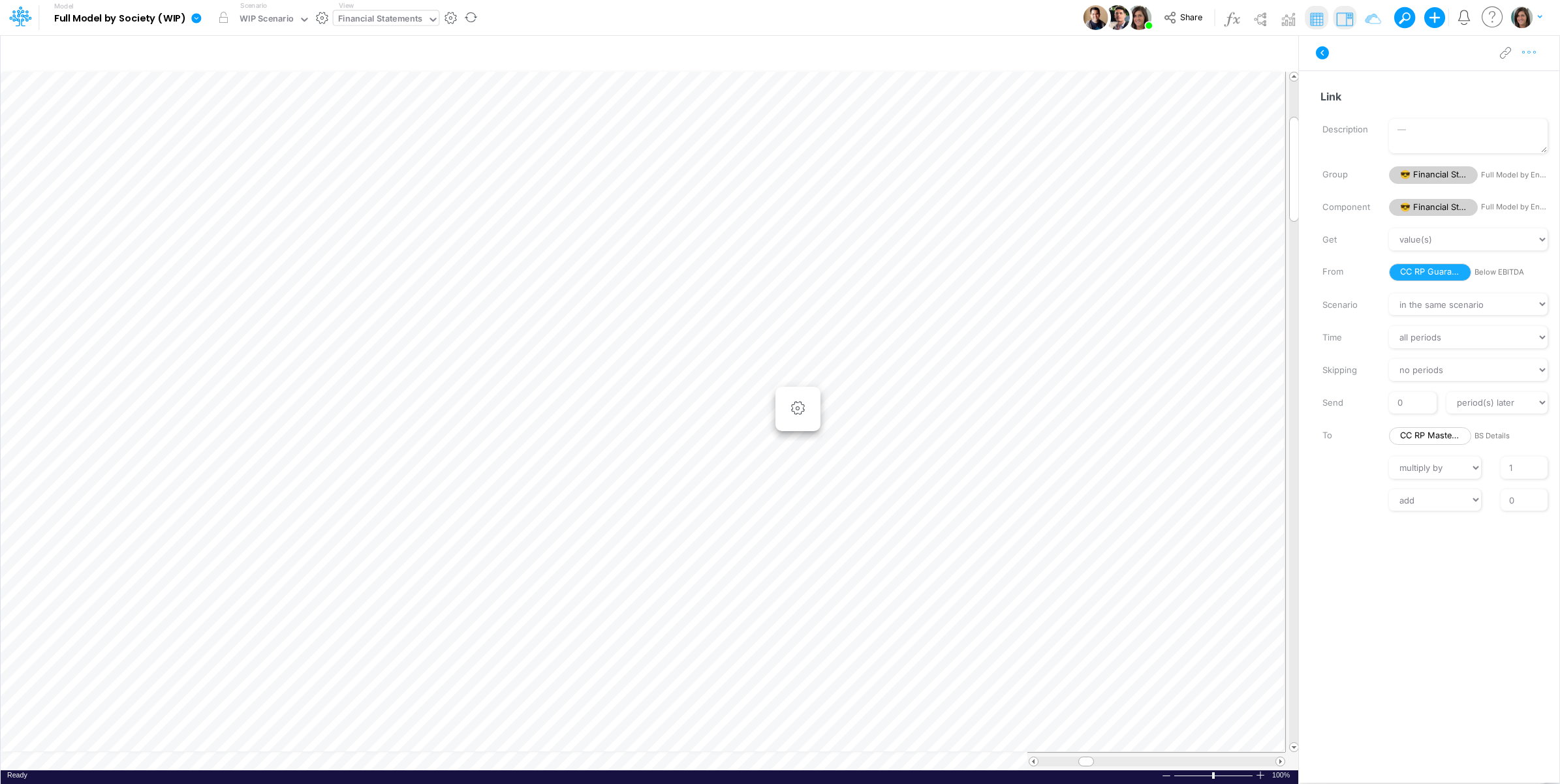
click at [1534, 52] on icon "button" at bounding box center [1529, 52] width 20 height 14
drag, startPoint x: 1525, startPoint y: 60, endPoint x: 1508, endPoint y: 79, distance: 25.5
click at [1508, 79] on button "Advanced settings" at bounding box center [1461, 85] width 156 height 23
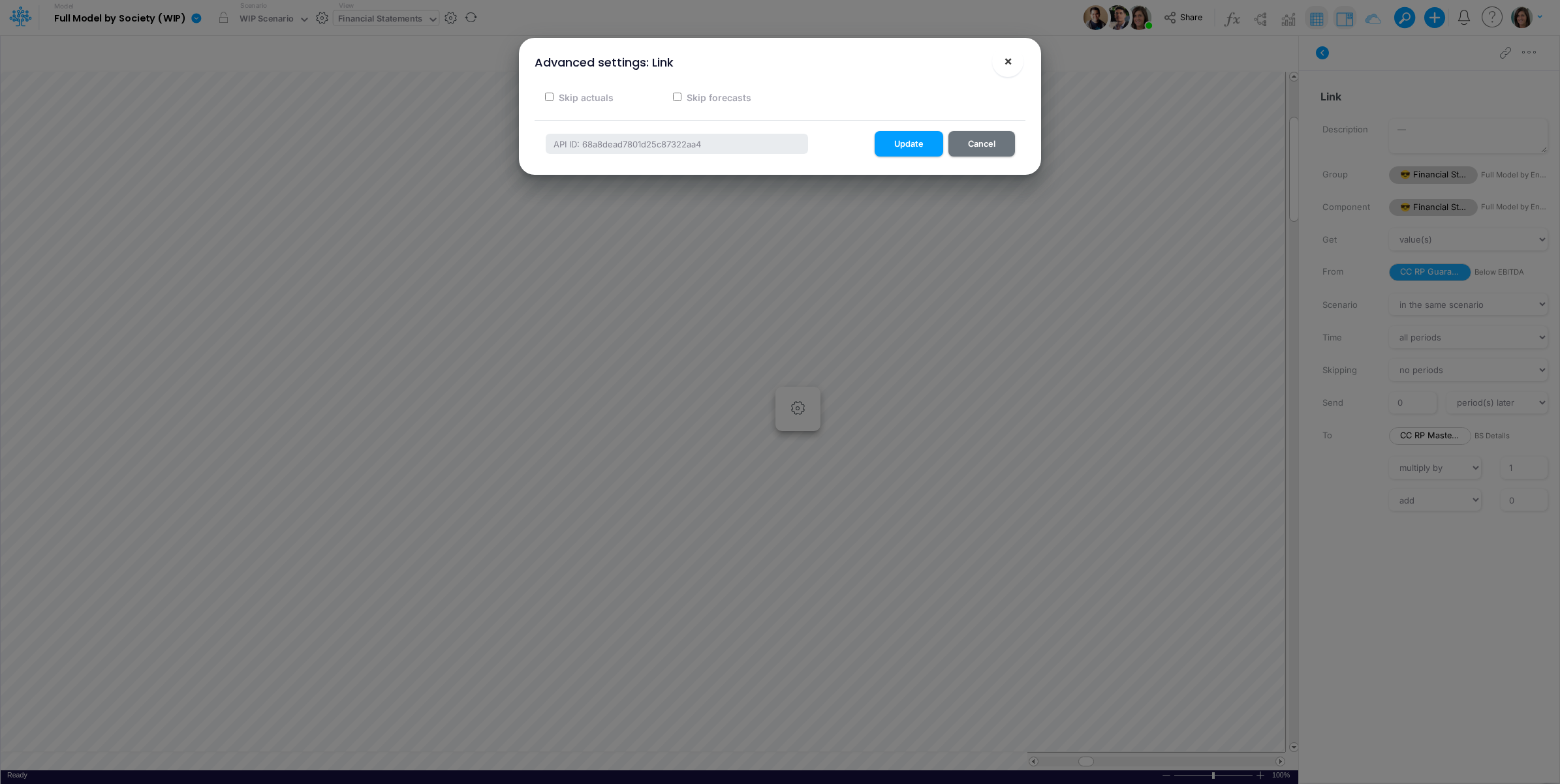
click at [1007, 60] on span "×" at bounding box center [1007, 60] width 8 height 15
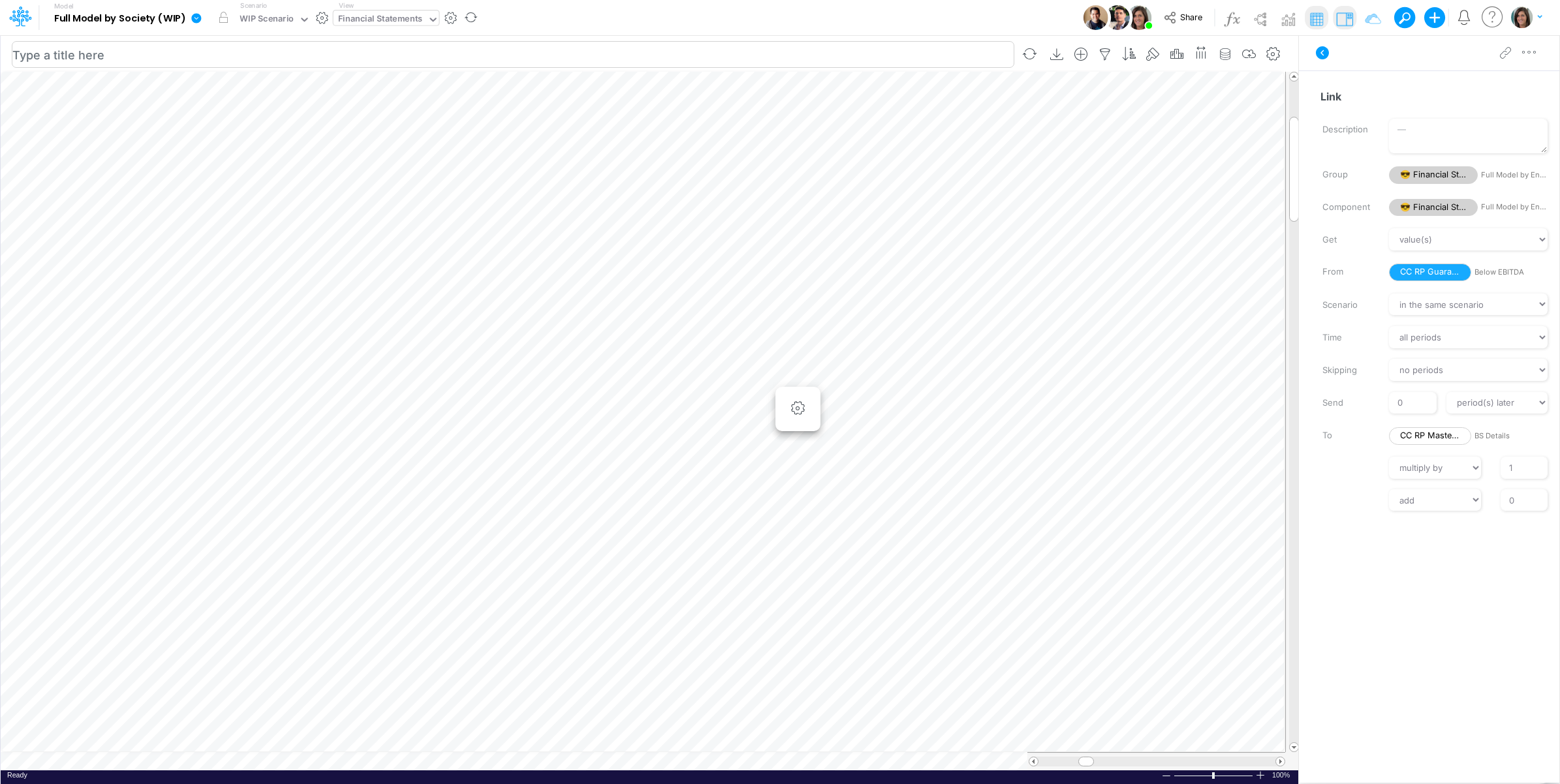
scroll to position [0, 1]
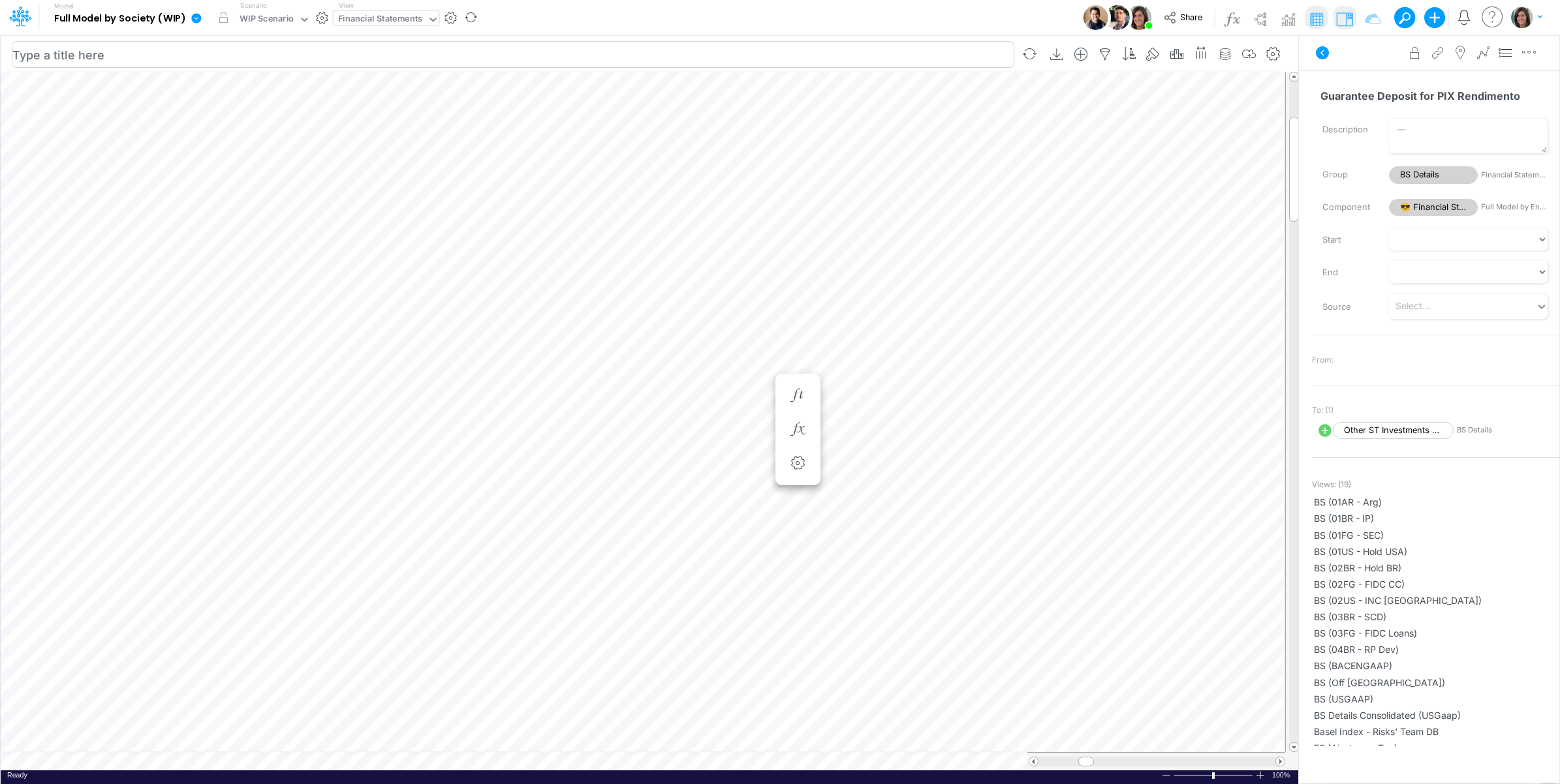
scroll to position [0, 1]
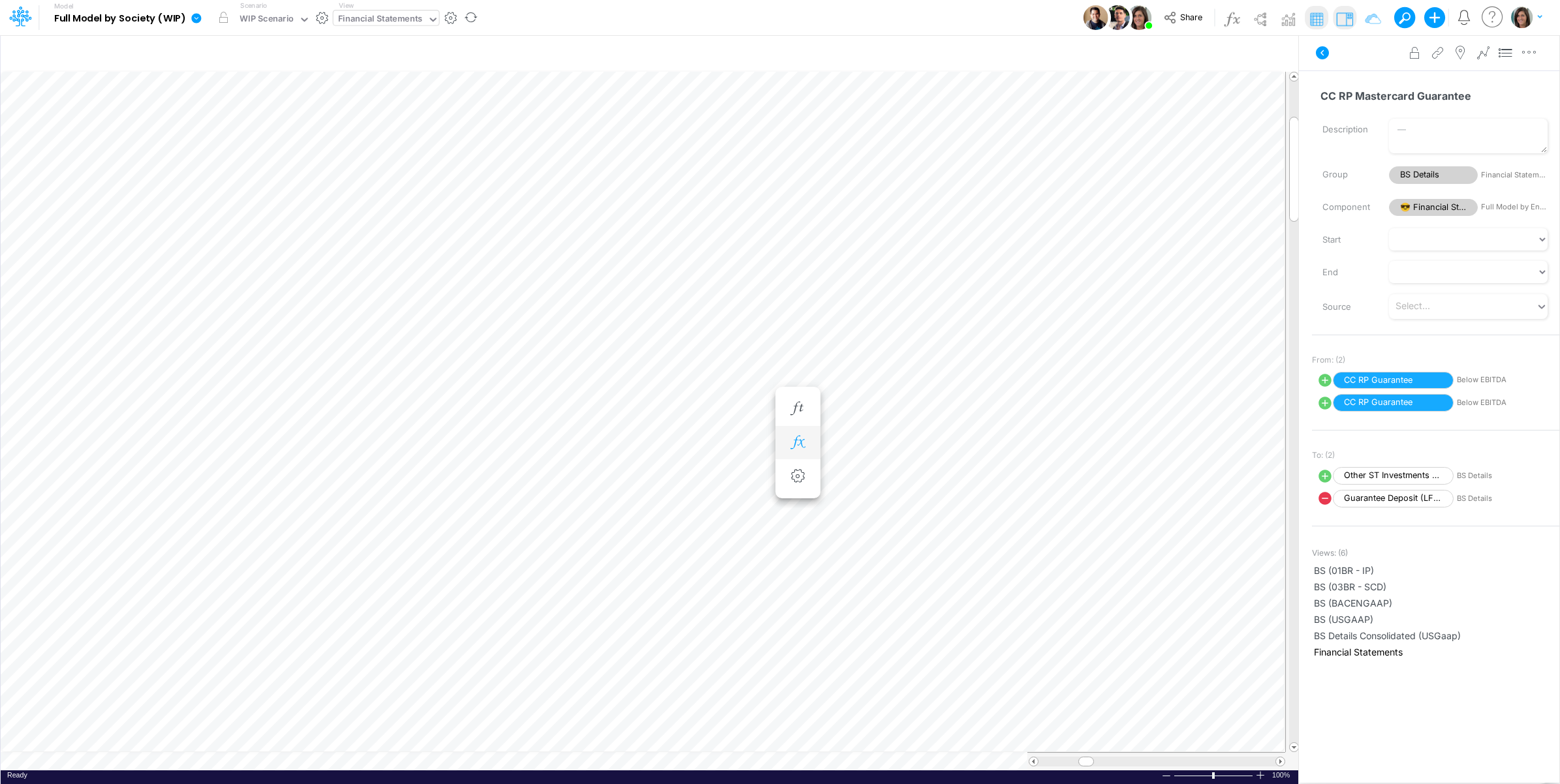
click at [794, 447] on icon "button" at bounding box center [798, 442] width 20 height 14
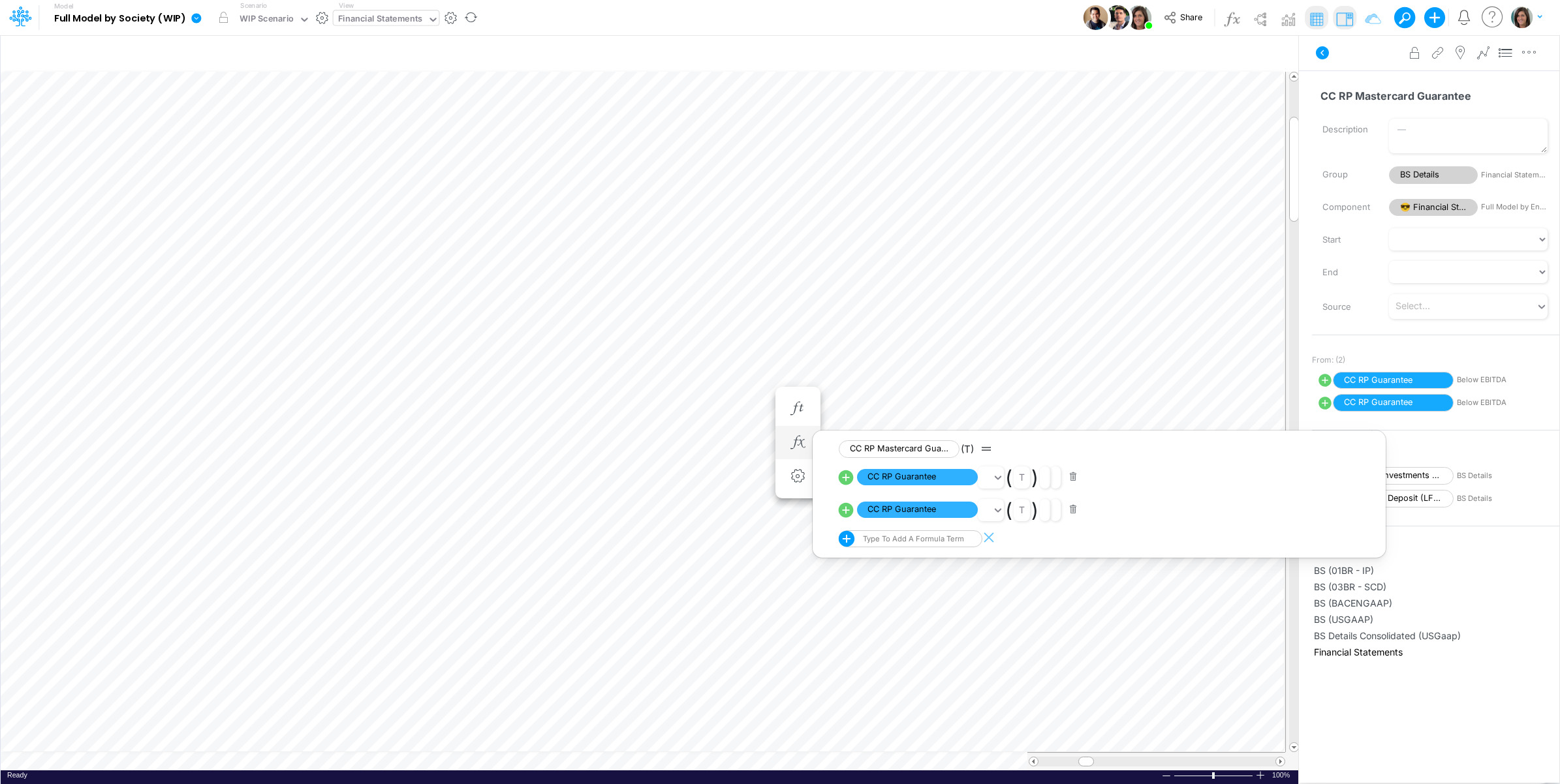
click at [847, 511] on icon at bounding box center [846, 510] width 18 height 18
select select "1"
select select "Multiply"
select select "Add"
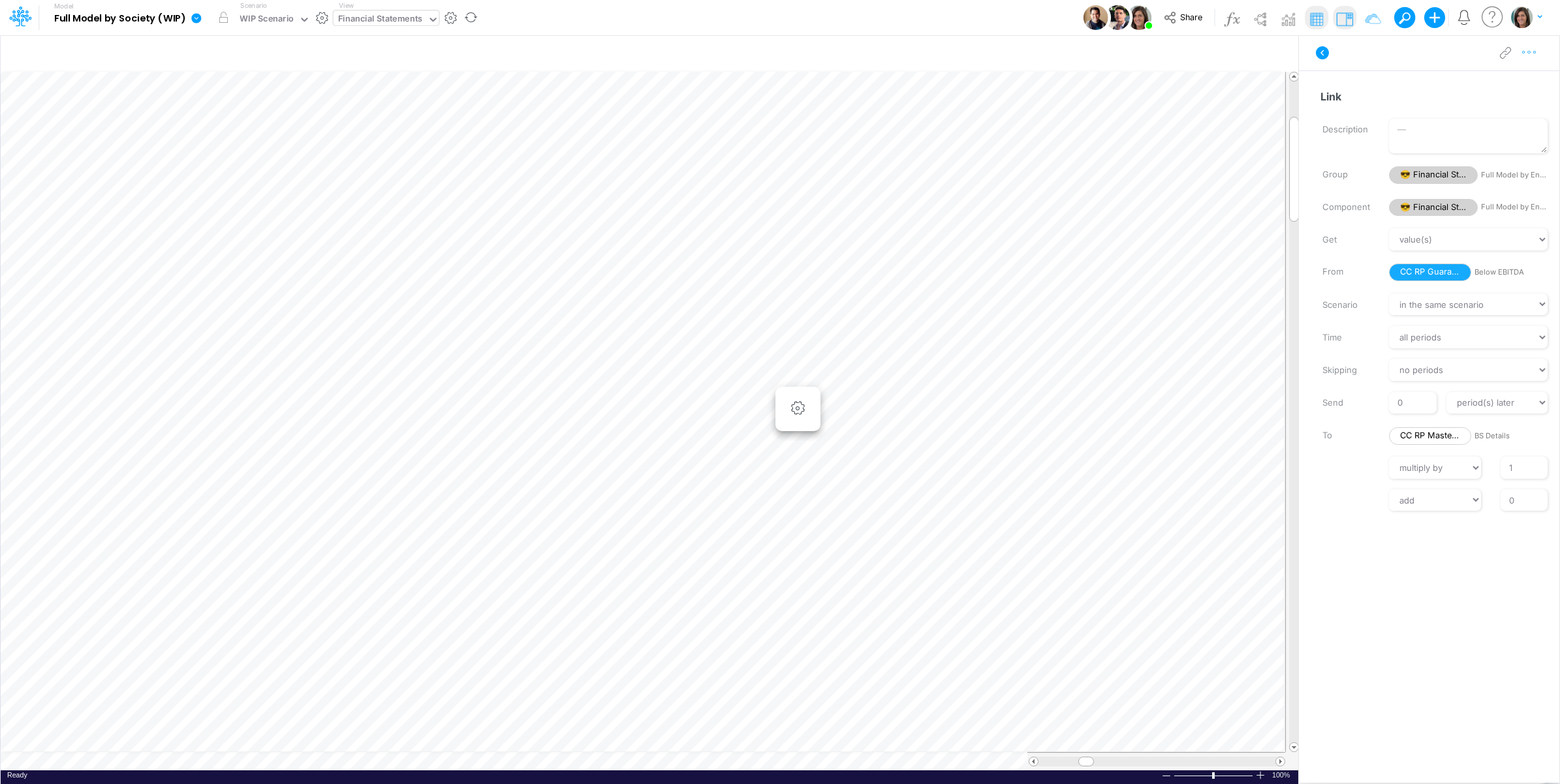
click at [1527, 55] on icon "button" at bounding box center [1529, 52] width 20 height 14
click at [1446, 105] on button "Delete" at bounding box center [1461, 108] width 156 height 23
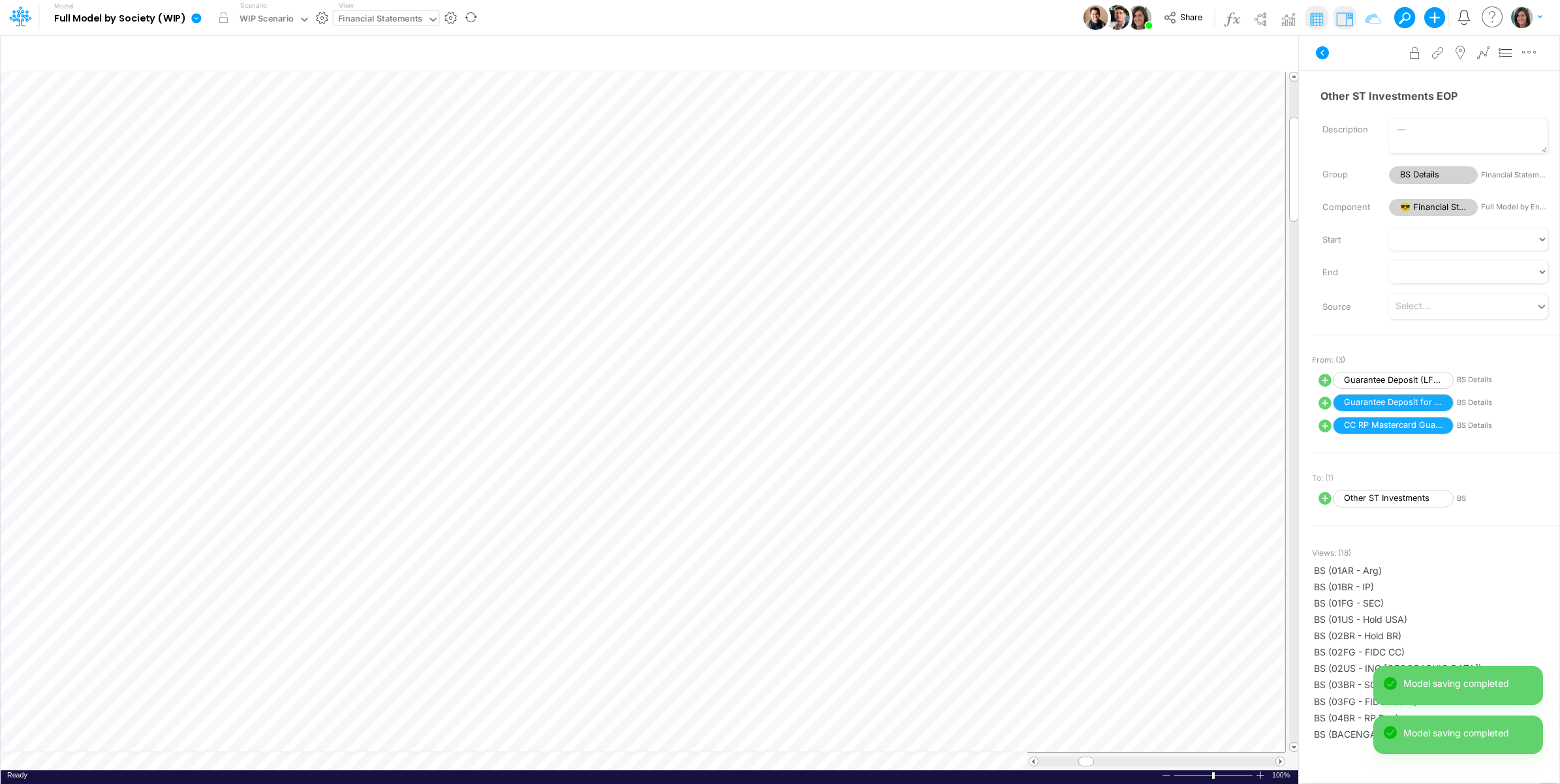
scroll to position [0, 1]
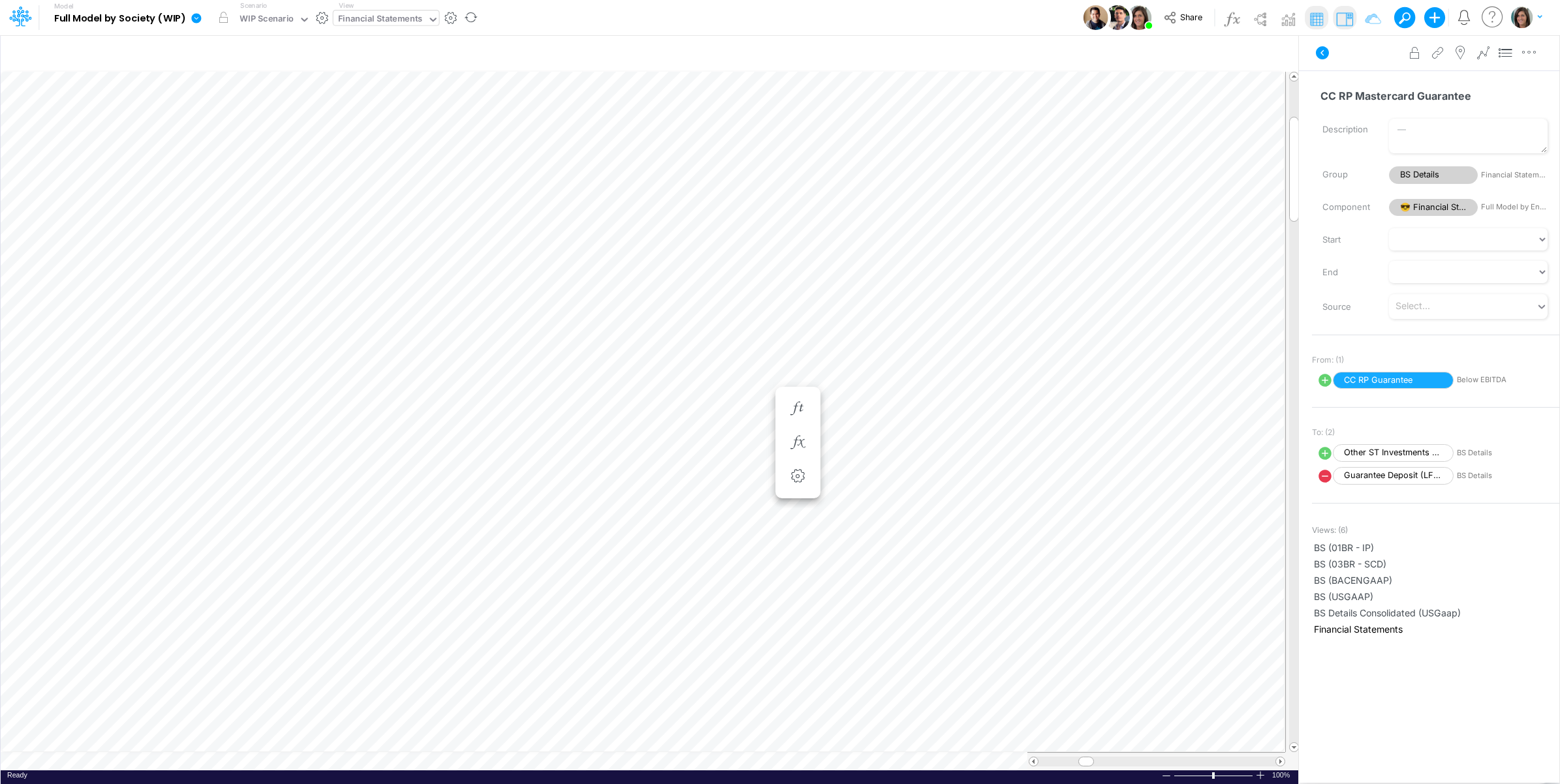
click at [1315, 60] on button at bounding box center [1322, 52] width 32 height 24
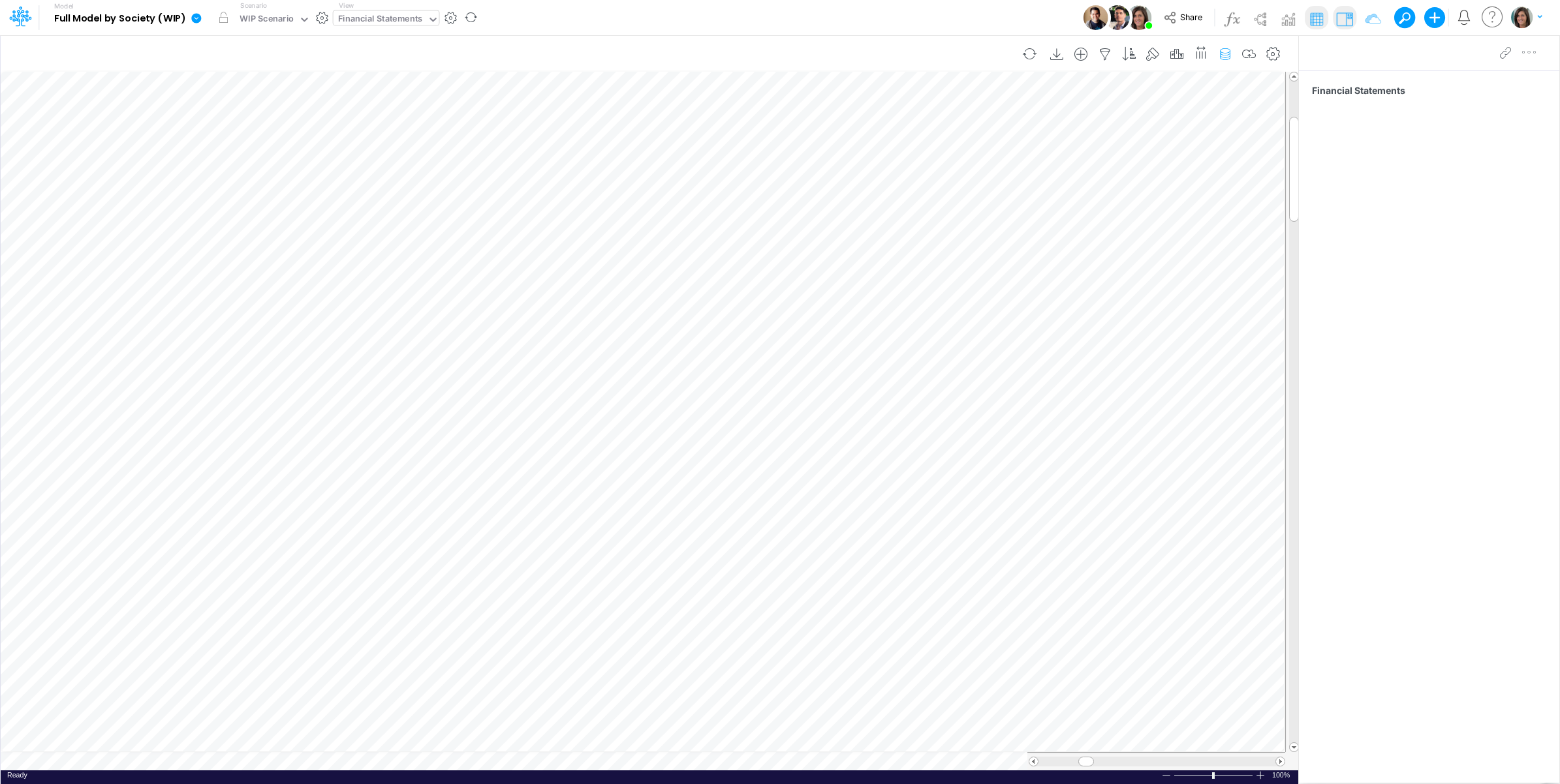
click at [1228, 52] on icon "button" at bounding box center [1225, 54] width 20 height 14
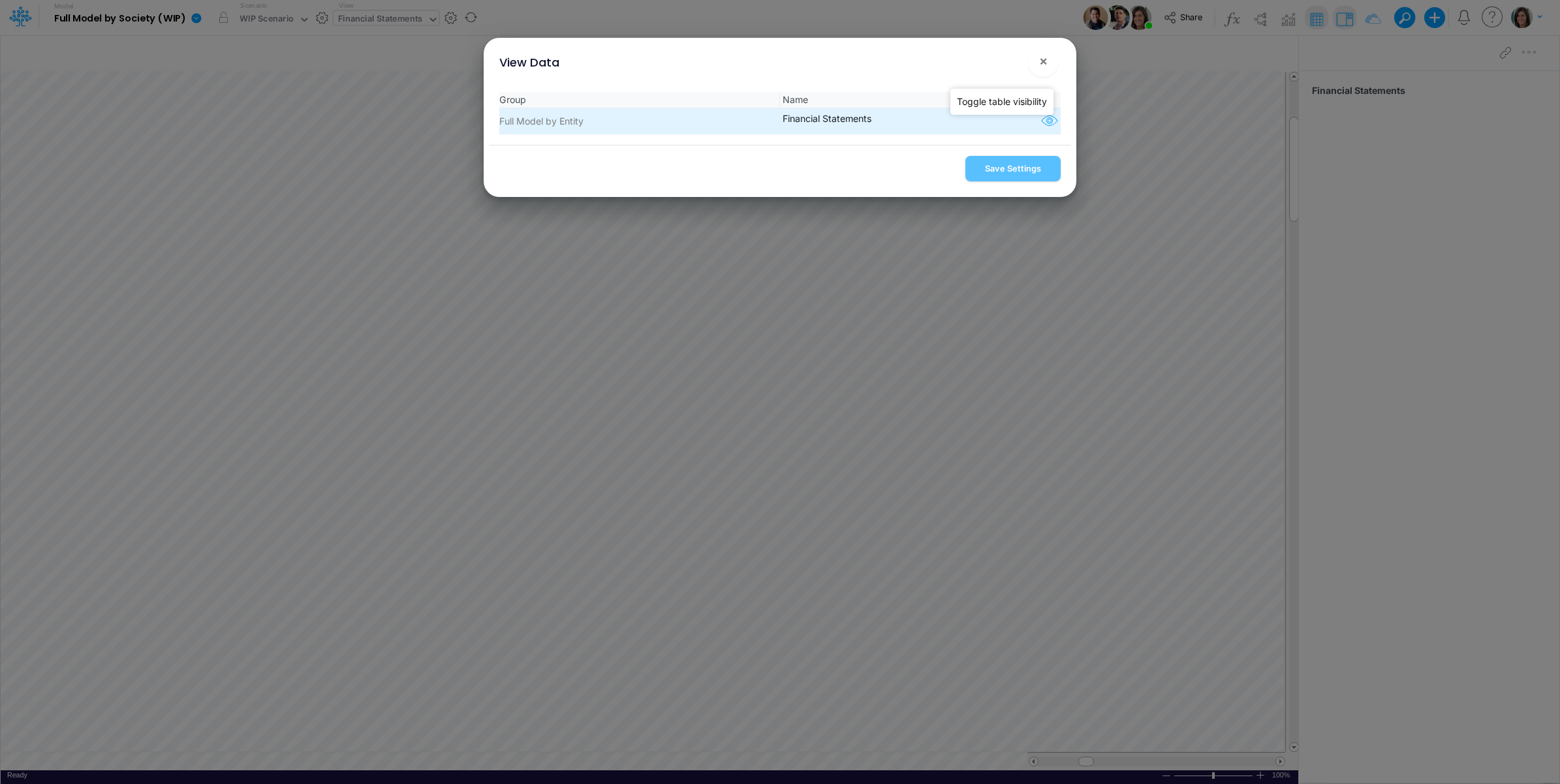
click at [1049, 118] on icon "button" at bounding box center [1050, 121] width 20 height 17
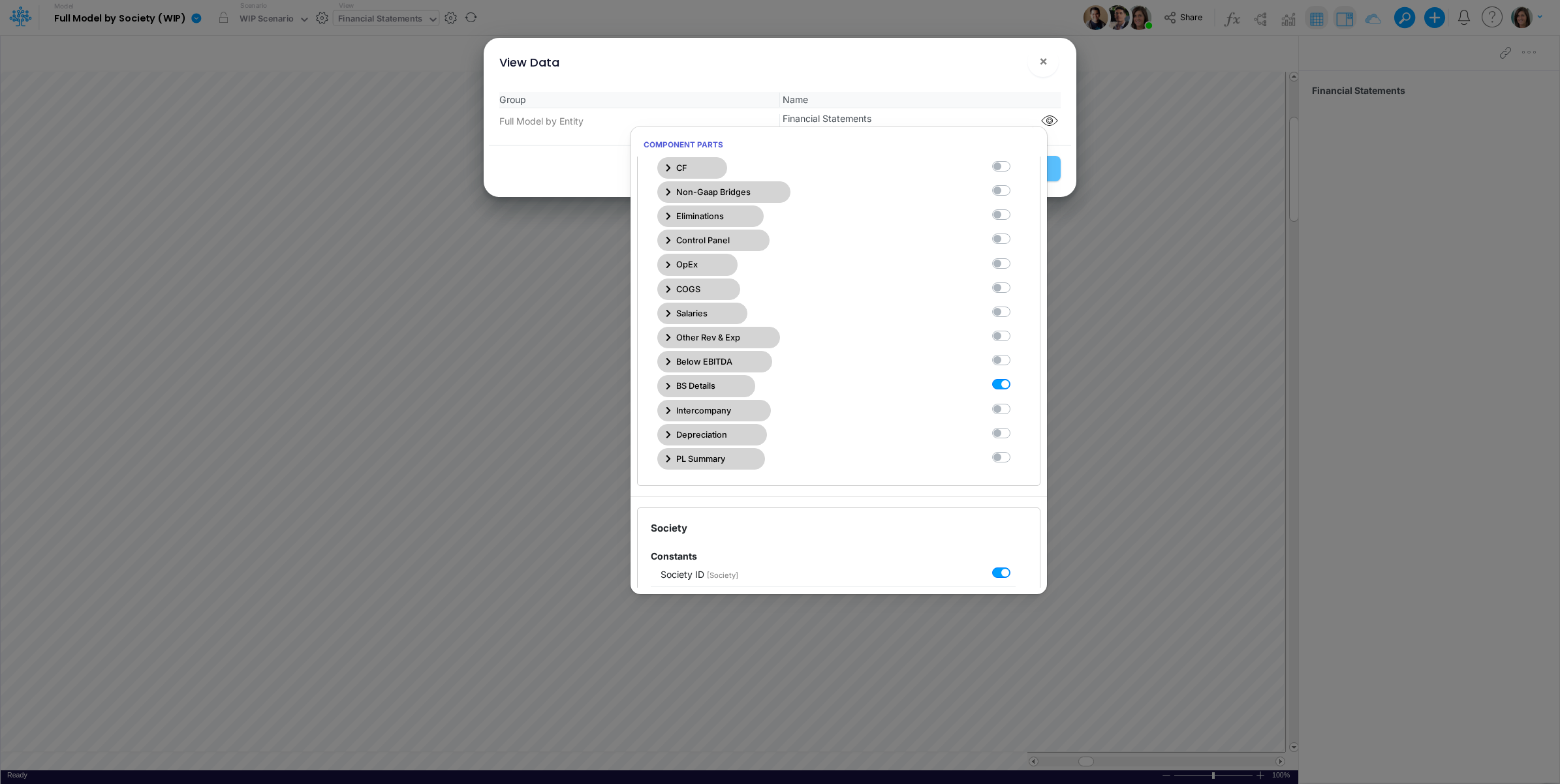
scroll to position [326, 0]
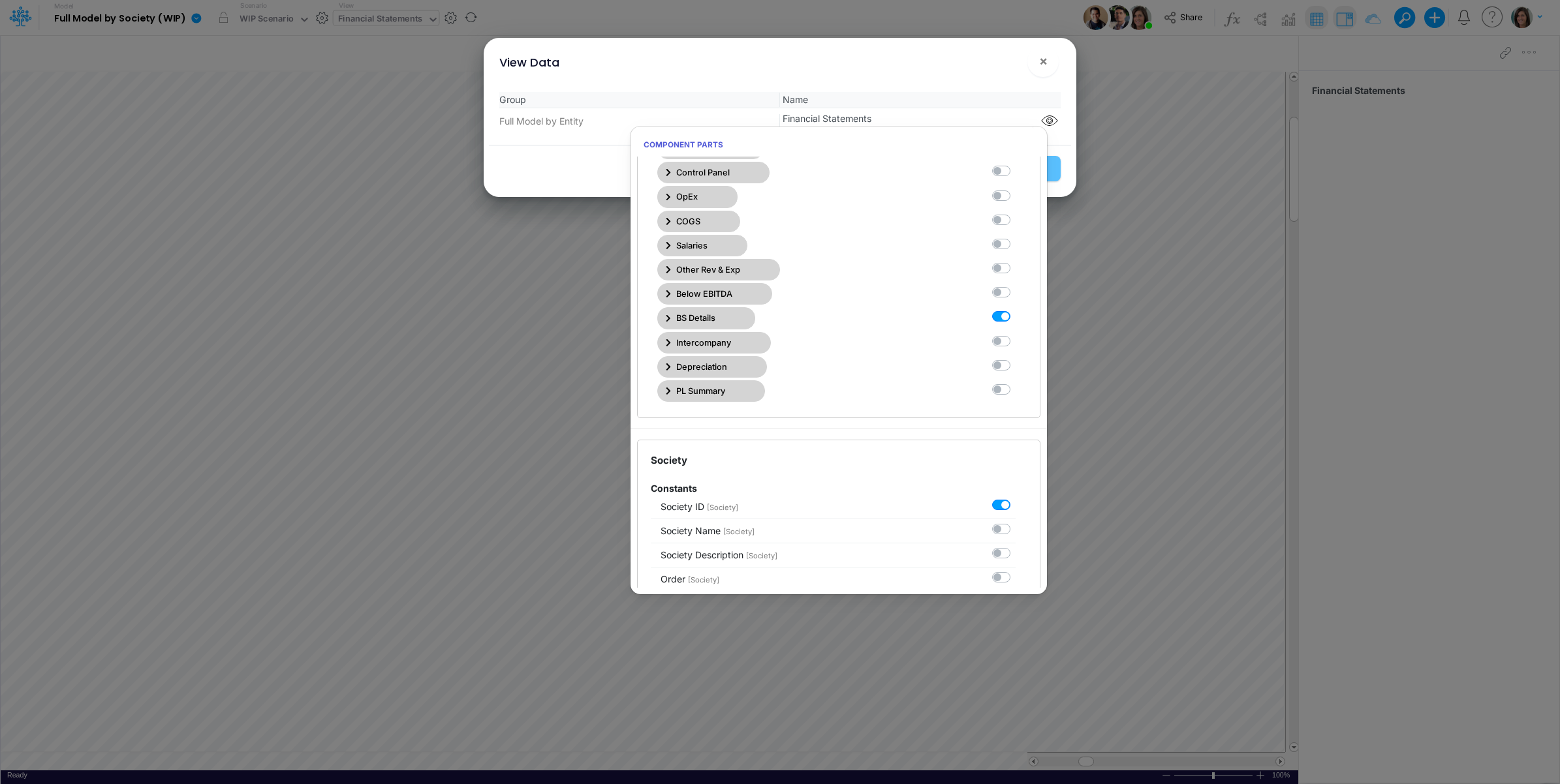
click at [1016, 310] on label at bounding box center [1016, 310] width 0 height 0
click at [1016, 318] on Statements11 "checkbox" at bounding box center [1019, 314] width 8 height 8
checkbox Statements11 "false"
click at [1016, 286] on label at bounding box center [1016, 286] width 0 height 0
click at [1016, 294] on Statements10 "checkbox" at bounding box center [1019, 289] width 8 height 8
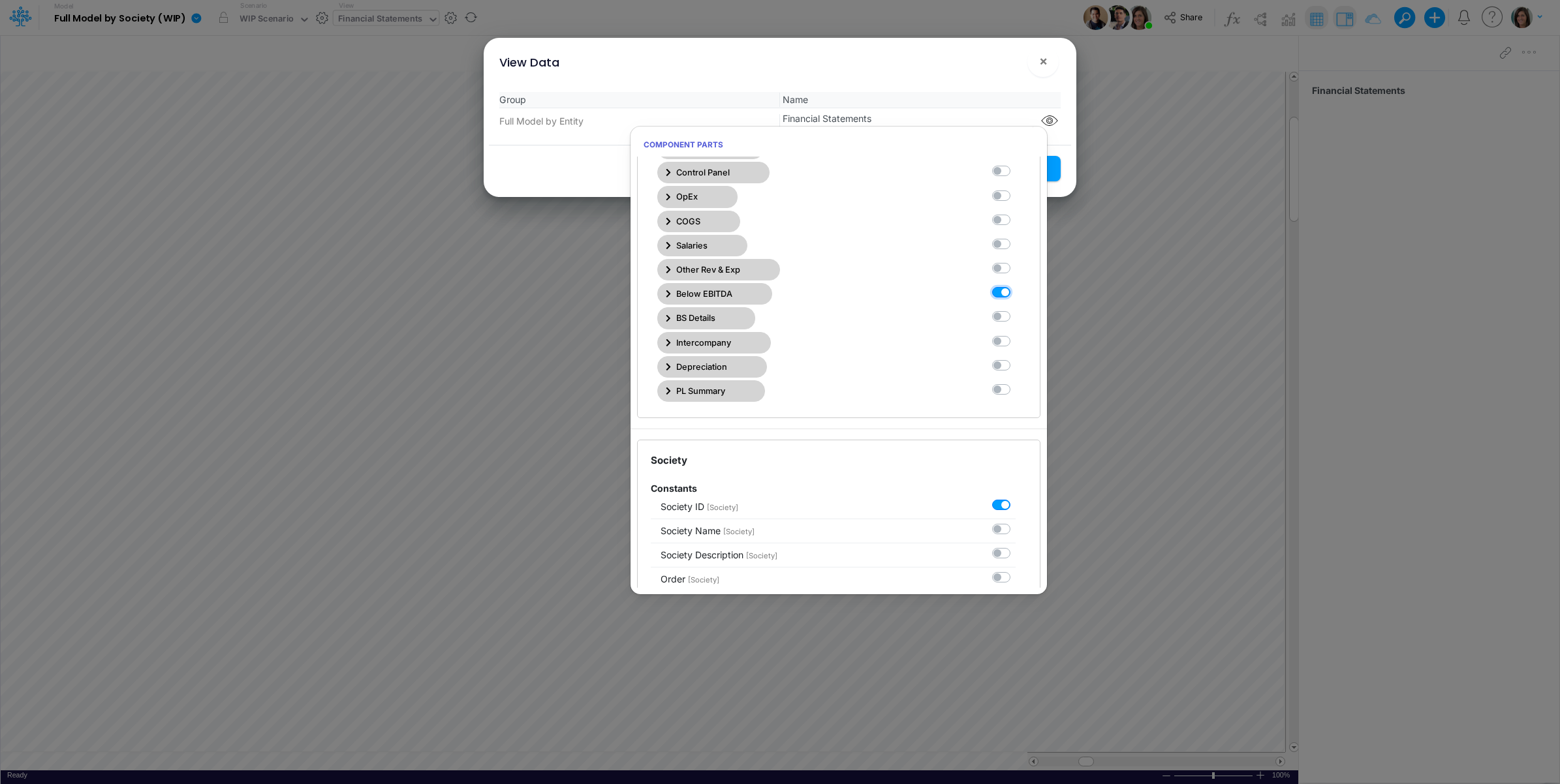
checkbox Statements10 "true"
click at [998, 70] on div "View Data ×" at bounding box center [780, 60] width 582 height 43
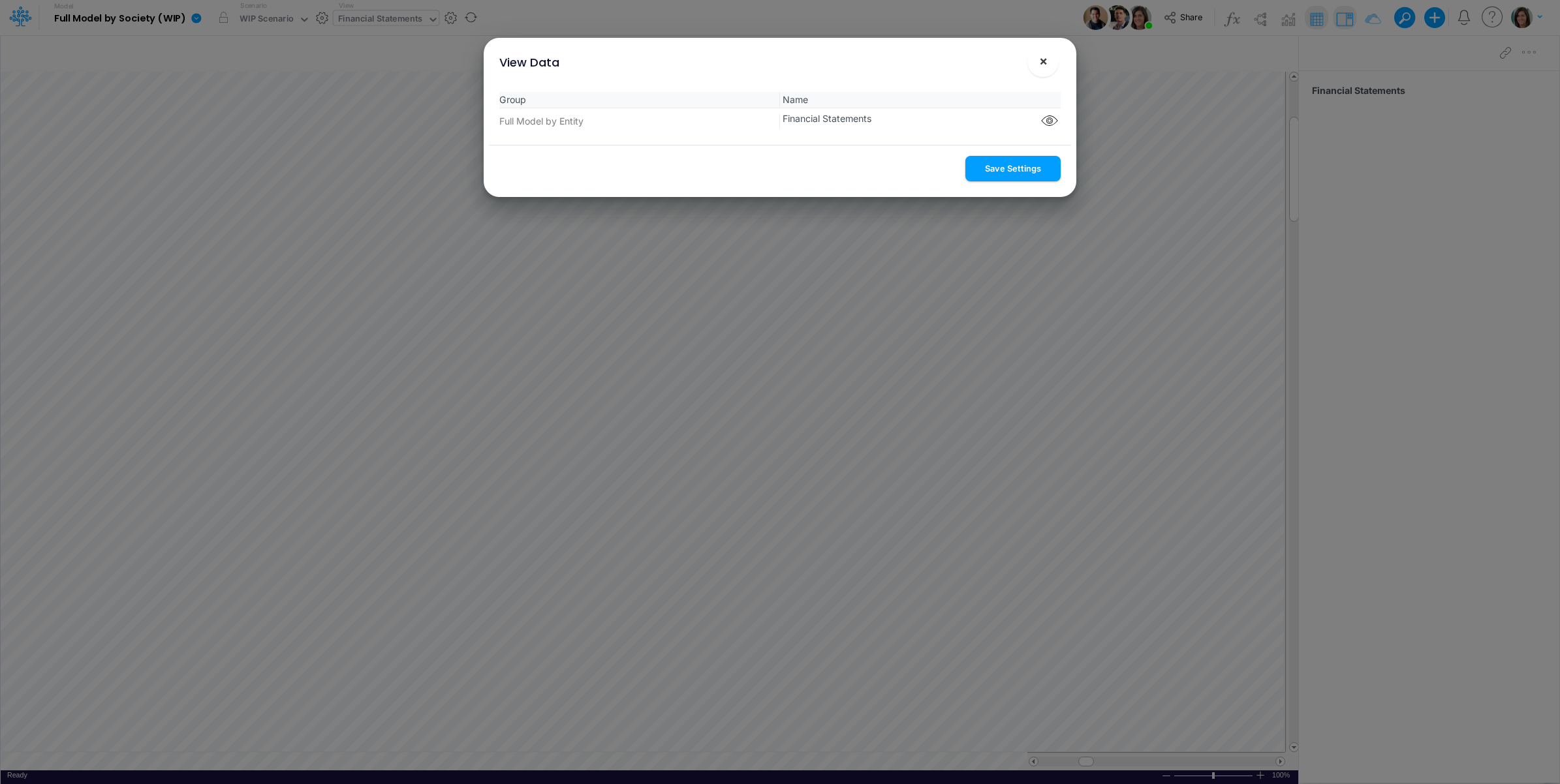
click at [1009, 166] on button "Save Settings" at bounding box center [1012, 168] width 95 height 25
click at [1042, 69] on button "×" at bounding box center [1043, 61] width 32 height 32
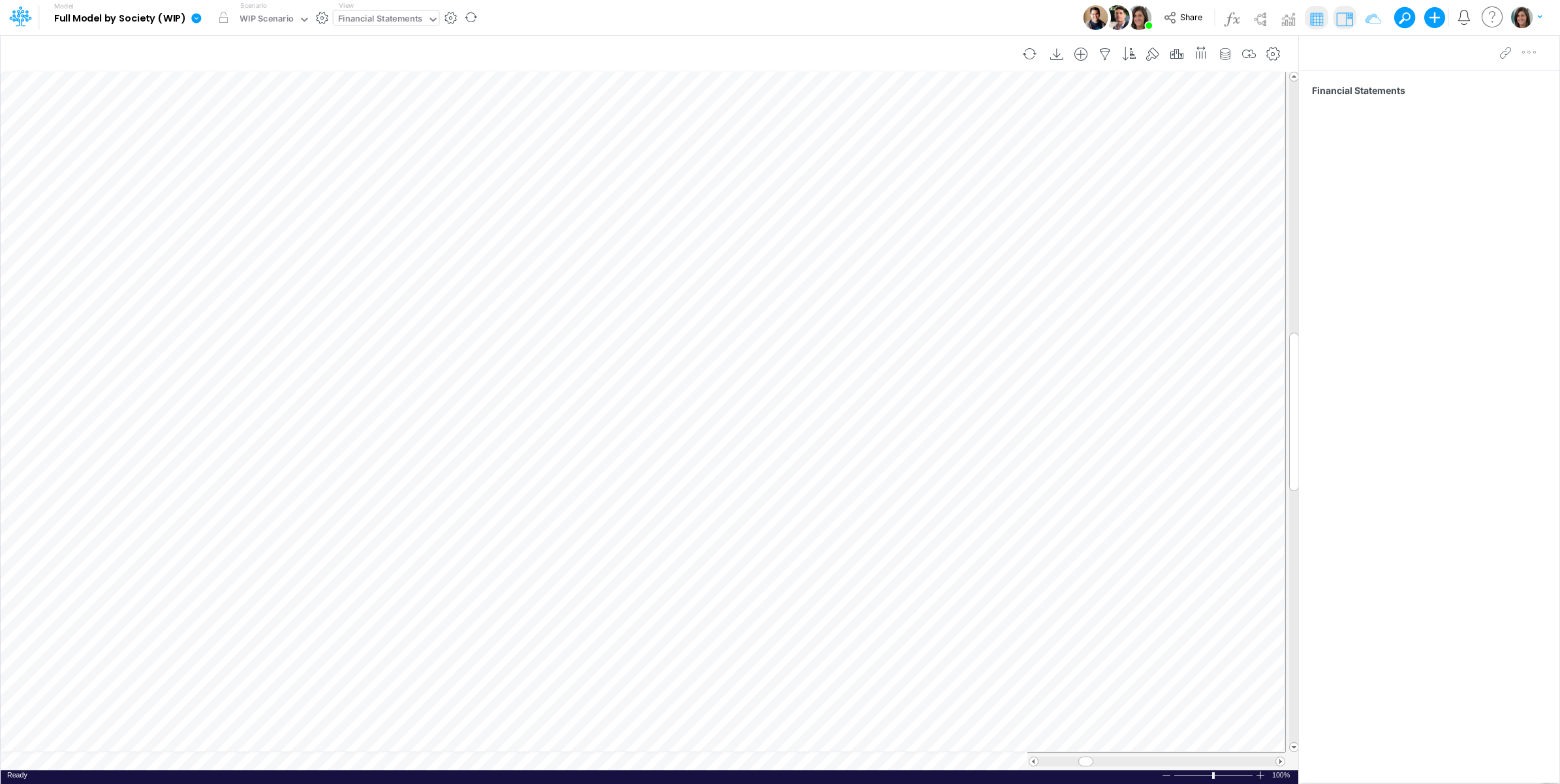
scroll to position [0, 1]
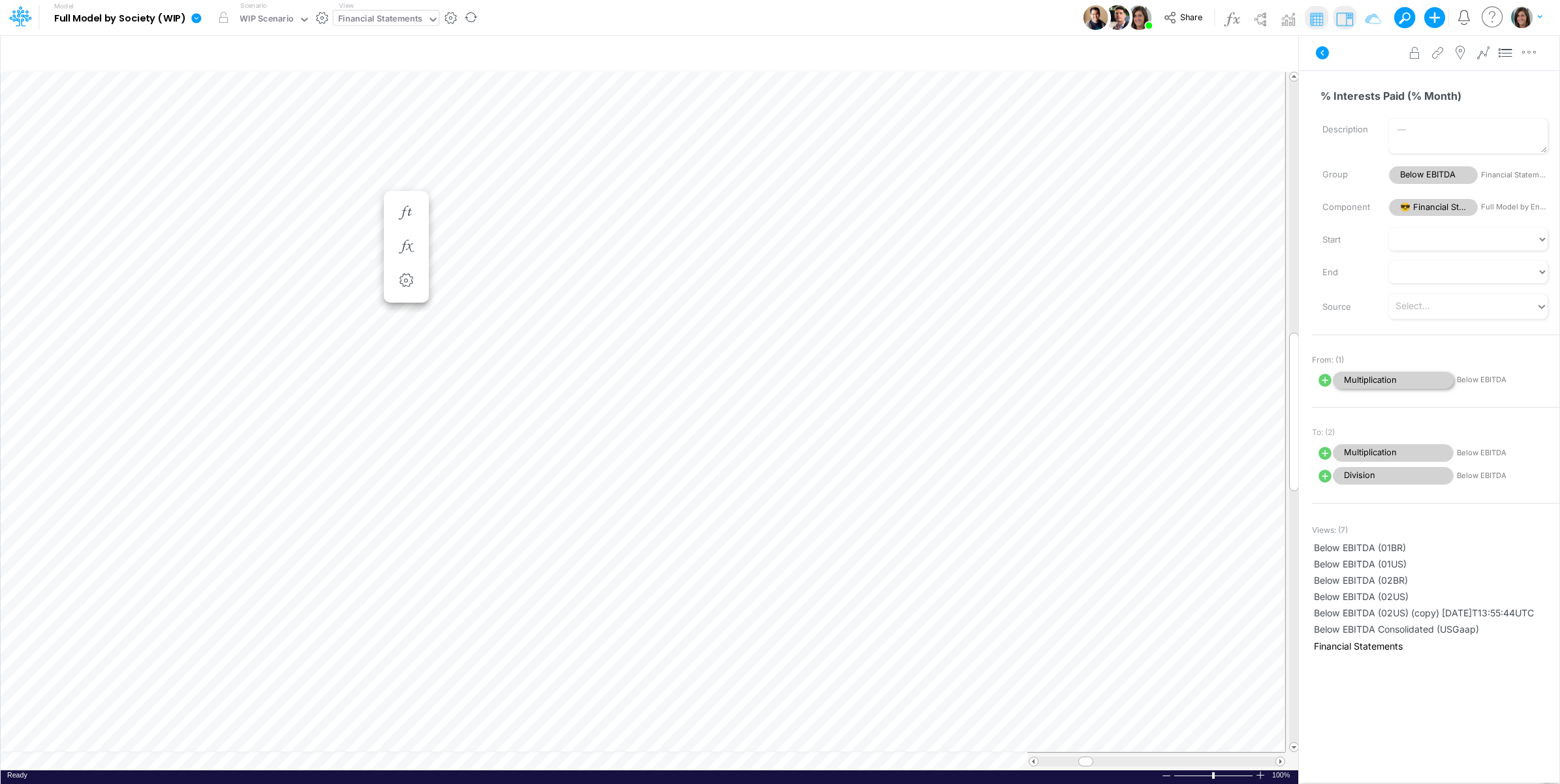
click at [1402, 379] on span "Multiplication" at bounding box center [1394, 380] width 121 height 17
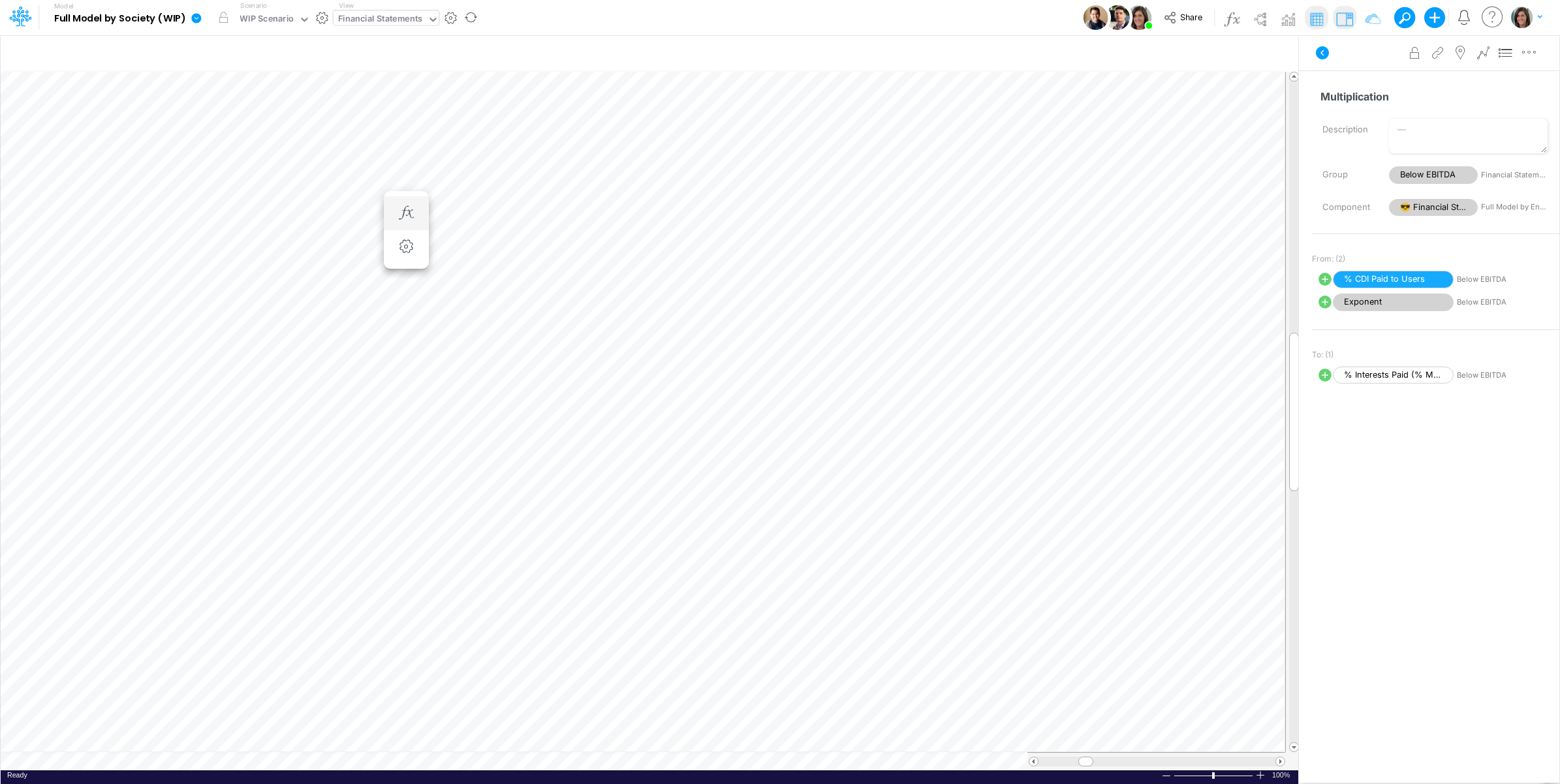
scroll to position [0, 1]
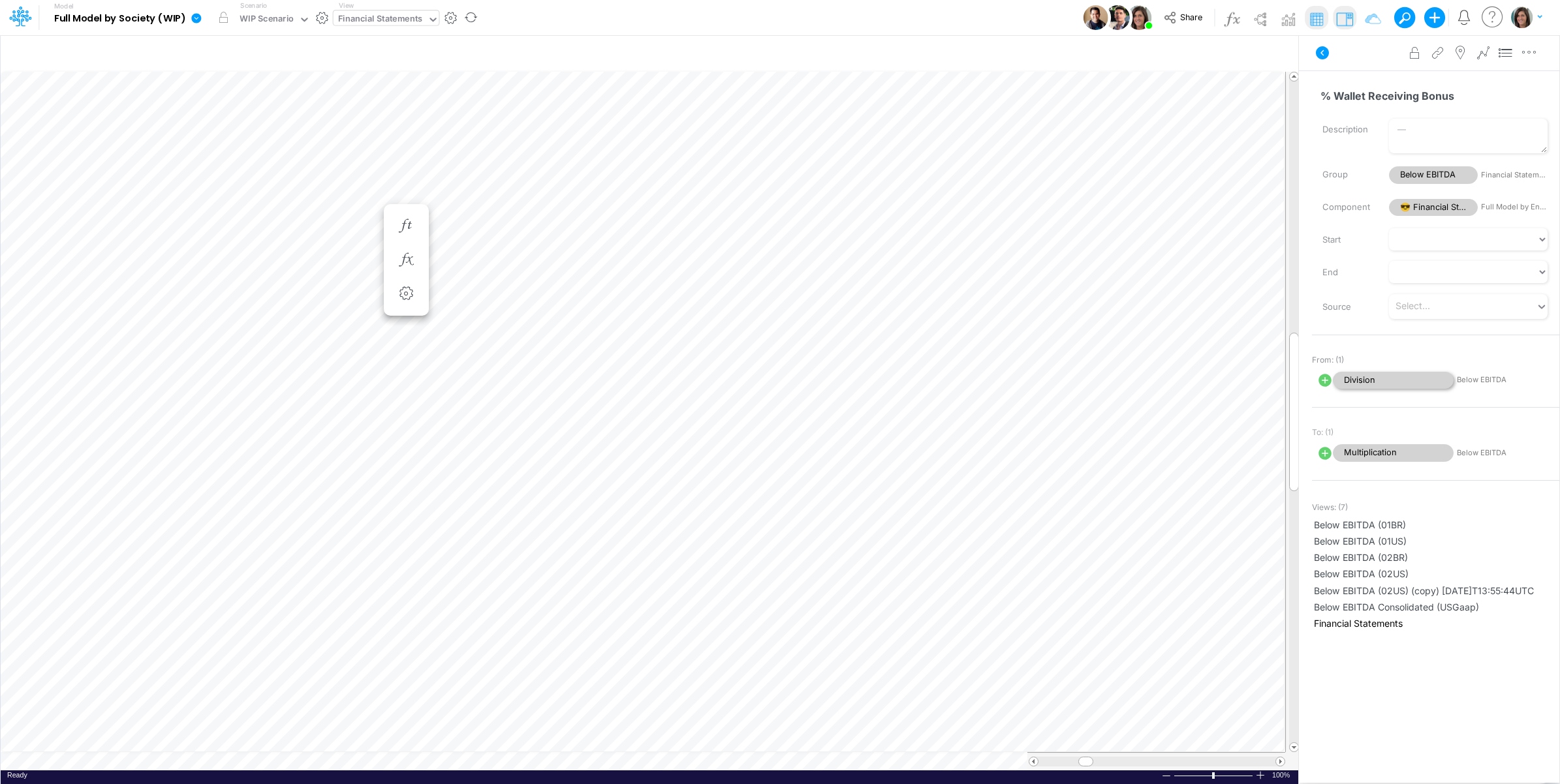
click at [1408, 383] on span "Division" at bounding box center [1394, 380] width 121 height 17
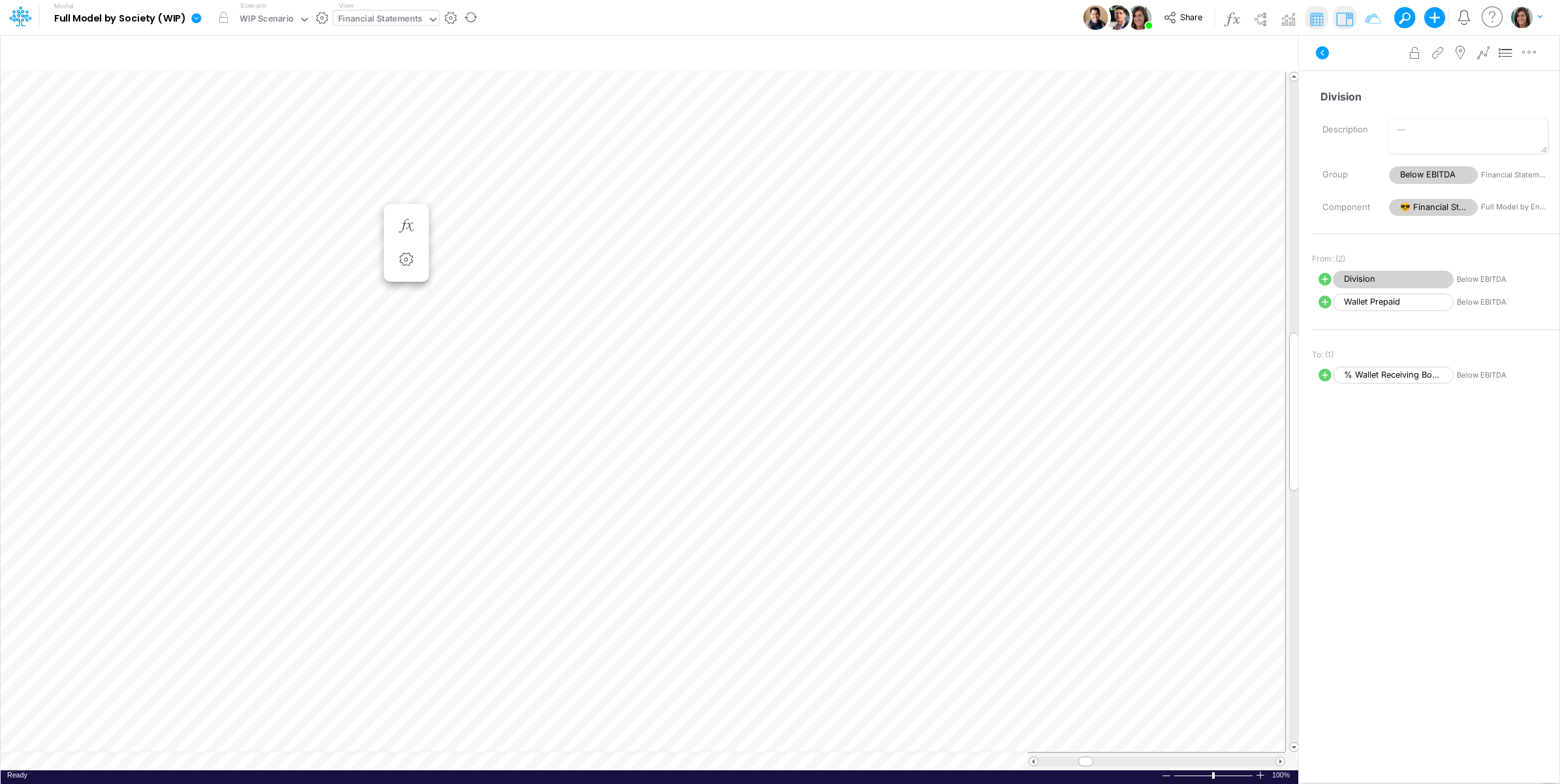
scroll to position [0, 1]
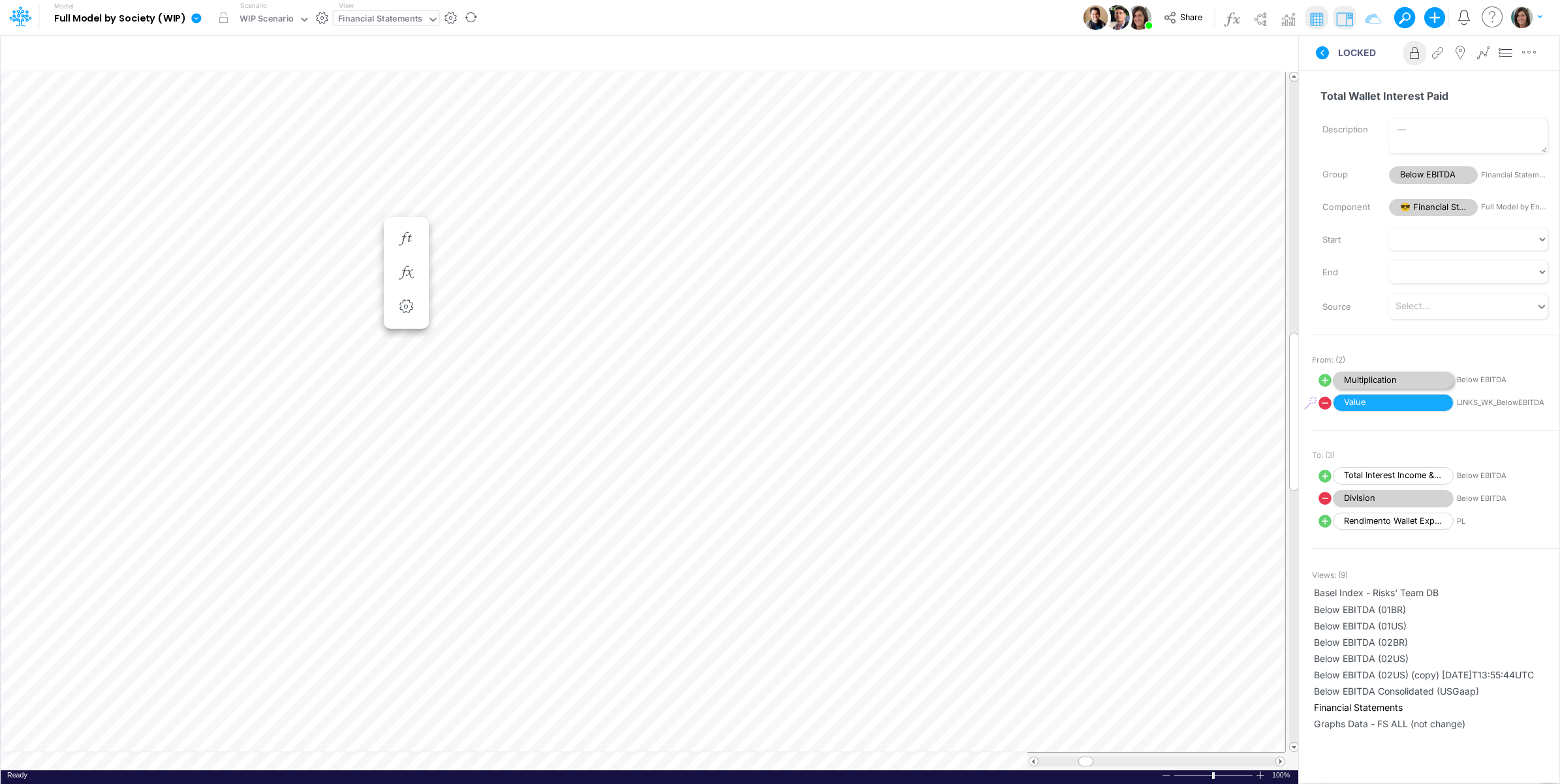
click at [1389, 377] on span "Multiplication" at bounding box center [1394, 380] width 121 height 17
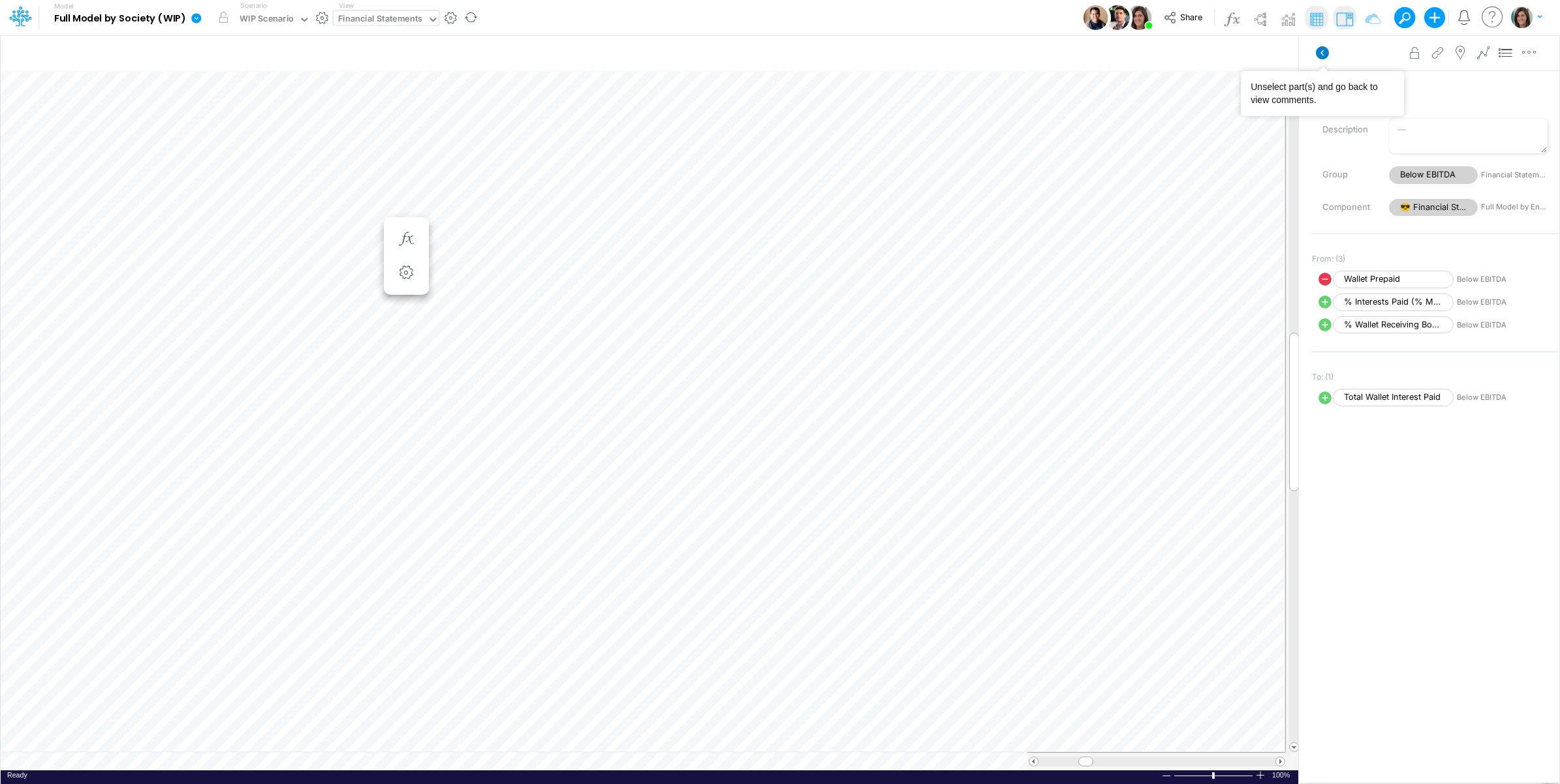
click at [1323, 56] on icon at bounding box center [1322, 52] width 13 height 13
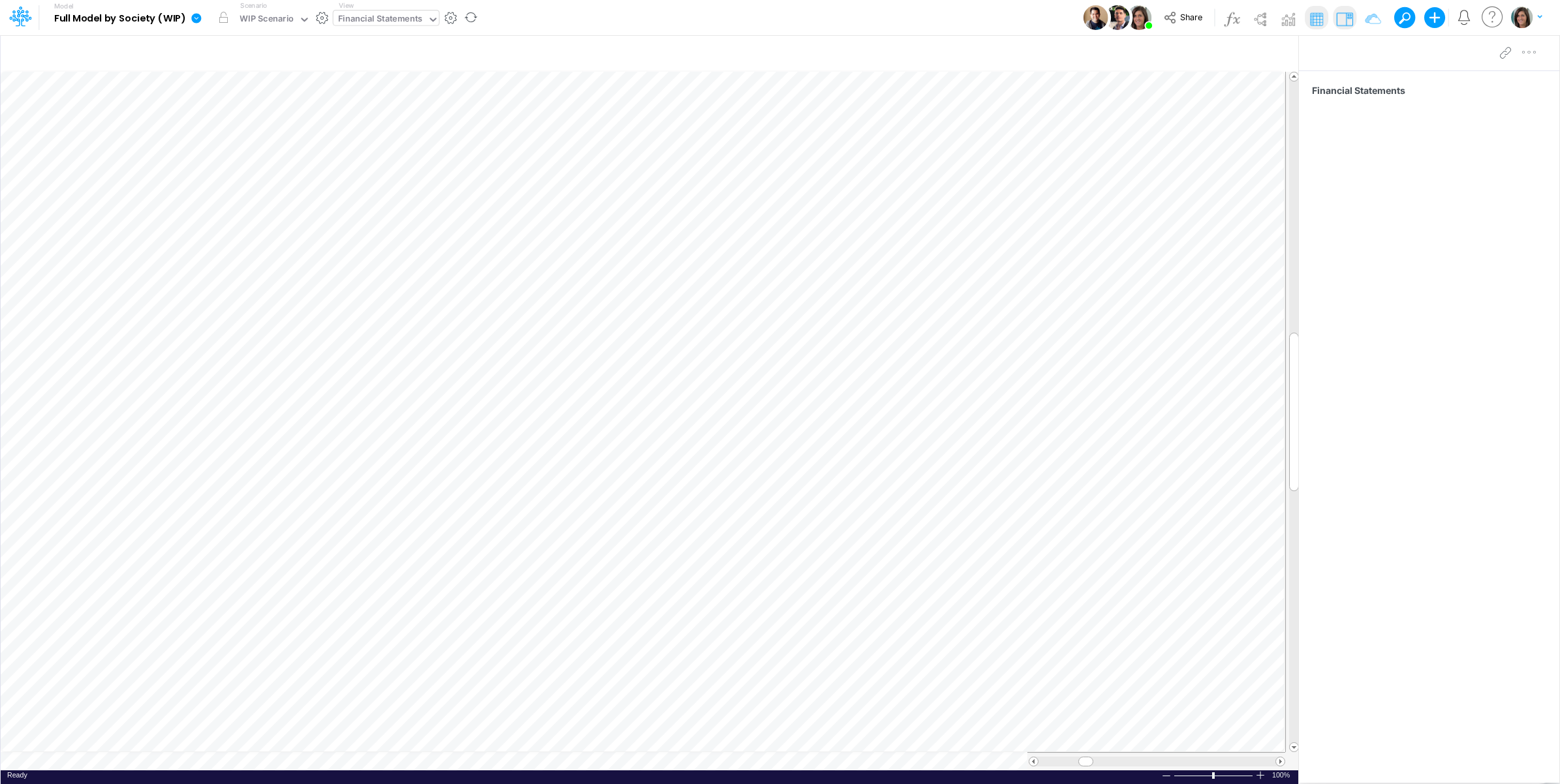
click at [199, 17] on icon at bounding box center [195, 17] width 10 height 10
click at [226, 142] on button "View model info" at bounding box center [262, 136] width 139 height 20
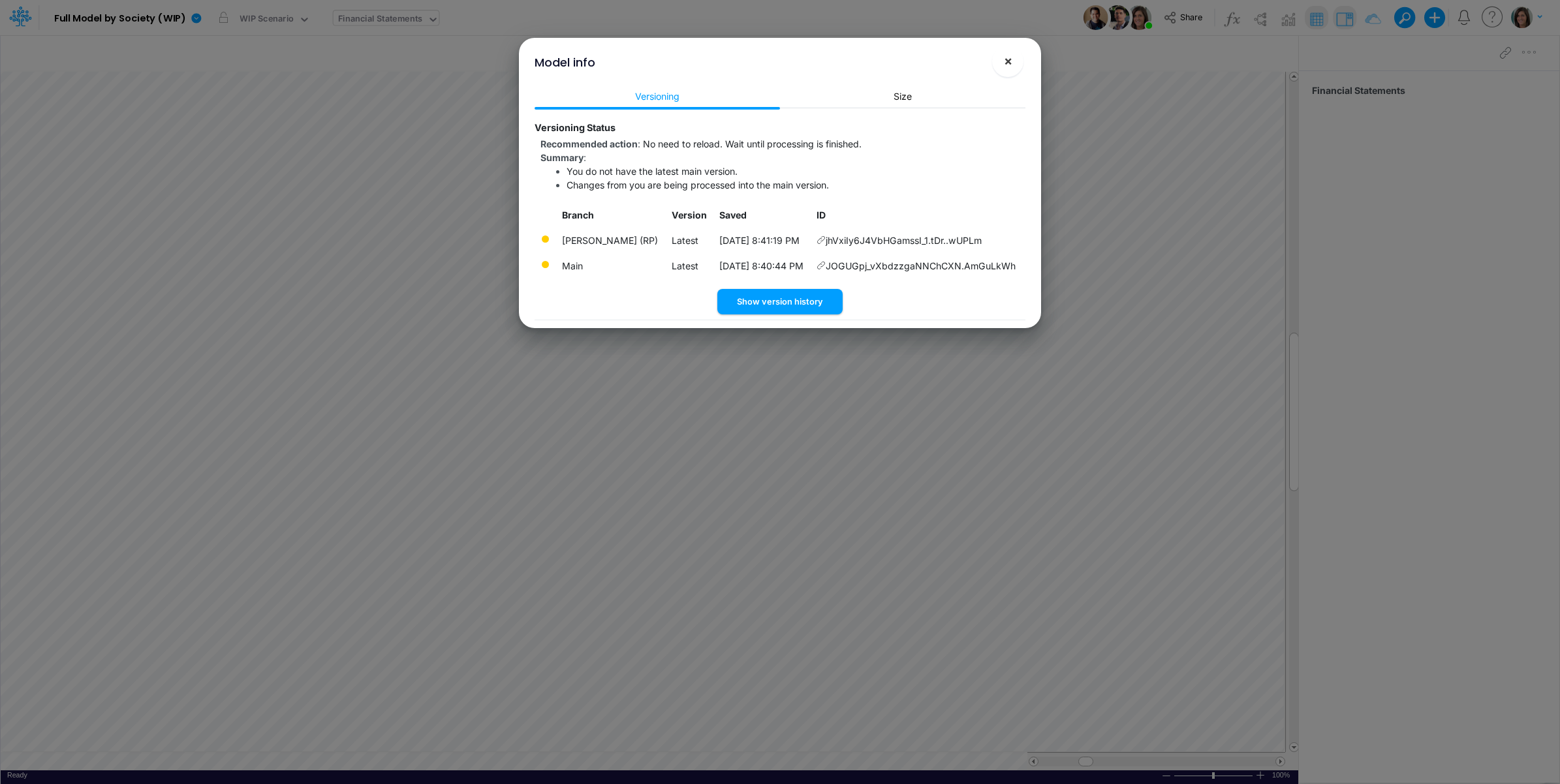
click at [1012, 64] on span "×" at bounding box center [1007, 60] width 8 height 15
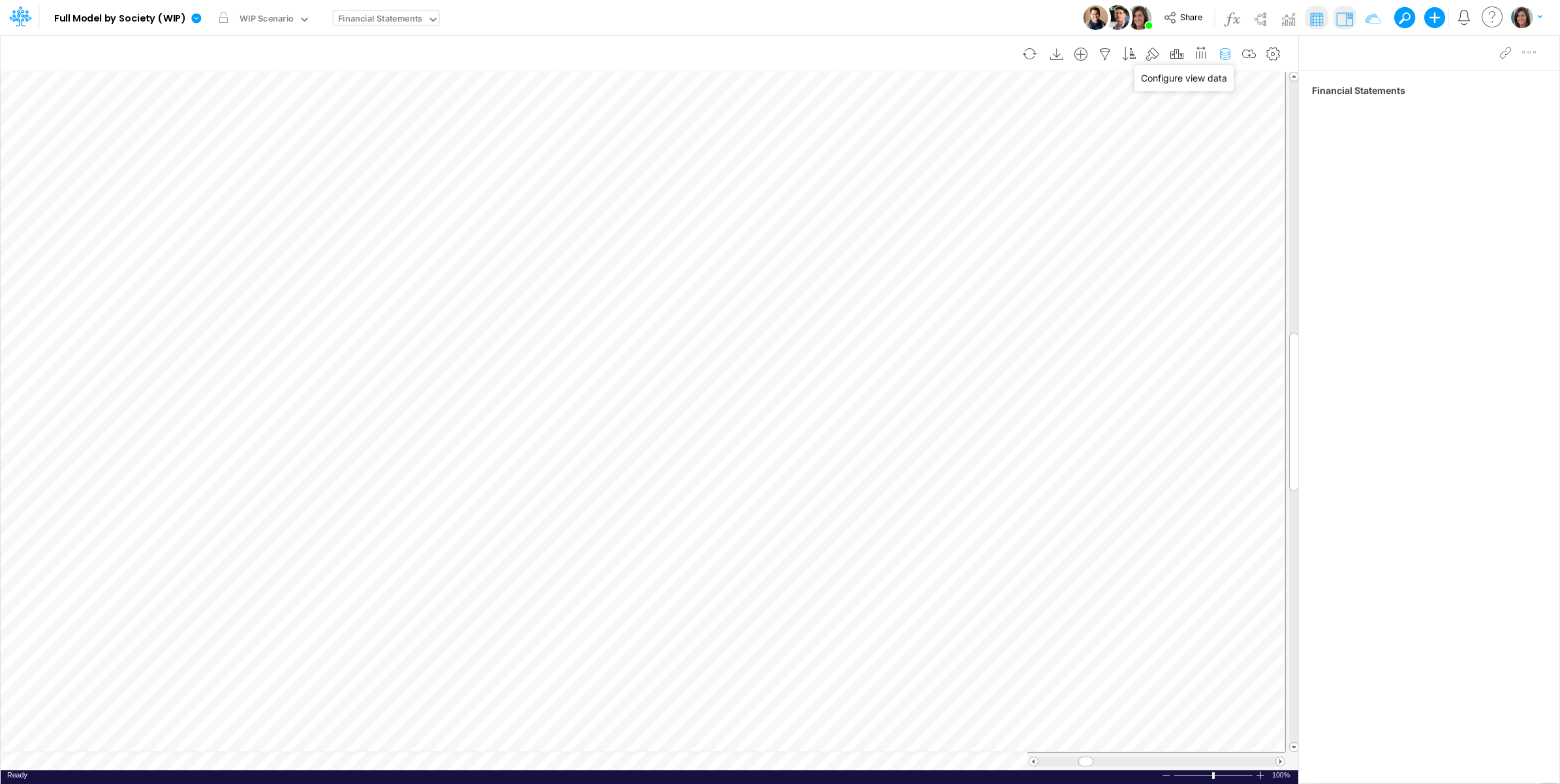
click at [1230, 57] on icon "button" at bounding box center [1225, 54] width 20 height 14
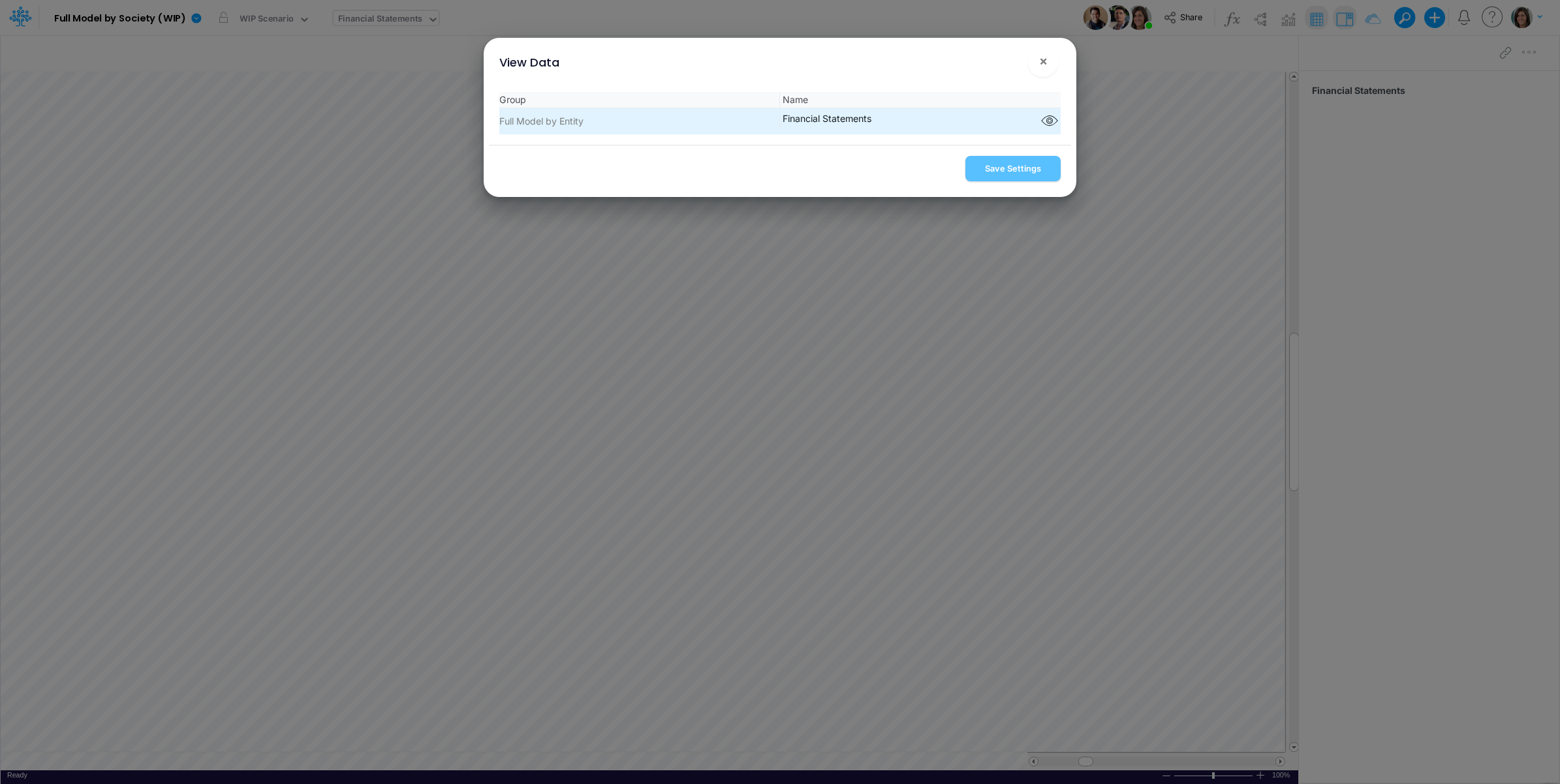
click at [1031, 121] on span "Financial Statements Component parts" at bounding box center [920, 121] width 280 height 20
click at [1040, 123] on icon "button" at bounding box center [1050, 121] width 20 height 17
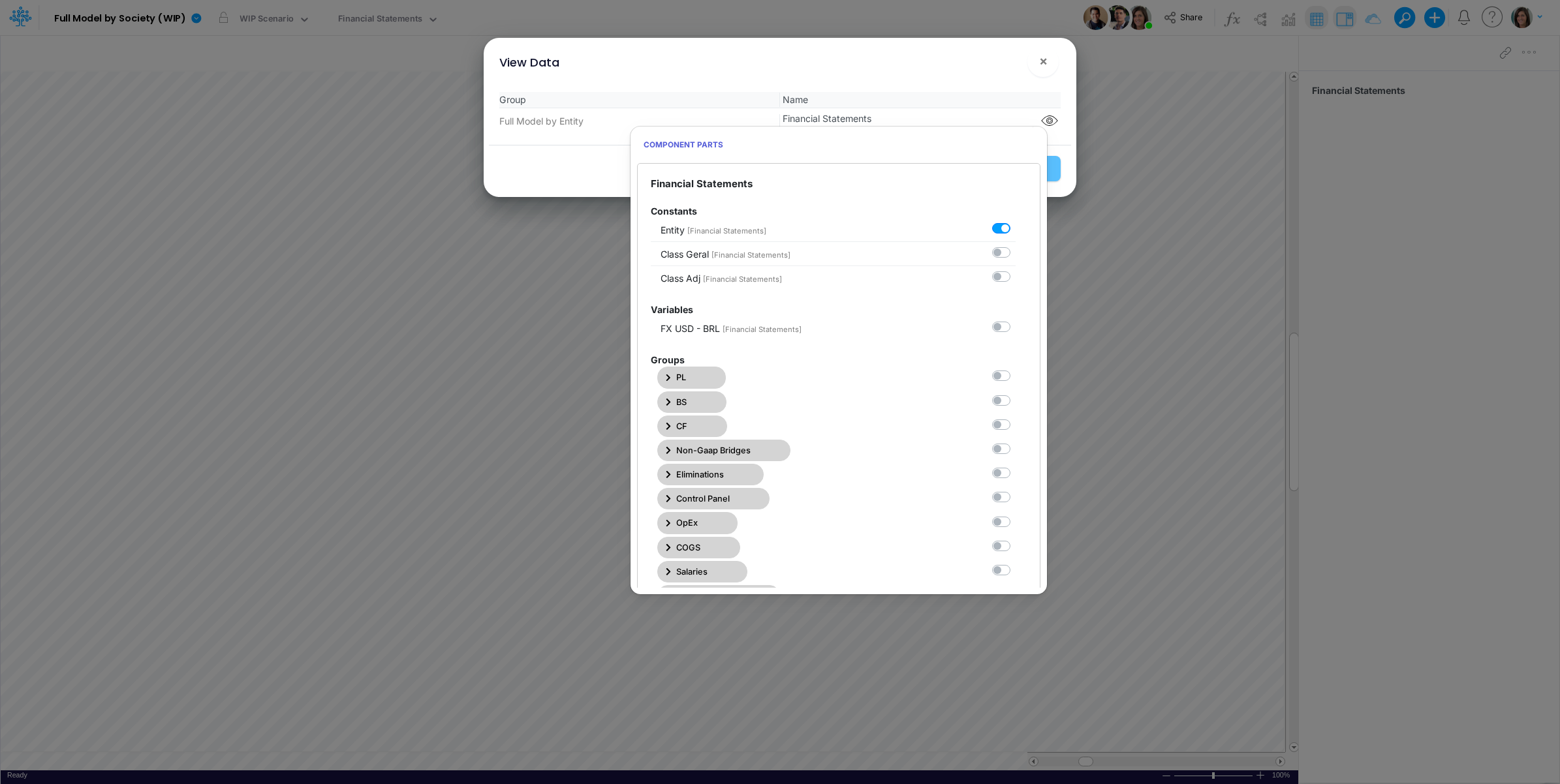
click at [992, 383] on div at bounding box center [1004, 375] width 24 height 14
click at [1016, 369] on label at bounding box center [1016, 369] width 0 height 0
click at [1016, 375] on Statements0 "checkbox" at bounding box center [1019, 373] width 8 height 8
checkbox Statements0 "true"
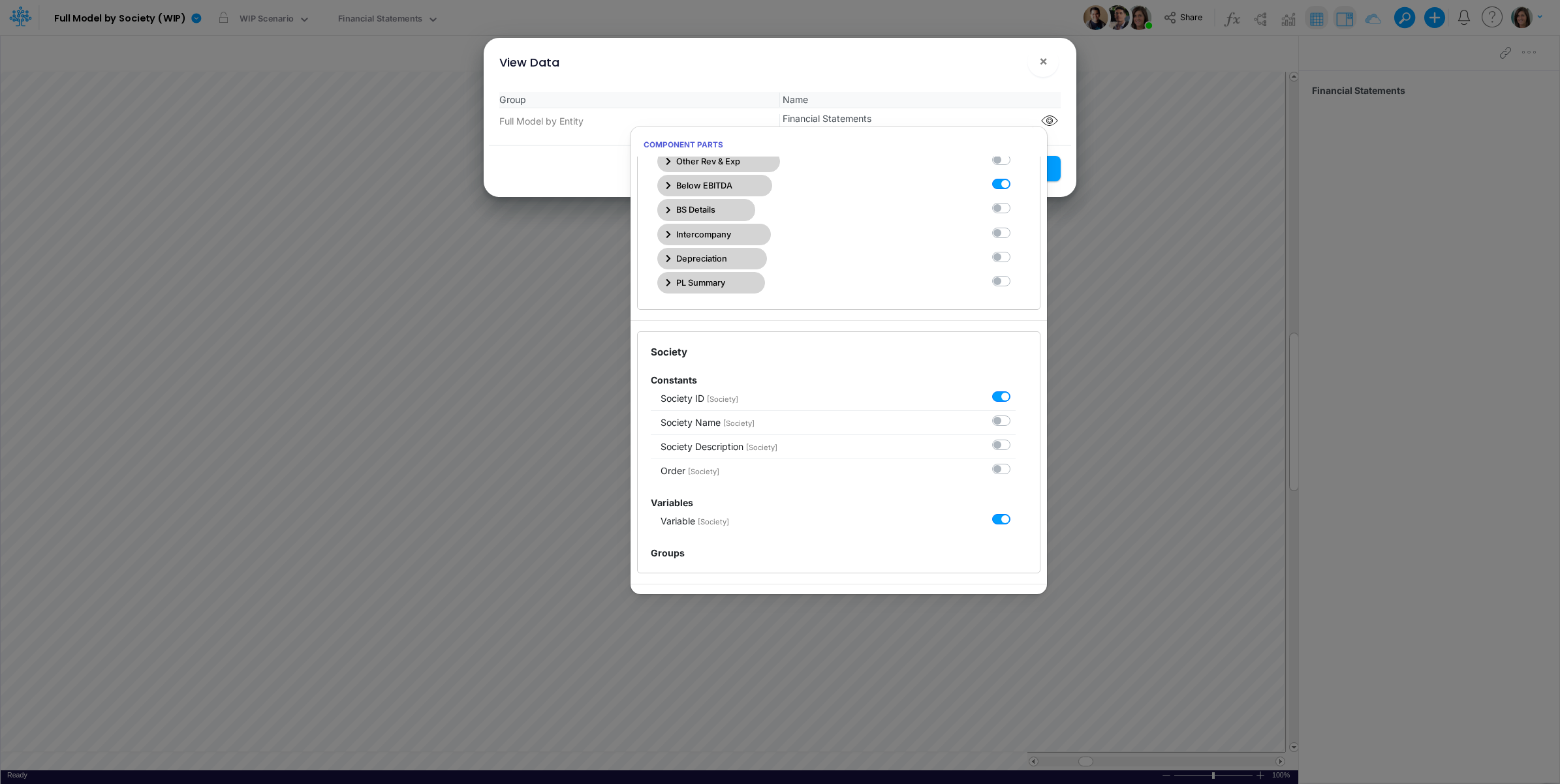
scroll to position [326, 0]
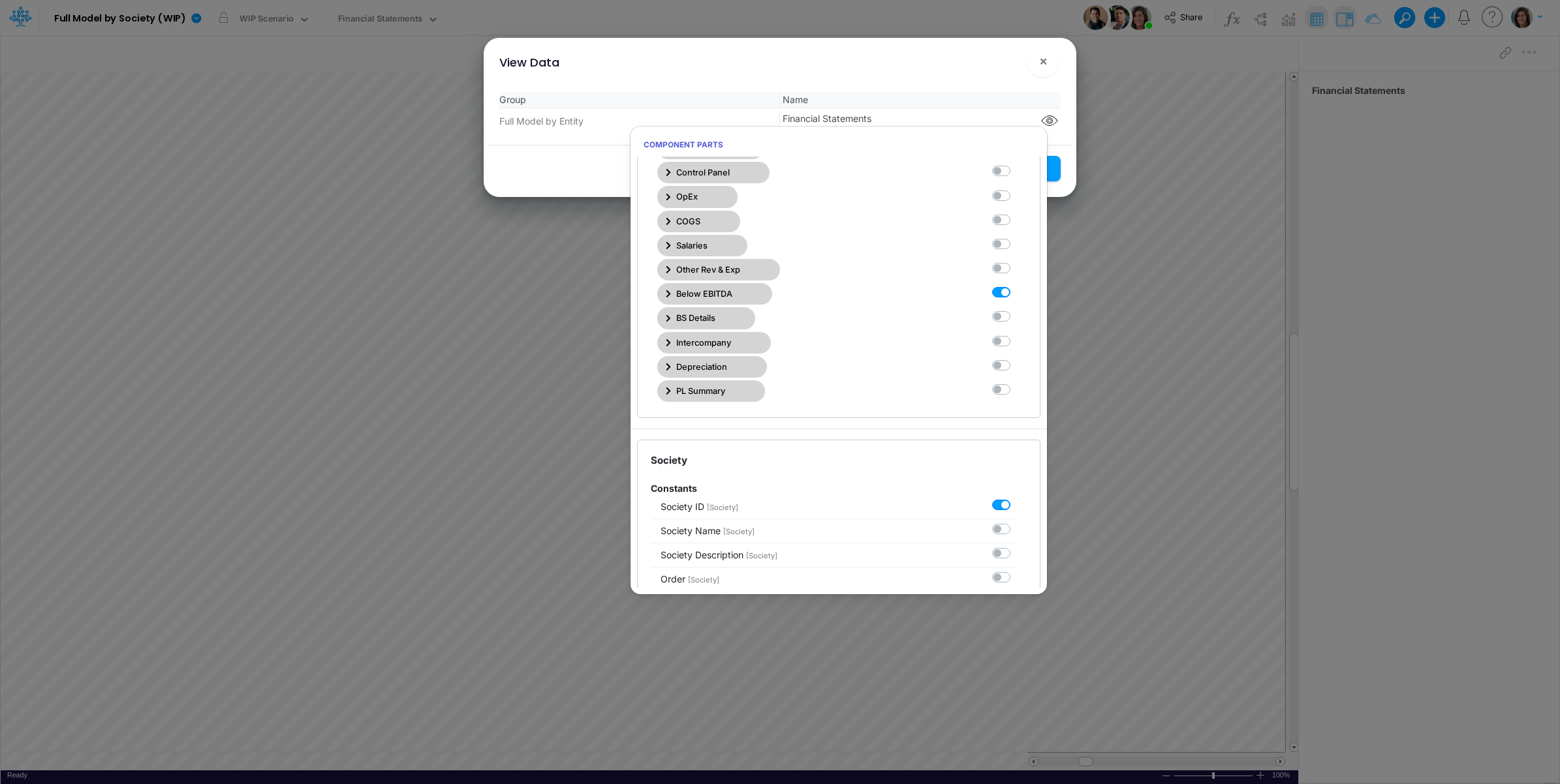
click at [1016, 286] on label at bounding box center [1016, 286] width 0 height 0
click at [1016, 294] on Statements10 "checkbox" at bounding box center [1019, 289] width 8 height 8
checkbox Statements10 "false"
click at [964, 77] on div "View Data ×" at bounding box center [780, 60] width 582 height 43
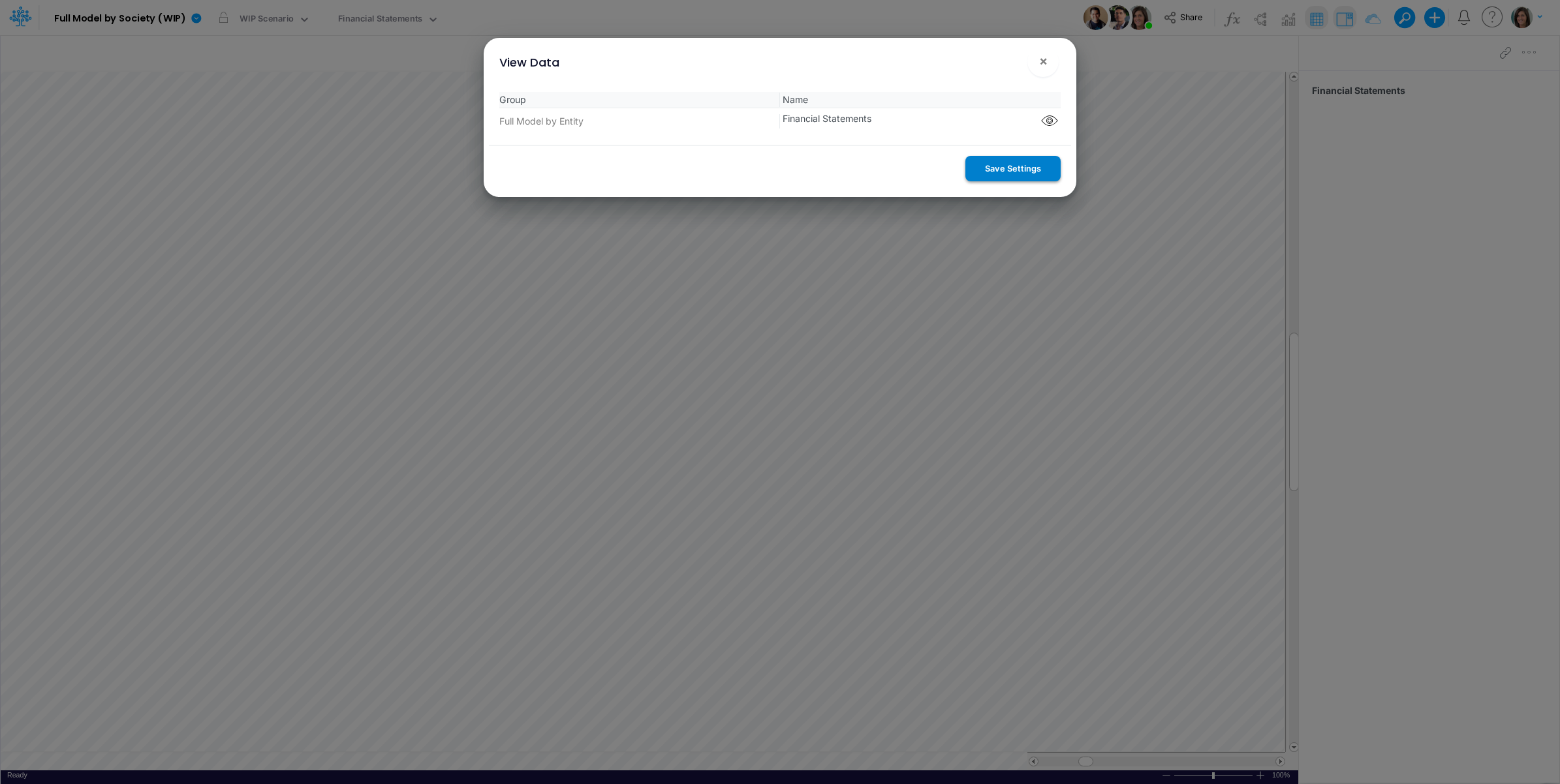
click at [992, 157] on button "Save Settings" at bounding box center [1012, 168] width 95 height 25
click at [1047, 53] on button "×" at bounding box center [1043, 61] width 32 height 32
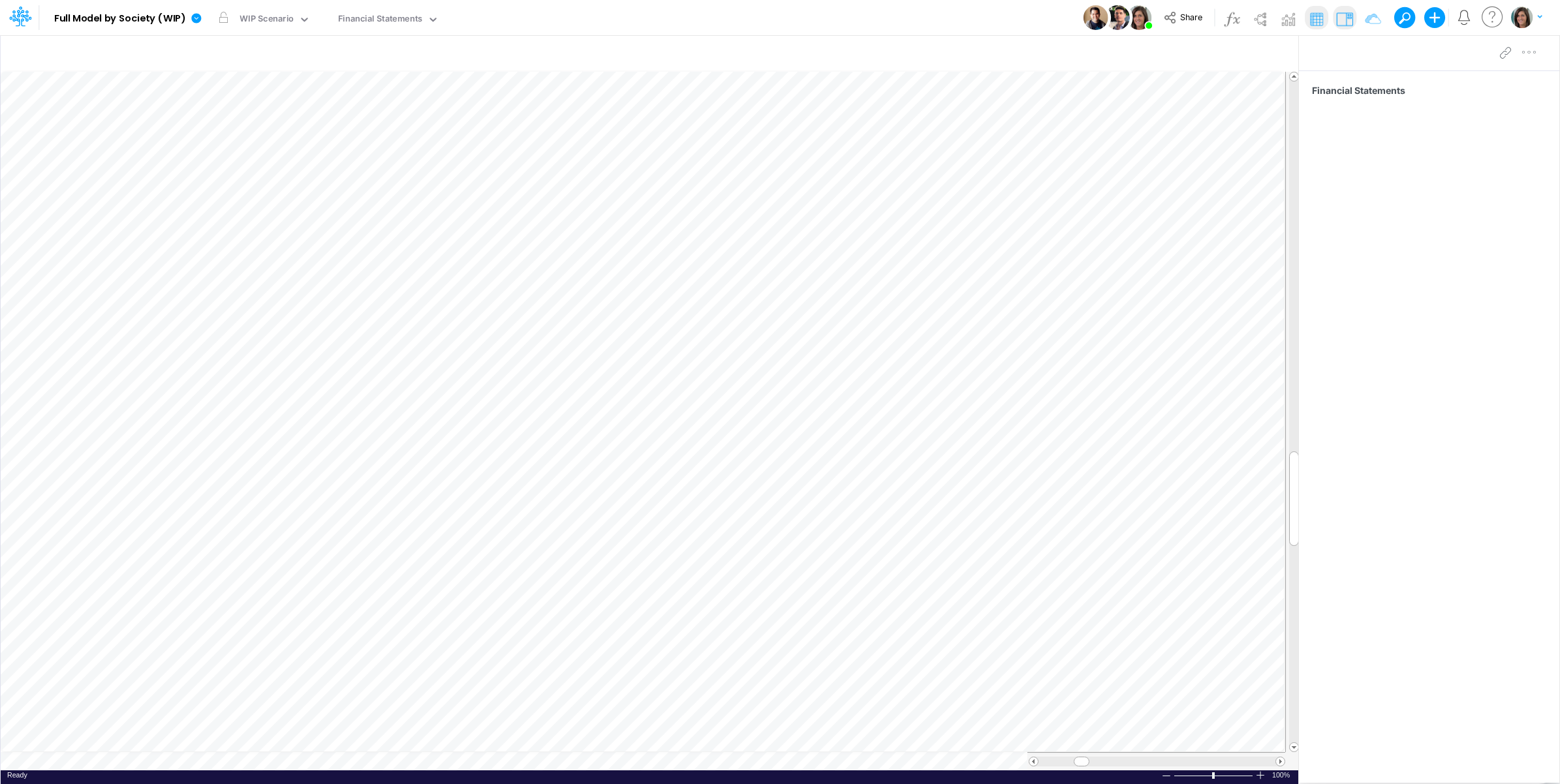
scroll to position [0, 1]
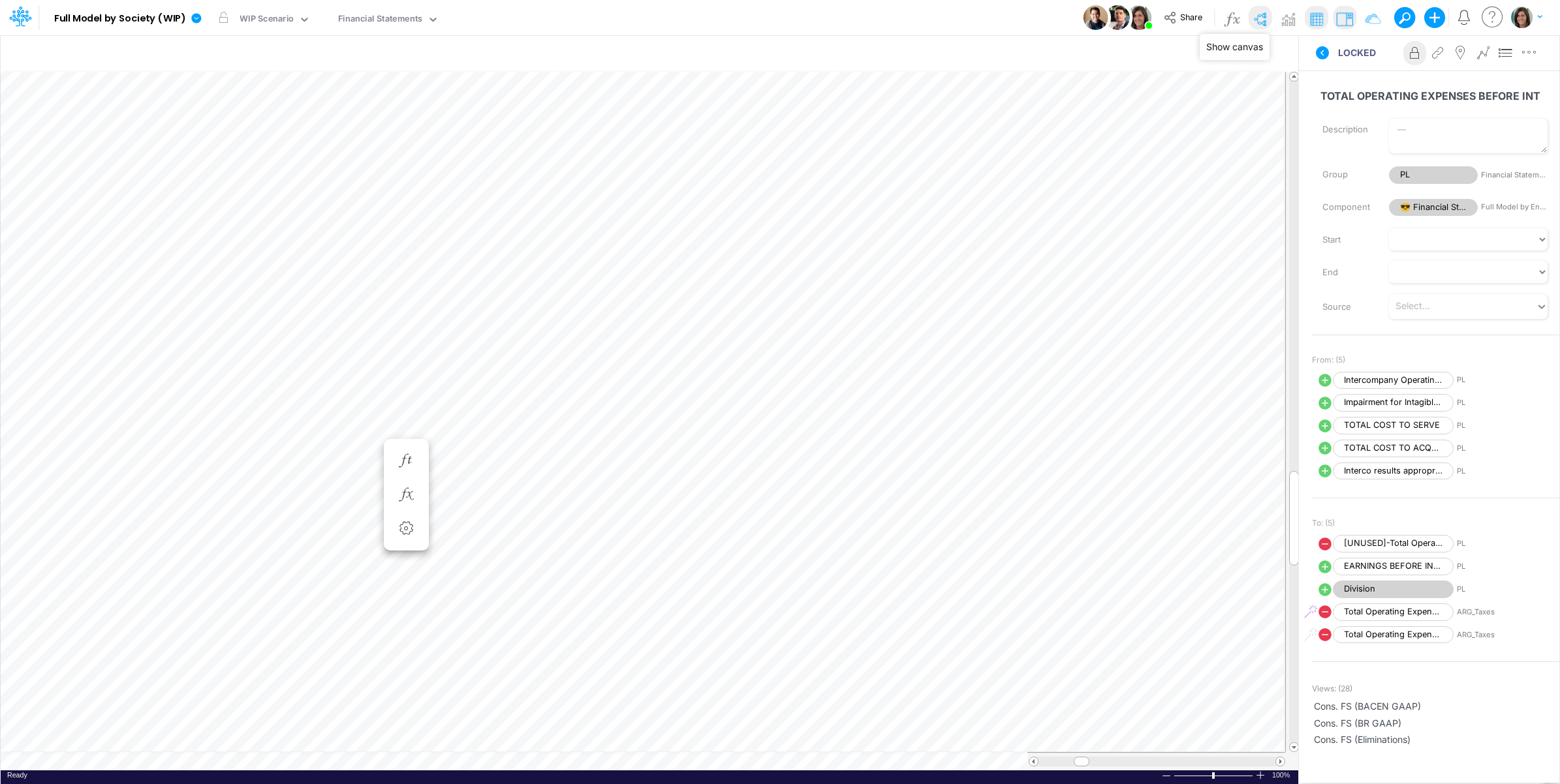
click at [1264, 14] on img at bounding box center [1259, 18] width 21 height 21
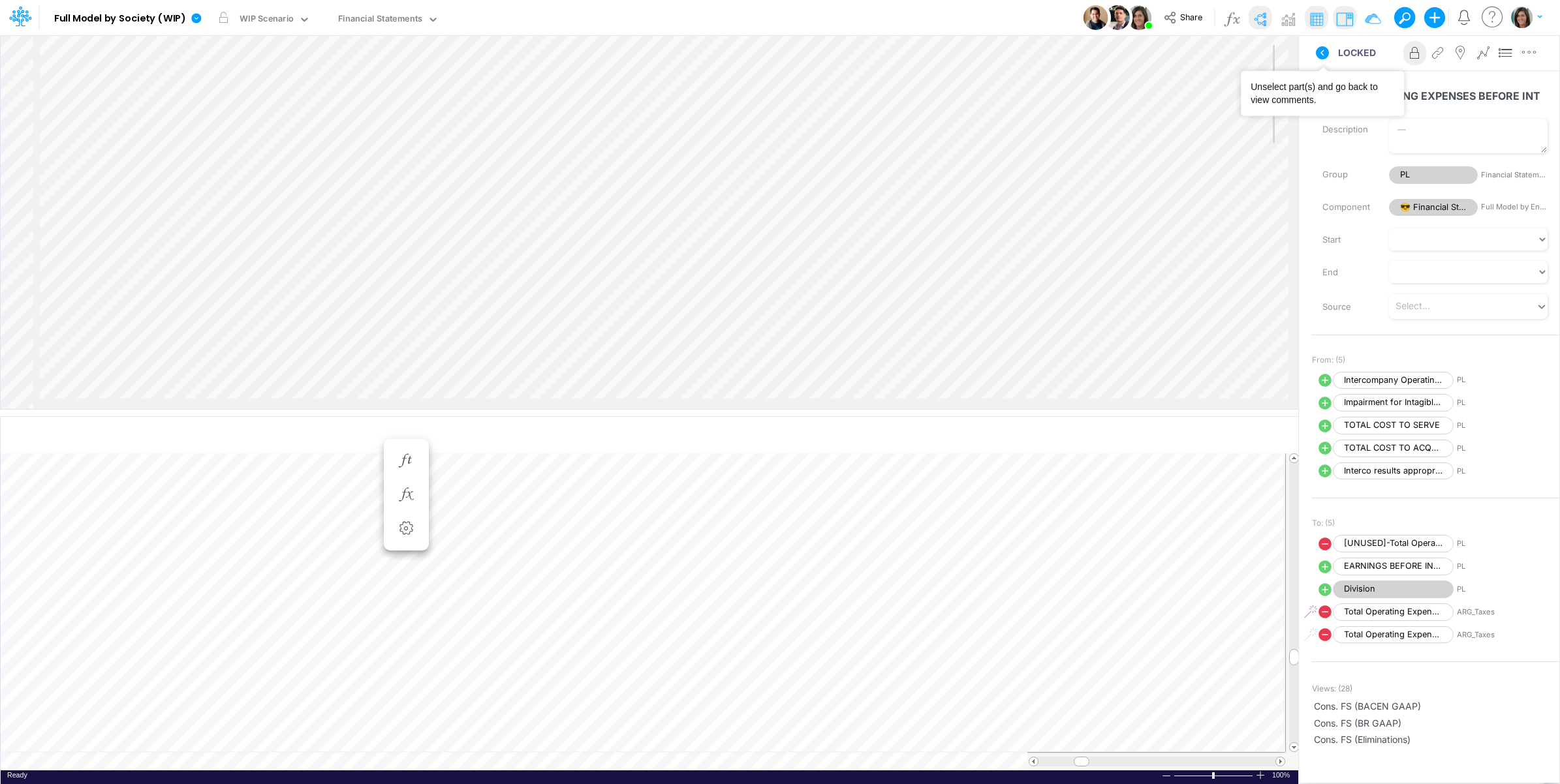
click at [1323, 50] on icon at bounding box center [1321, 52] width 15 height 15
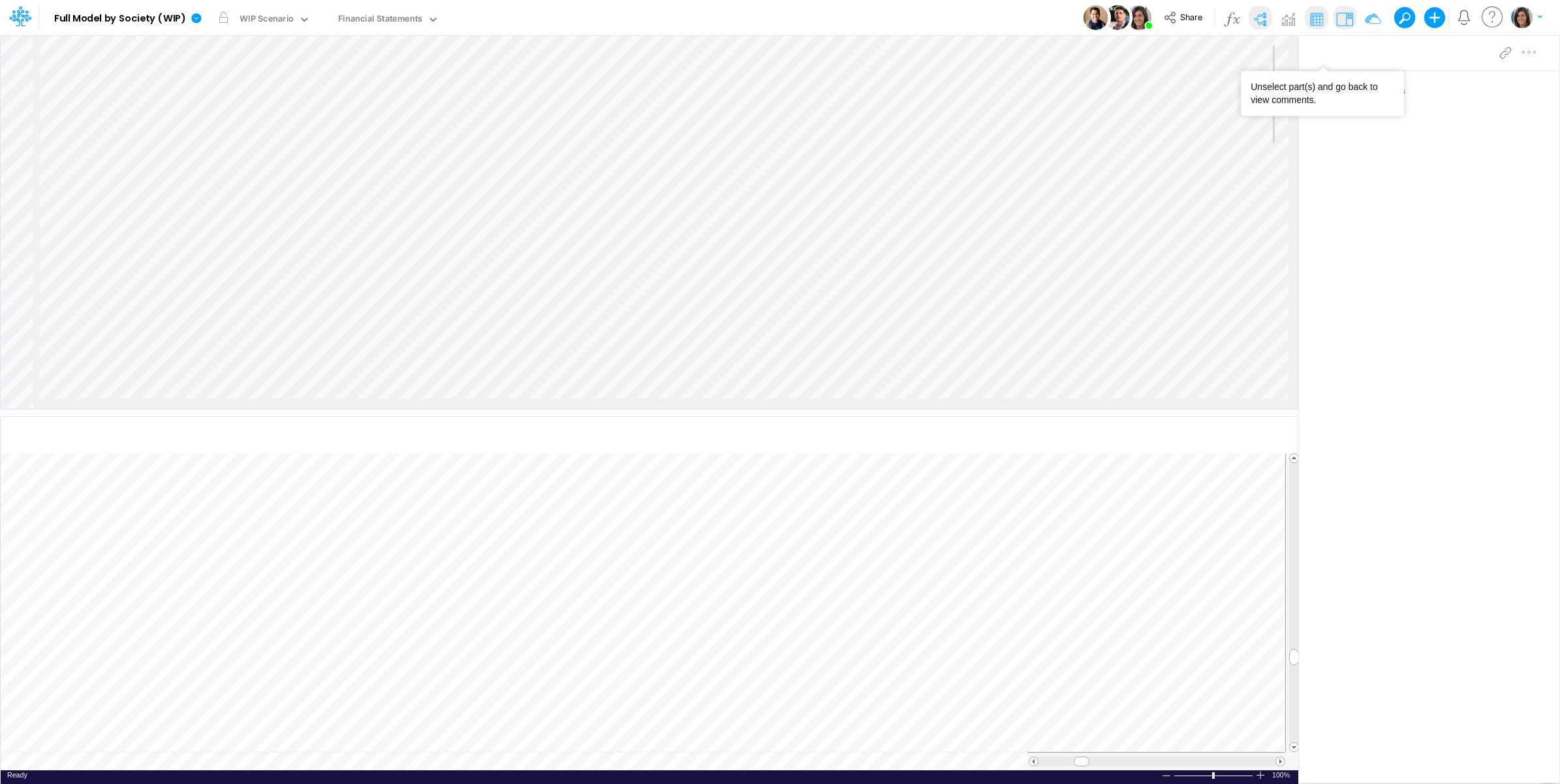
click at [1253, 20] on img at bounding box center [1259, 18] width 21 height 21
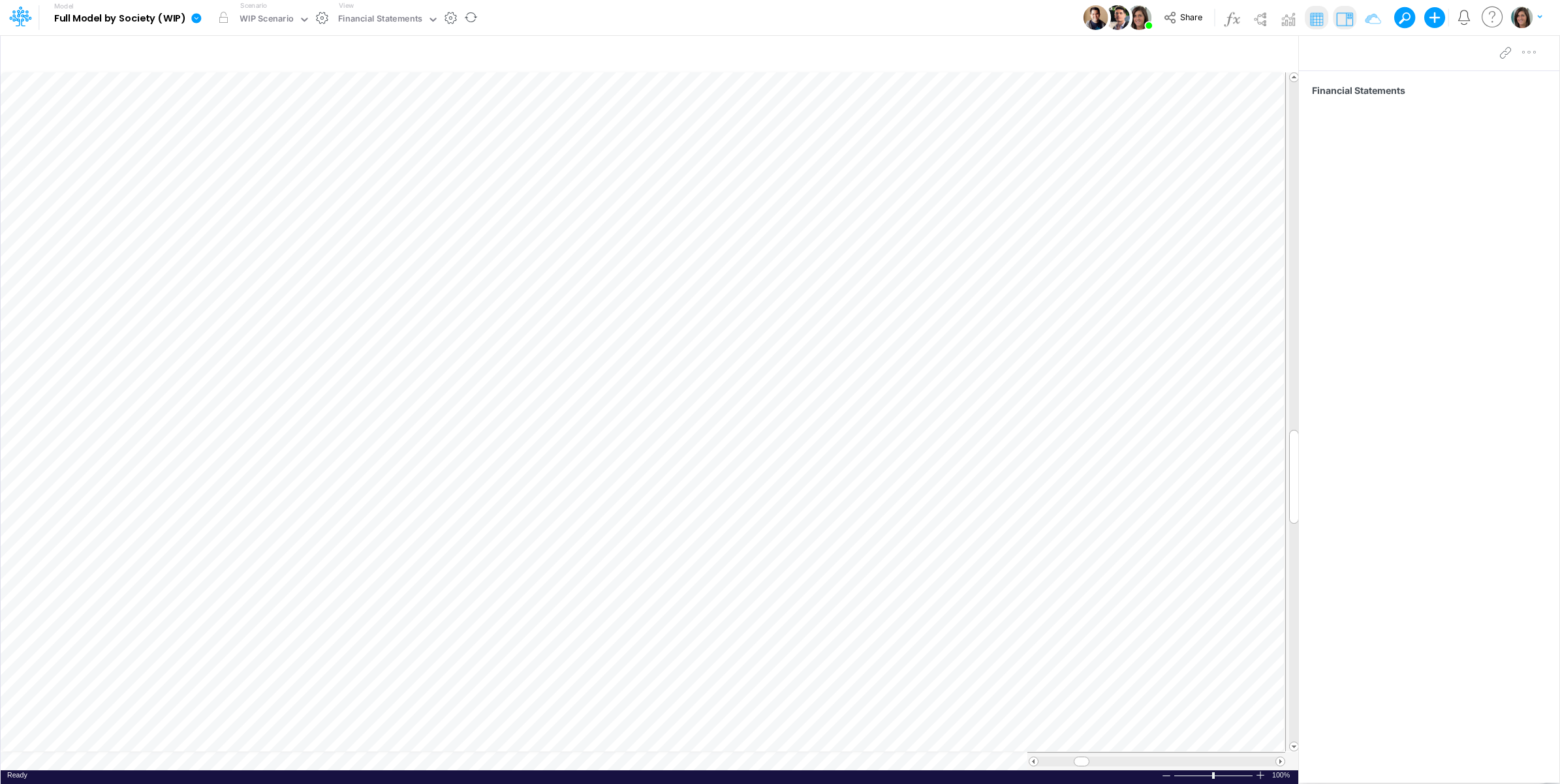
click at [194, 24] on icon at bounding box center [196, 18] width 12 height 12
click at [269, 126] on button "View model info" at bounding box center [262, 136] width 139 height 20
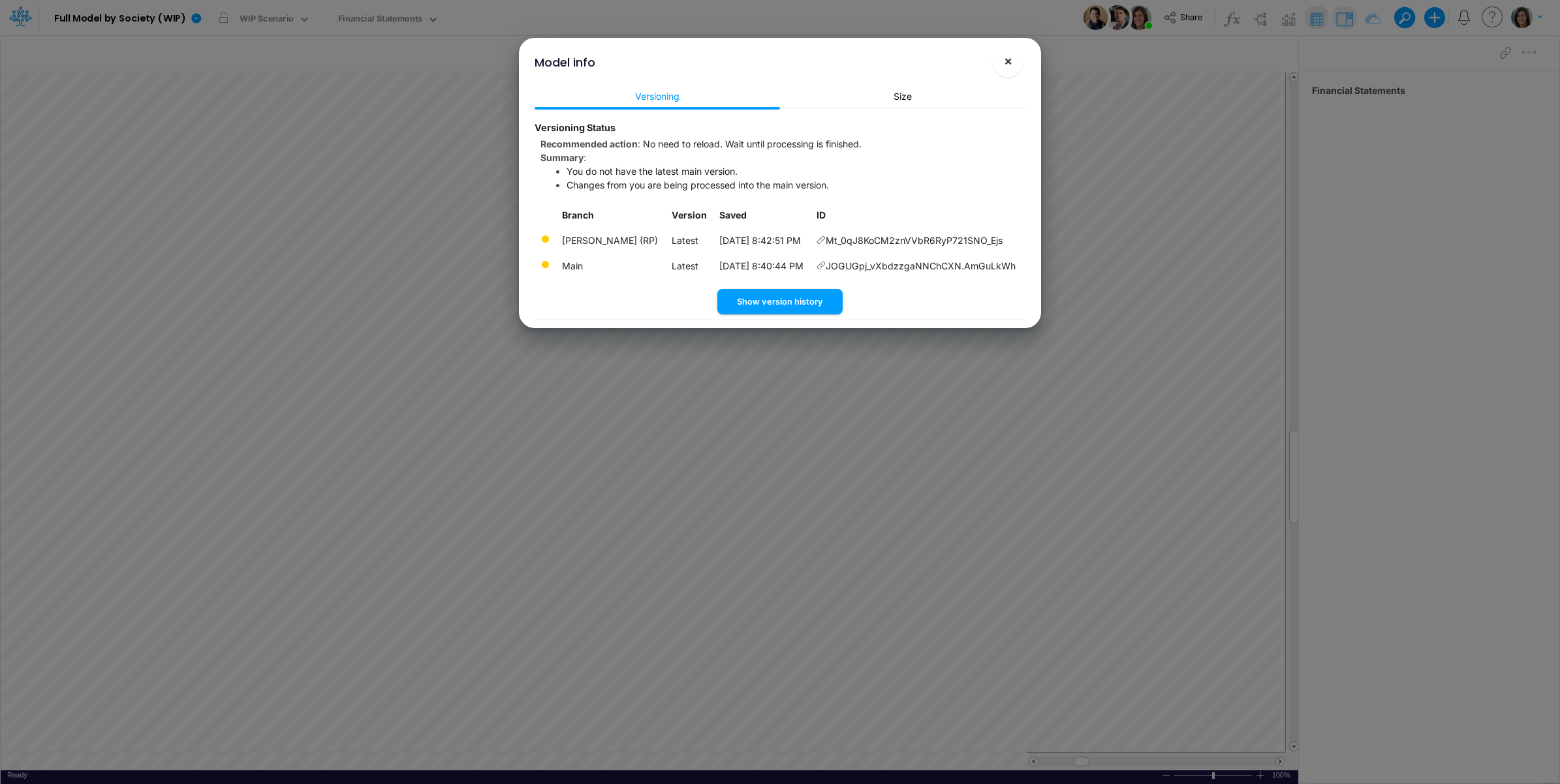
click at [1018, 58] on button "×" at bounding box center [1007, 61] width 32 height 32
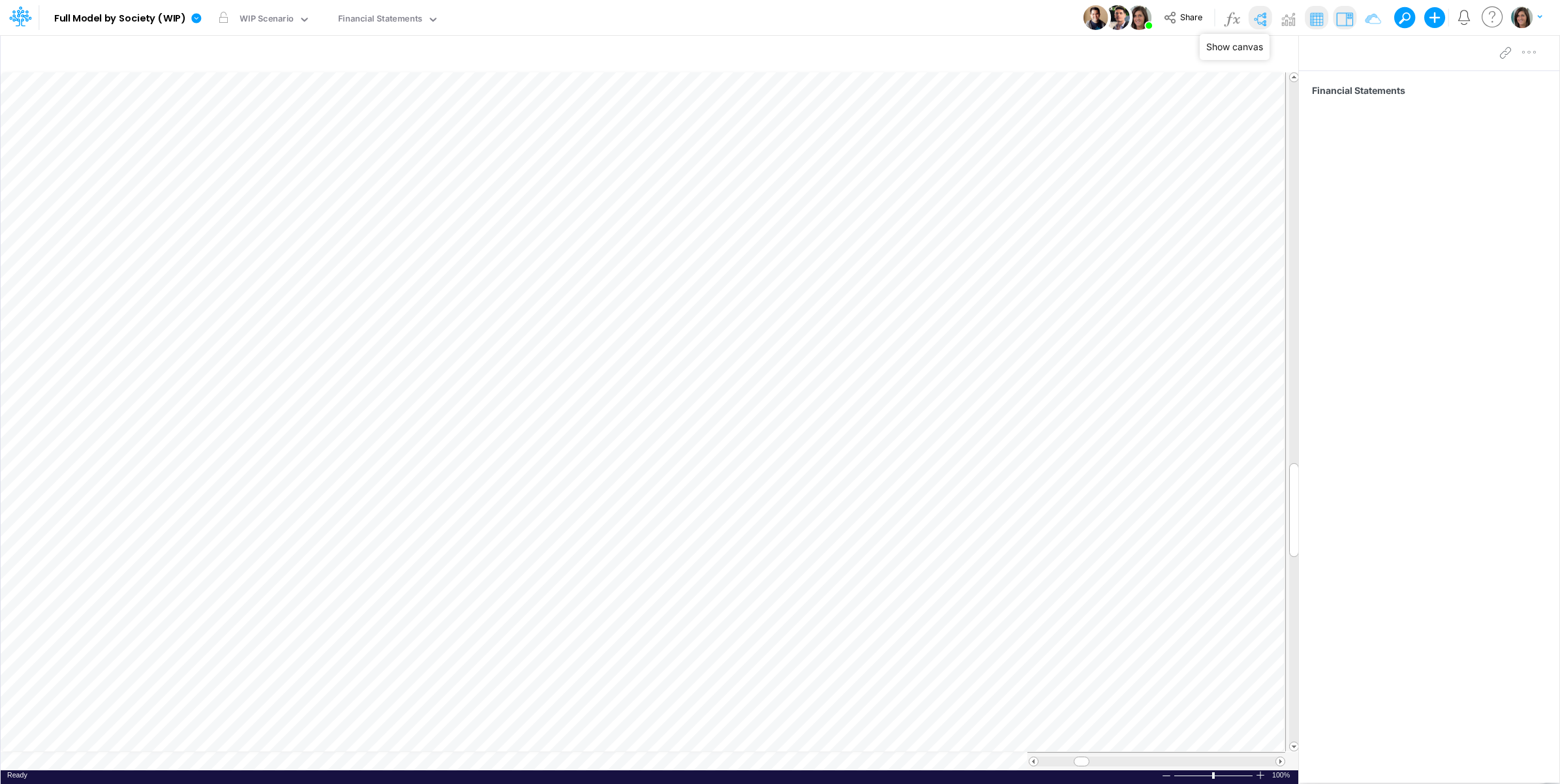
click at [1258, 18] on img at bounding box center [1259, 18] width 21 height 21
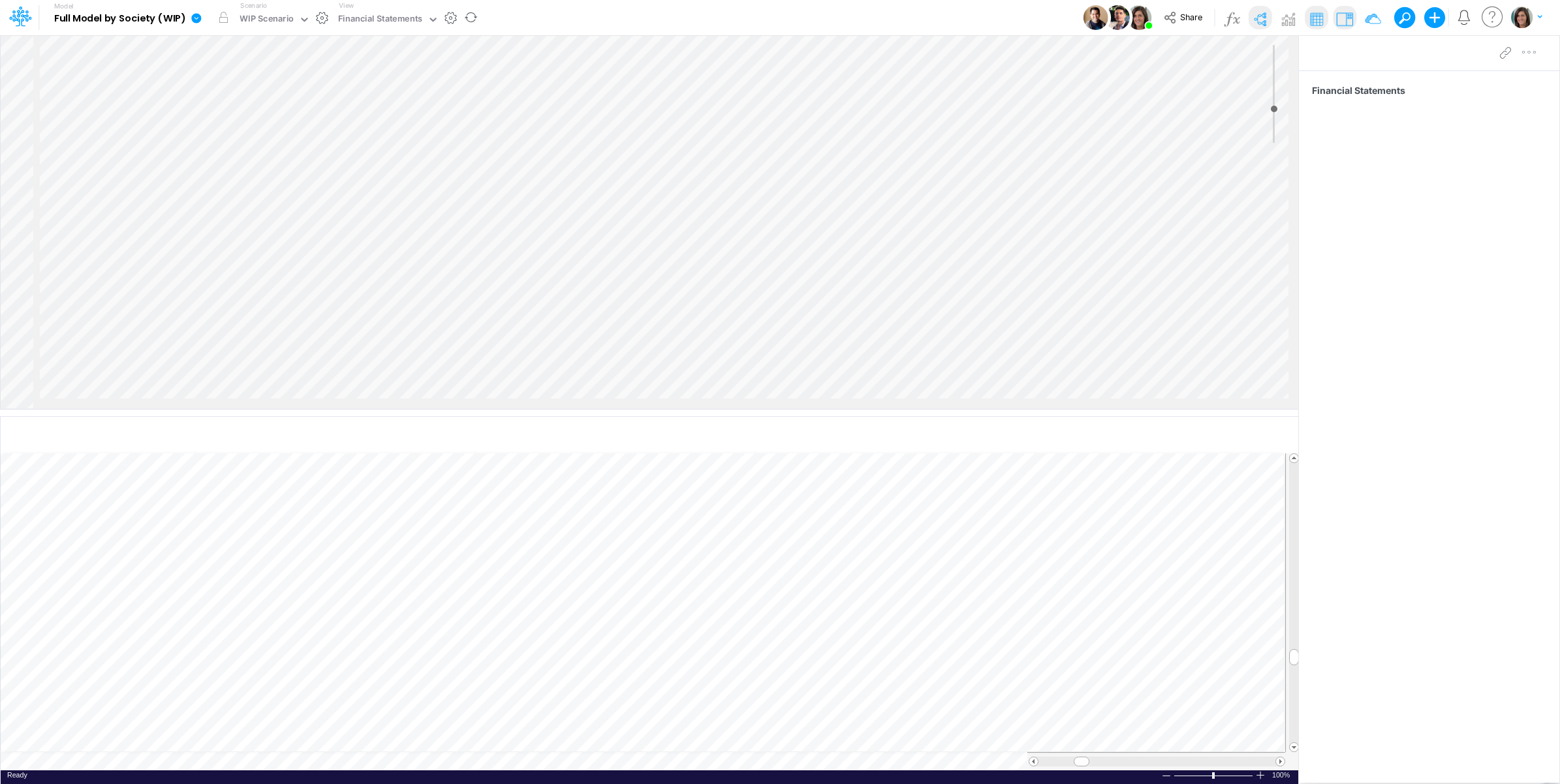
click at [193, 15] on icon at bounding box center [195, 17] width 10 height 10
click at [225, 142] on button "View model info" at bounding box center [262, 136] width 139 height 20
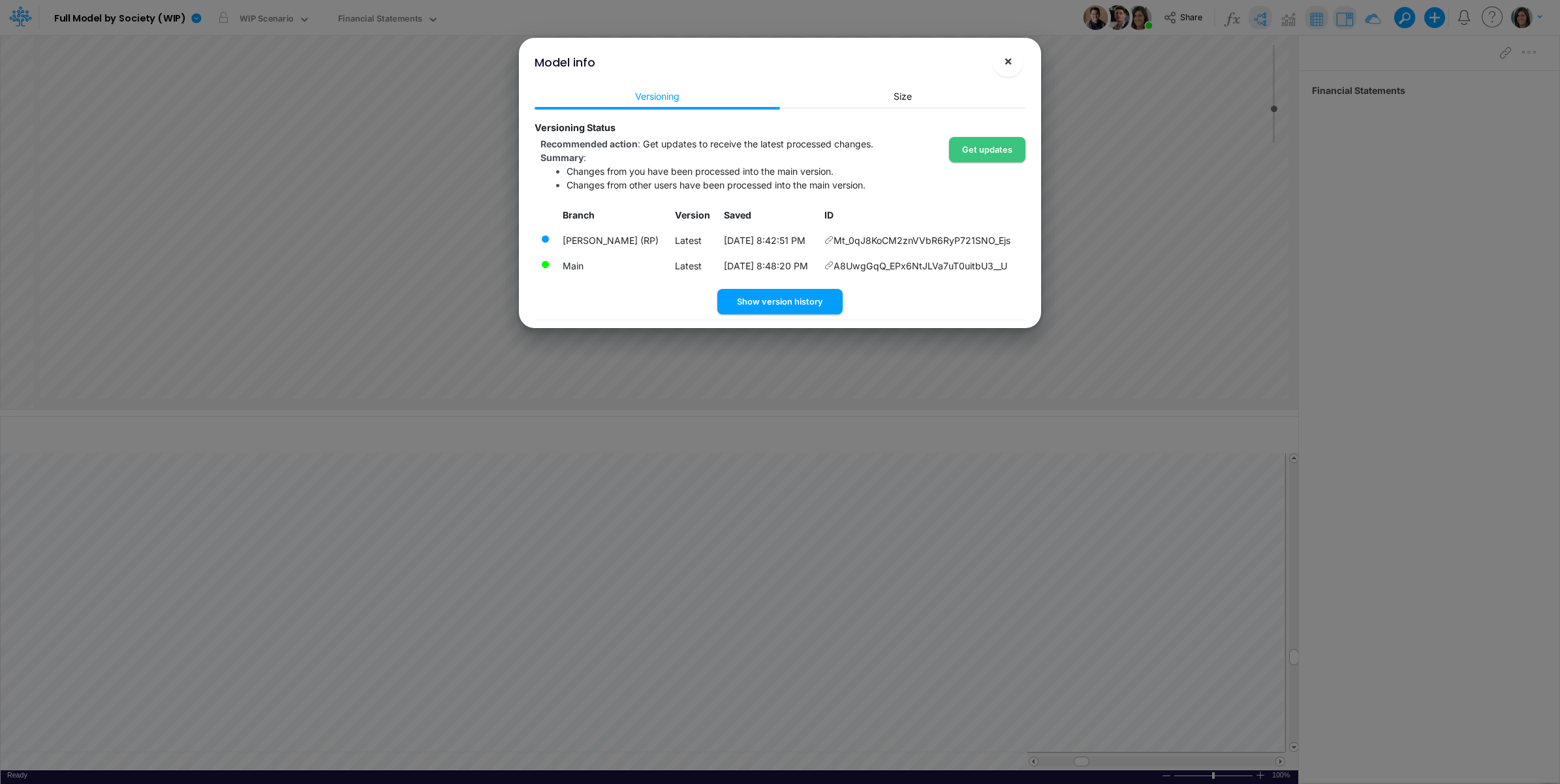
click at [1006, 60] on span "×" at bounding box center [1007, 60] width 8 height 15
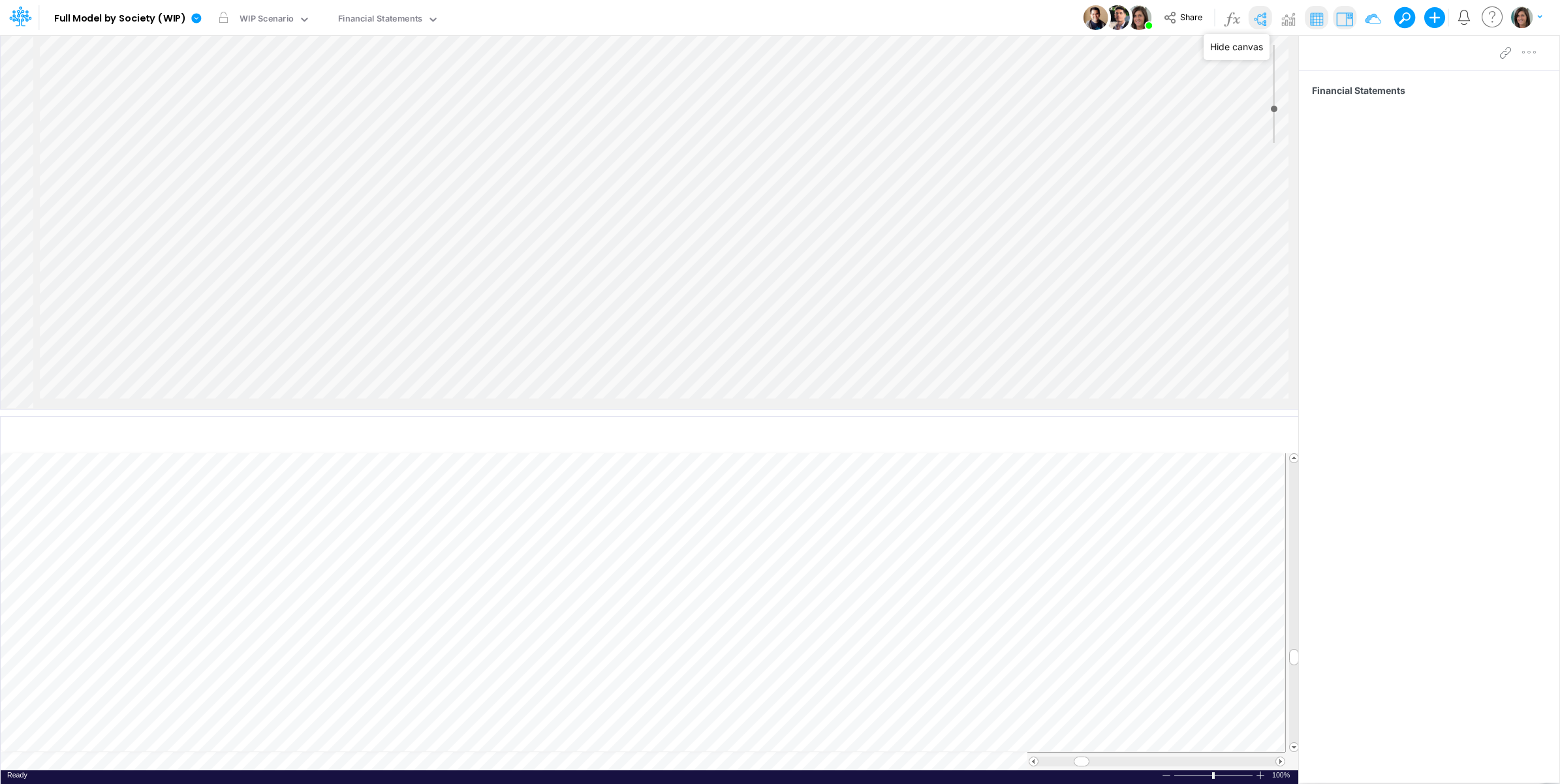
click at [1263, 17] on img at bounding box center [1259, 18] width 21 height 21
